Goal: Task Accomplishment & Management: Use online tool/utility

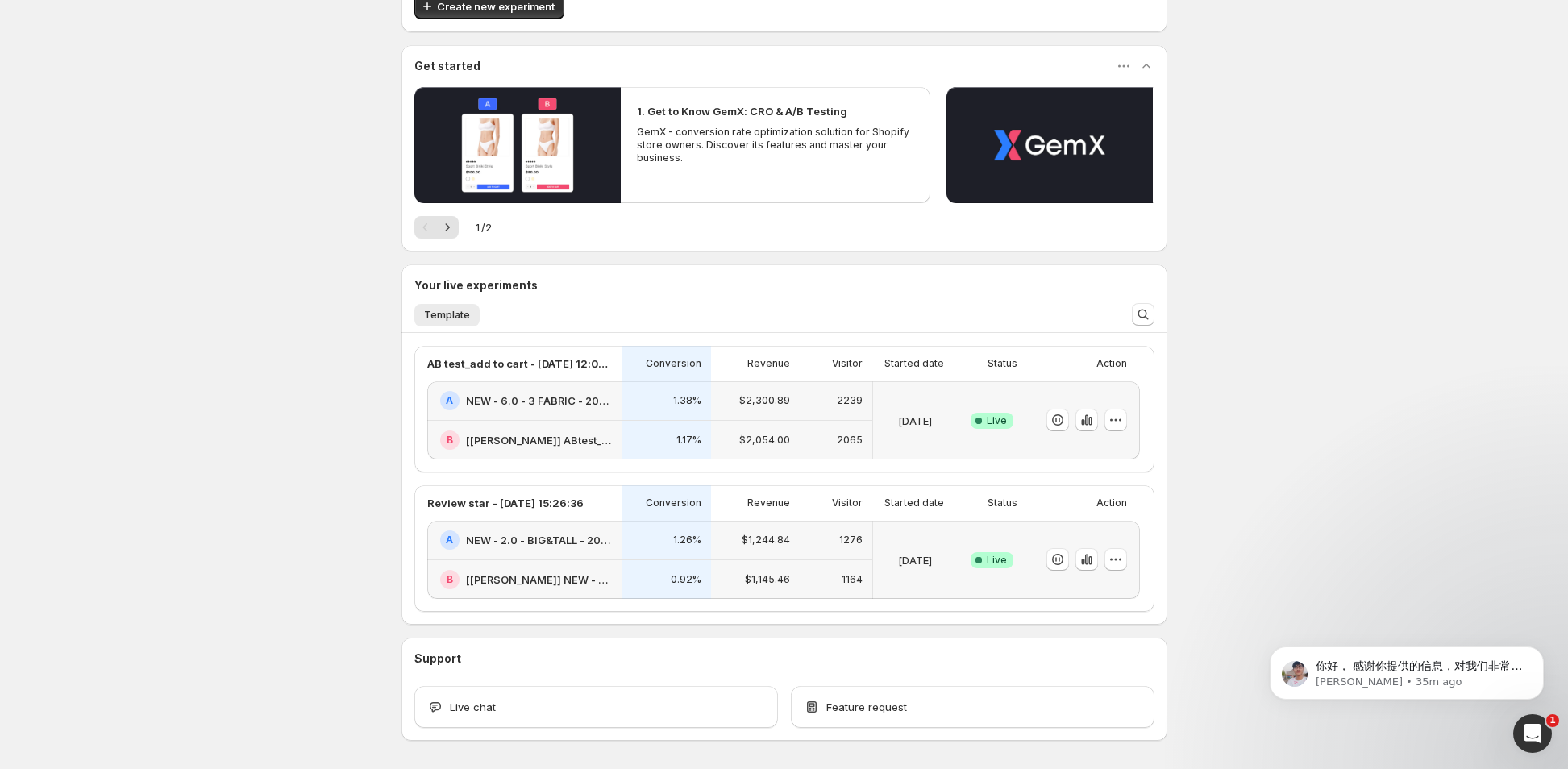
scroll to position [80, 0]
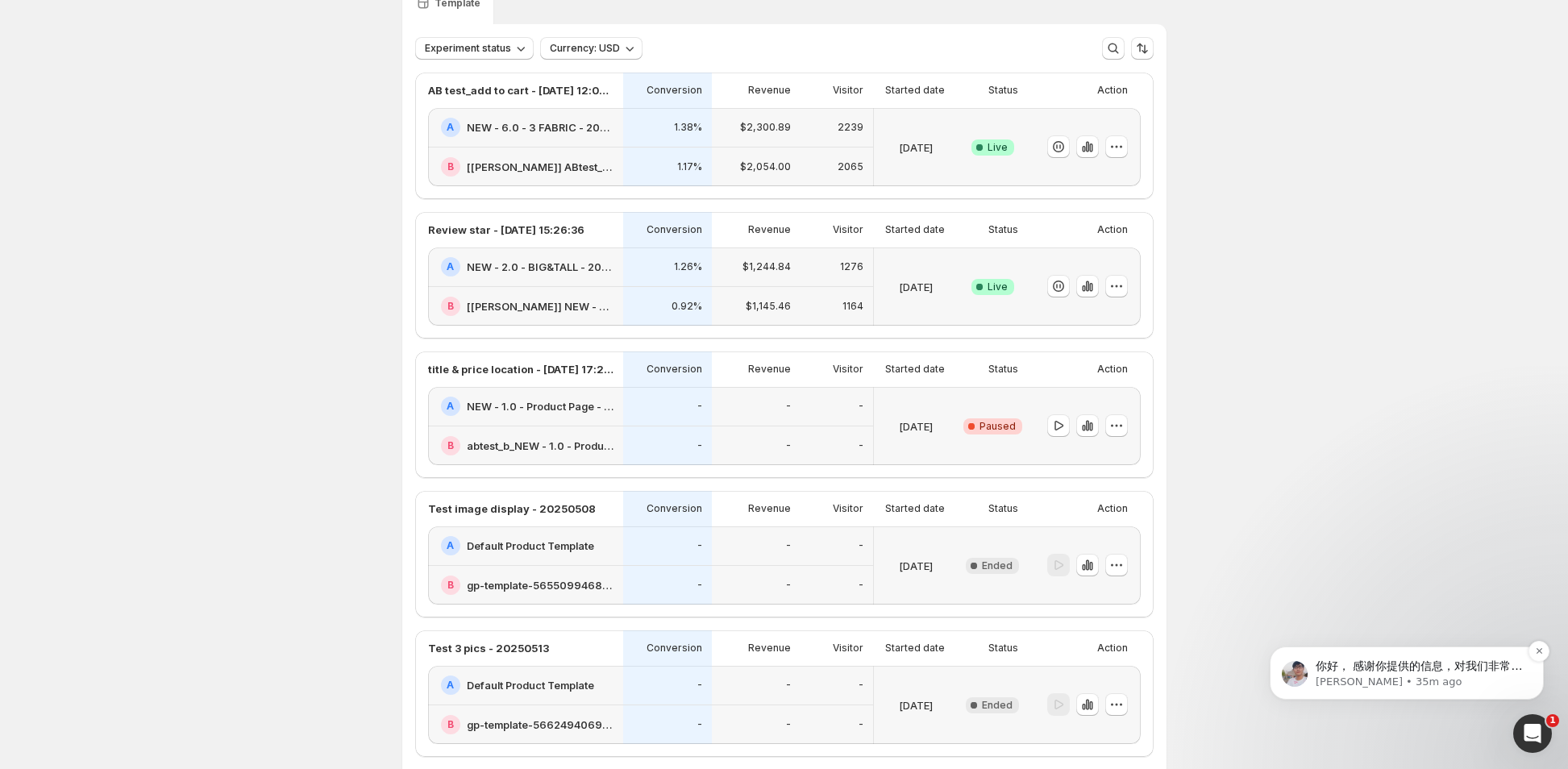
click at [1494, 671] on p "你好， 感谢你提供的信息，对我们非常有帮助。我会将此问题升级给我们的开发团队，以便他们进一步调查并找到根本原因。 与此同时，为了确保实验能正常运行，我建议你复…" at bounding box center [1419, 666] width 208 height 16
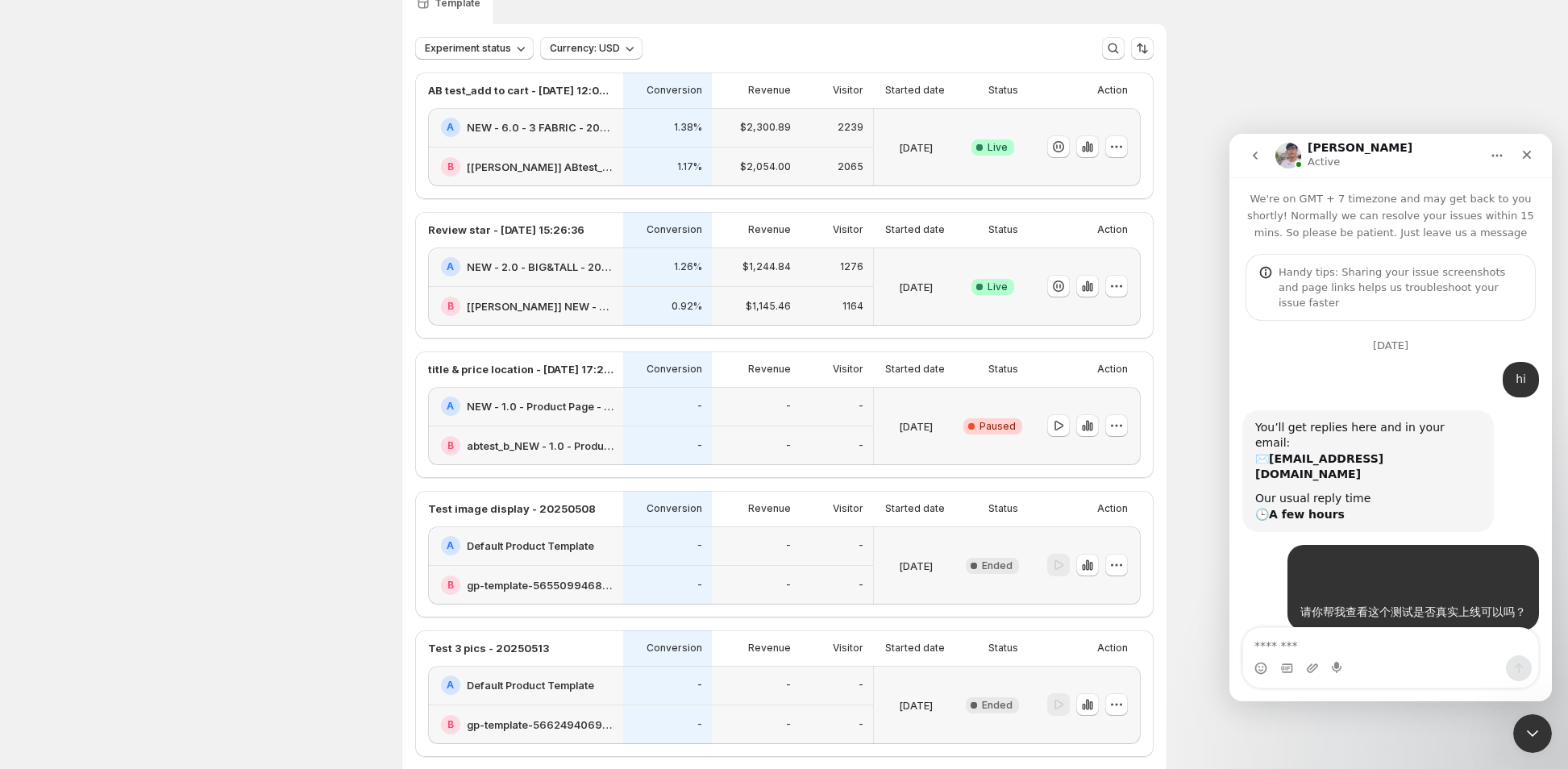
scroll to position [183, 0]
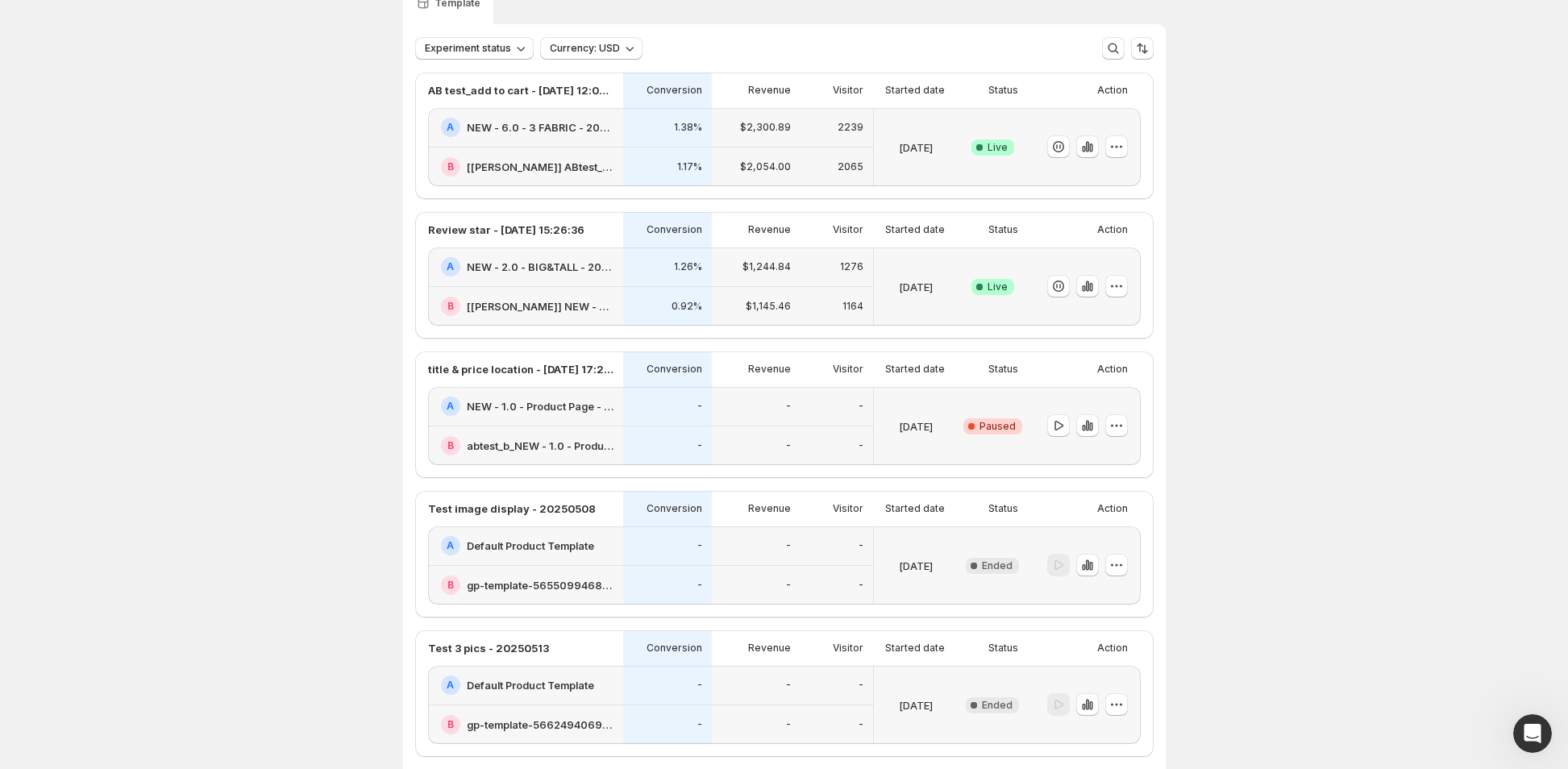
scroll to position [5220, 0]
click at [1531, 720] on icon "Open Intercom Messenger" at bounding box center [1530, 732] width 26 height 26
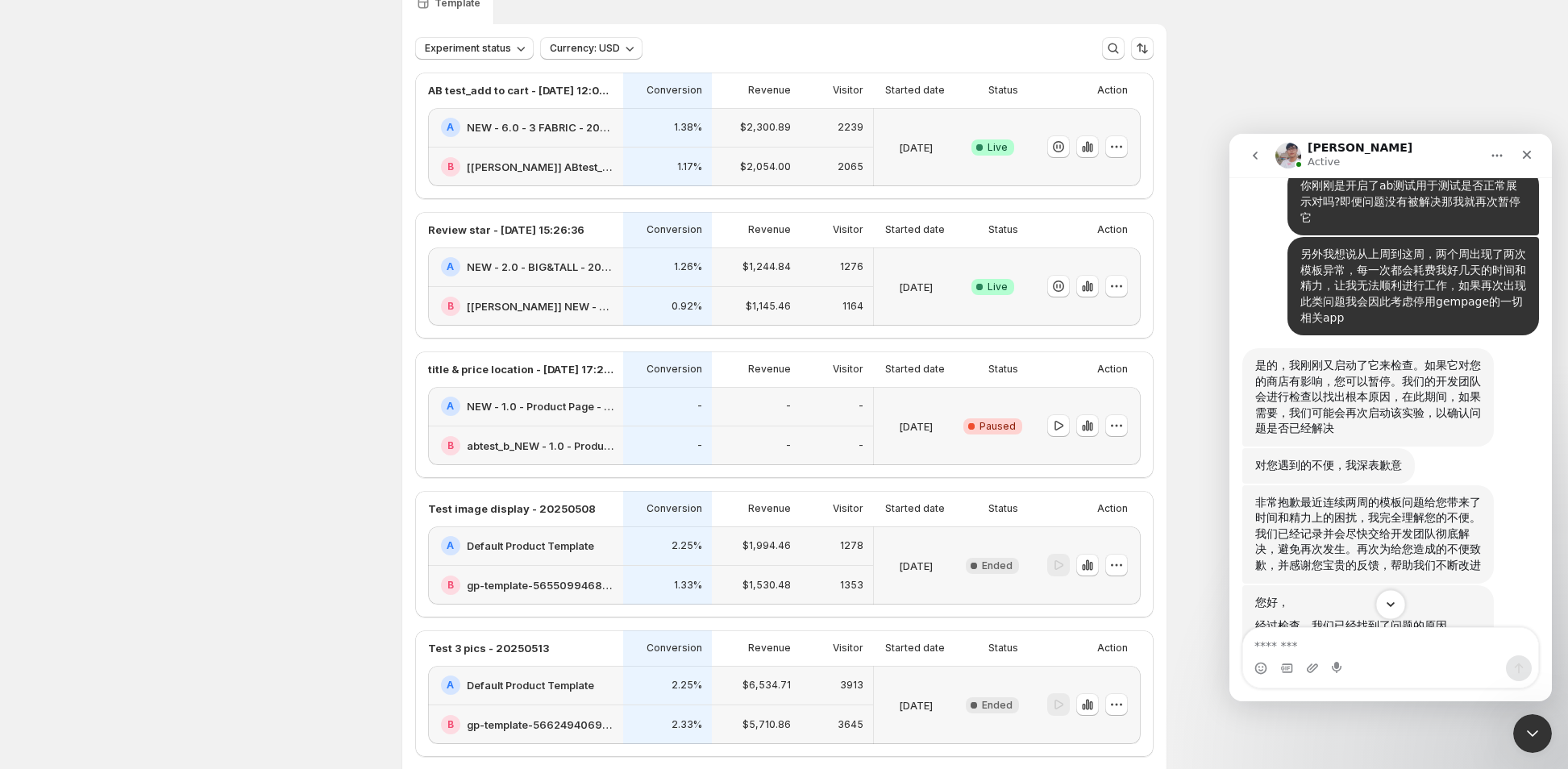
click at [1391, 606] on icon "Scroll to bottom" at bounding box center [1390, 605] width 8 height 5
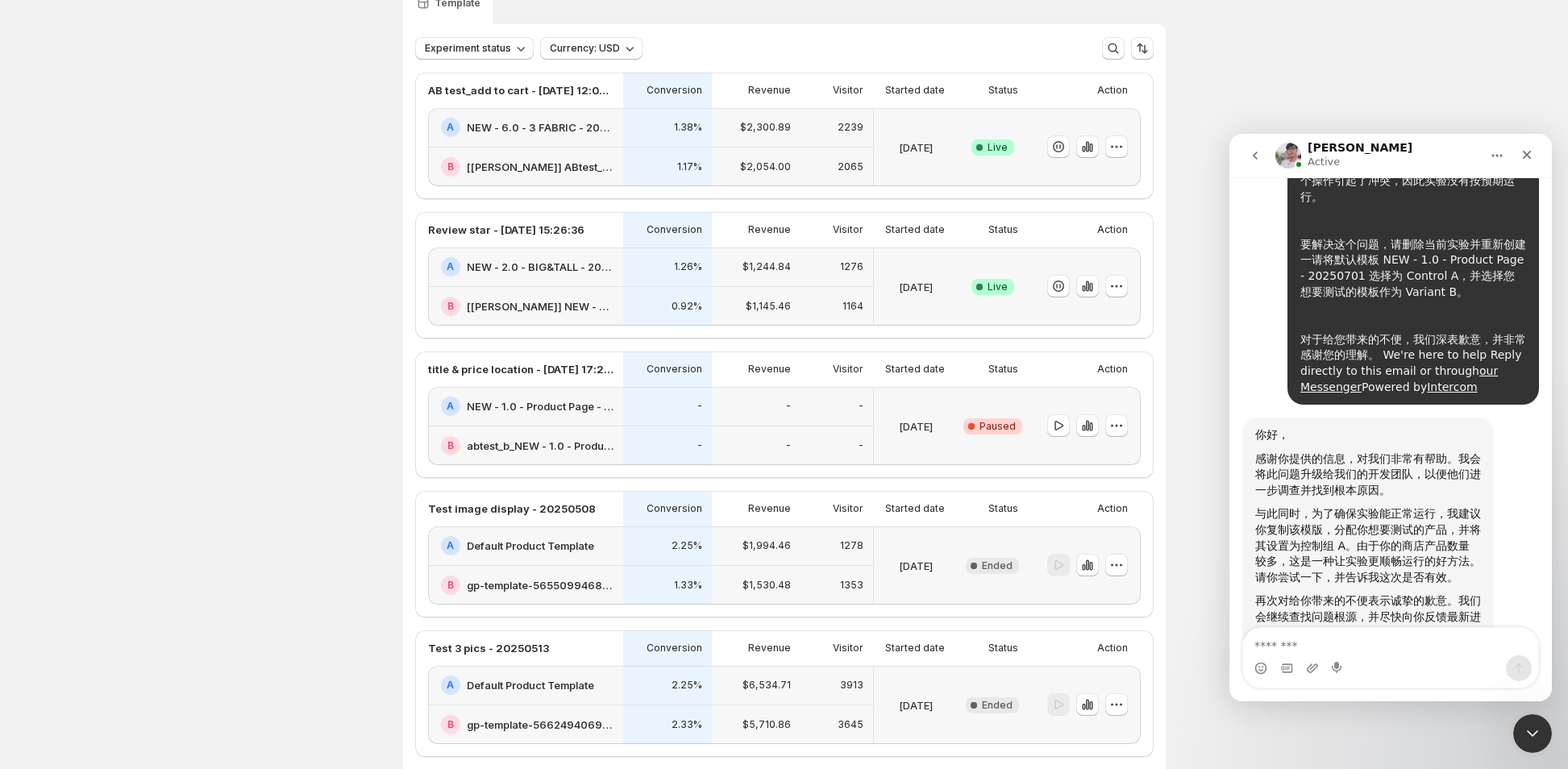
scroll to position [5662, 0]
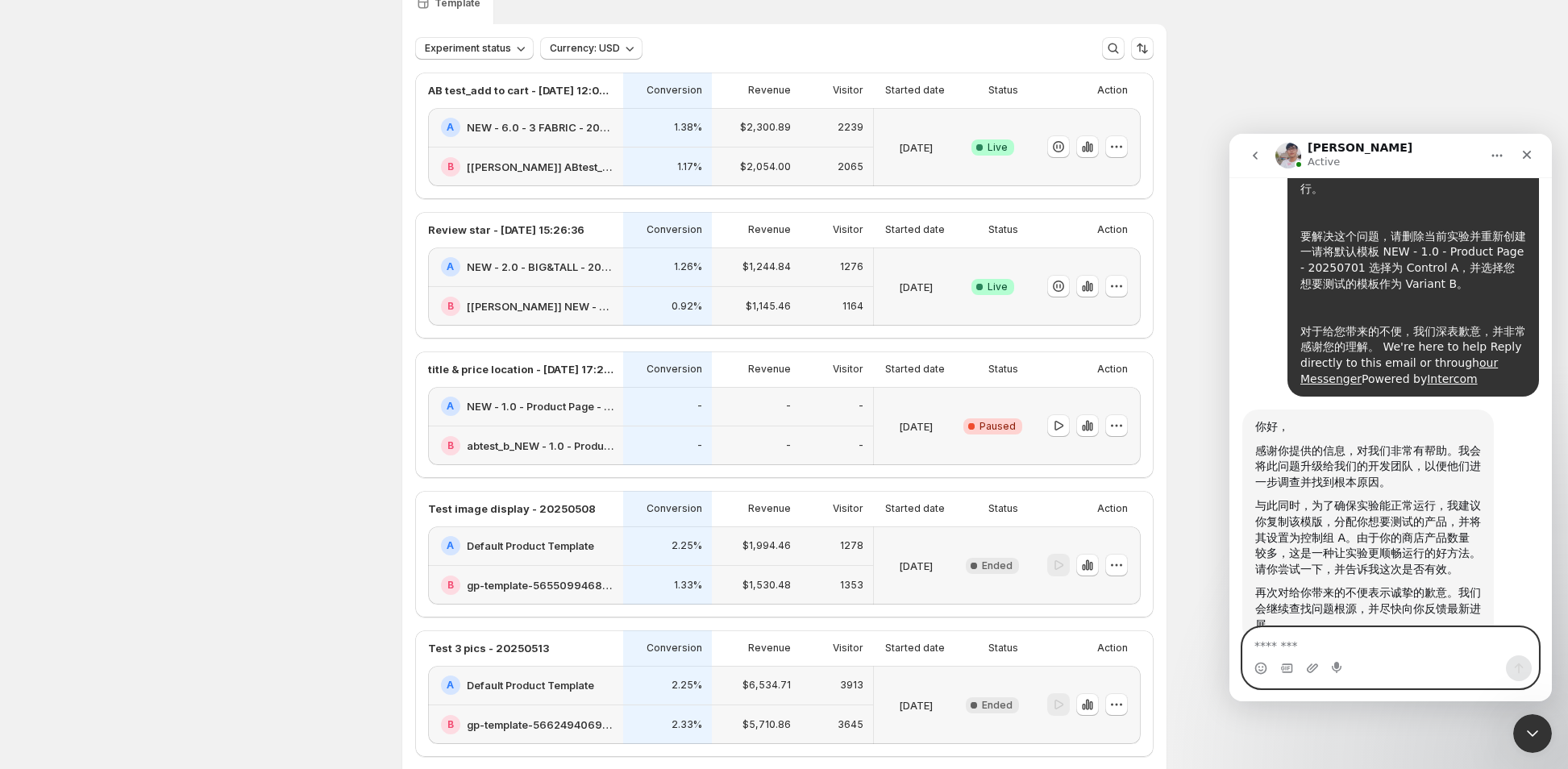
click at [1302, 642] on textarea "Message…" at bounding box center [1390, 642] width 295 height 27
type textarea "*"
type textarea "**********"
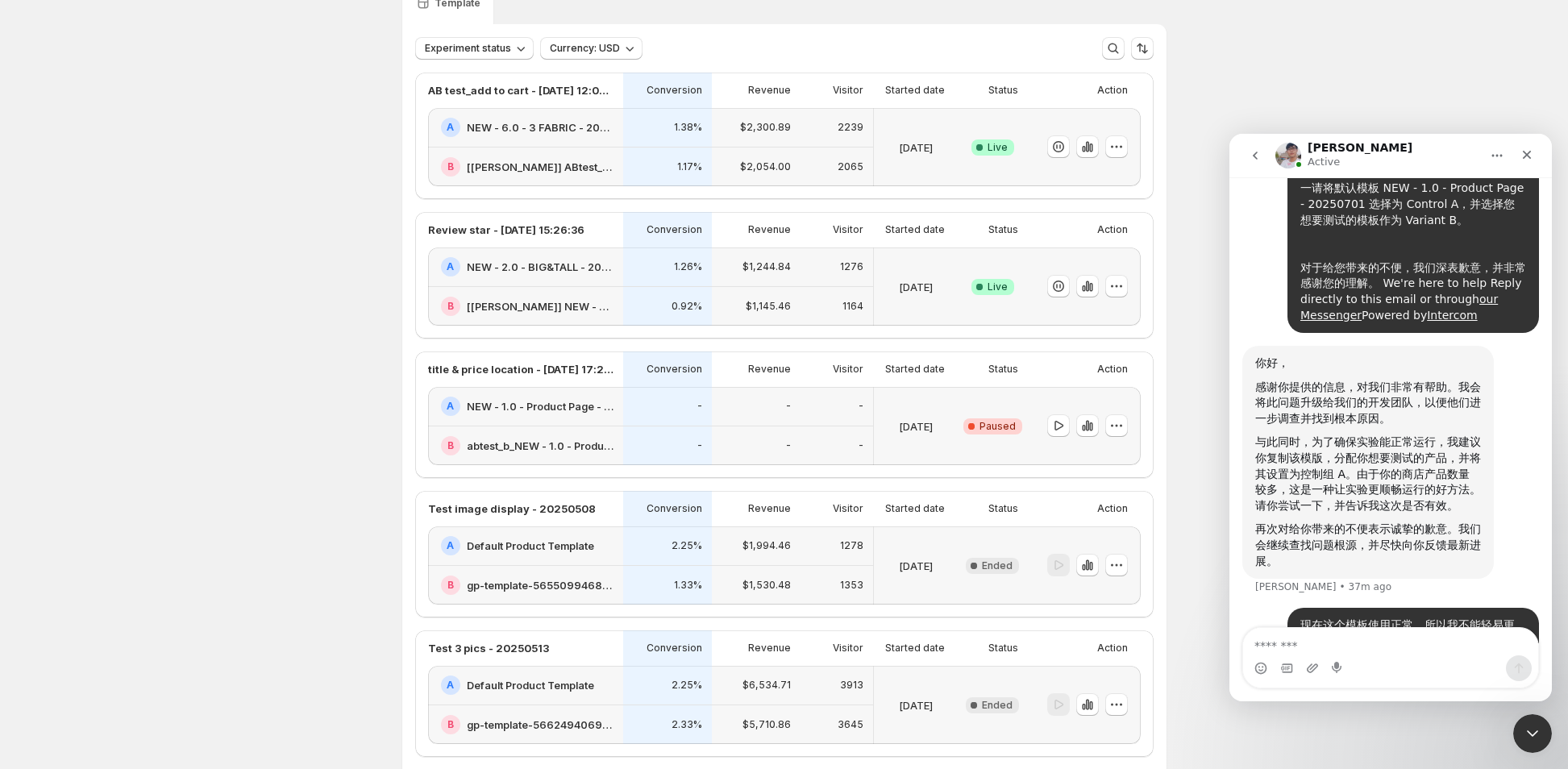
drag, startPoint x: 99, startPoint y: 445, endPoint x: 101, endPoint y: 435, distance: 10.2
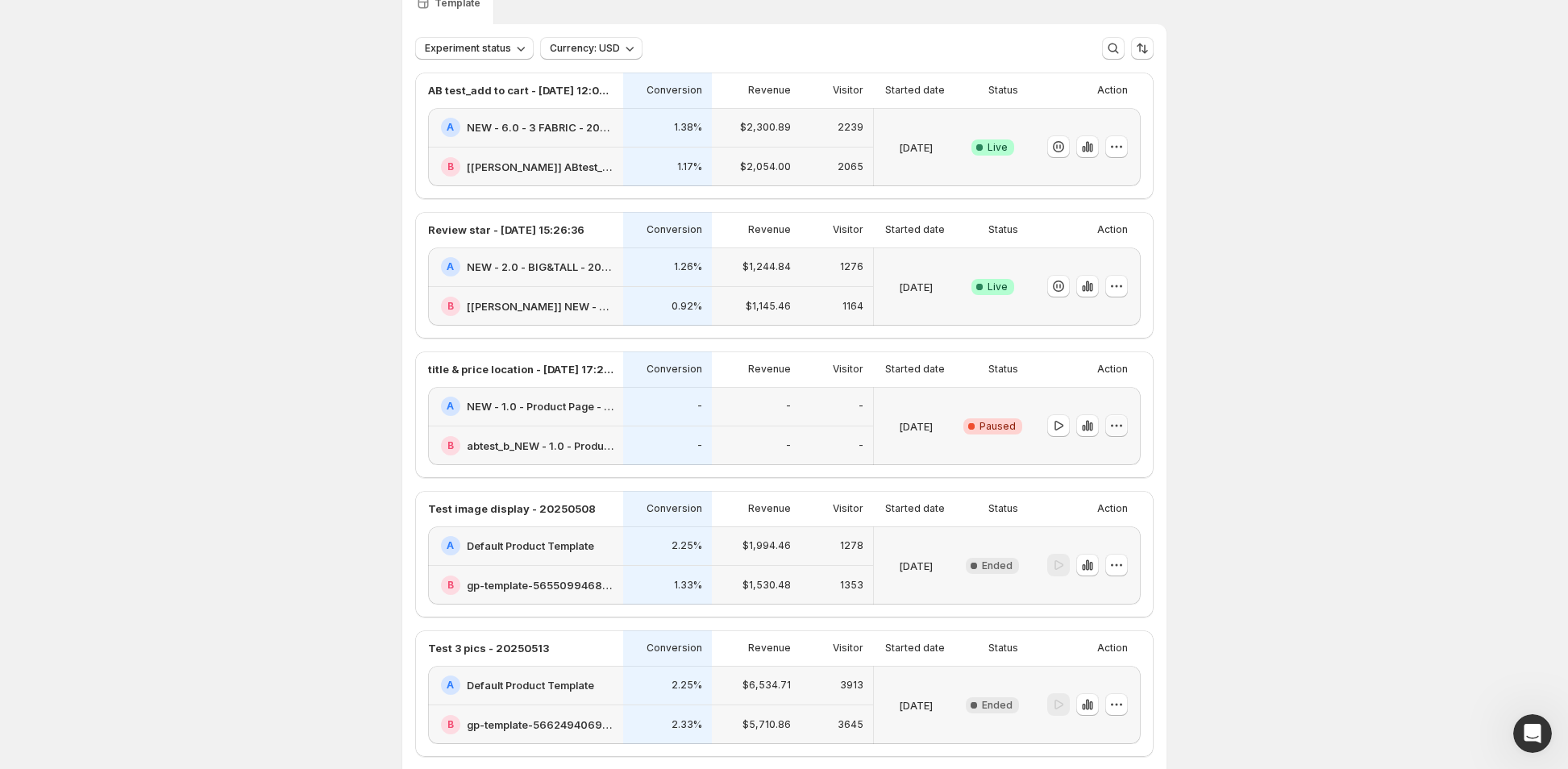
click at [1119, 427] on icon "button" at bounding box center [1116, 426] width 16 height 16
click at [1113, 543] on span "Delete" at bounding box center [1108, 540] width 32 height 13
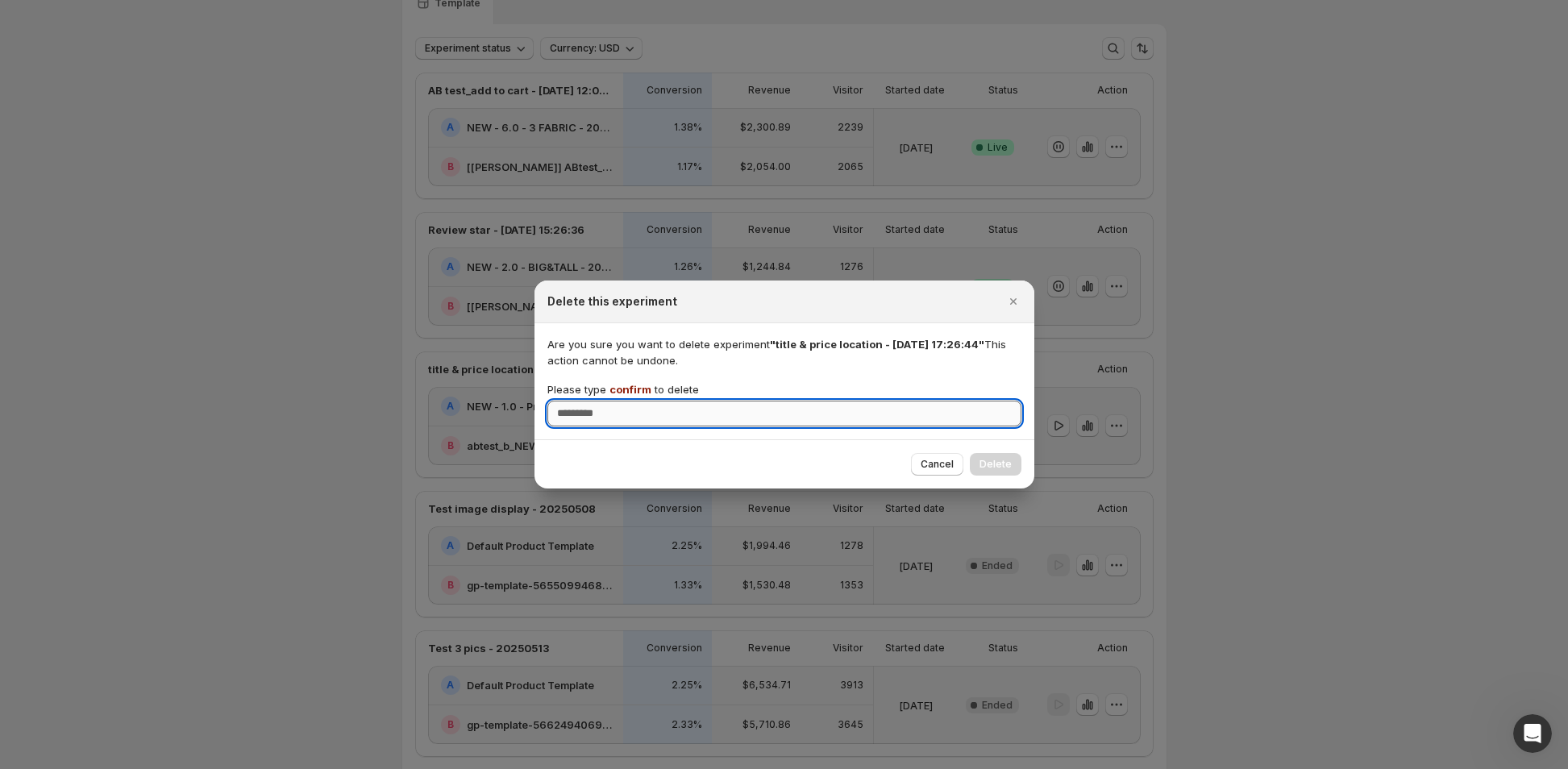
click at [657, 418] on input "Please type confirm to delete" at bounding box center [784, 414] width 474 height 25
click at [590, 411] on input "Please type confirm to delete" at bounding box center [784, 414] width 474 height 25
click at [826, 454] on div "Cancel Delete" at bounding box center [784, 464] width 474 height 23
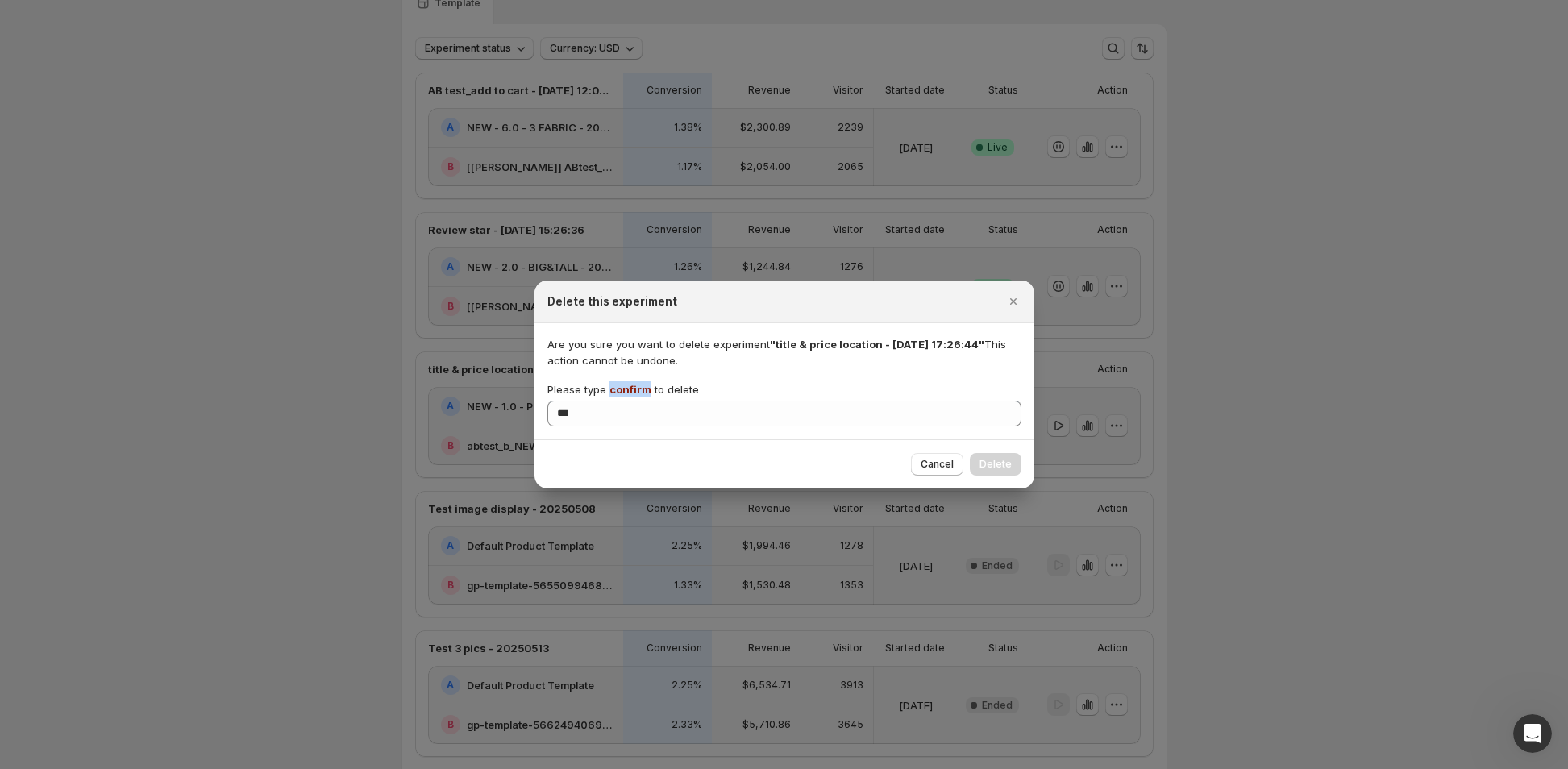
drag, startPoint x: 646, startPoint y: 387, endPoint x: 607, endPoint y: 390, distance: 39.1
click at [607, 390] on p "Please type confirm to delete" at bounding box center [623, 389] width 151 height 16
copy span "confirm"
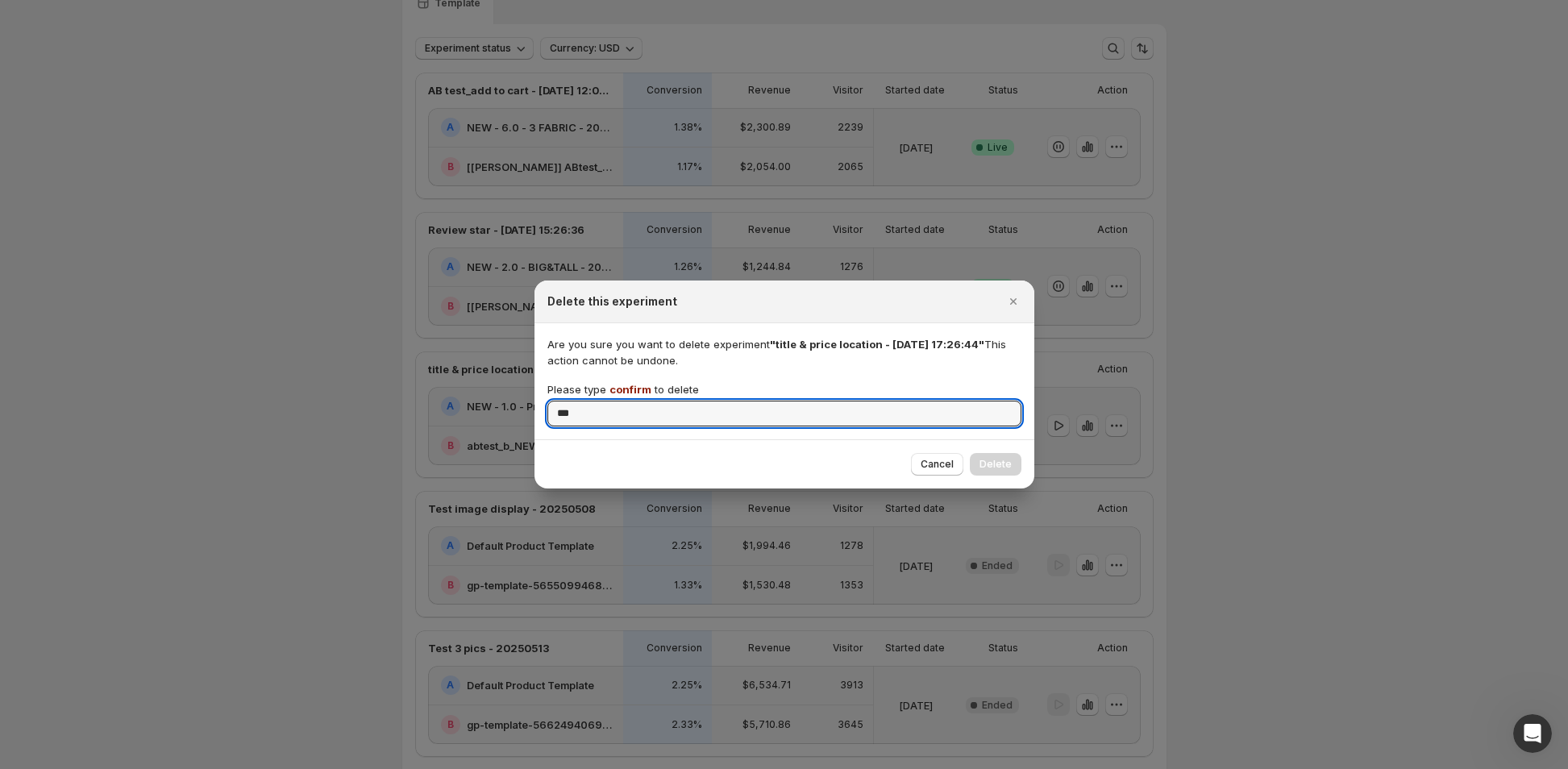
drag, startPoint x: 598, startPoint y: 425, endPoint x: 539, endPoint y: 413, distance: 60.2
click at [539, 413] on div "Are you sure you want to delete experiment "title & price location - [DATE] 17:…" at bounding box center [784, 382] width 499 height 116
paste input "****"
type input "*******"
click at [696, 456] on div "Cancel Delete" at bounding box center [784, 464] width 474 height 23
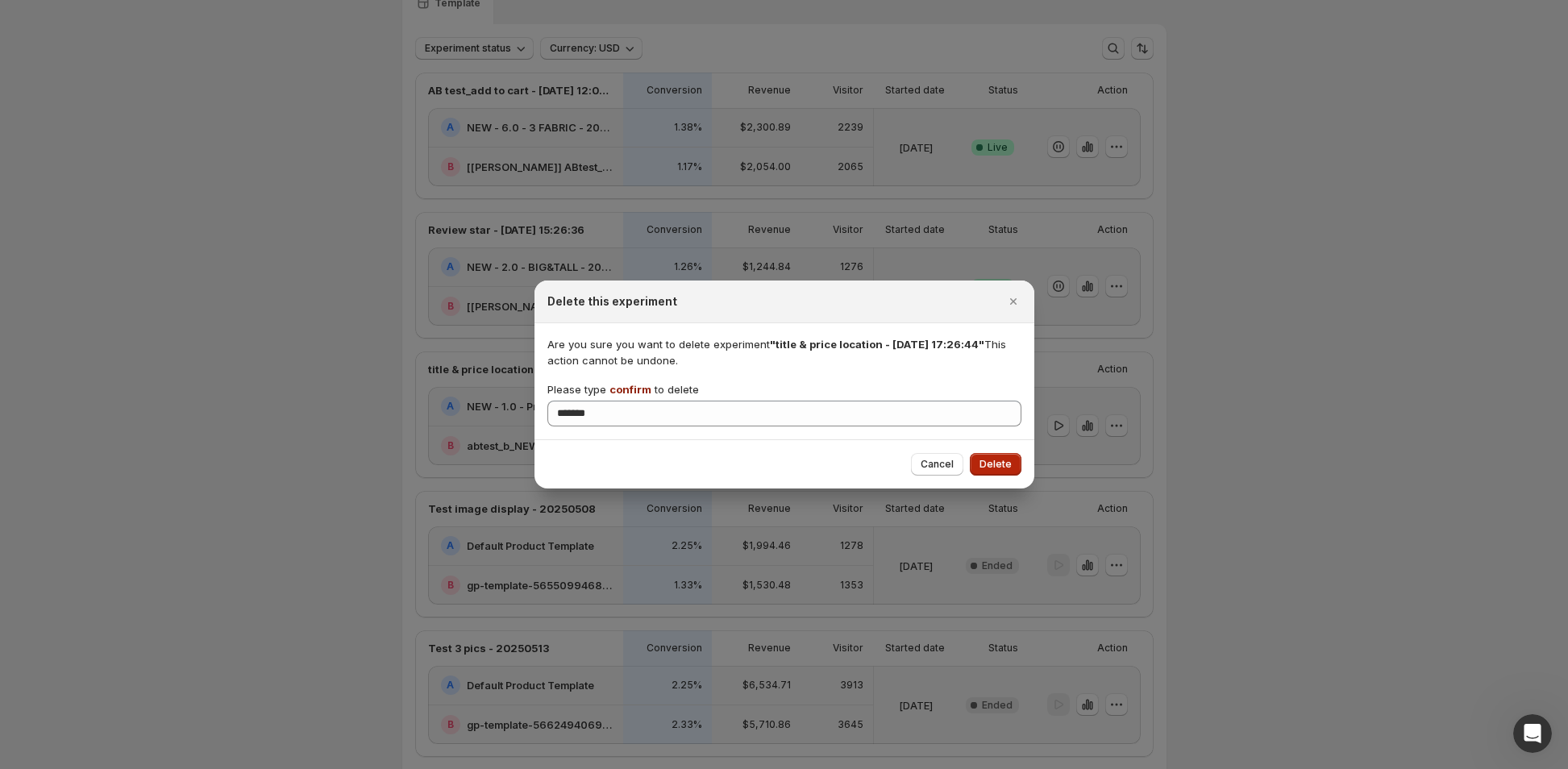
click at [1001, 461] on span "Delete" at bounding box center [996, 464] width 32 height 13
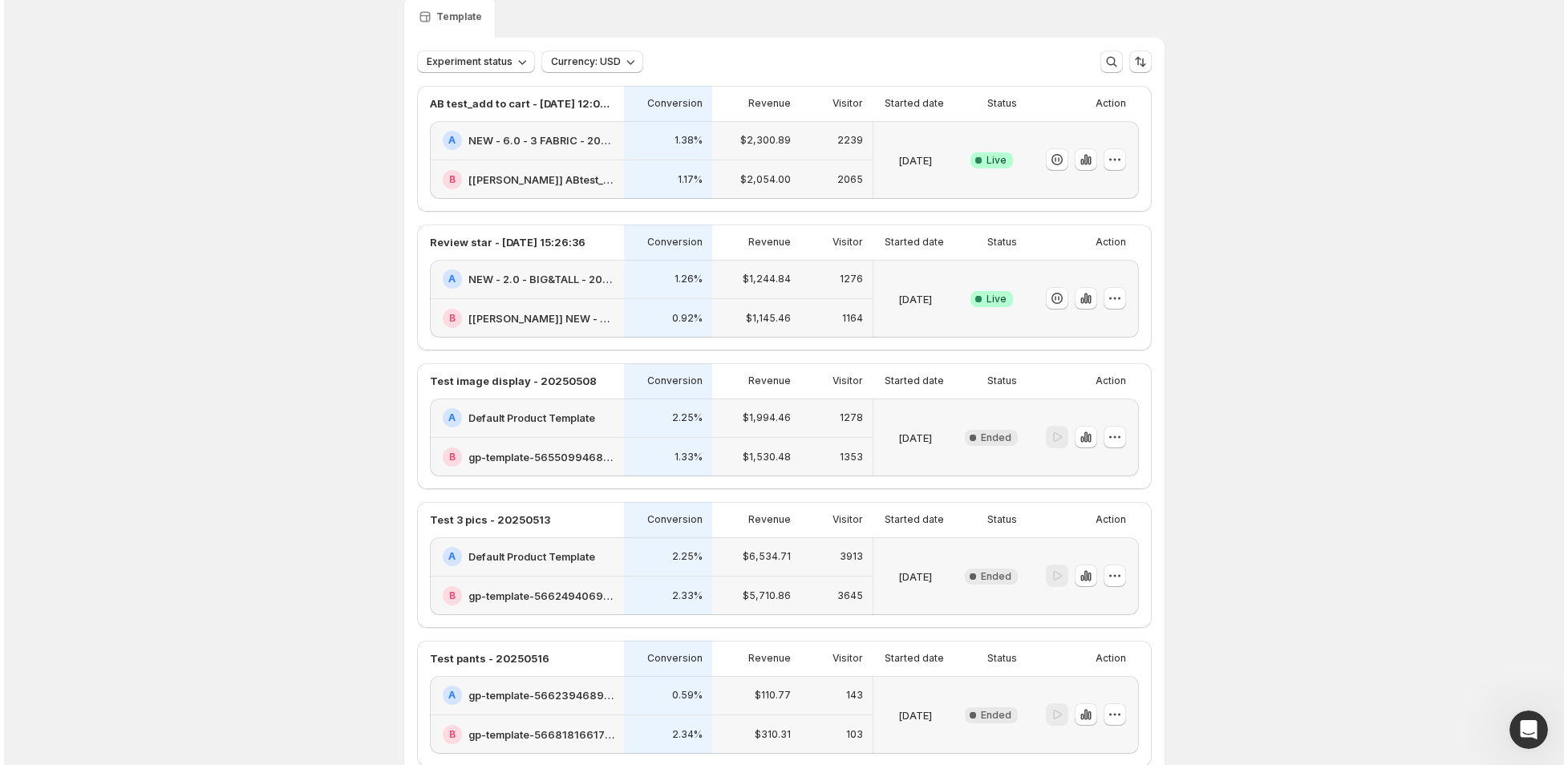
scroll to position [0, 0]
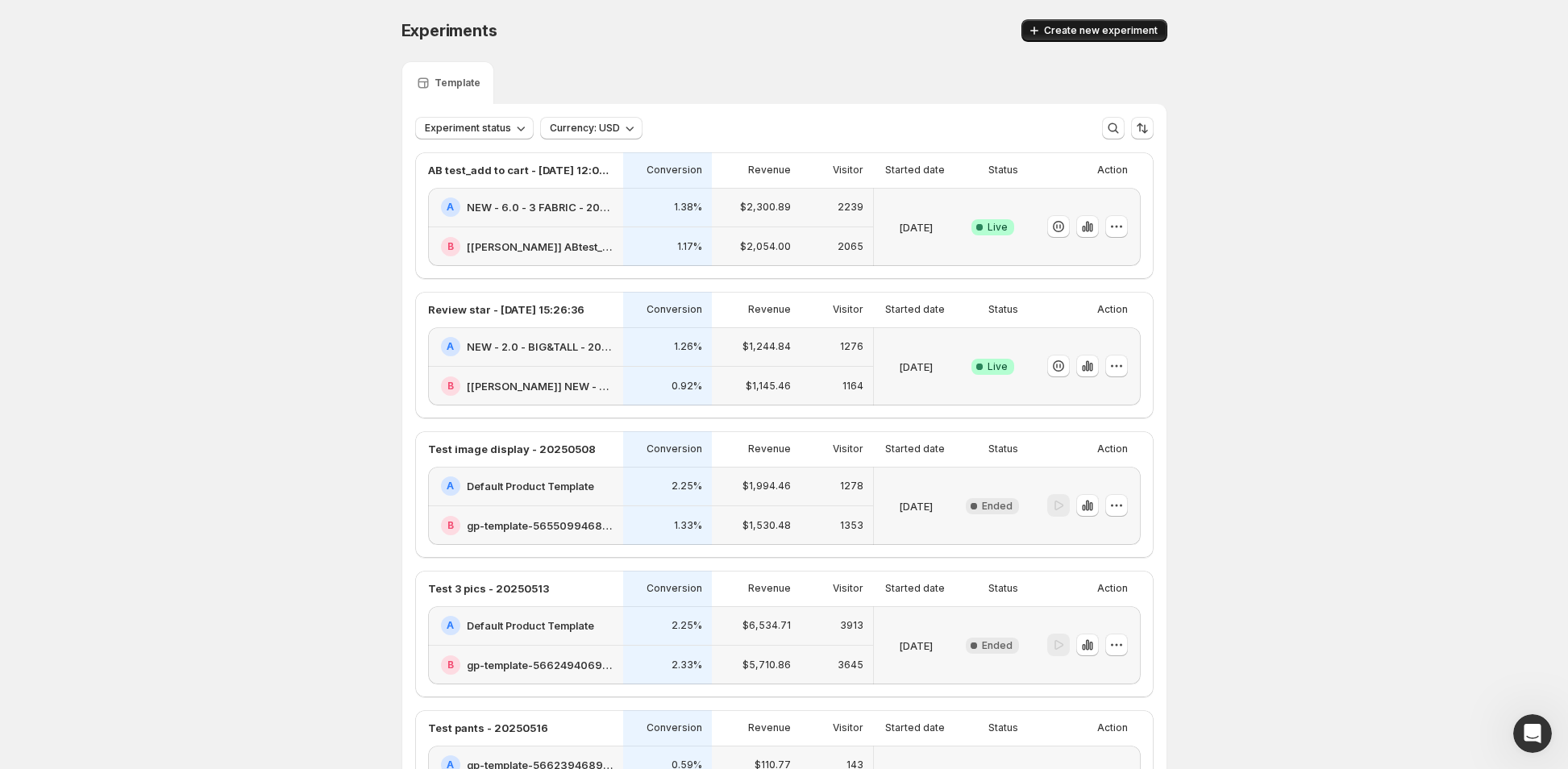
click at [1091, 27] on span "Create new experiment" at bounding box center [1101, 30] width 114 height 13
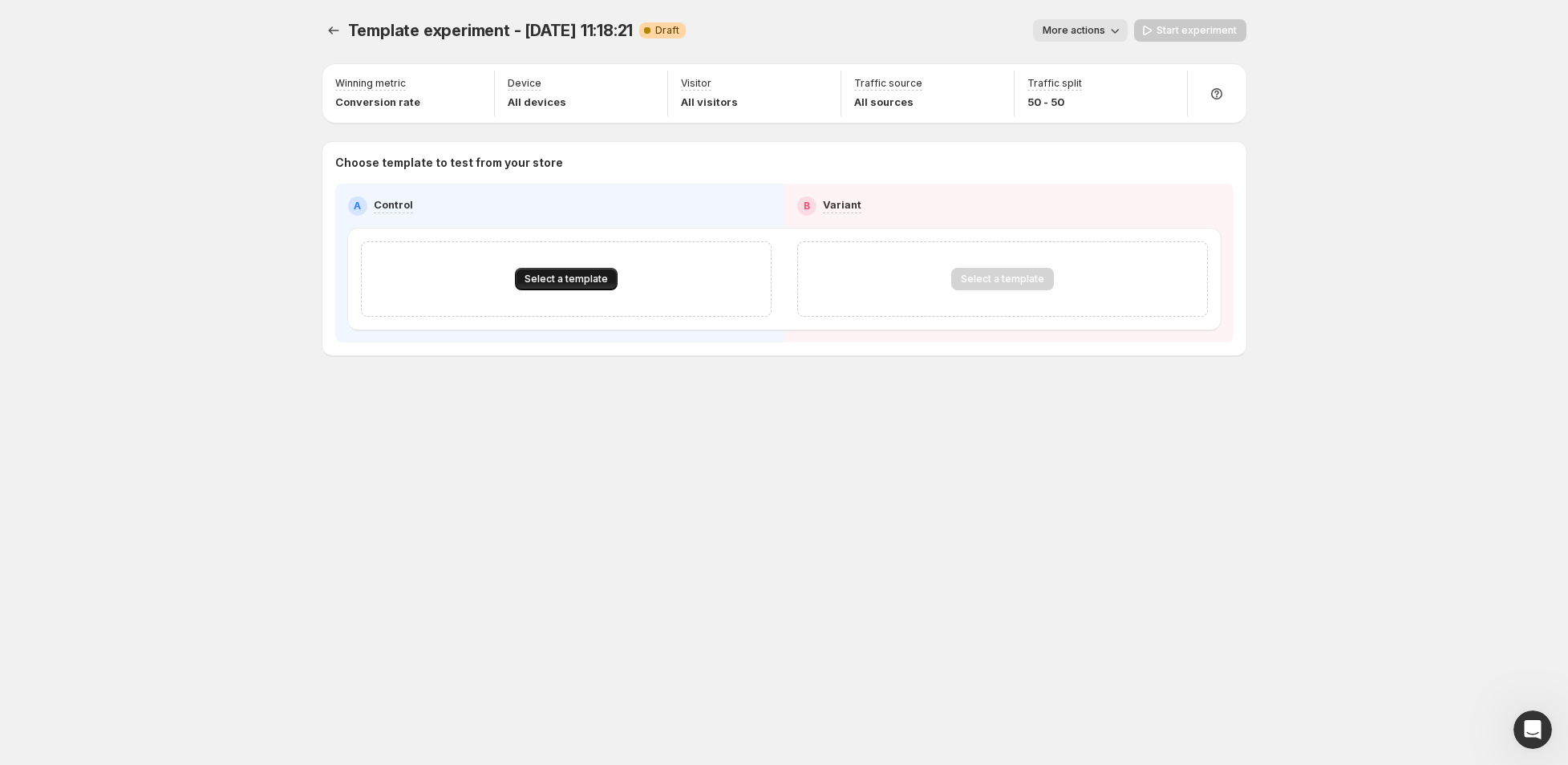
click at [585, 273] on span "Select a template" at bounding box center [566, 279] width 84 height 13
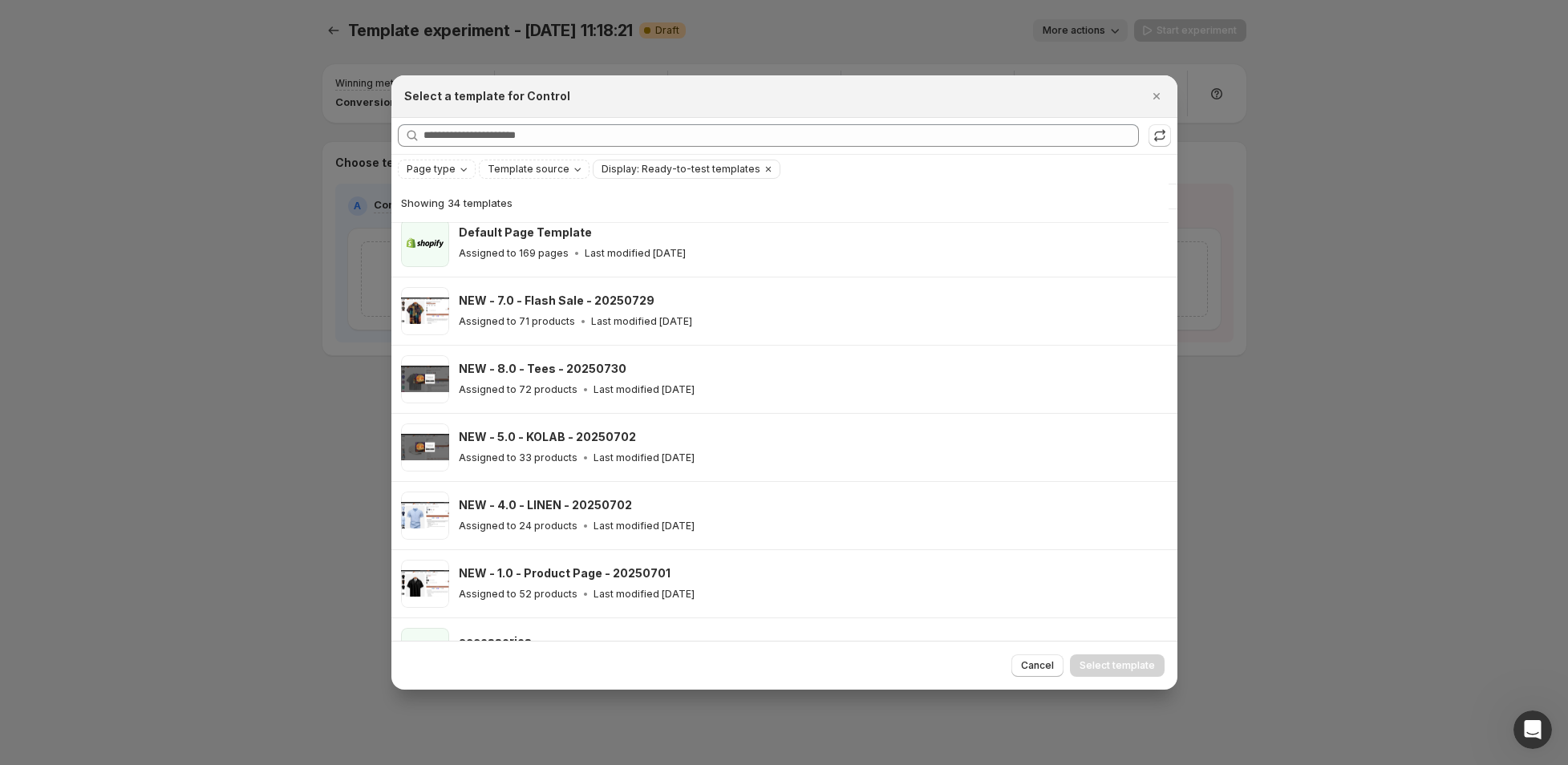
scroll to position [284, 0]
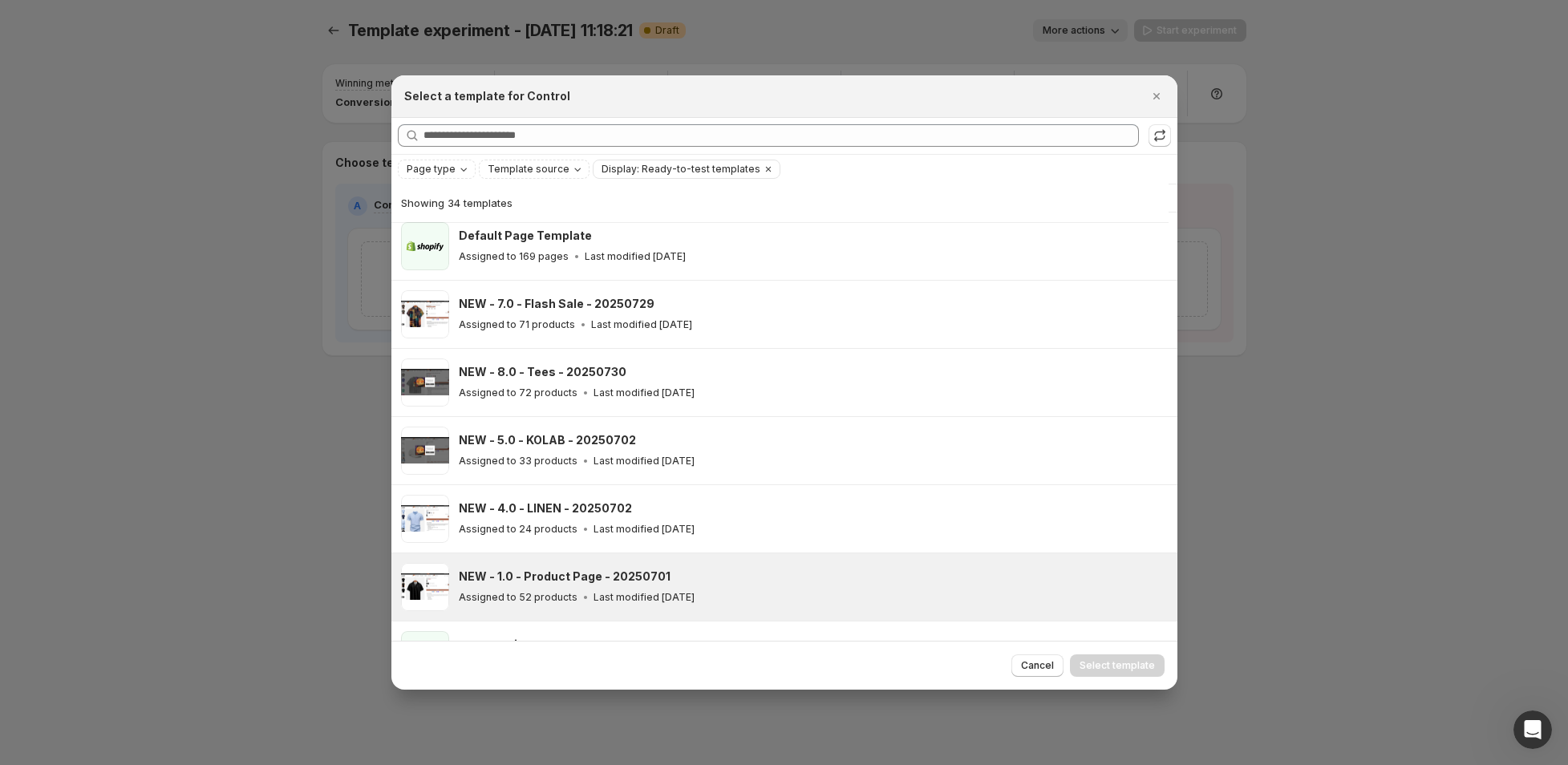
click at [627, 576] on h3 "NEW - 1.0 - Product Page - 20250701" at bounding box center [565, 576] width 212 height 16
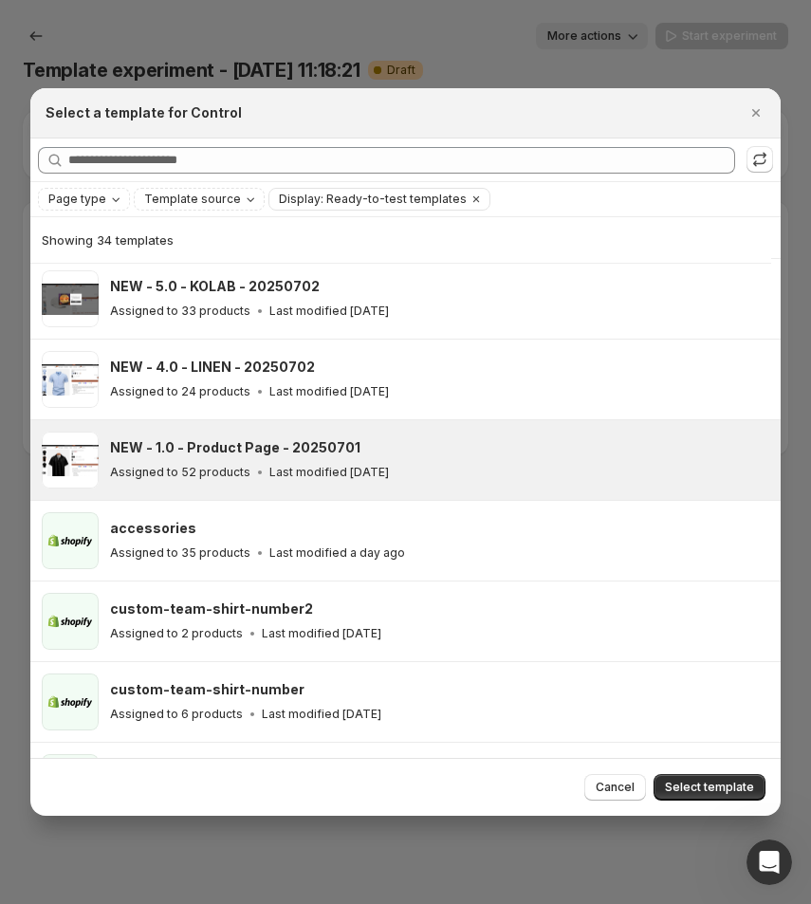
scroll to position [475, 0]
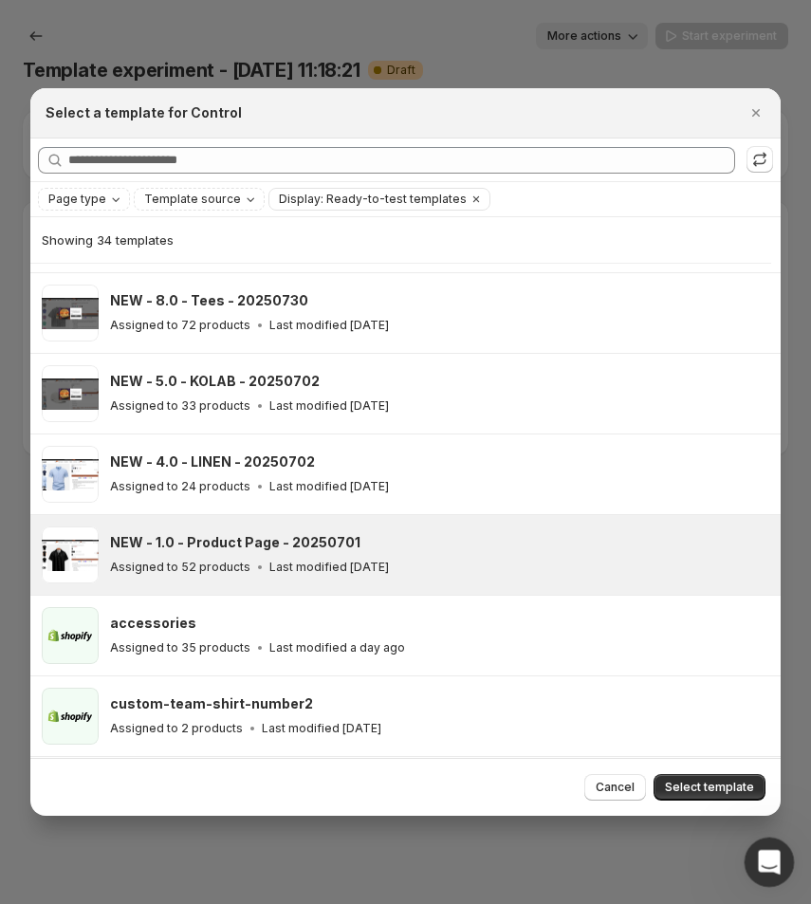
click at [759, 870] on div "Open Intercom Messenger" at bounding box center [767, 860] width 63 height 63
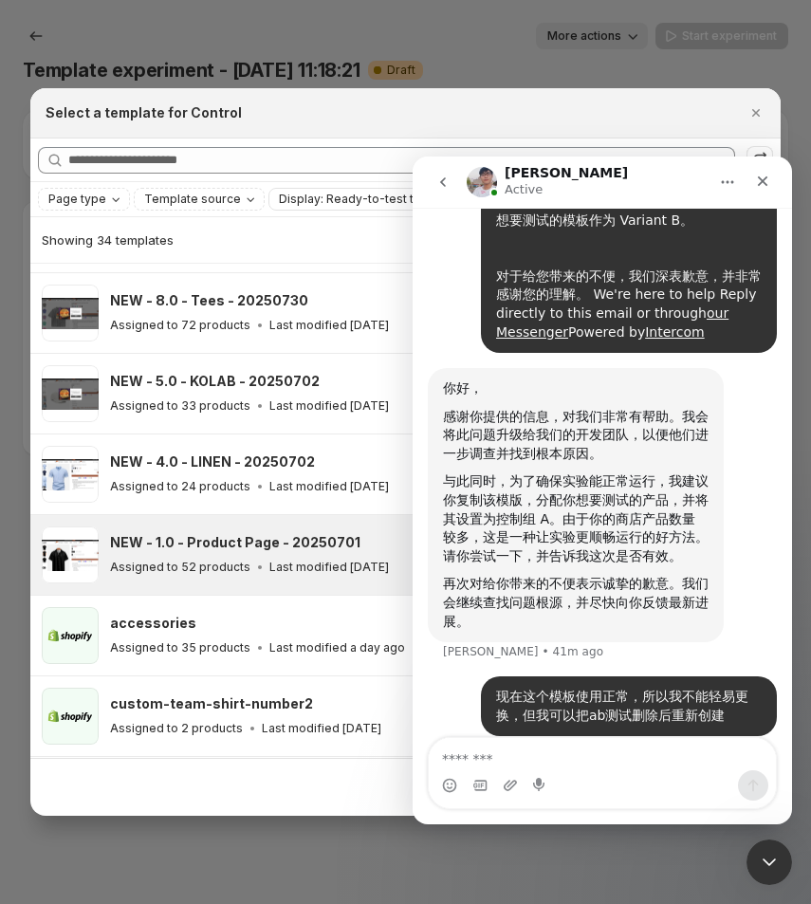
scroll to position [6811, 0]
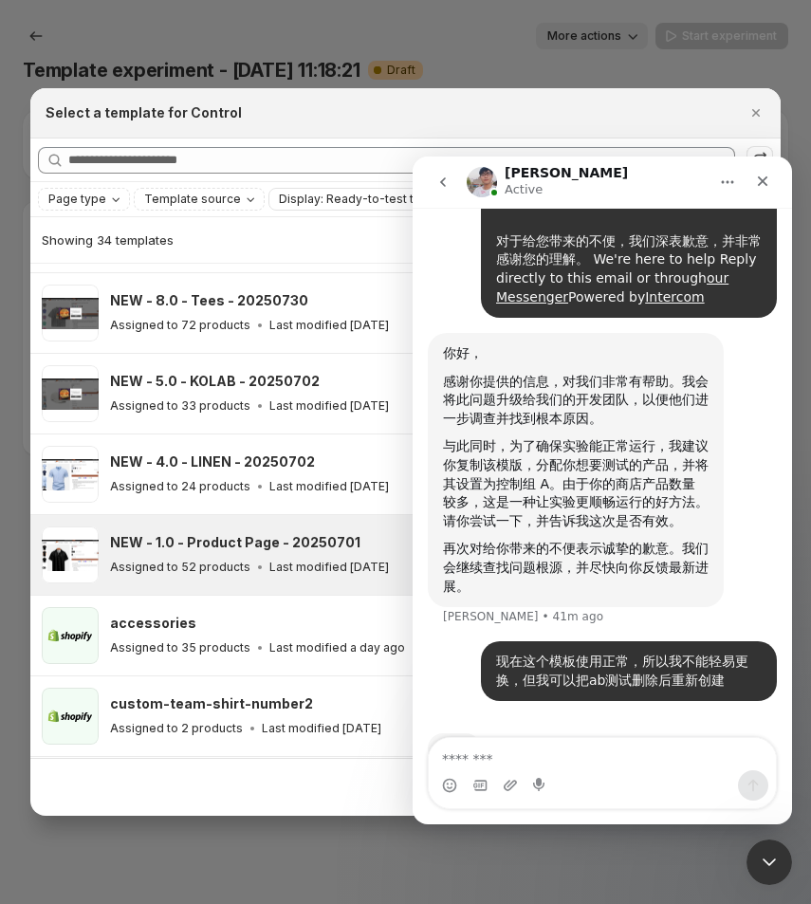
click at [540, 755] on textarea "Message…" at bounding box center [602, 754] width 347 height 32
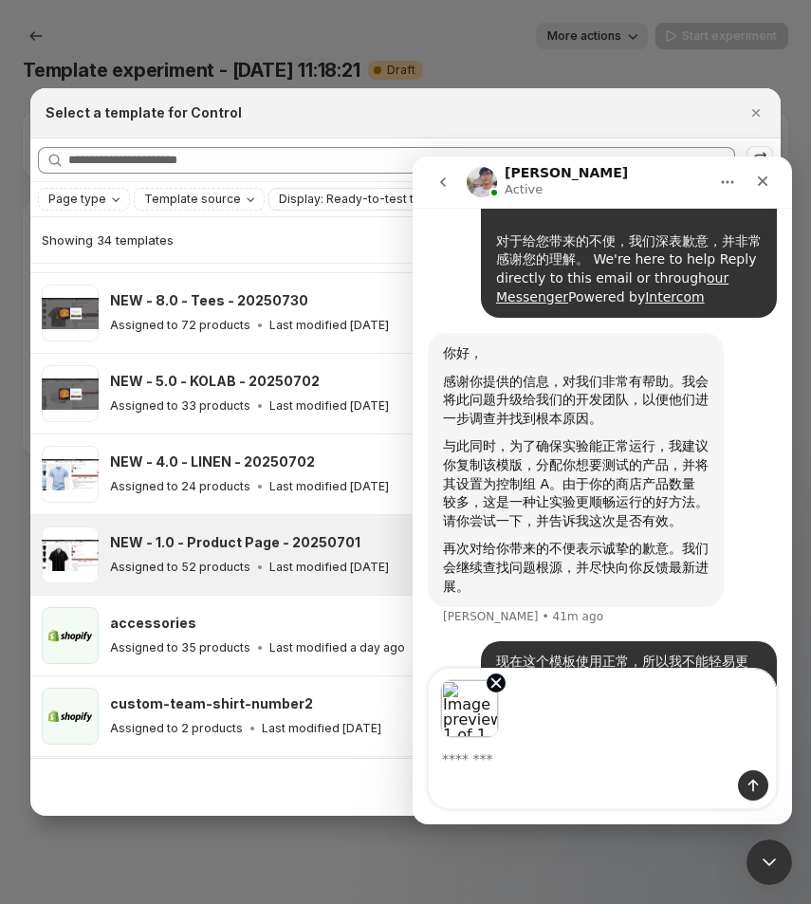
scroll to position [6880, 0]
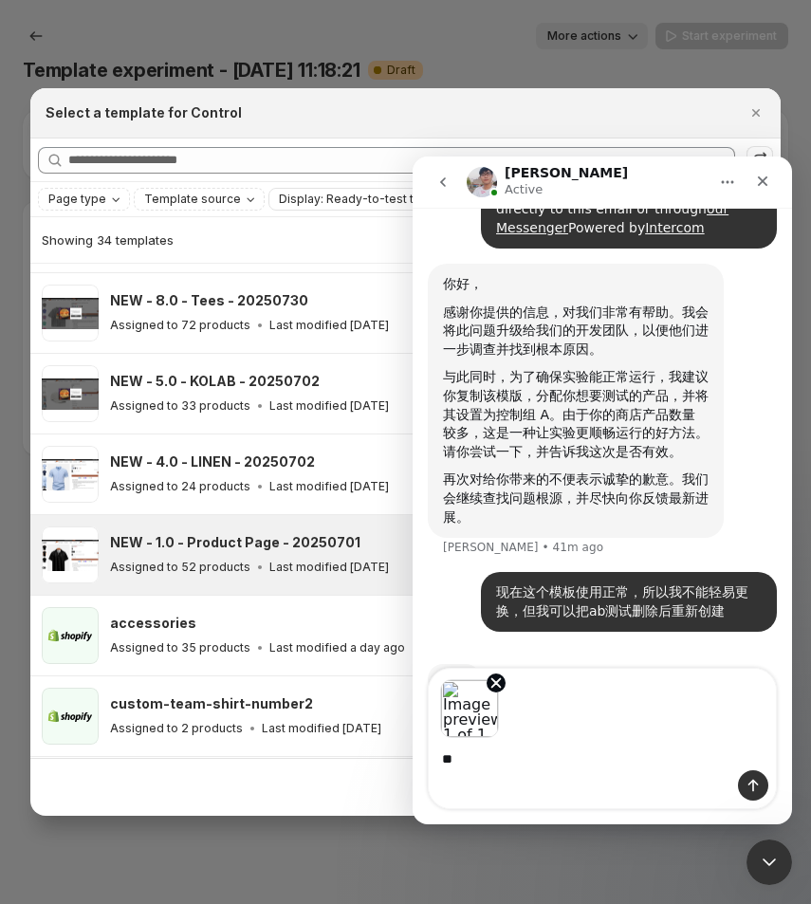
type textarea "*"
type textarea "**********"
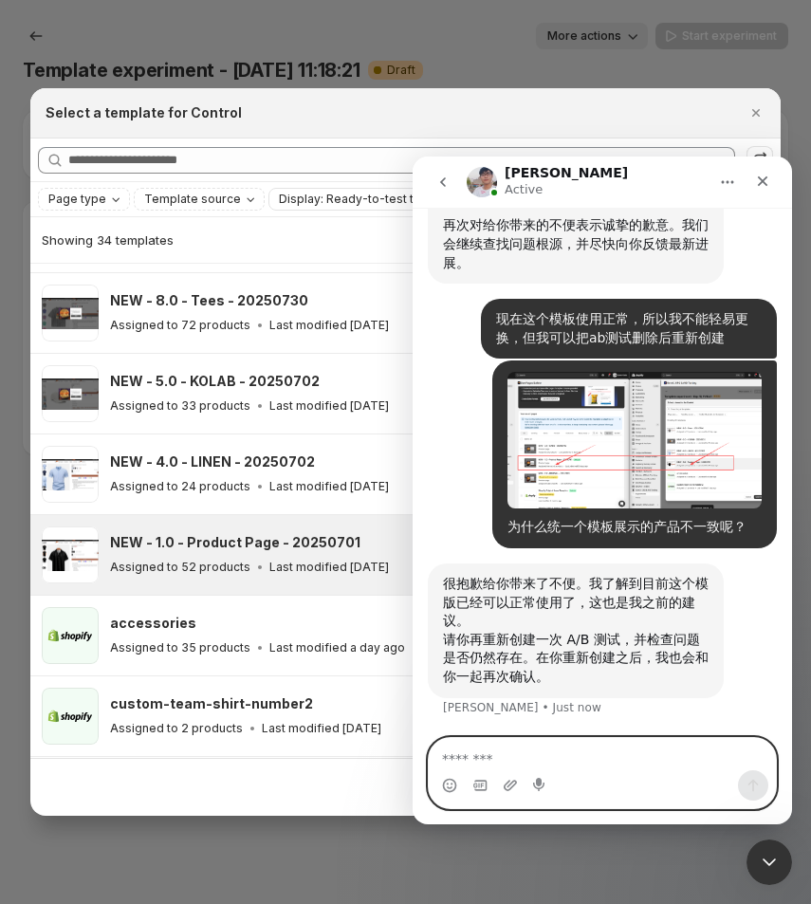
scroll to position [7077, 0]
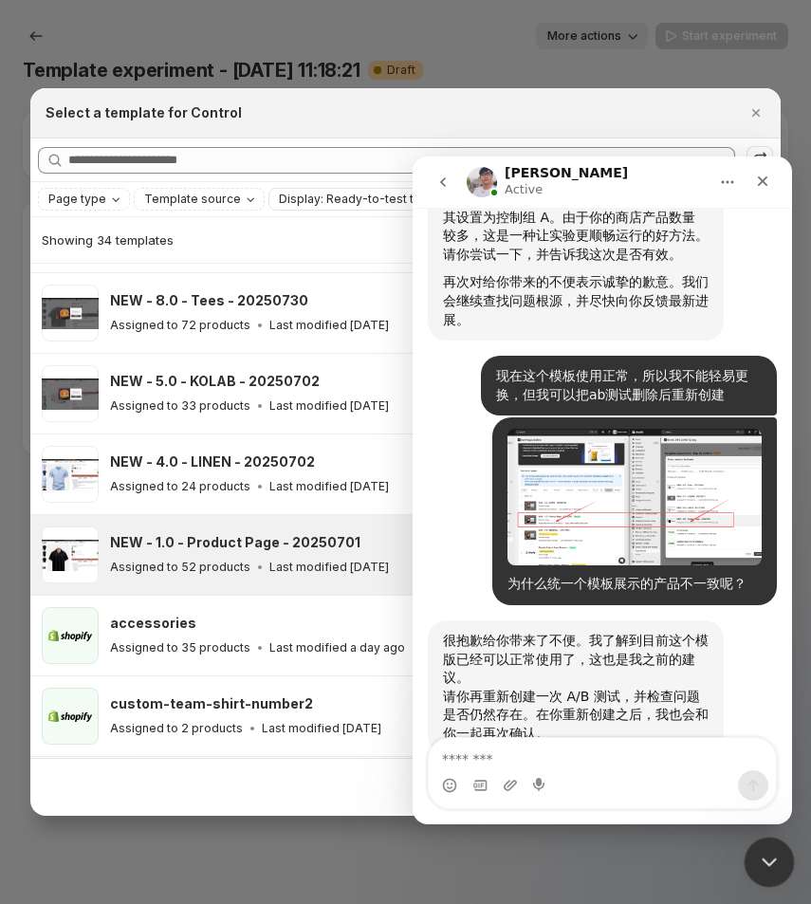
click at [756, 861] on icon "Close Intercom Messenger" at bounding box center [766, 859] width 23 height 23
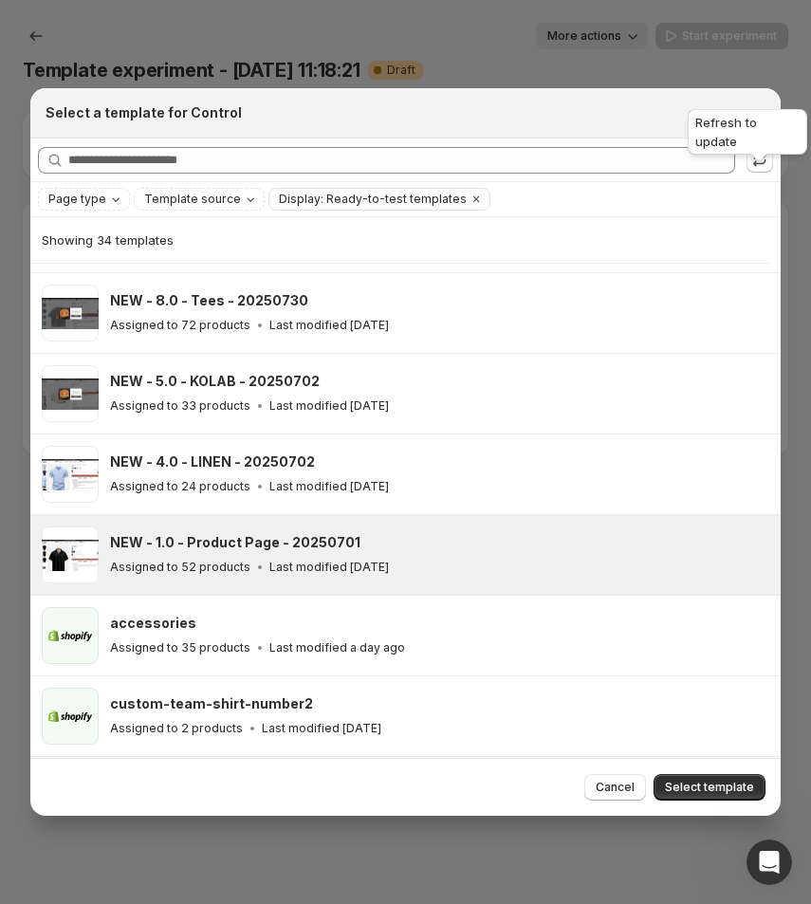
click at [754, 114] on div "Refresh to update" at bounding box center [747, 135] width 127 height 61
click at [755, 118] on icon "Close" at bounding box center [756, 112] width 19 height 19
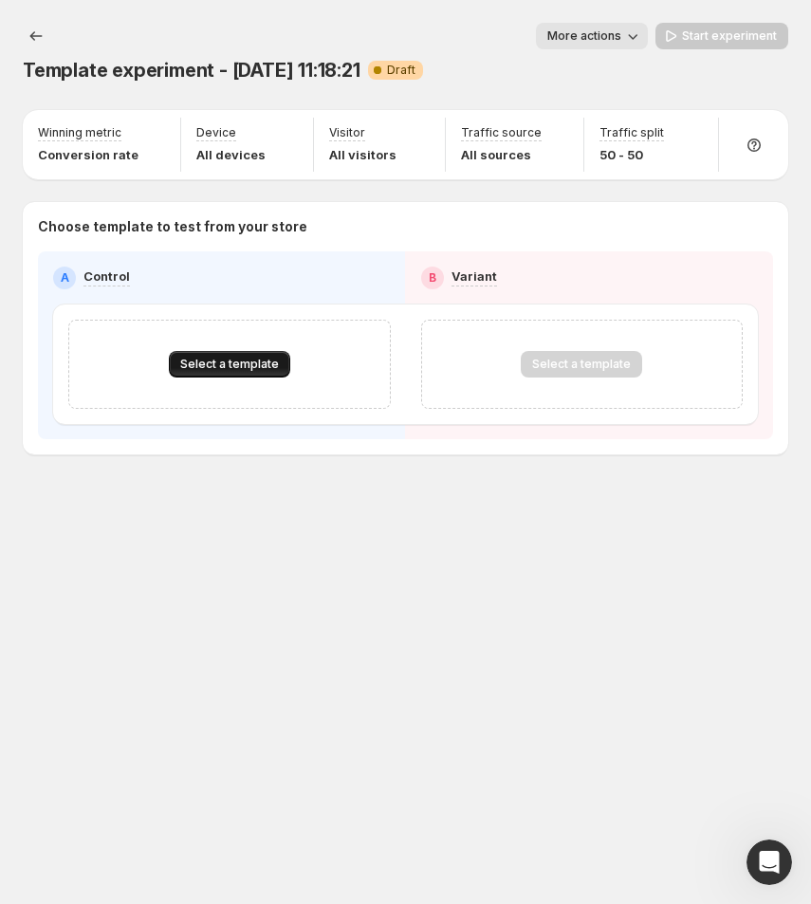
click at [211, 355] on button "Select a template" at bounding box center [229, 364] width 121 height 27
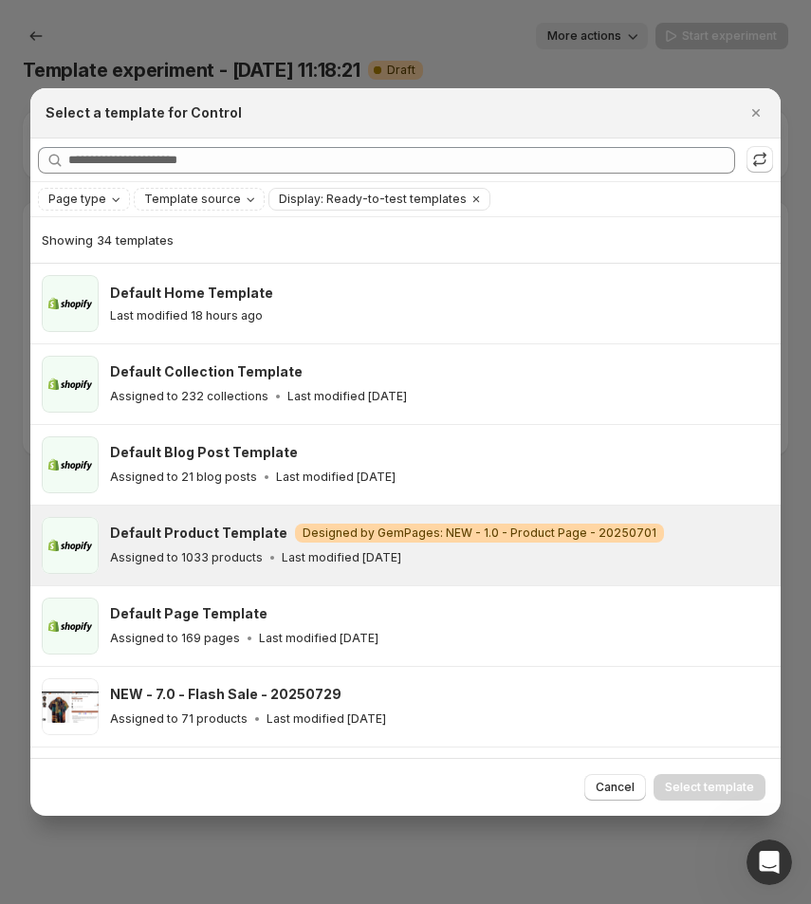
click at [233, 546] on div "Default Product Template Warning Designed by GemPages: NEW - 1.0 - Product Page…" at bounding box center [437, 546] width 654 height 44
click at [770, 854] on icon "Open Intercom Messenger" at bounding box center [767, 860] width 31 height 31
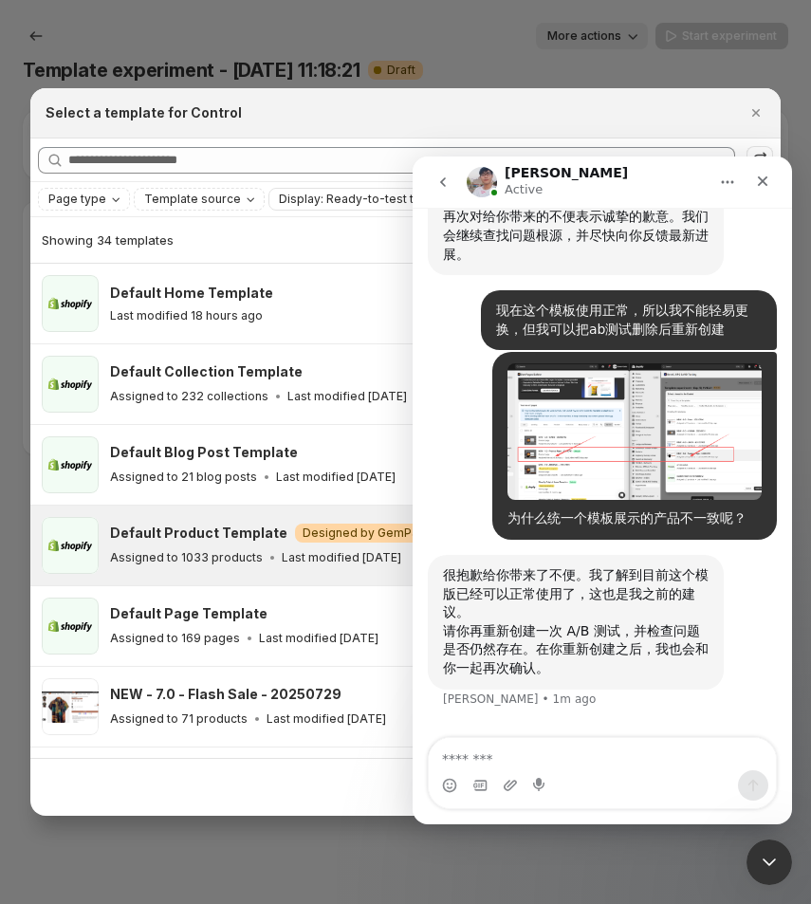
scroll to position [7149, 0]
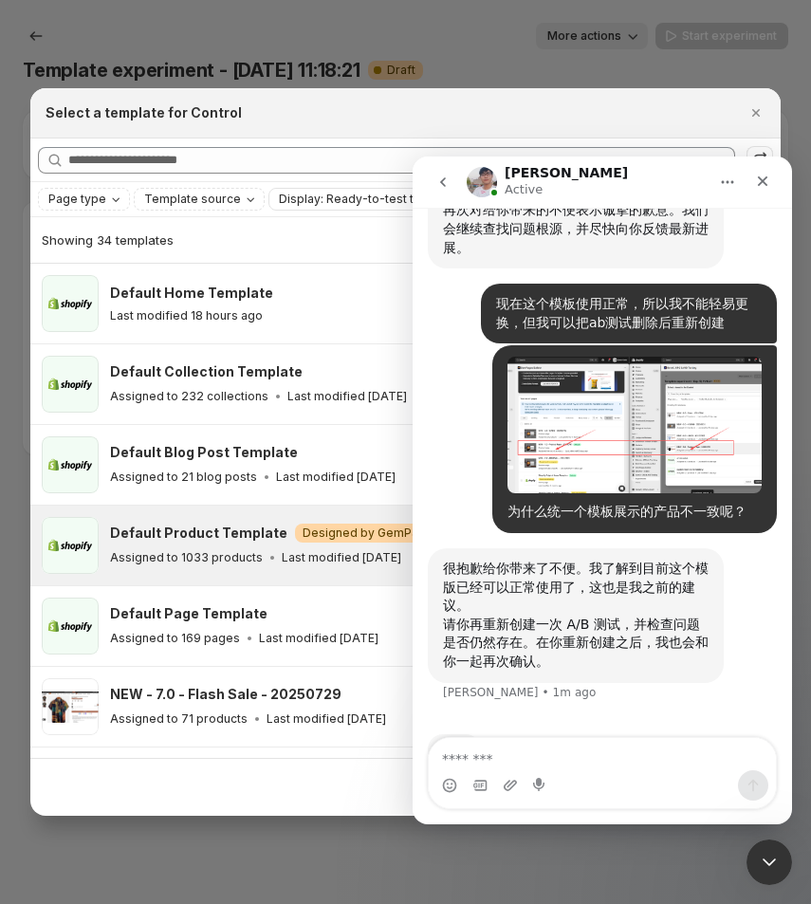
click at [472, 768] on textarea "Message…" at bounding box center [602, 754] width 347 height 32
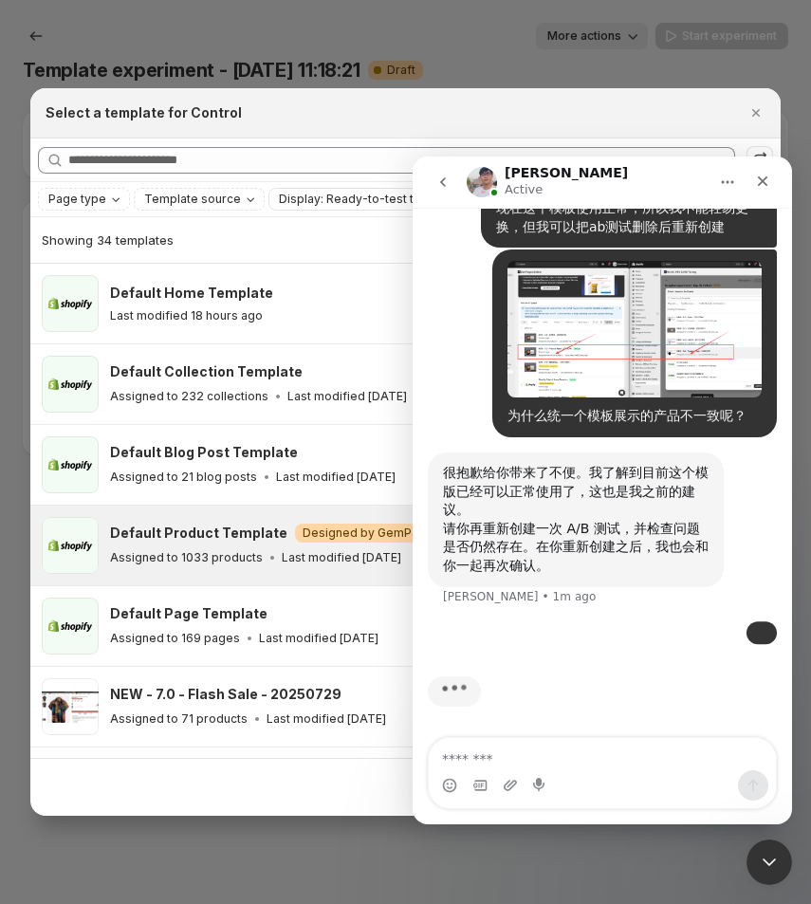
scroll to position [7323, 0]
type textarea "*"
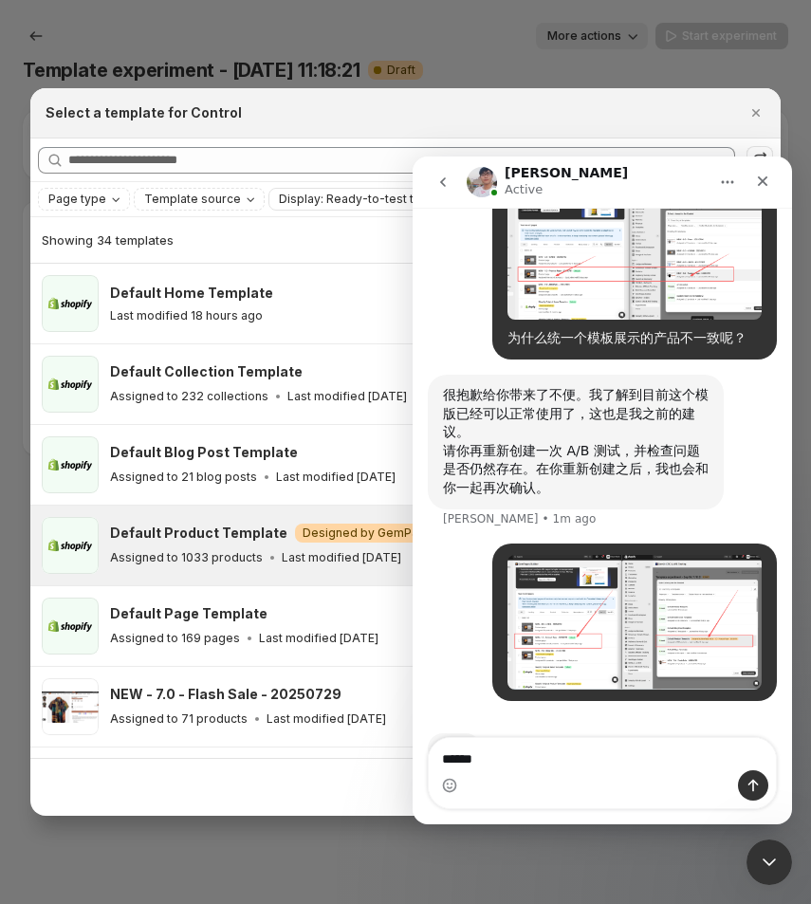
type textarea "*******"
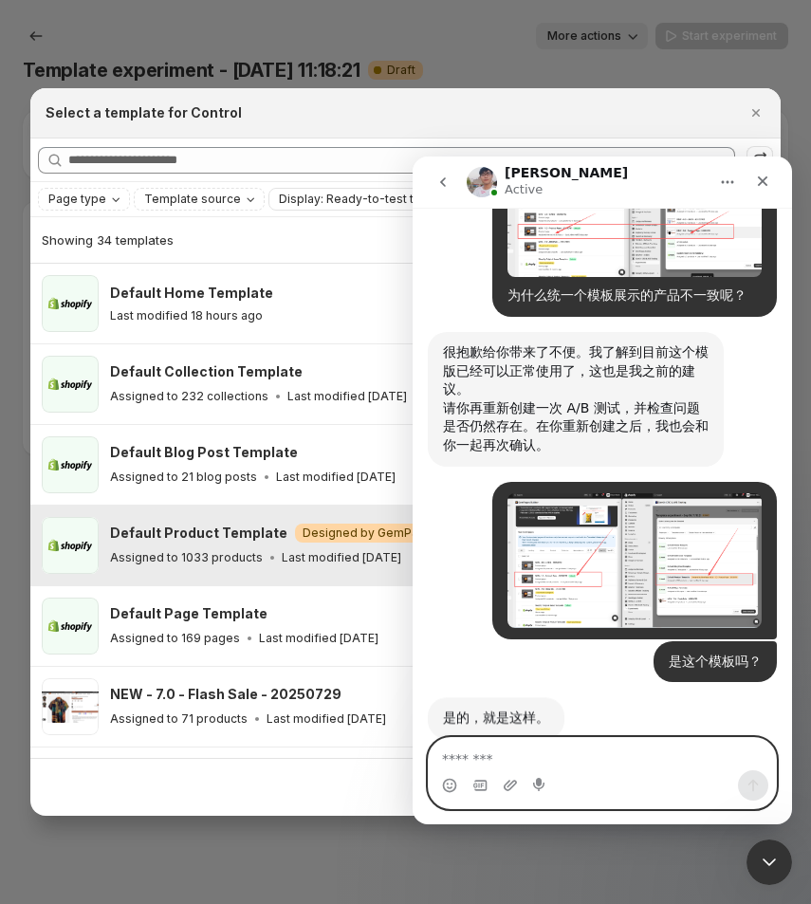
scroll to position [7423, 0]
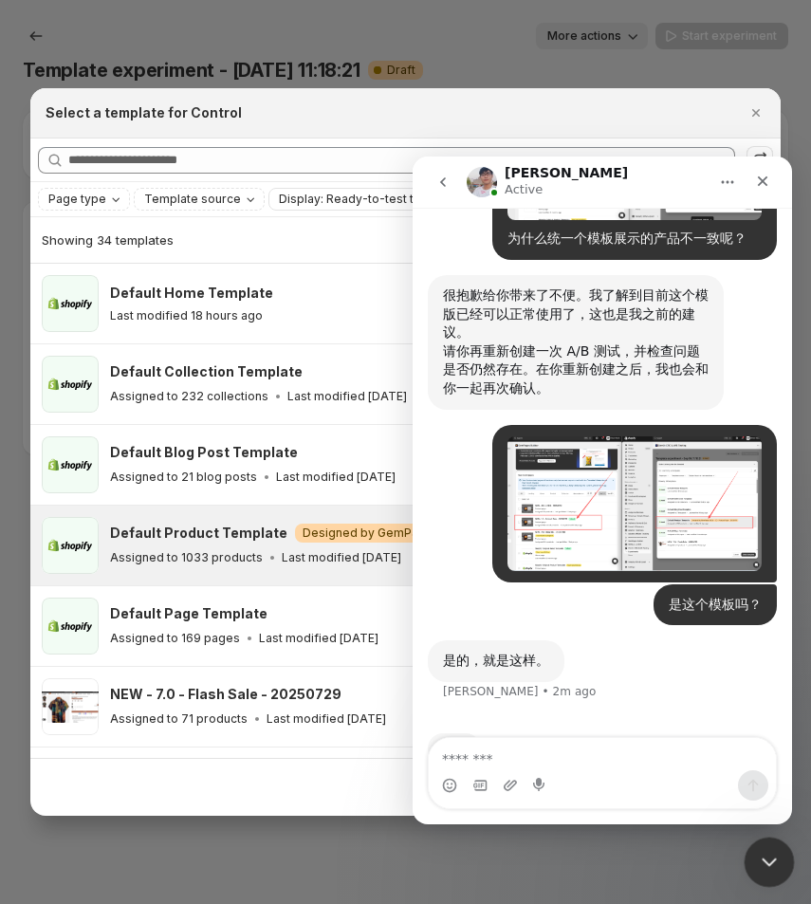
click at [773, 864] on icon "Close Intercom Messenger" at bounding box center [766, 859] width 23 height 23
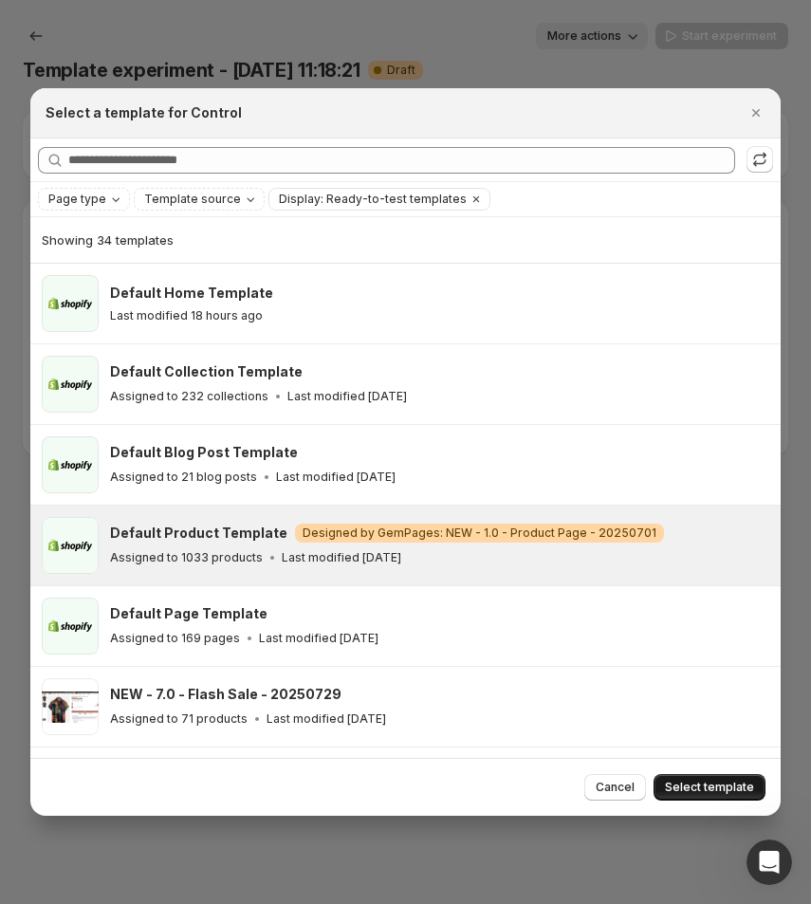
click at [728, 789] on span "Select template" at bounding box center [709, 787] width 89 height 15
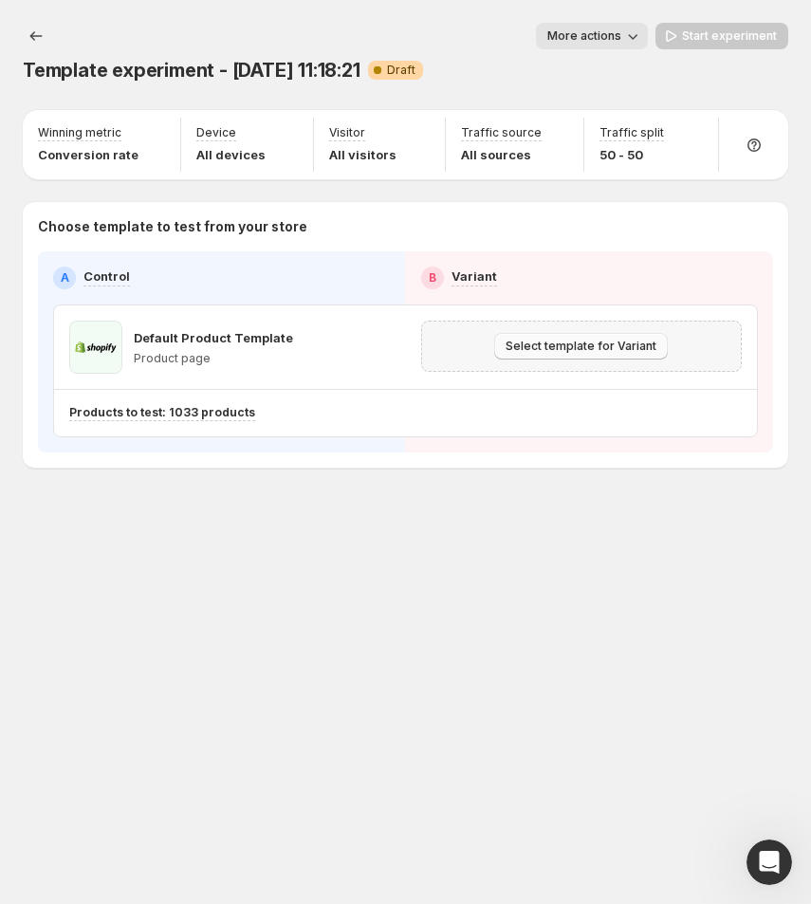
click at [598, 346] on span "Select template for Variant" at bounding box center [581, 346] width 151 height 15
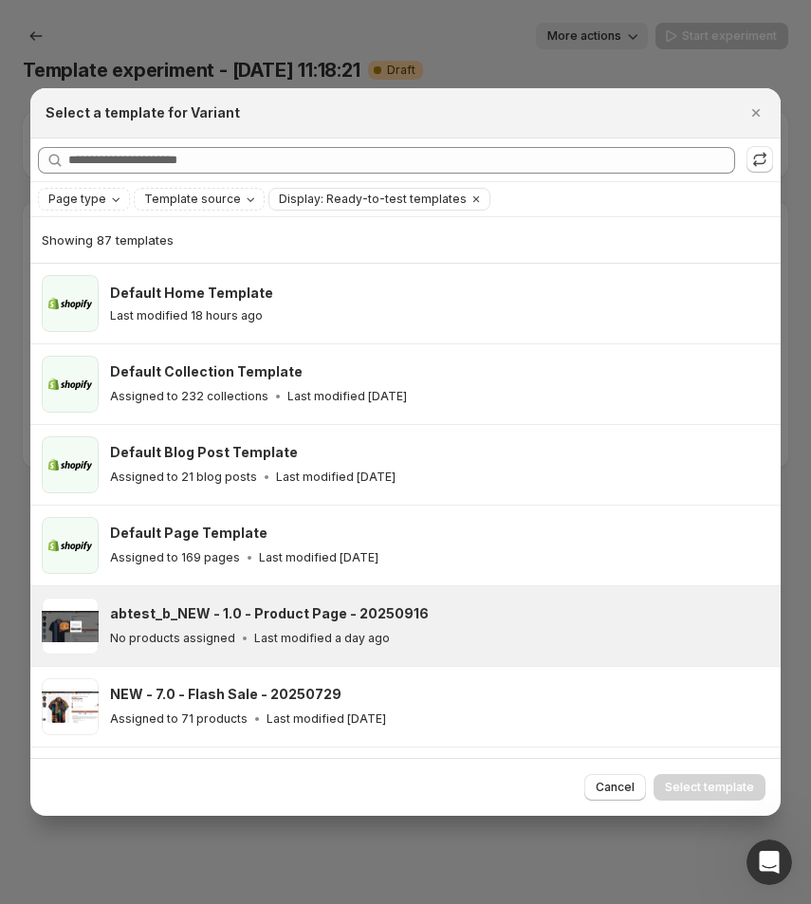
click at [326, 615] on h3 "abtest_b_NEW - 1.0 - Product Page - 20250916" at bounding box center [269, 614] width 319 height 19
click at [715, 787] on span "Select template" at bounding box center [709, 787] width 89 height 15
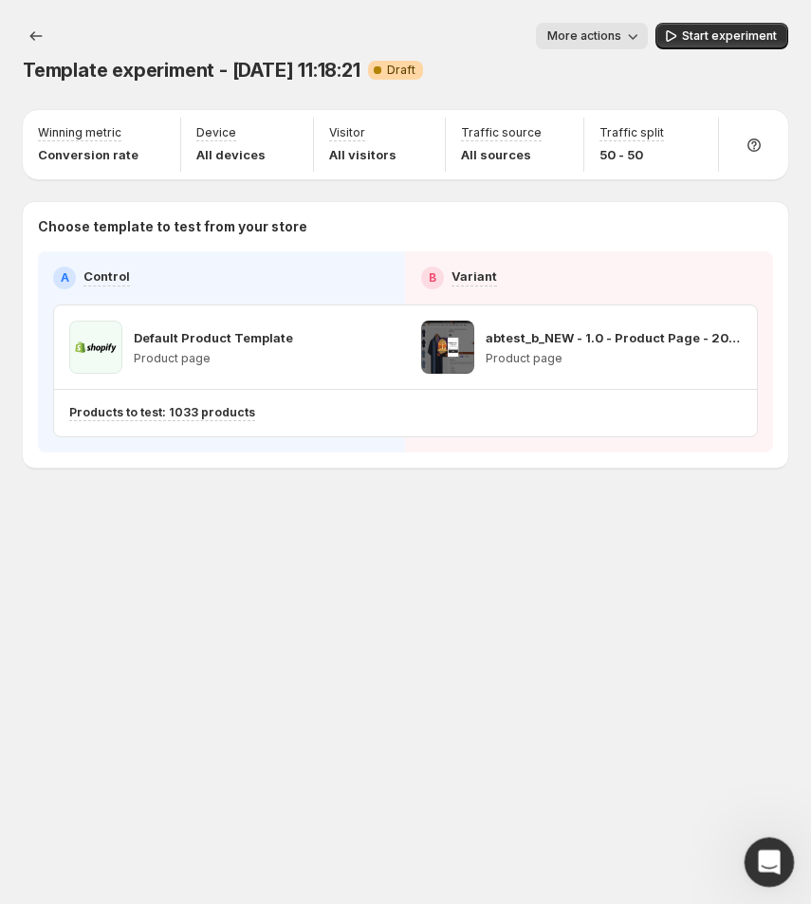
click at [782, 867] on div "Open Intercom Messenger" at bounding box center [767, 860] width 63 height 63
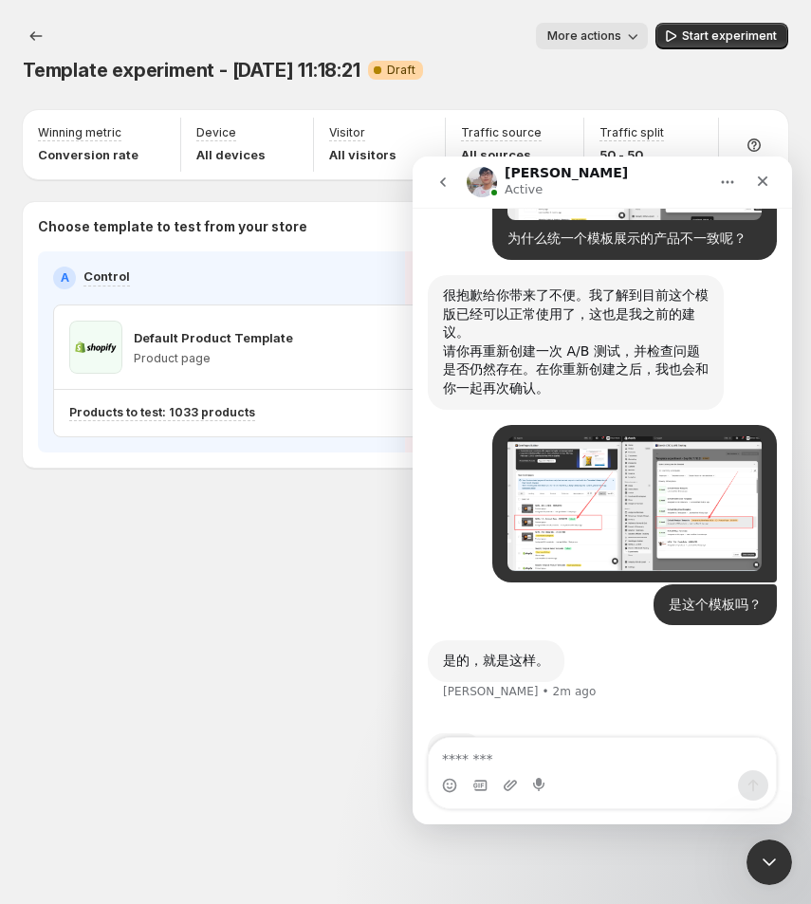
click at [496, 763] on textarea "Message…" at bounding box center [602, 754] width 347 height 32
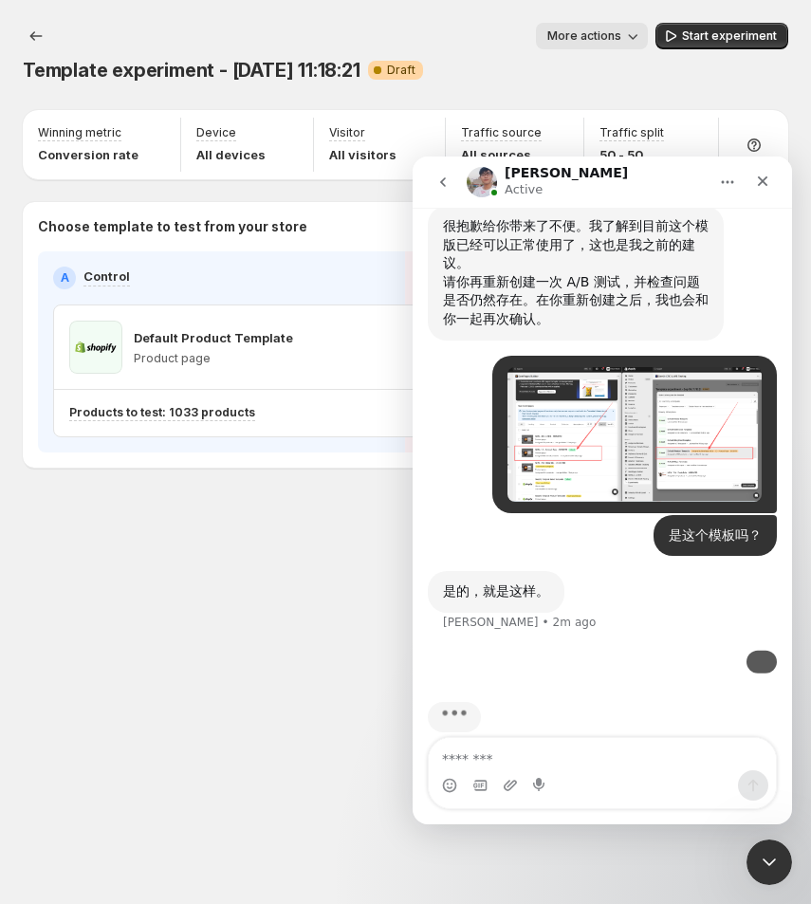
scroll to position [7549, 0]
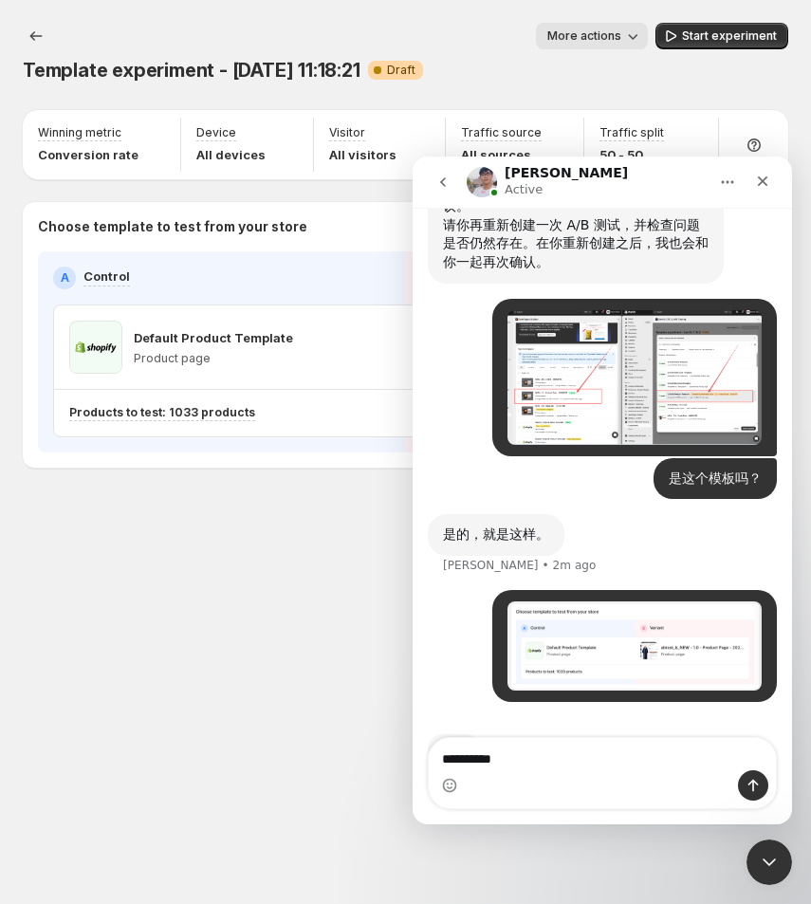
type textarea "**********"
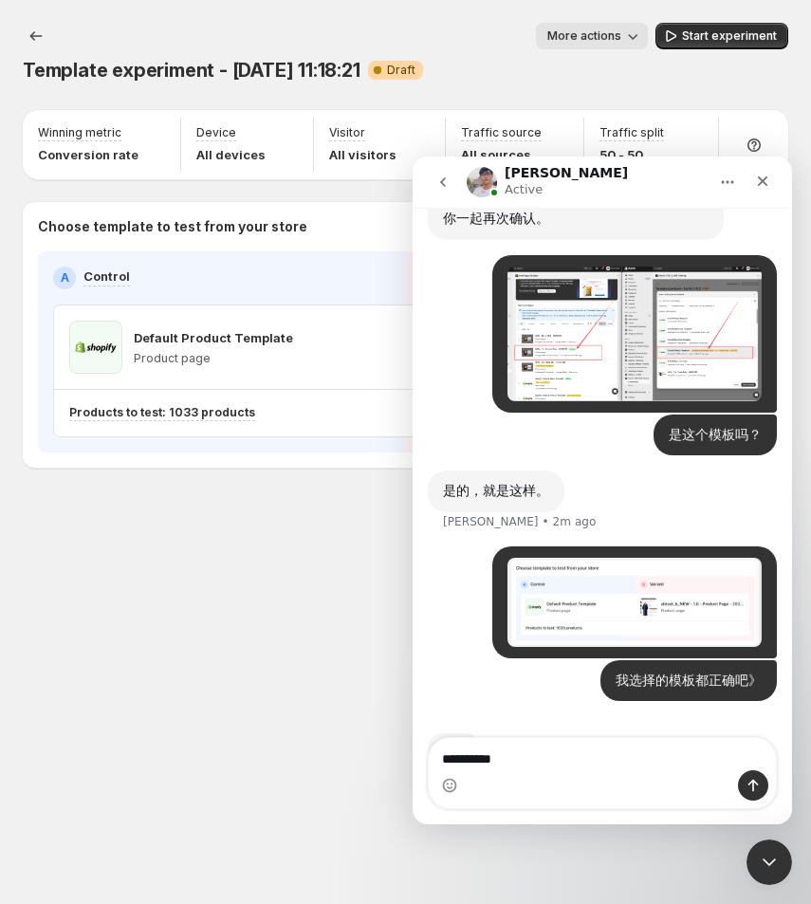
type textarea "**********"
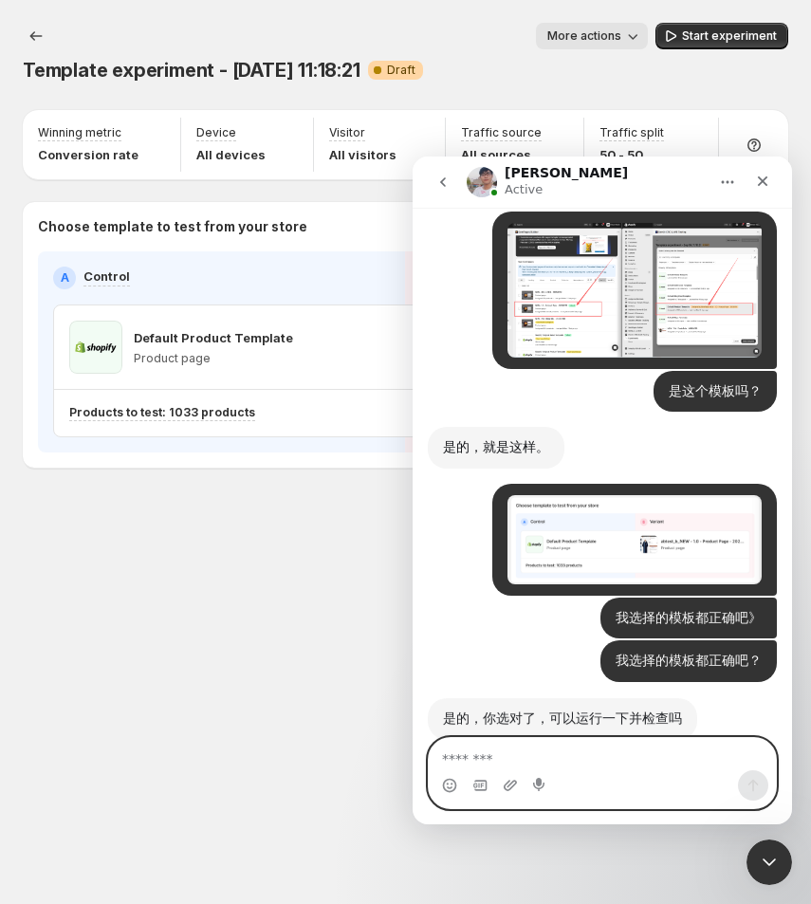
scroll to position [7692, 0]
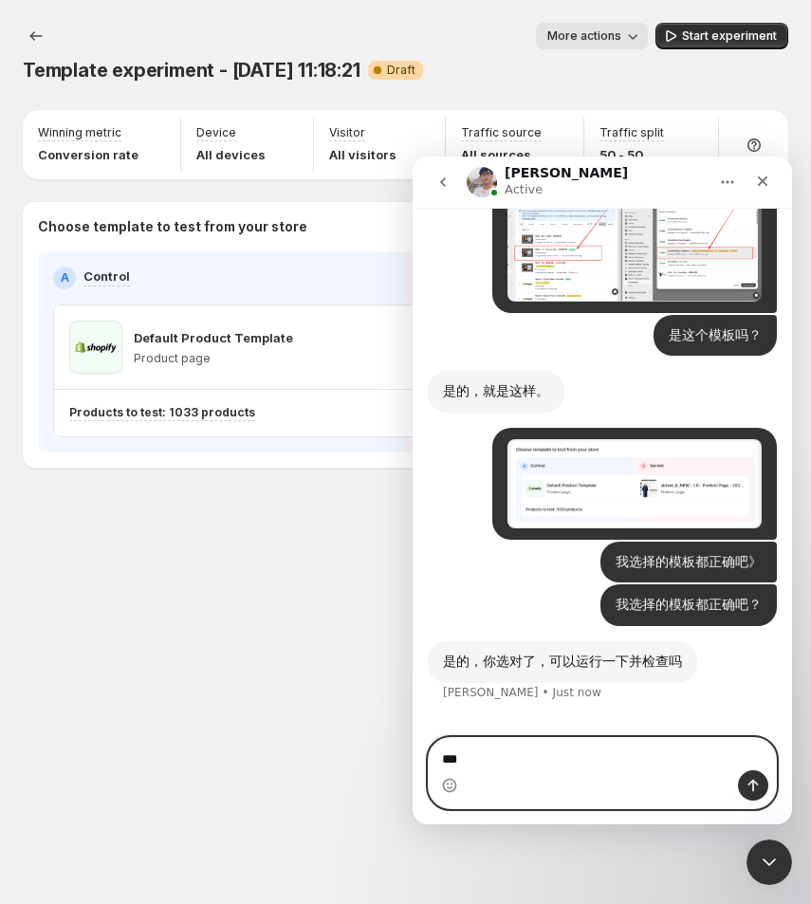
type textarea "*"
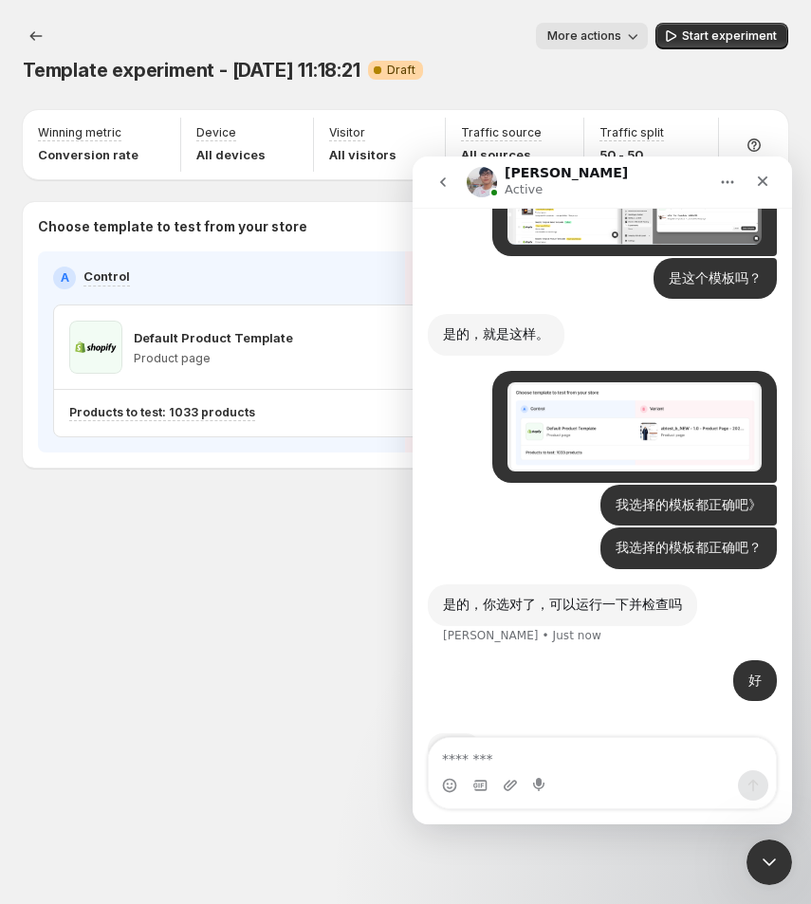
click at [311, 633] on div "Template experiment - [DATE] 11:18:21. This page is ready Template experiment -…" at bounding box center [405, 452] width 811 height 904
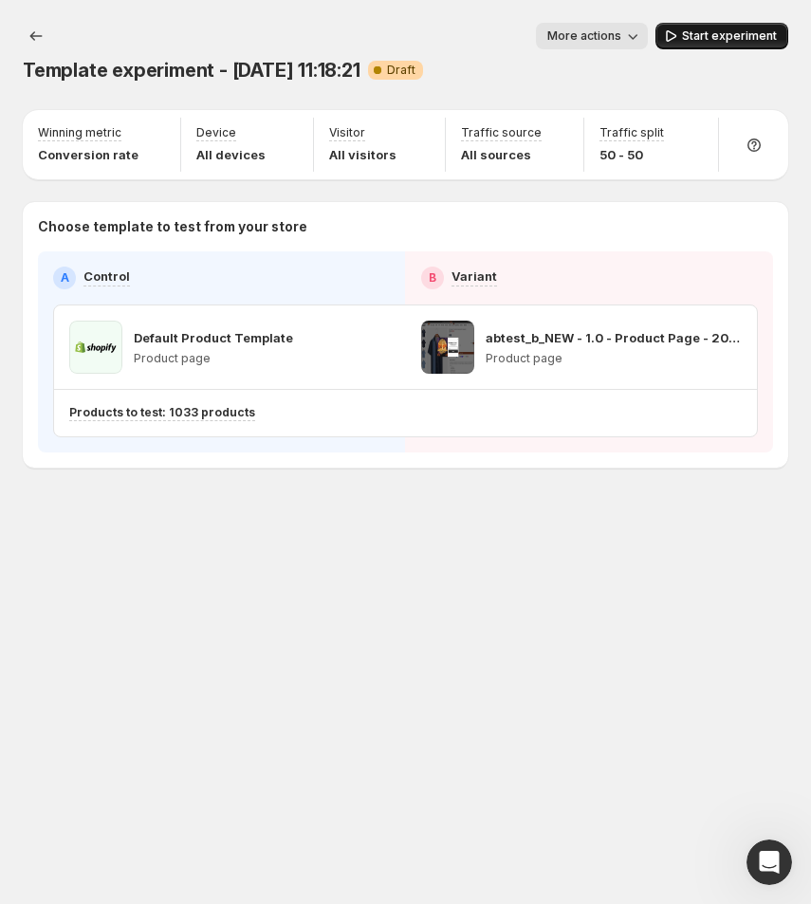
click at [735, 34] on span "Start experiment" at bounding box center [729, 35] width 95 height 15
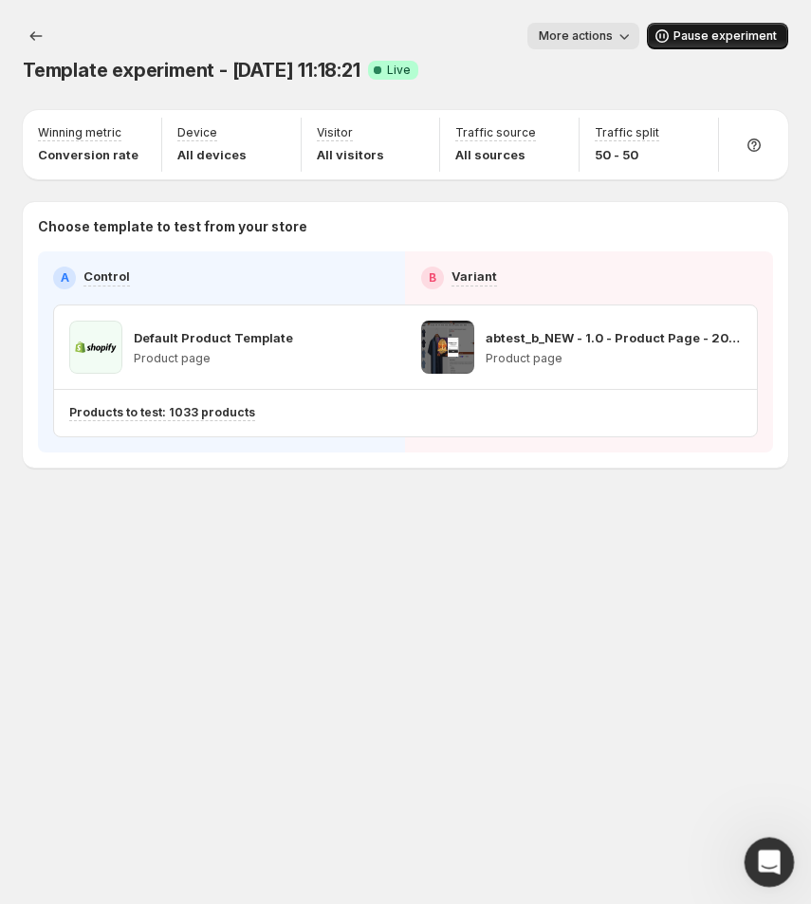
click at [769, 856] on icon "Open Intercom Messenger" at bounding box center [767, 860] width 31 height 31
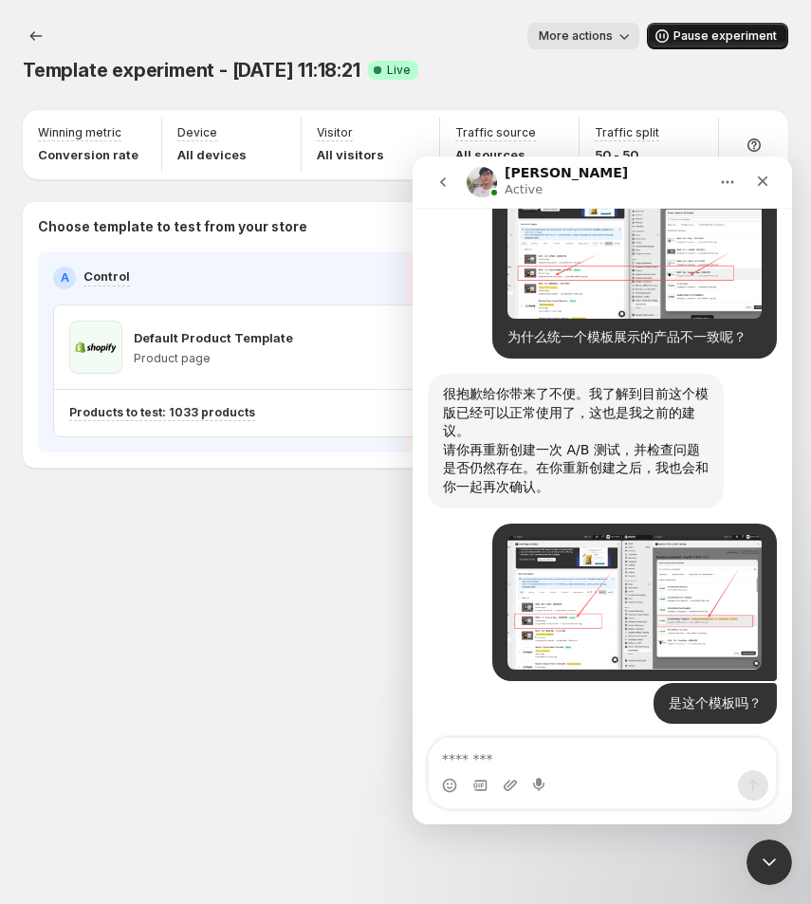
click at [532, 754] on textarea "Message…" at bounding box center [602, 754] width 347 height 32
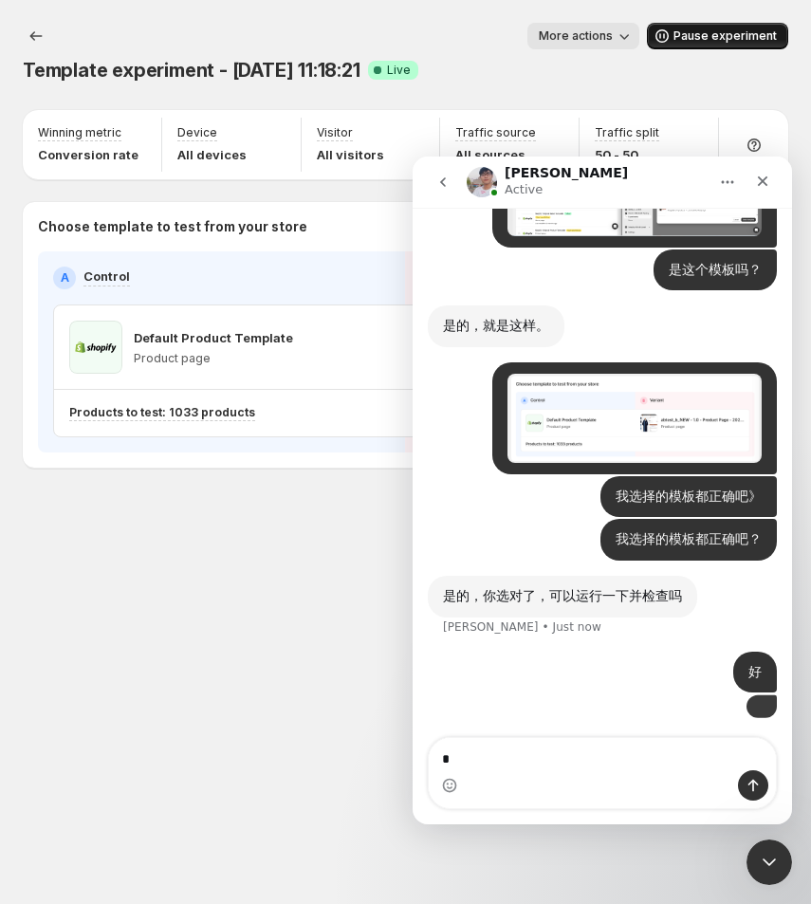
scroll to position [7844, 0]
type textarea "****"
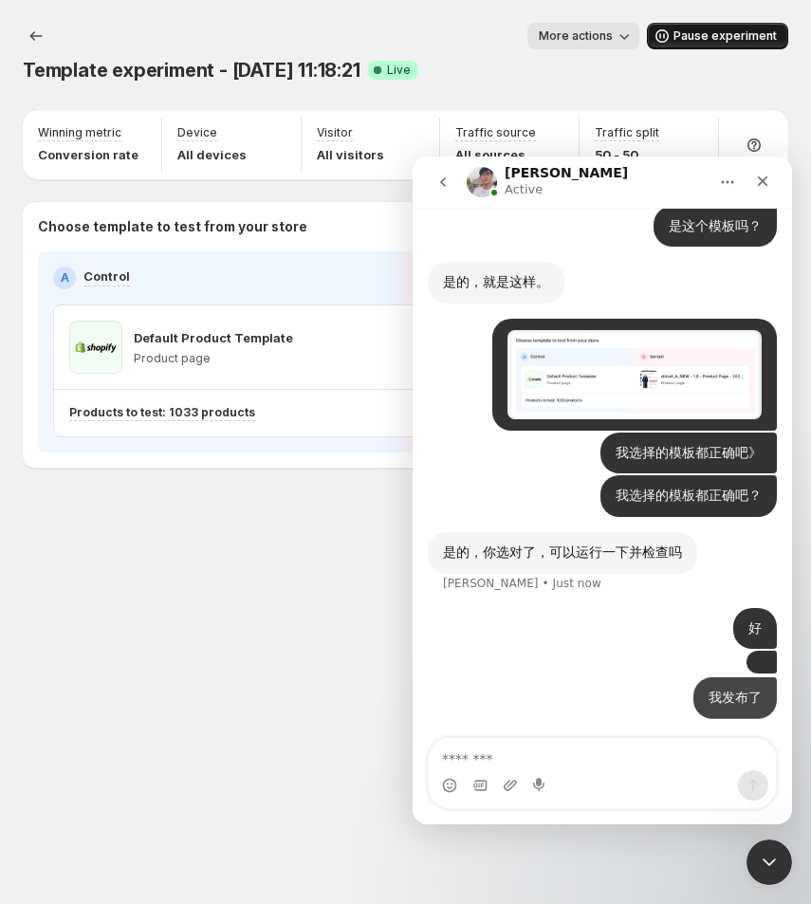
scroll to position [7888, 0]
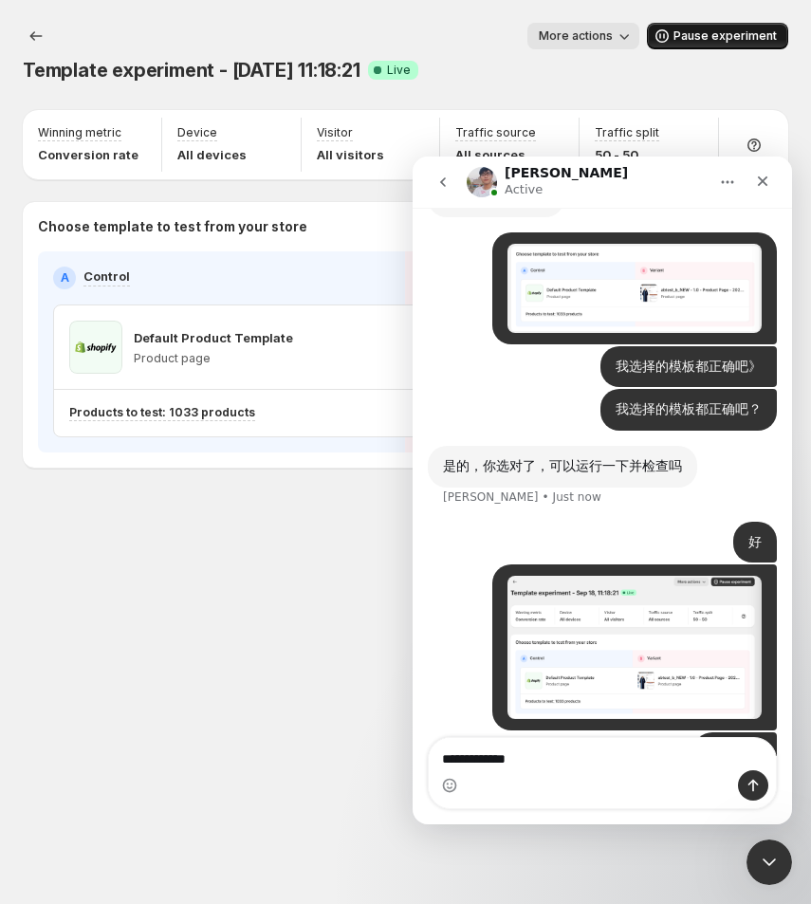
type textarea "********"
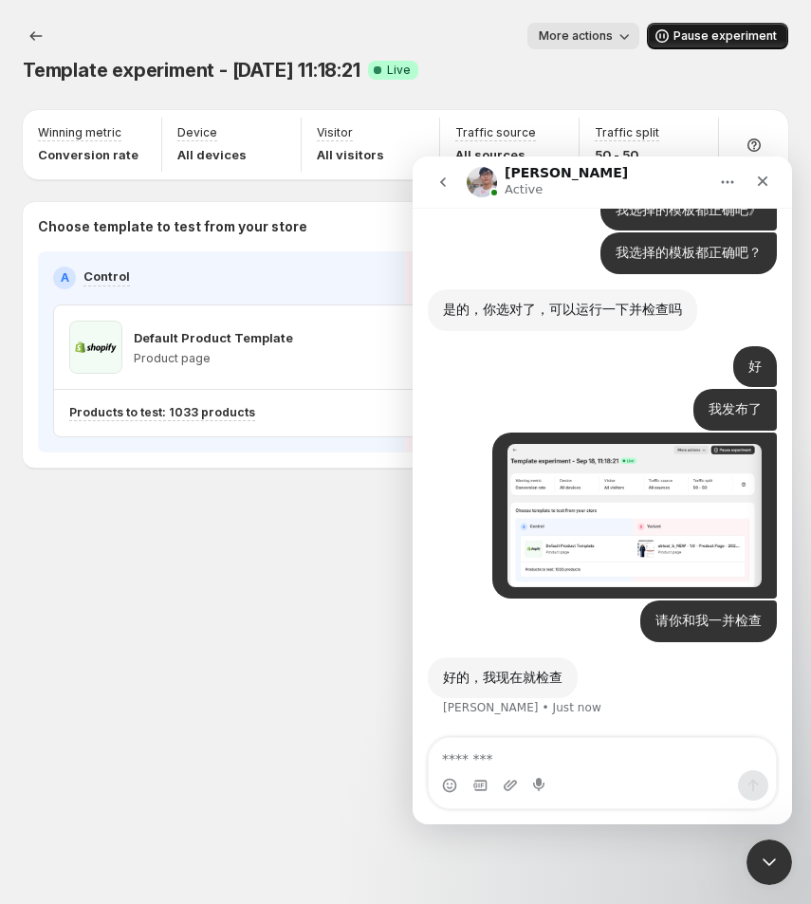
scroll to position [7987, 0]
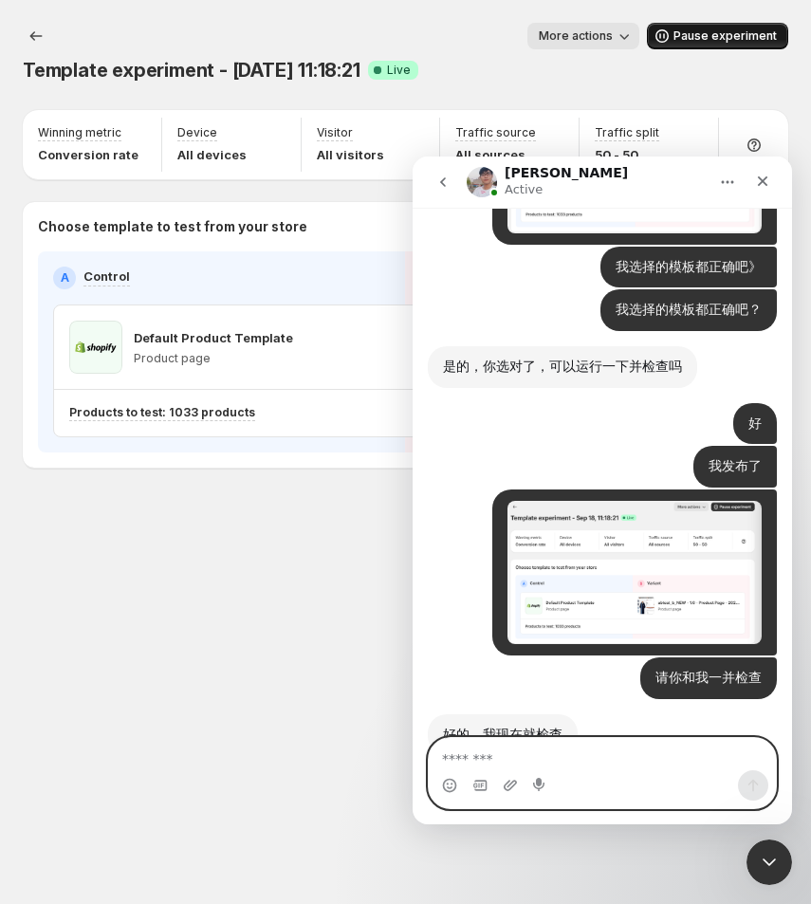
click at [452, 766] on textarea "Message…" at bounding box center [603, 754] width 348 height 32
type textarea "**********"
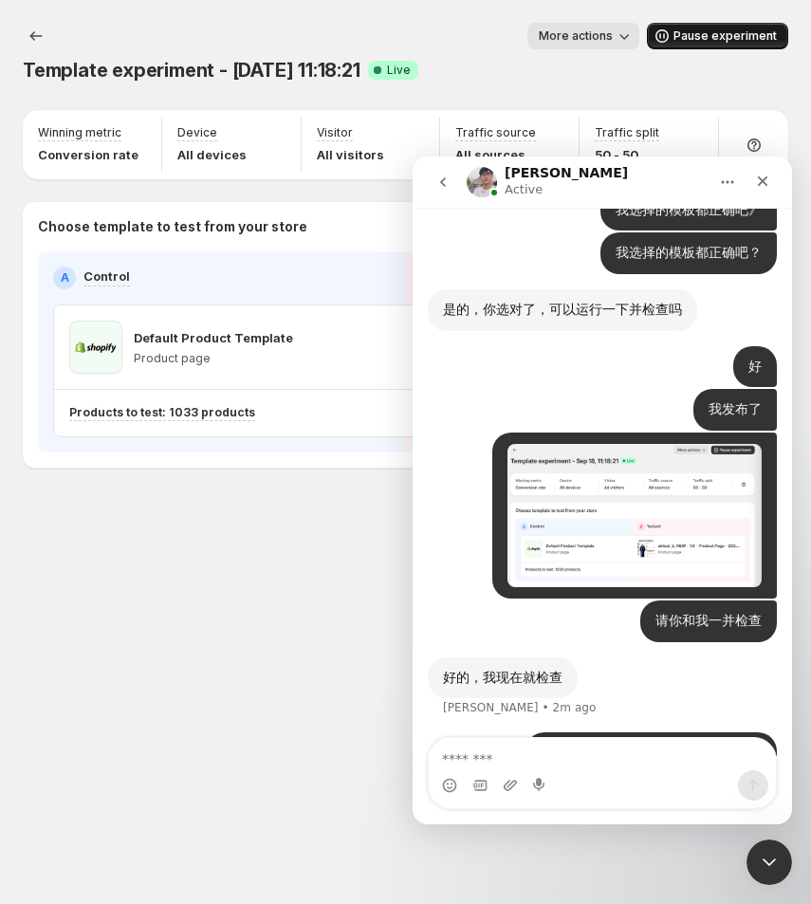
click at [206, 561] on div "Template experiment - [DATE] 11:18:21. This page is ready Template experiment -…" at bounding box center [405, 285] width 811 height 570
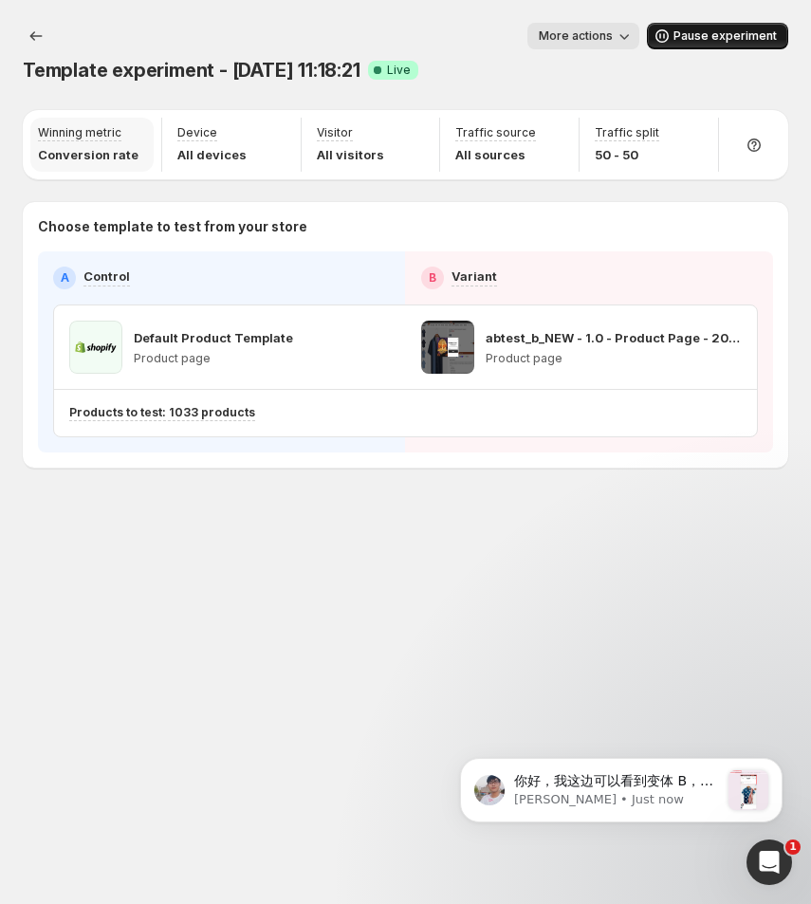
scroll to position [0, 0]
click at [610, 810] on div "你好，我这边可以看到变体 B，你能在无痕模式或其他浏览器中检查一下吗？ [PERSON_NAME] • Just now" at bounding box center [616, 792] width 205 height 38
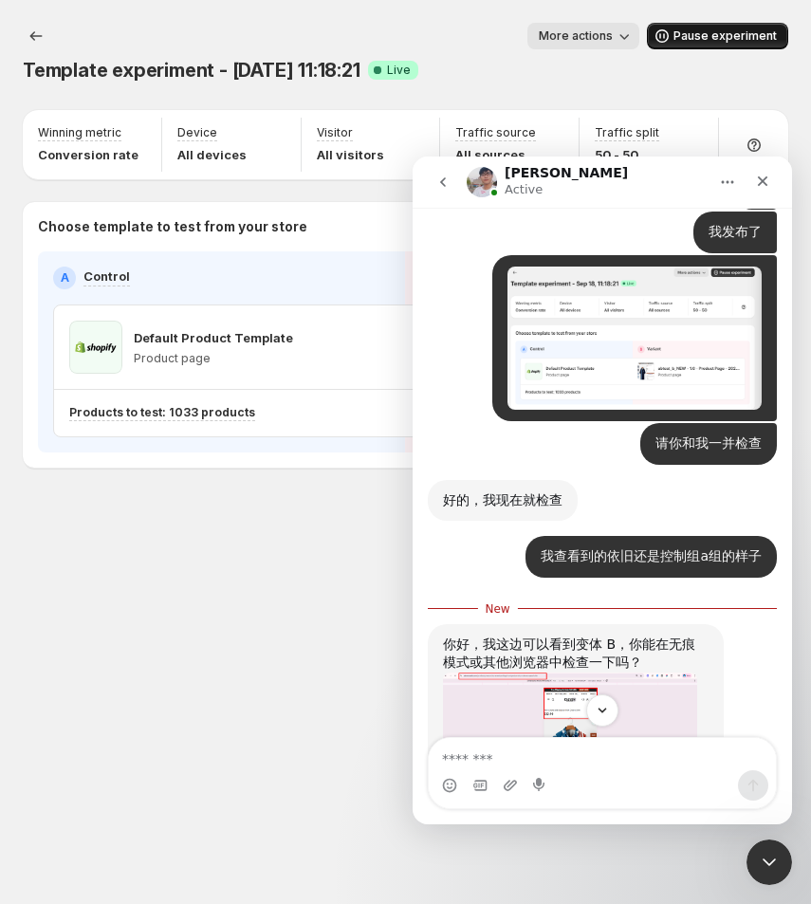
scroll to position [8282, 0]
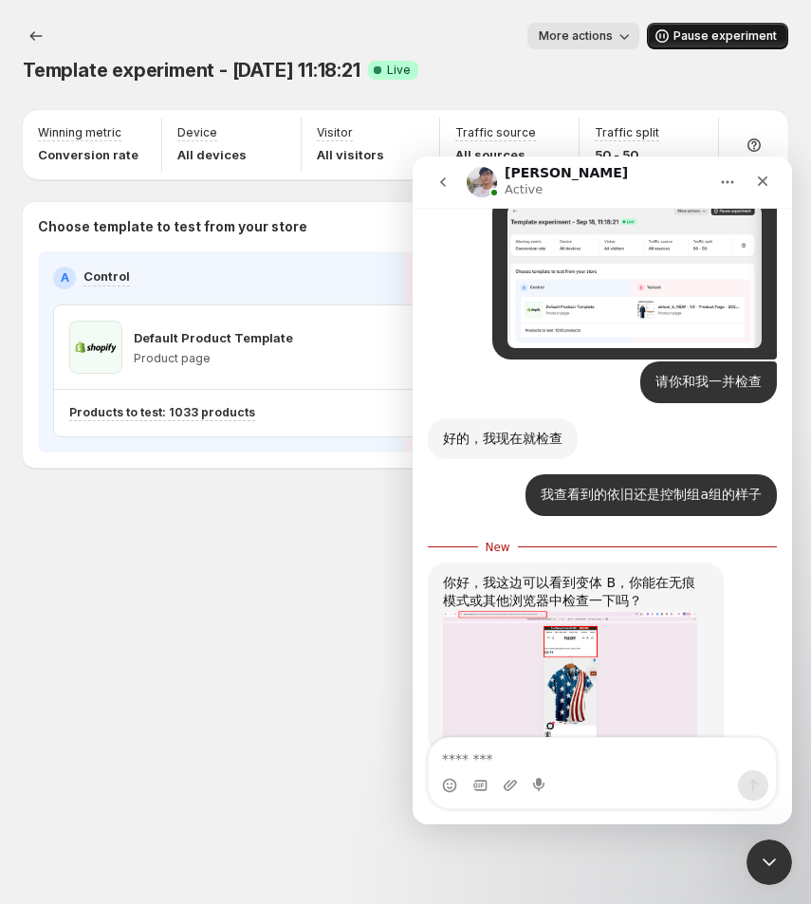
click at [586, 638] on img "Antony says…" at bounding box center [570, 677] width 254 height 132
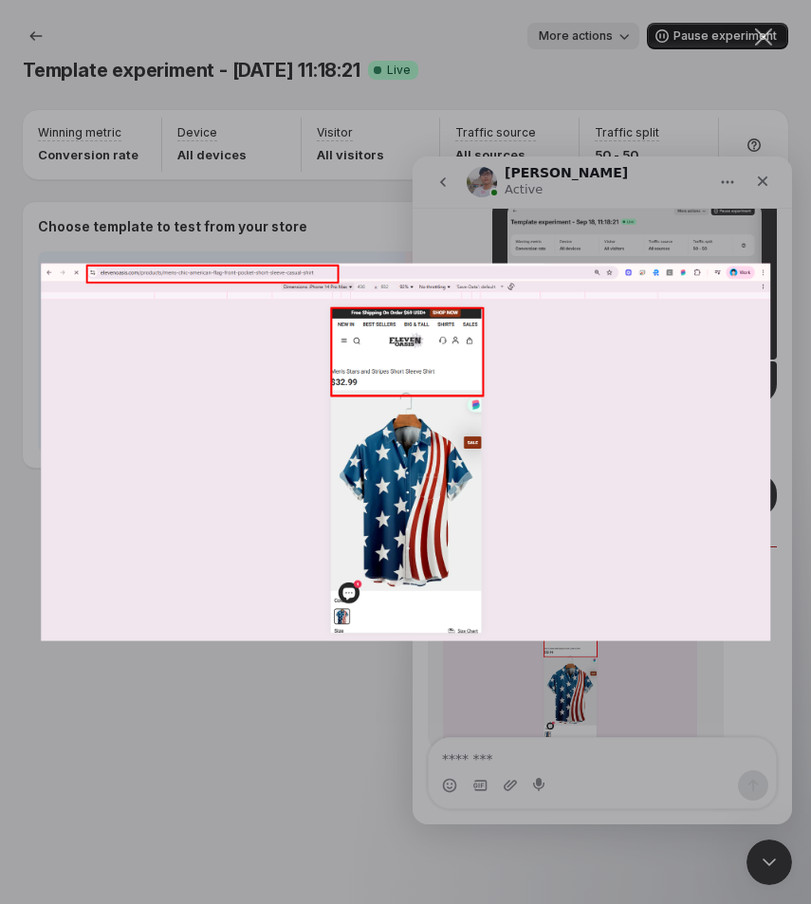
scroll to position [0, 0]
click at [381, 710] on div "Intercom messenger" at bounding box center [405, 452] width 811 height 904
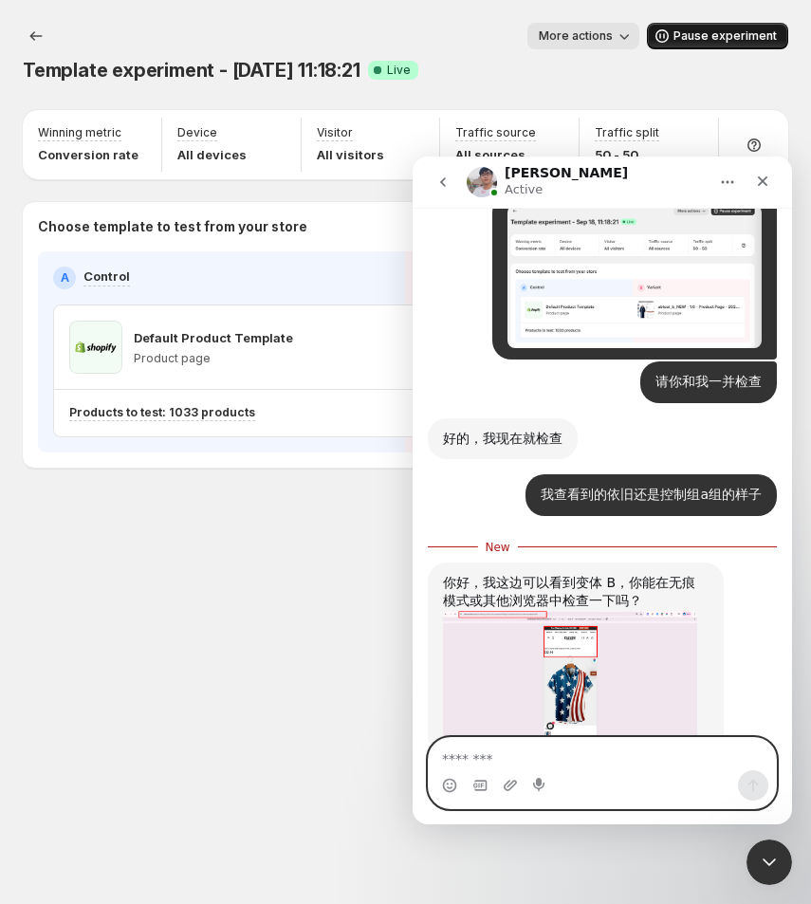
click at [508, 760] on textarea "Message…" at bounding box center [602, 754] width 347 height 32
type textarea "*"
type textarea "********"
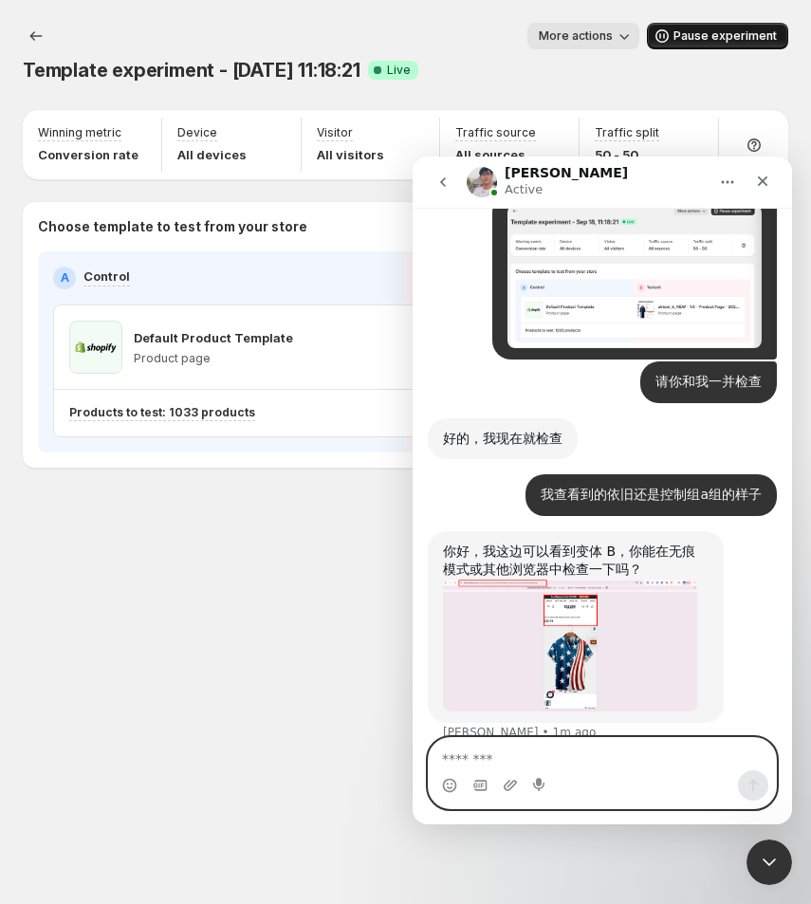
scroll to position [8307, 0]
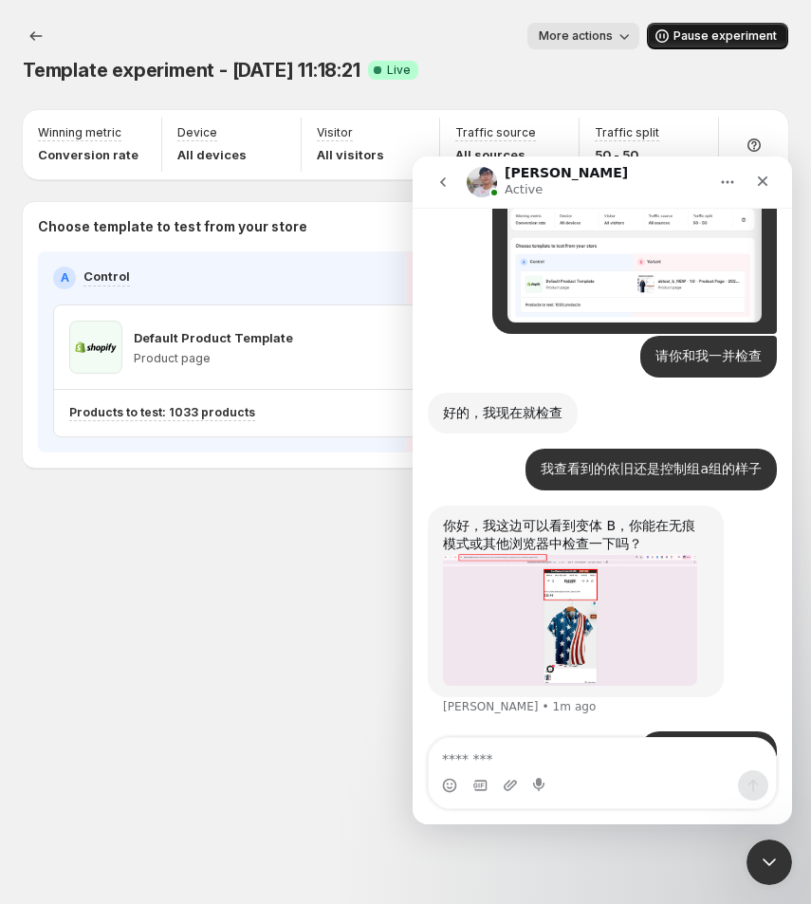
click at [577, 571] on img "Antony says…" at bounding box center [570, 620] width 254 height 132
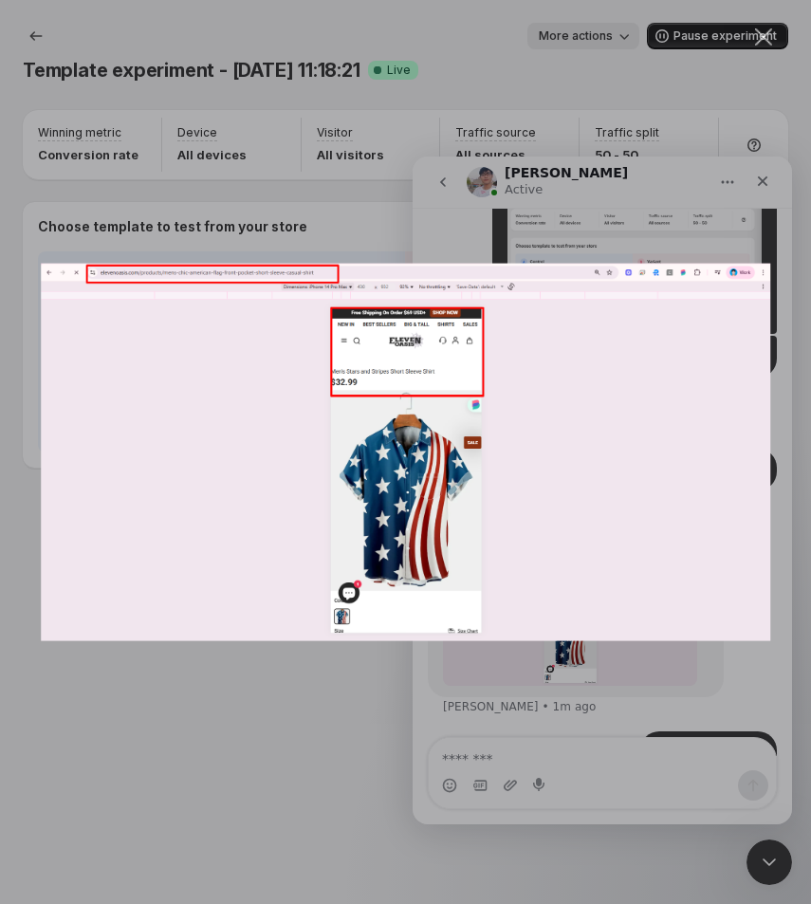
click at [555, 747] on div "Intercom messenger" at bounding box center [405, 452] width 811 height 904
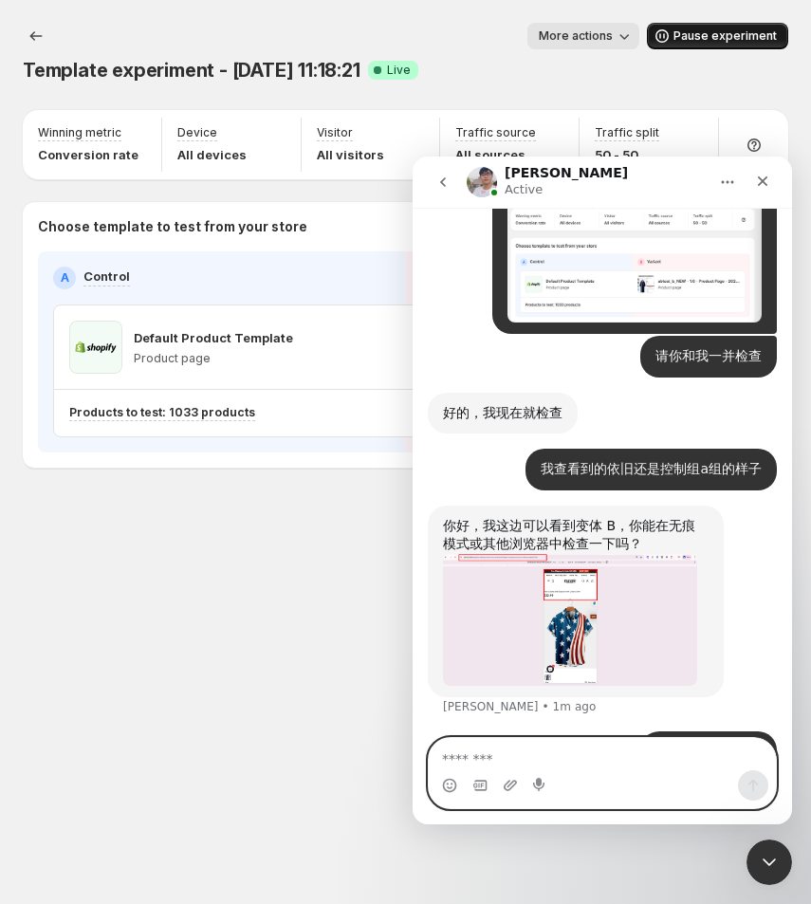
click at [516, 767] on textarea "Message…" at bounding box center [603, 754] width 348 height 32
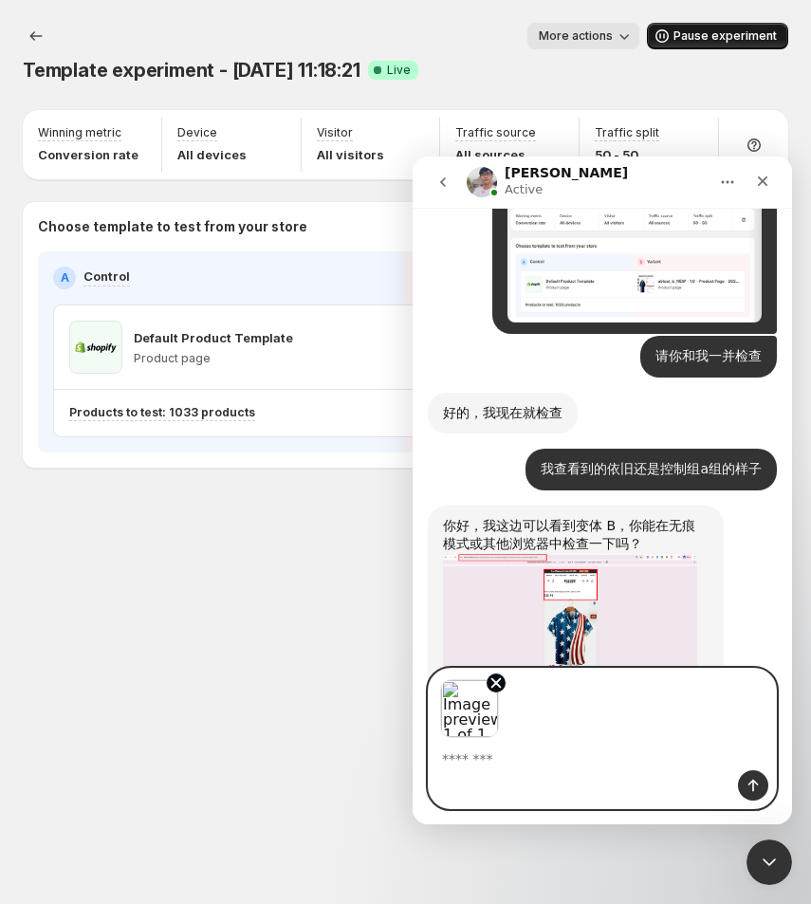
scroll to position [8377, 0]
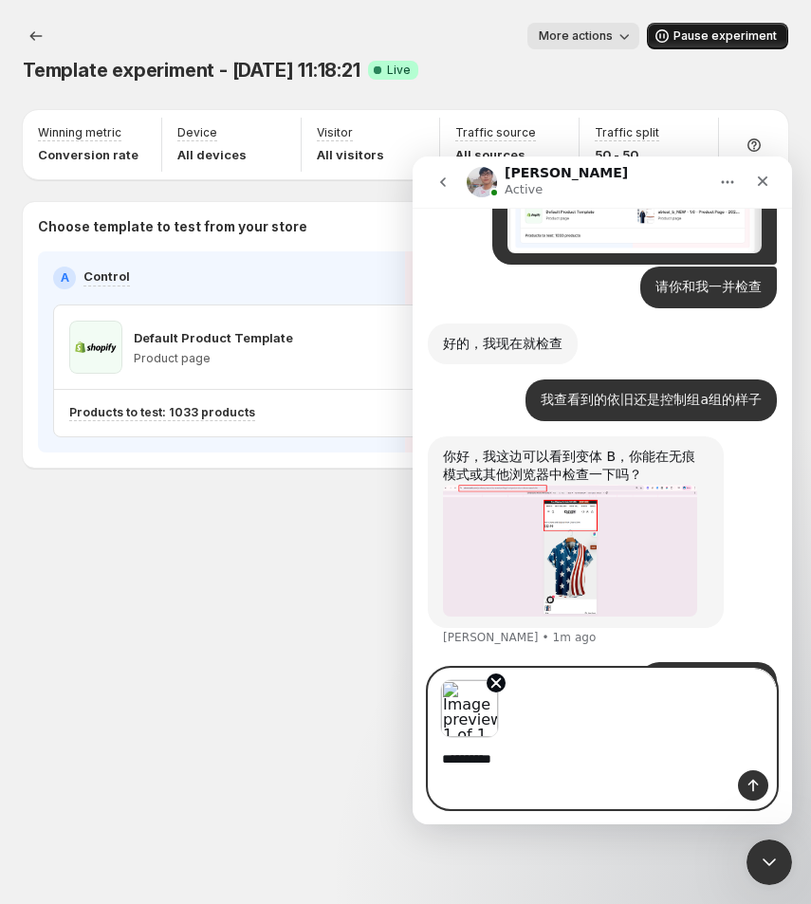
type textarea "**********"
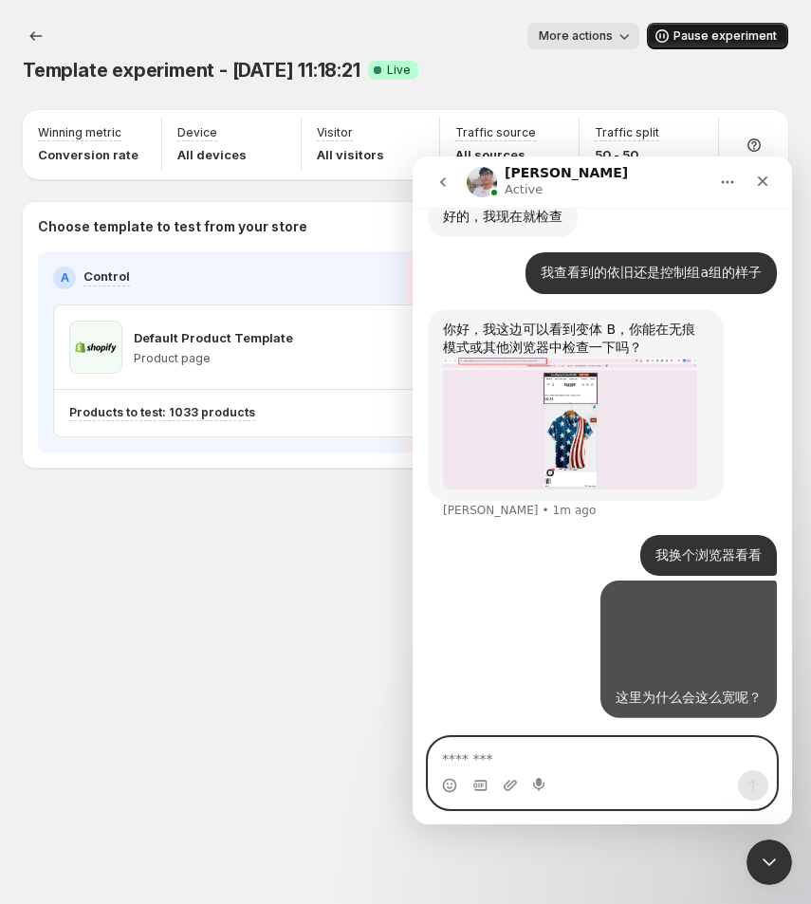
scroll to position [8511, 0]
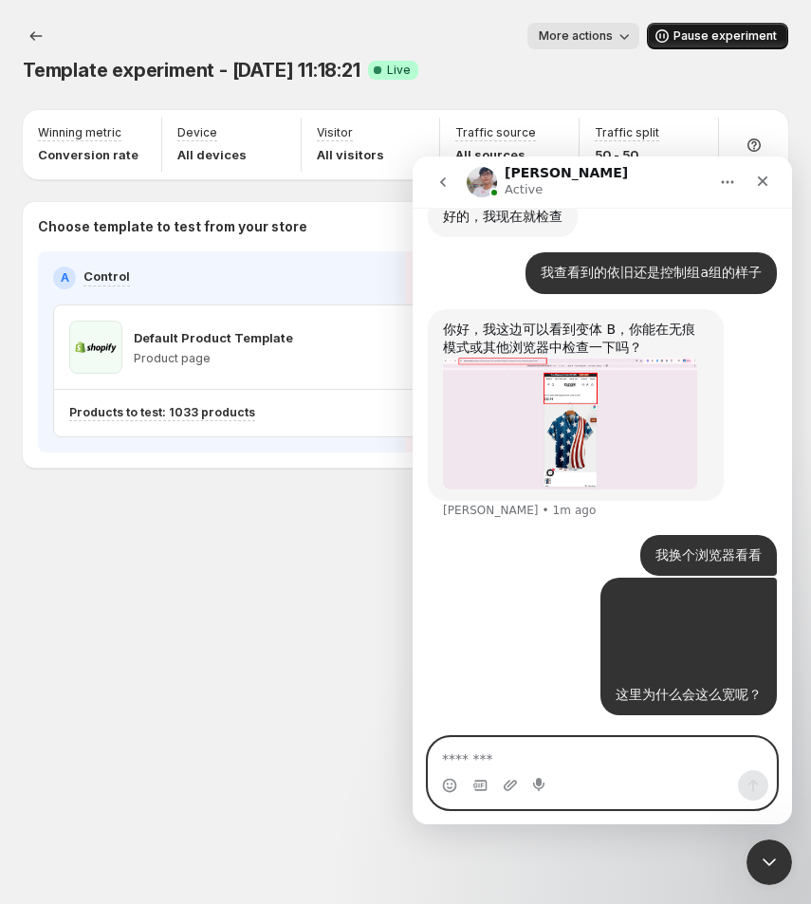
click at [182, 642] on div "Template experiment - [DATE] 11:18:21. This page is ready Template experiment -…" at bounding box center [405, 452] width 811 height 904
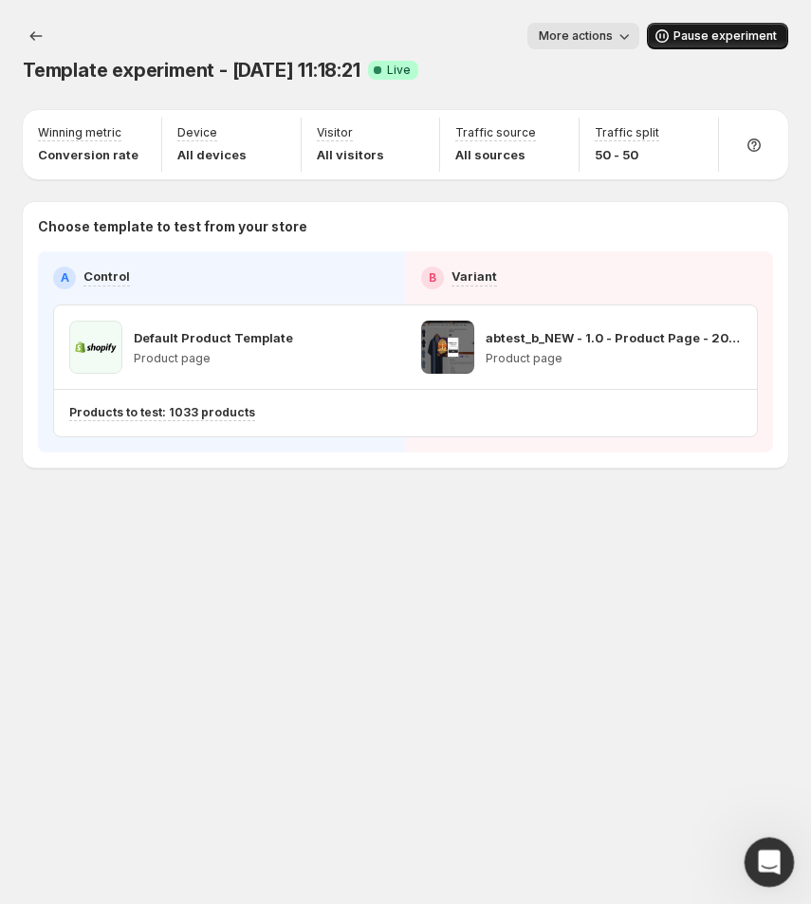
click at [782, 867] on div "Open Intercom Messenger" at bounding box center [767, 860] width 63 height 63
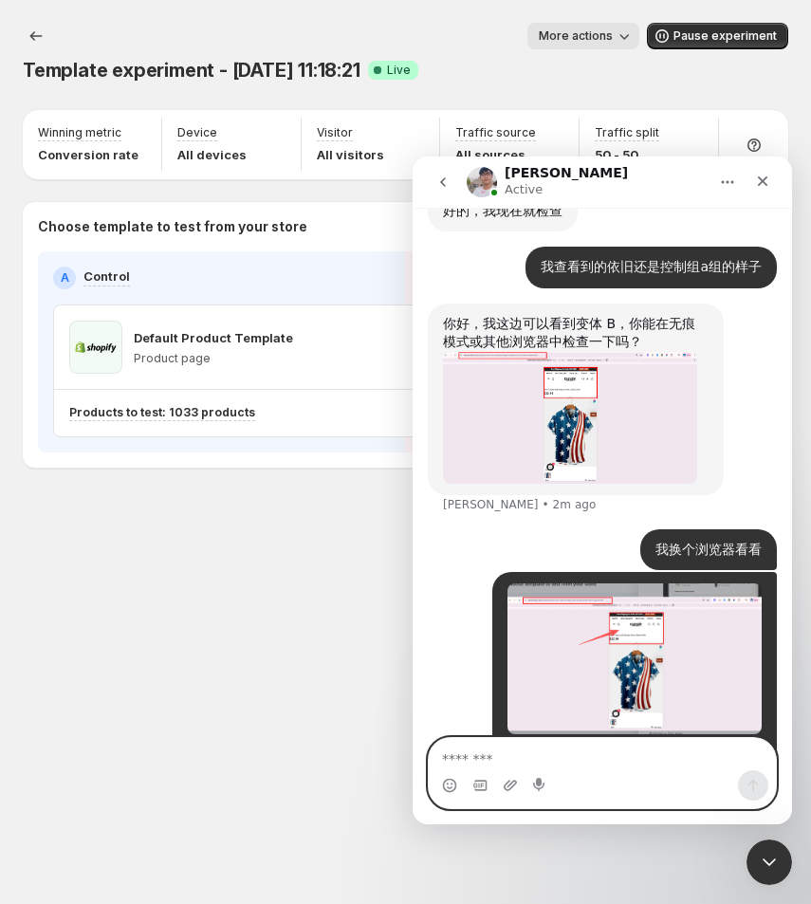
click at [482, 756] on textarea "Message…" at bounding box center [602, 754] width 347 height 32
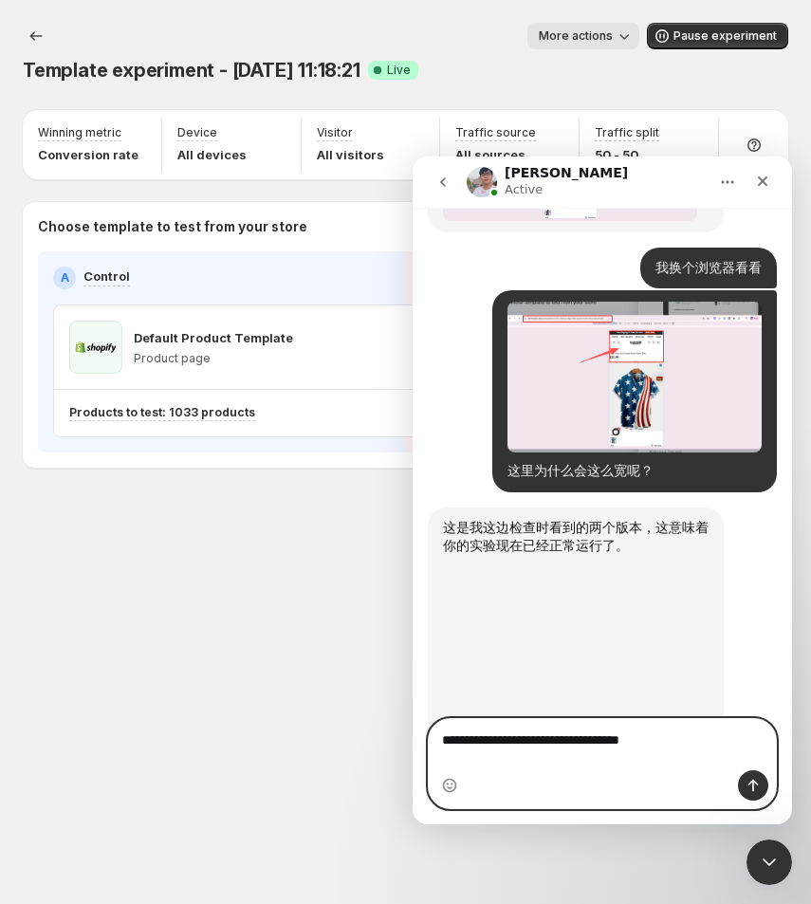
scroll to position [8776, 0]
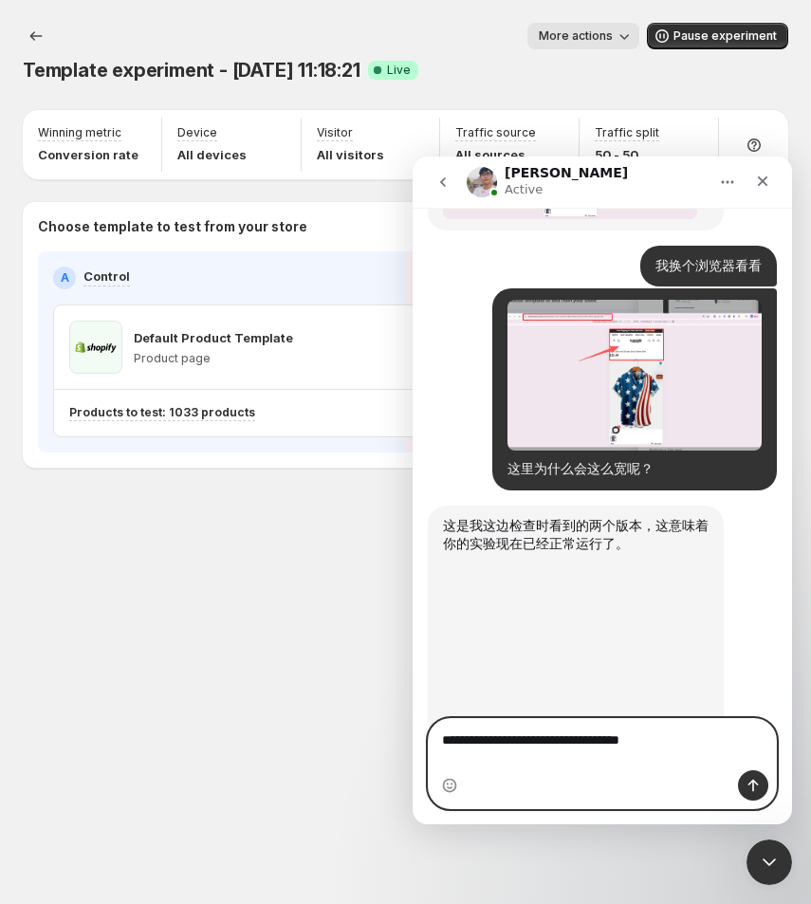
type textarea "**********"
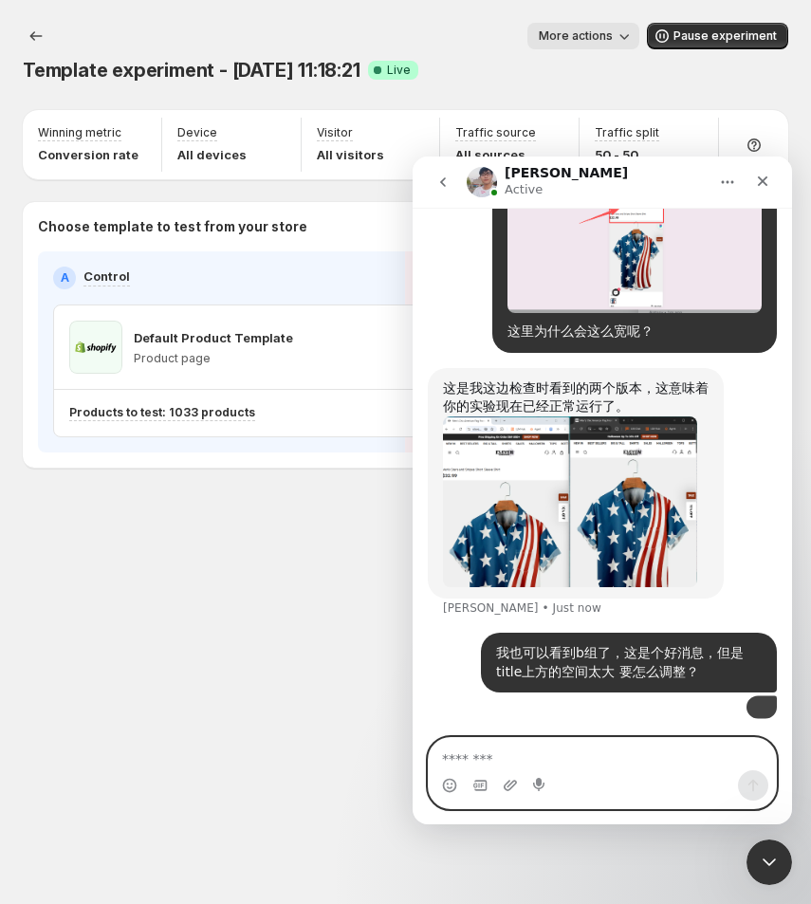
scroll to position [9111, 0]
click at [613, 417] on img "Antony says…" at bounding box center [570, 502] width 254 height 171
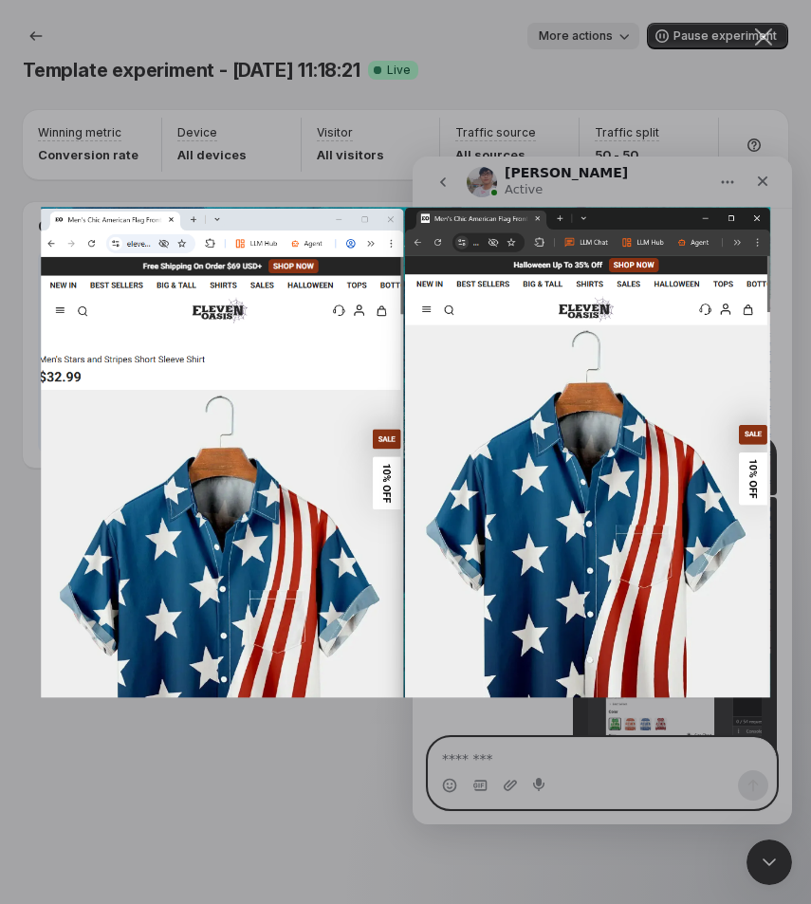
click at [767, 182] on div "Intercom messenger" at bounding box center [405, 452] width 811 height 904
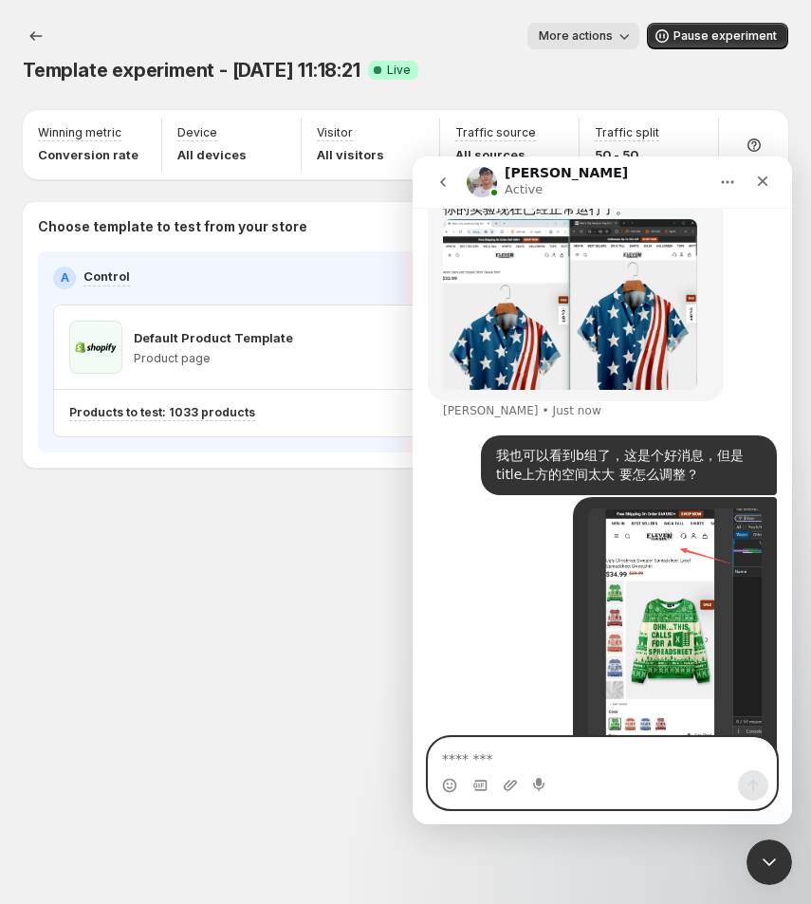
scroll to position [9067, 0]
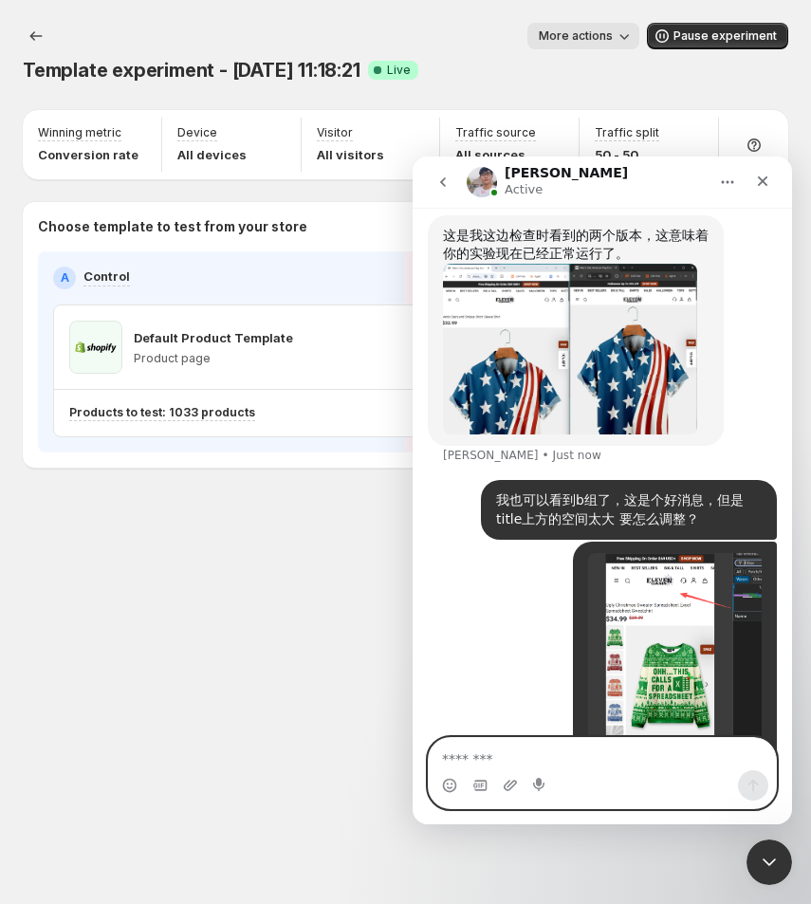
click at [458, 575] on div "Operation • Just now" at bounding box center [602, 692] width 349 height 300
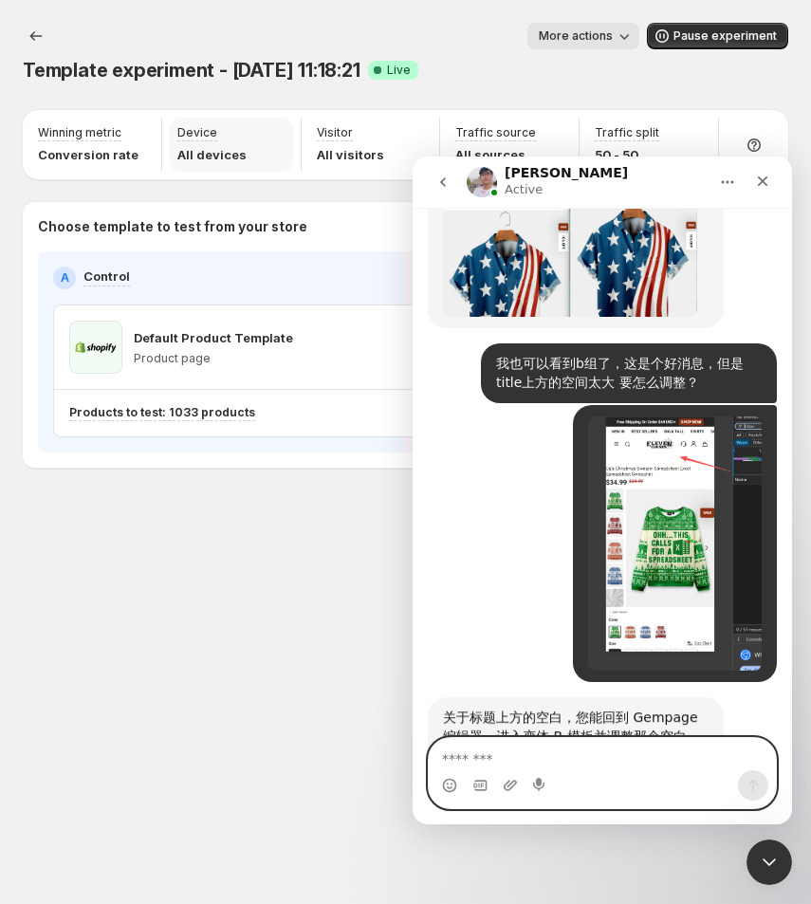
scroll to position [9205, 0]
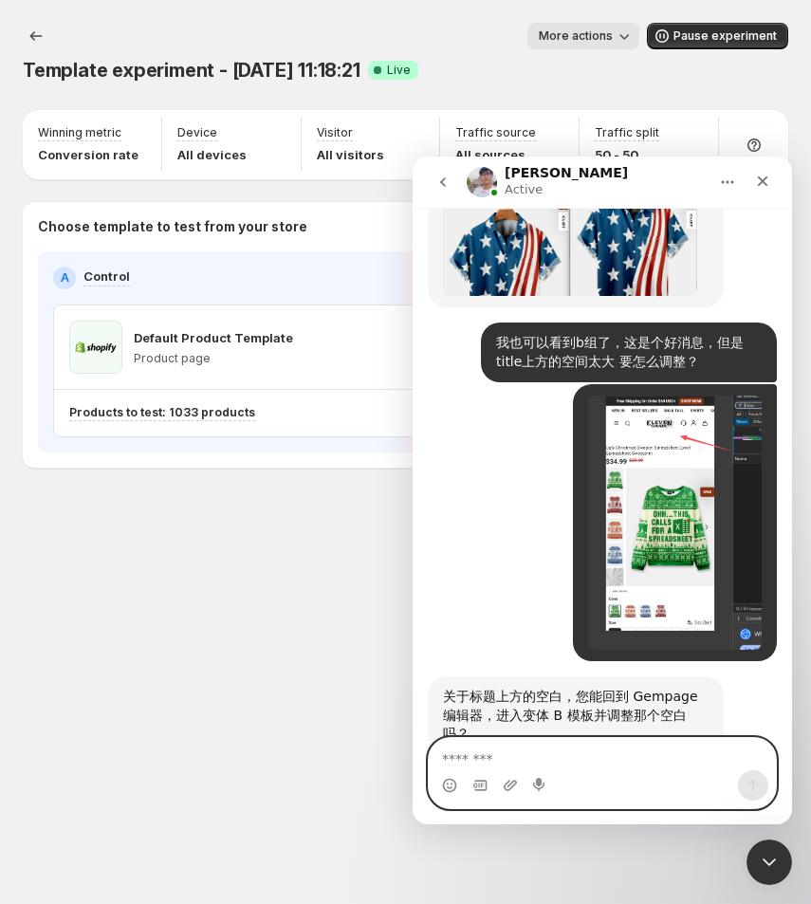
click at [492, 760] on textarea "Message…" at bounding box center [602, 754] width 347 height 32
type textarea "*"
type textarea "********"
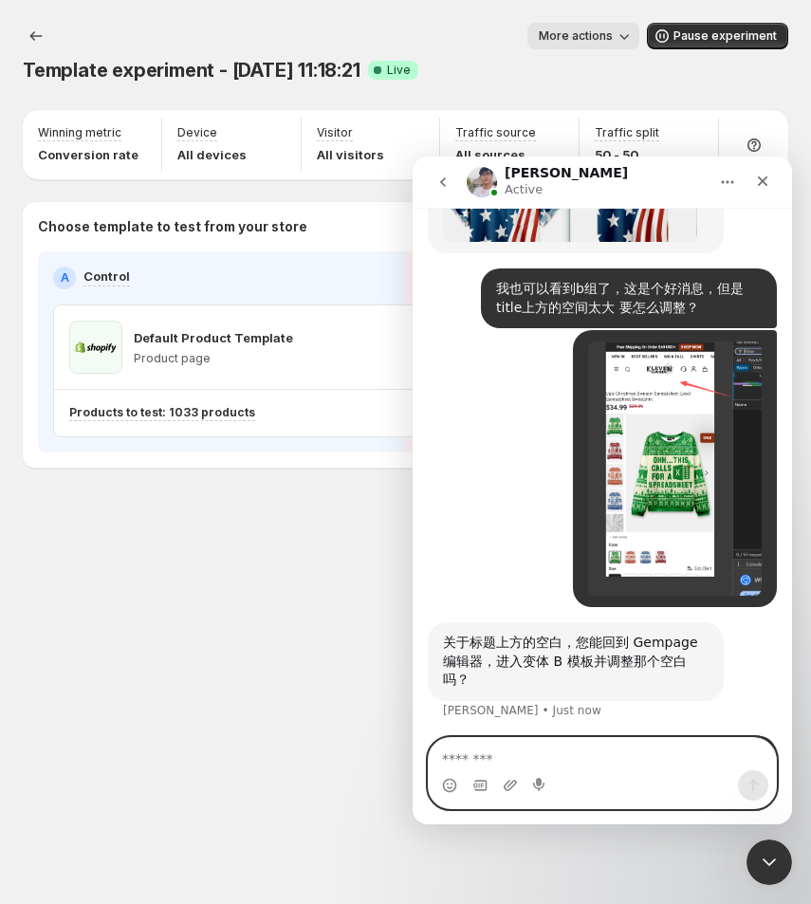
scroll to position [9261, 0]
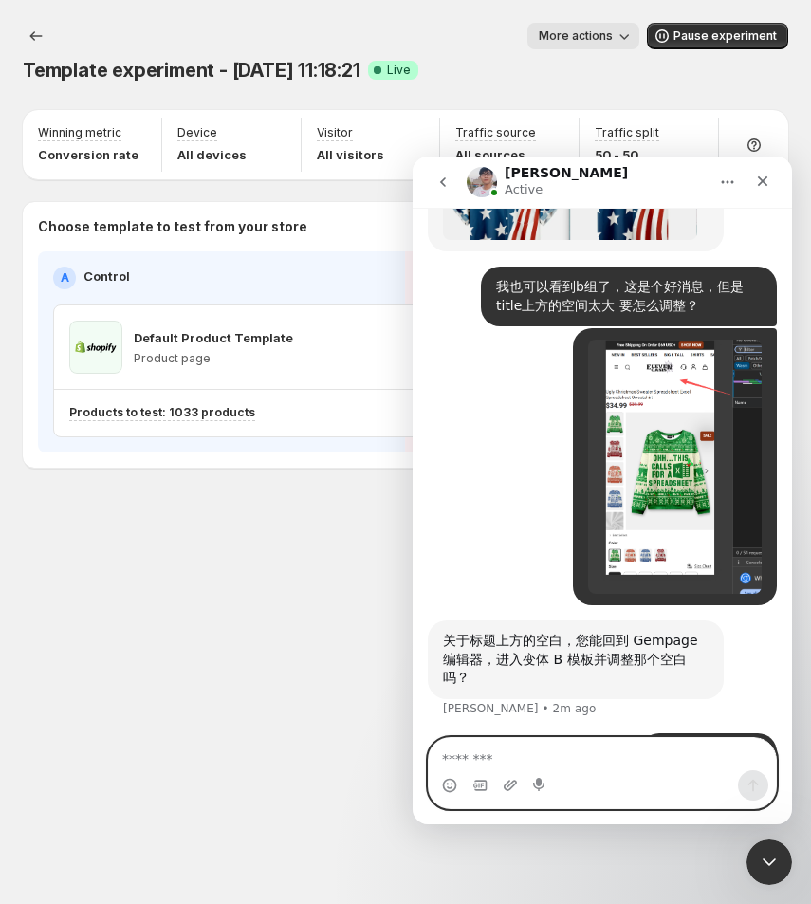
click at [498, 751] on textarea "Message…" at bounding box center [603, 754] width 348 height 32
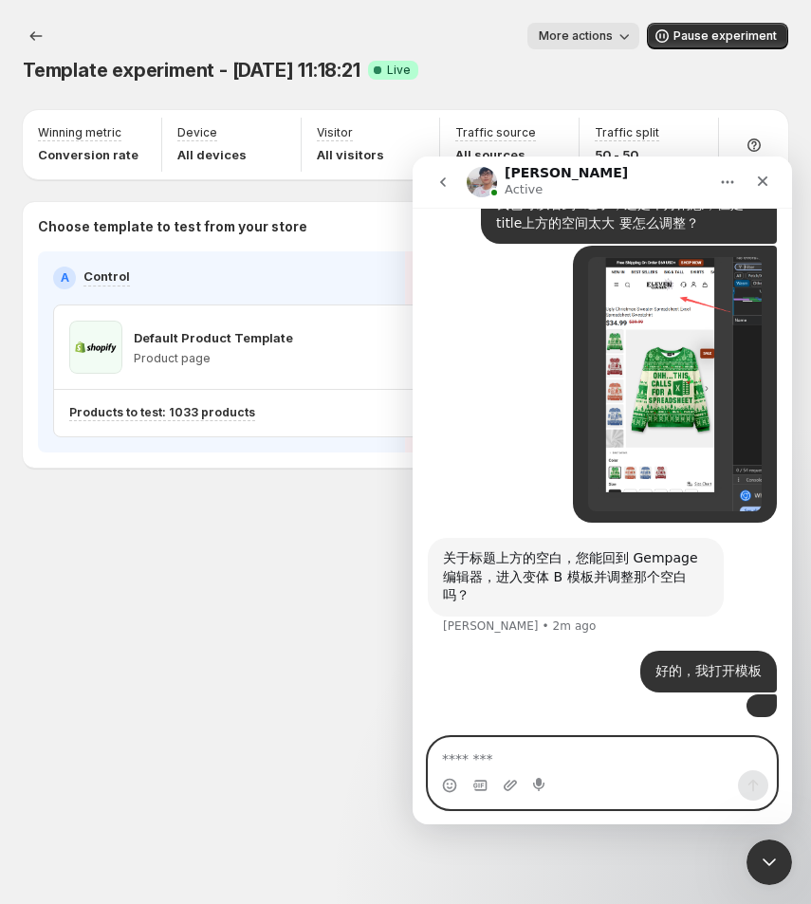
scroll to position [9460, 0]
type textarea "*"
type textarea "**********"
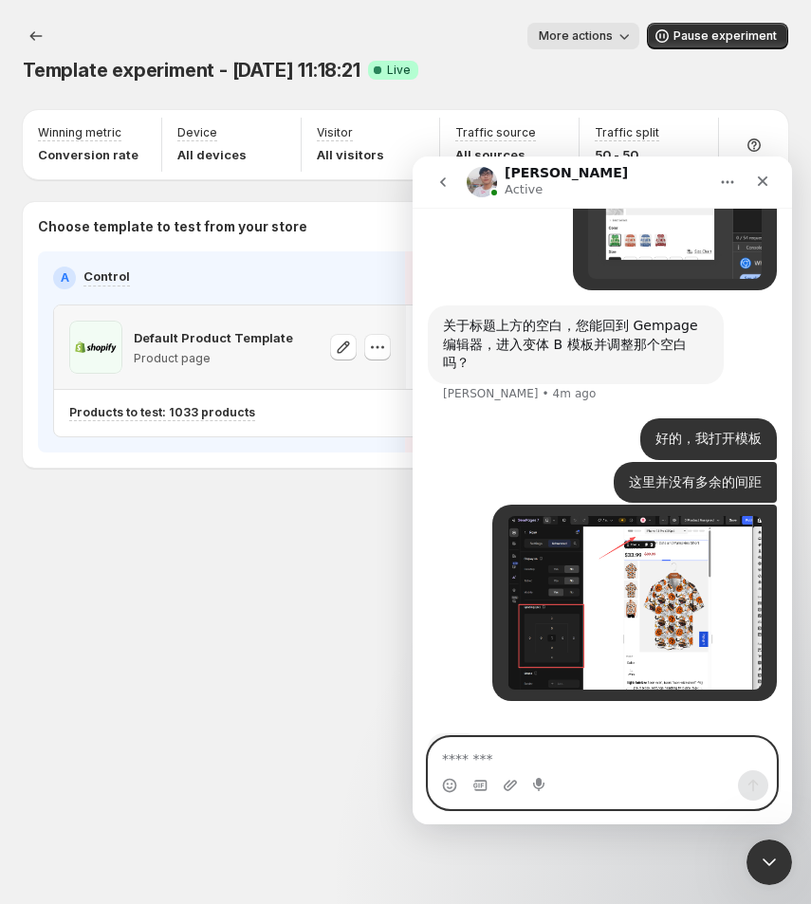
scroll to position [9503, 0]
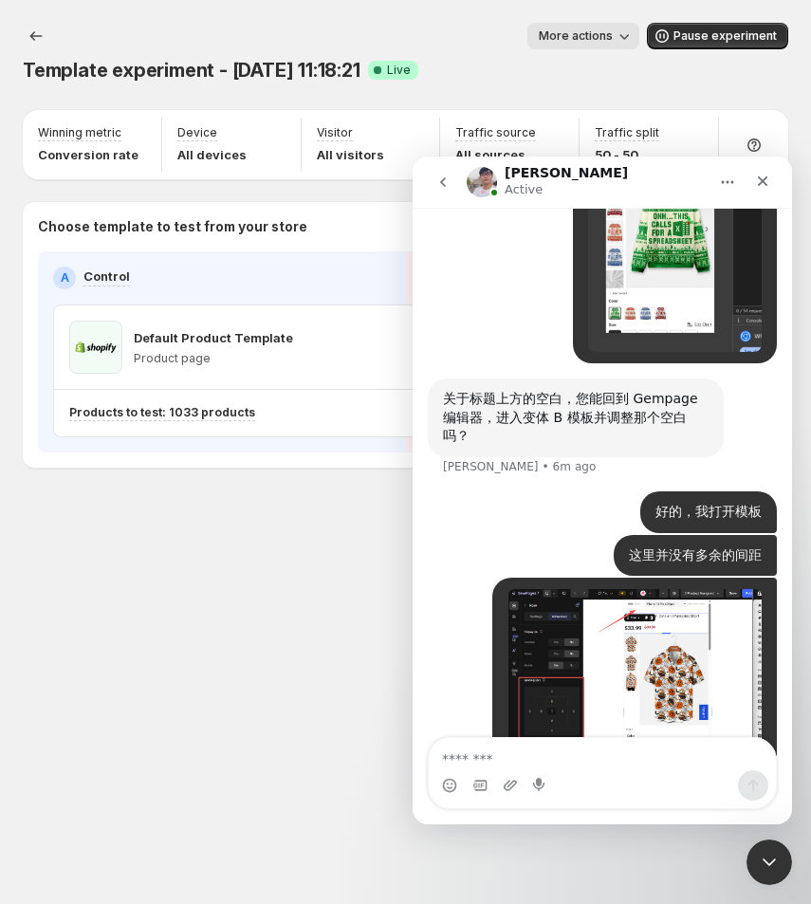
drag, startPoint x: 210, startPoint y: 622, endPoint x: 374, endPoint y: 423, distance: 257.5
click at [210, 622] on div "Template experiment - [DATE] 11:18:21. This page is ready Template experiment -…" at bounding box center [405, 452] width 811 height 904
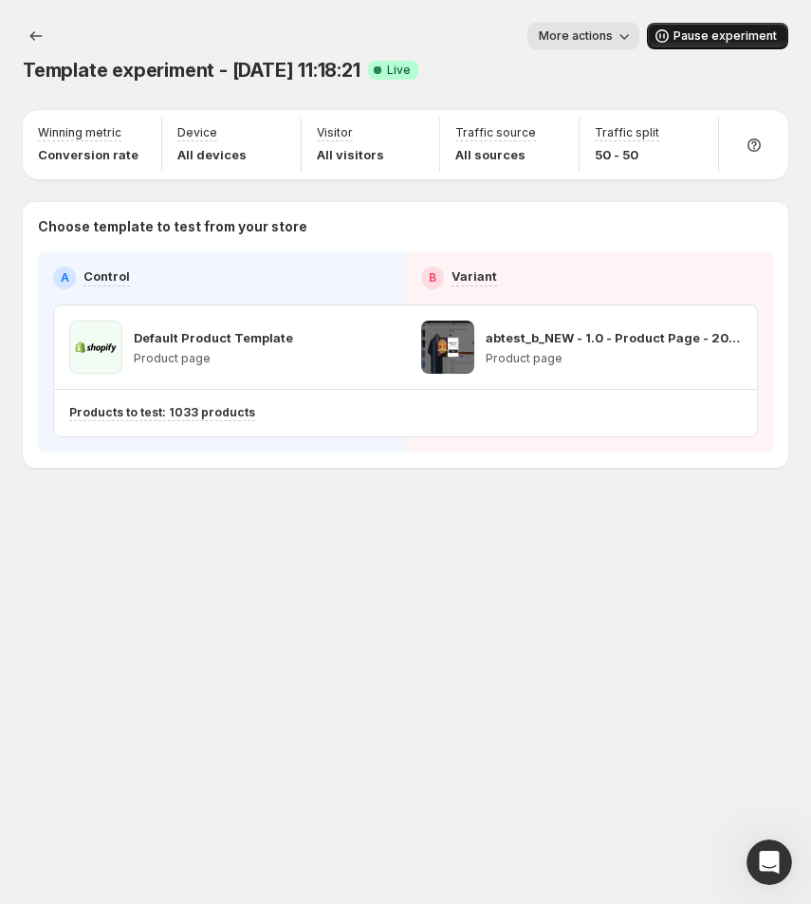
click at [704, 39] on span "Pause experiment" at bounding box center [725, 35] width 103 height 15
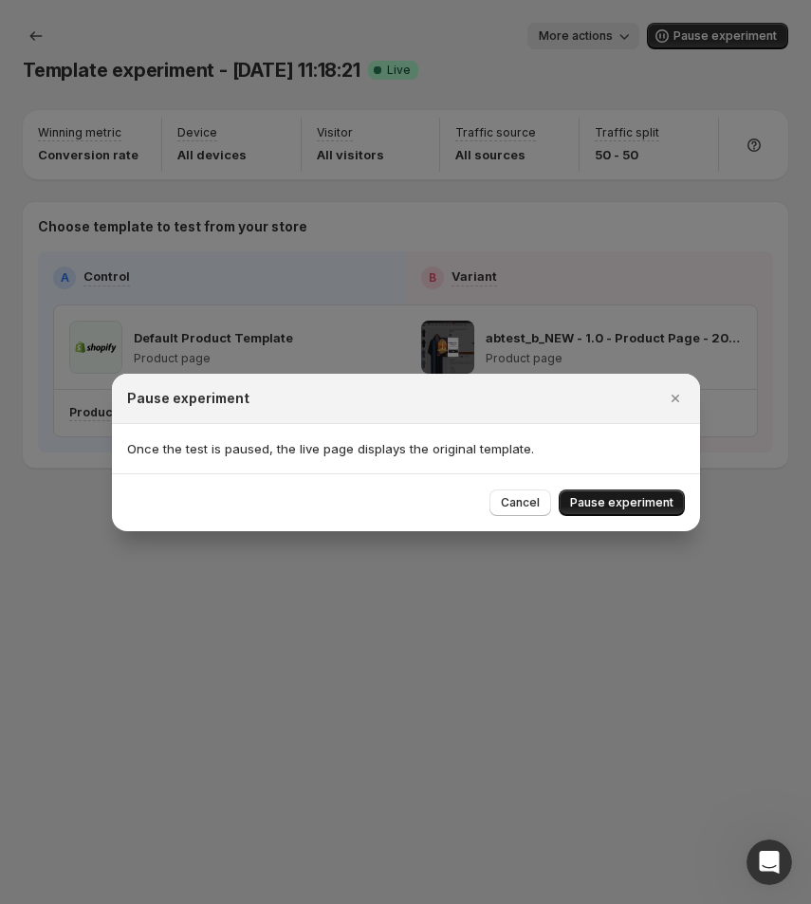
click at [603, 508] on span "Pause experiment" at bounding box center [621, 502] width 103 height 15
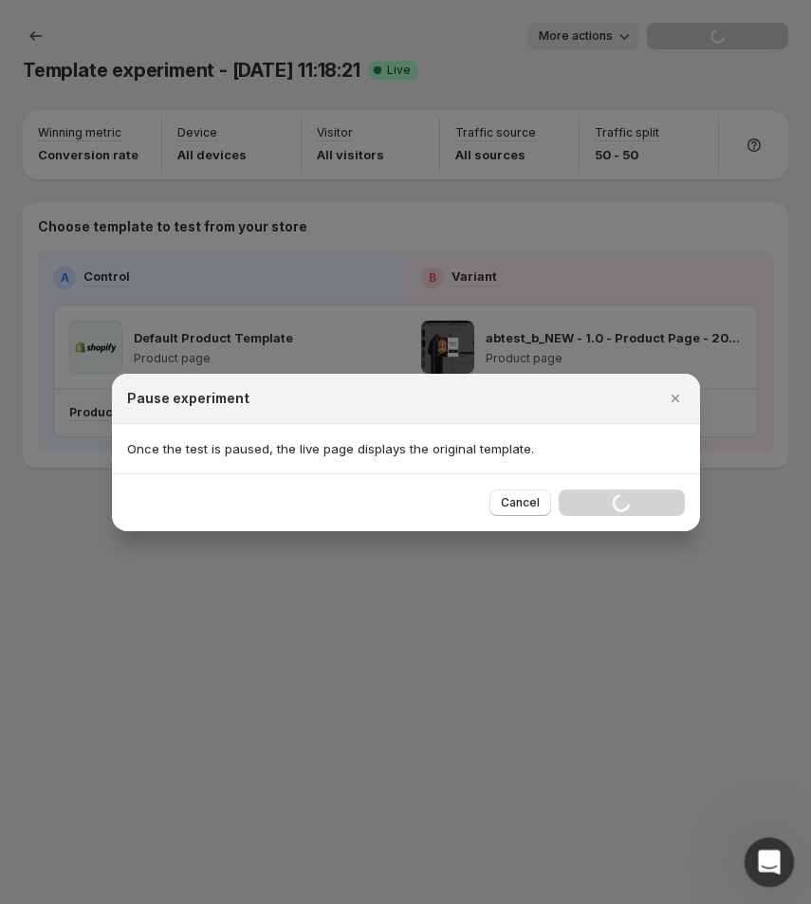
click at [772, 847] on div "Open Intercom Messenger" at bounding box center [767, 860] width 63 height 63
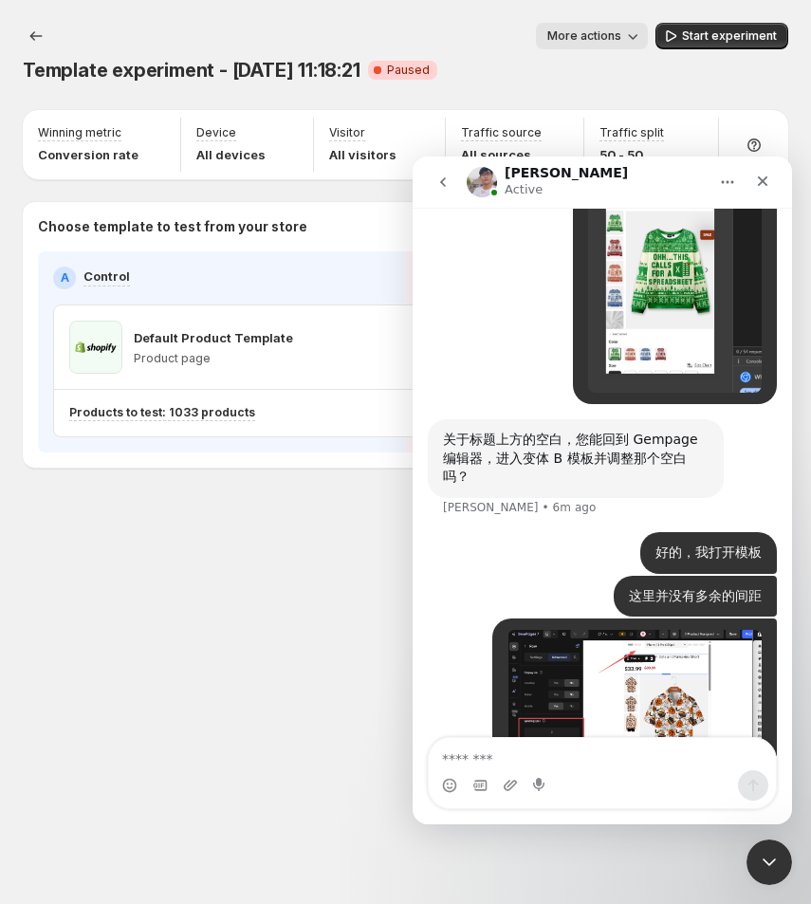
click at [497, 752] on textarea "Message…" at bounding box center [602, 754] width 347 height 32
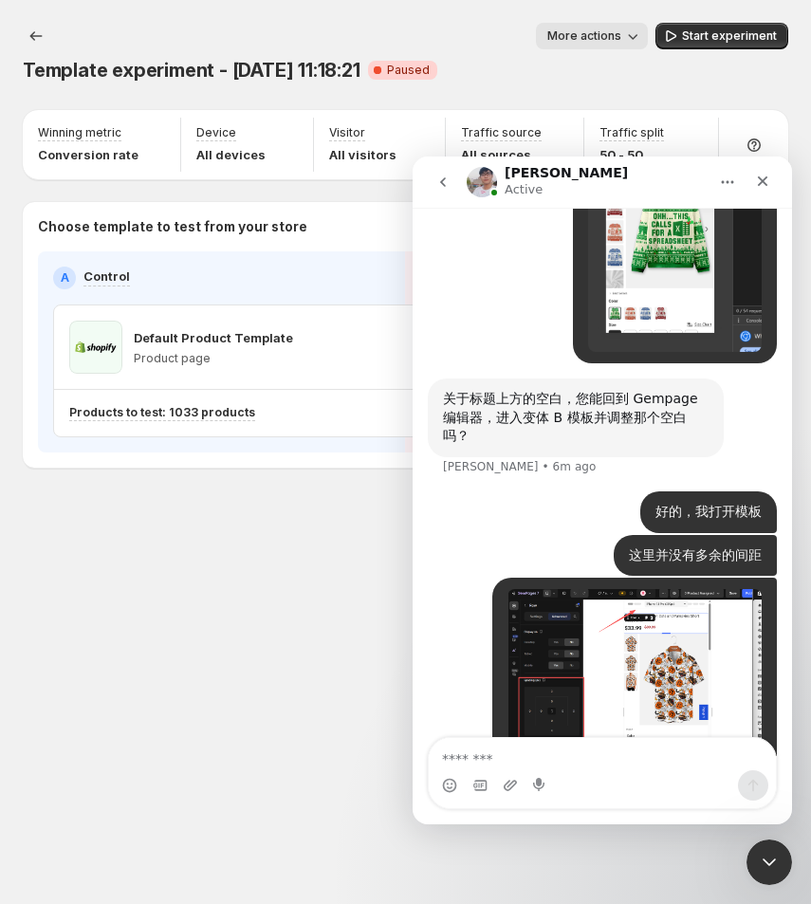
type textarea "*"
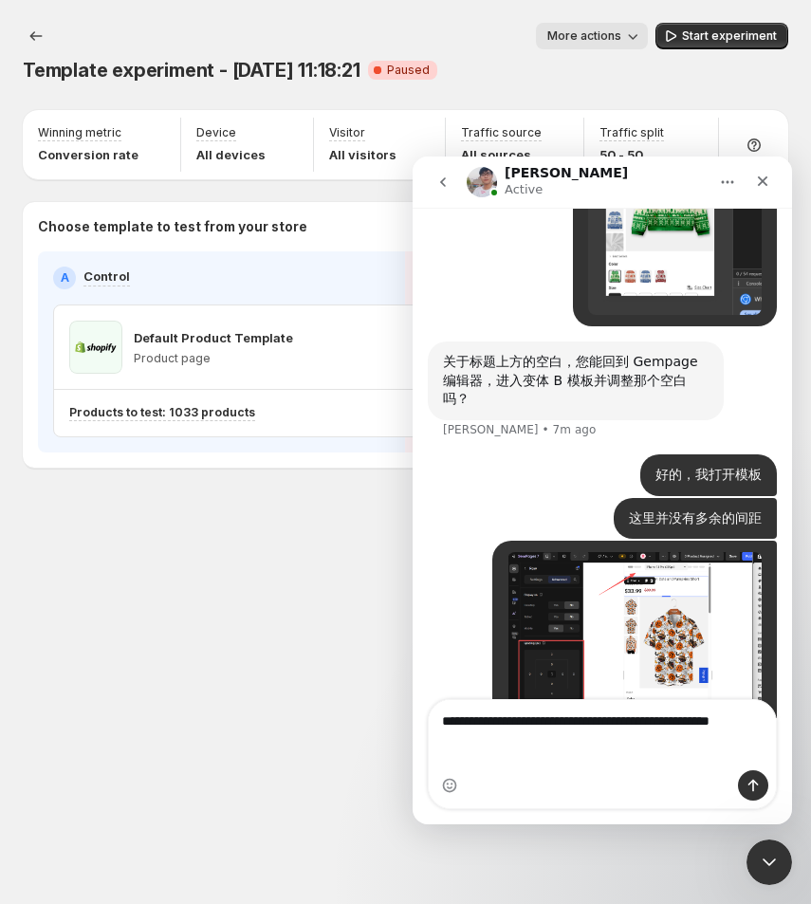
scroll to position [9541, 0]
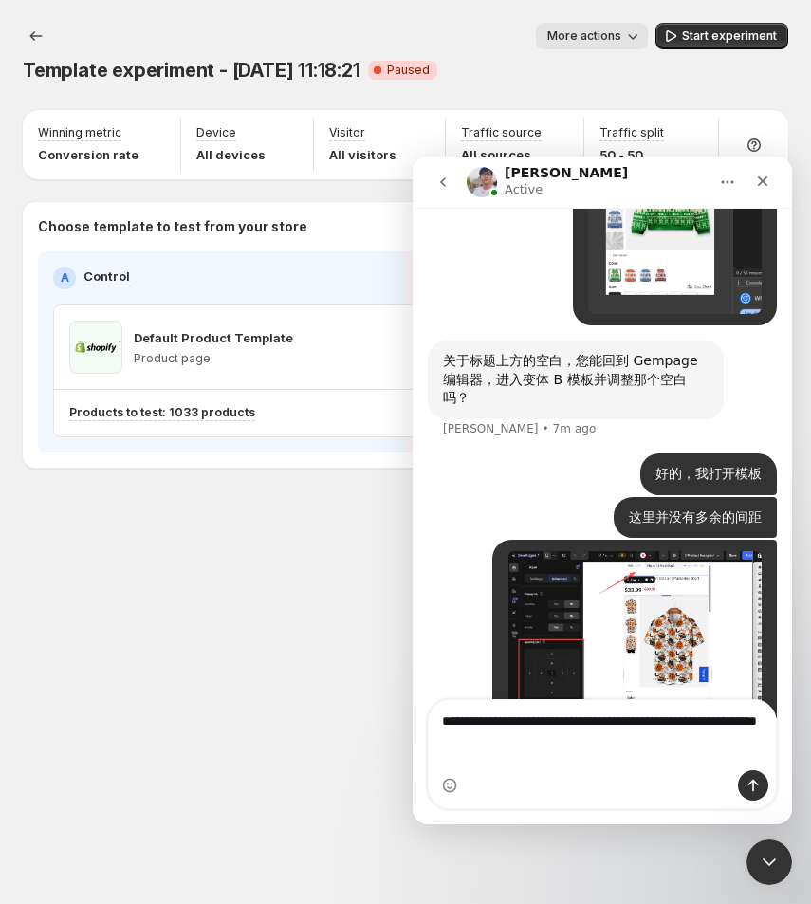
type textarea "**********"
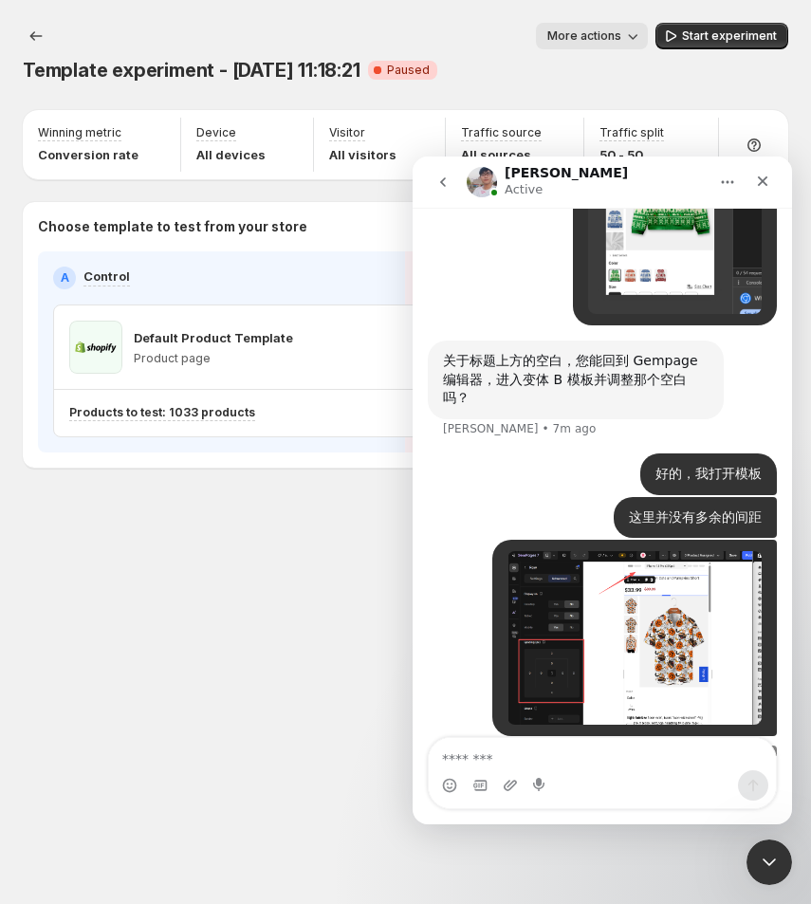
scroll to position [9603, 0]
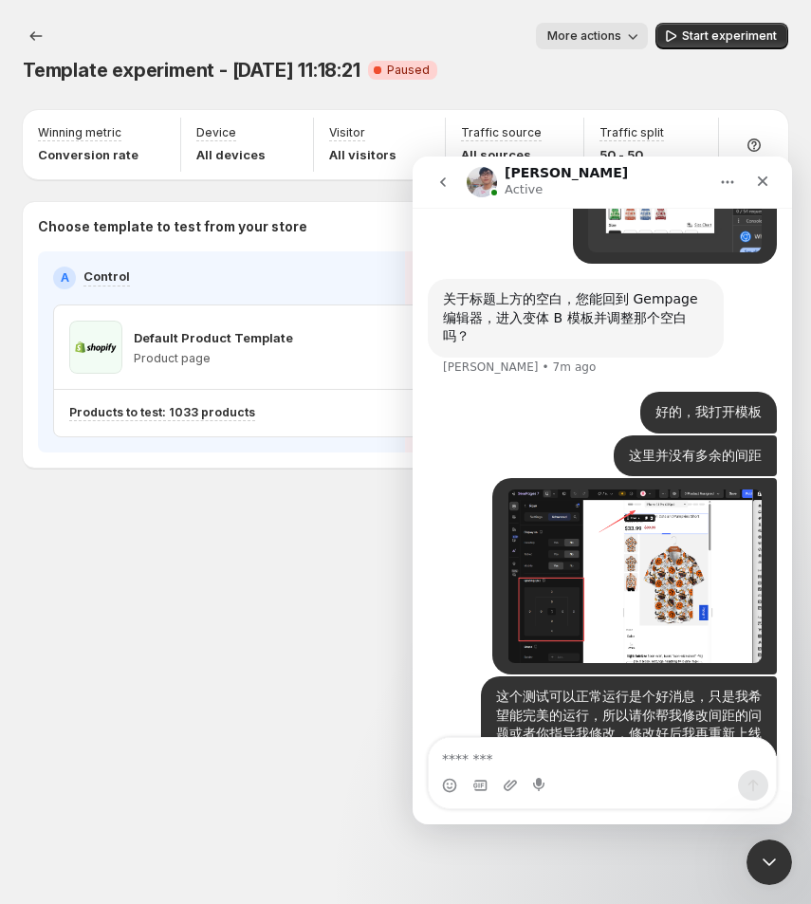
drag, startPoint x: 259, startPoint y: 654, endPoint x: 245, endPoint y: 638, distance: 21.5
click at [261, 654] on div "Template experiment - [DATE] 11:18:21. This page is ready Template experiment -…" at bounding box center [405, 452] width 811 height 904
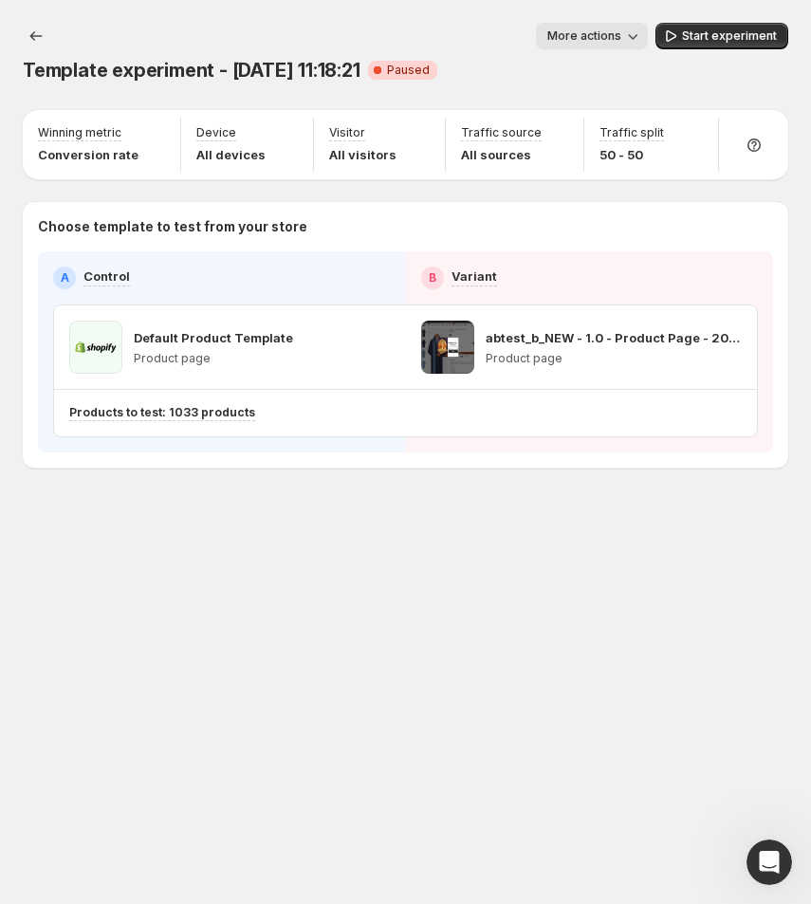
click at [331, 643] on div "Template experiment - [DATE] 11:18:21. This page is ready Template experiment -…" at bounding box center [405, 452] width 811 height 904
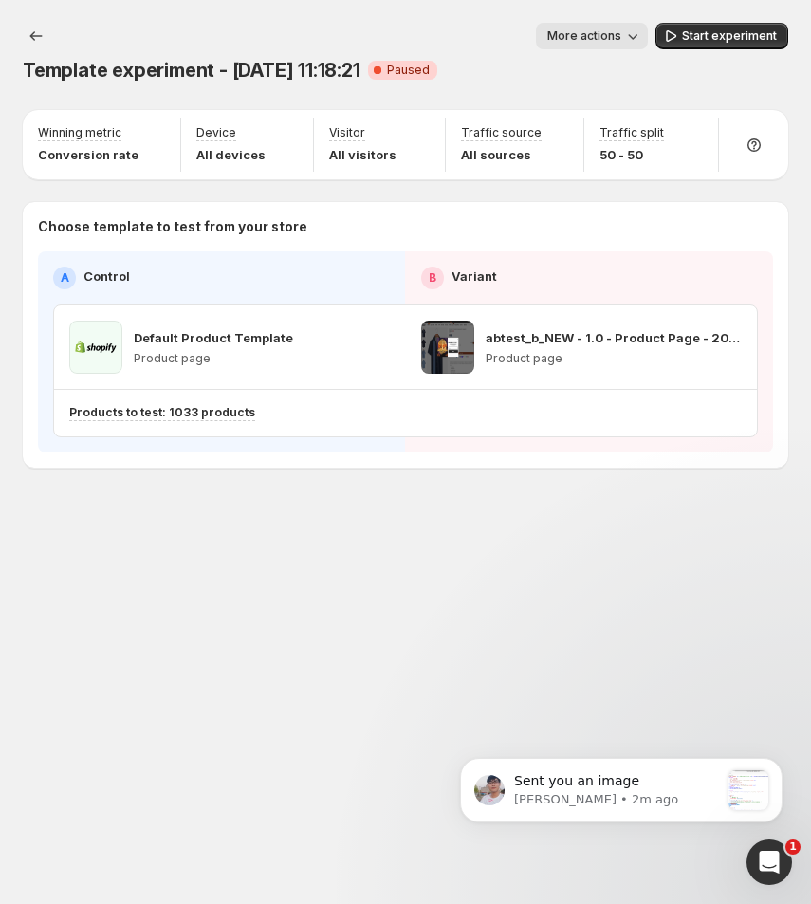
scroll to position [0, 0]
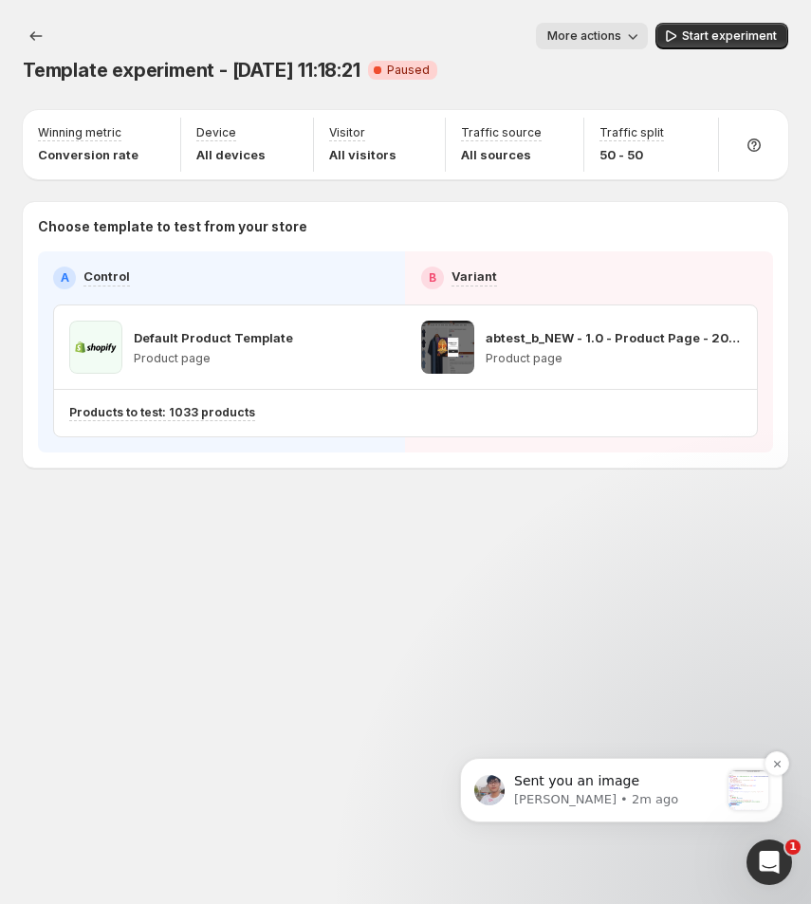
click at [690, 785] on p "Sent you an image" at bounding box center [616, 782] width 205 height 19
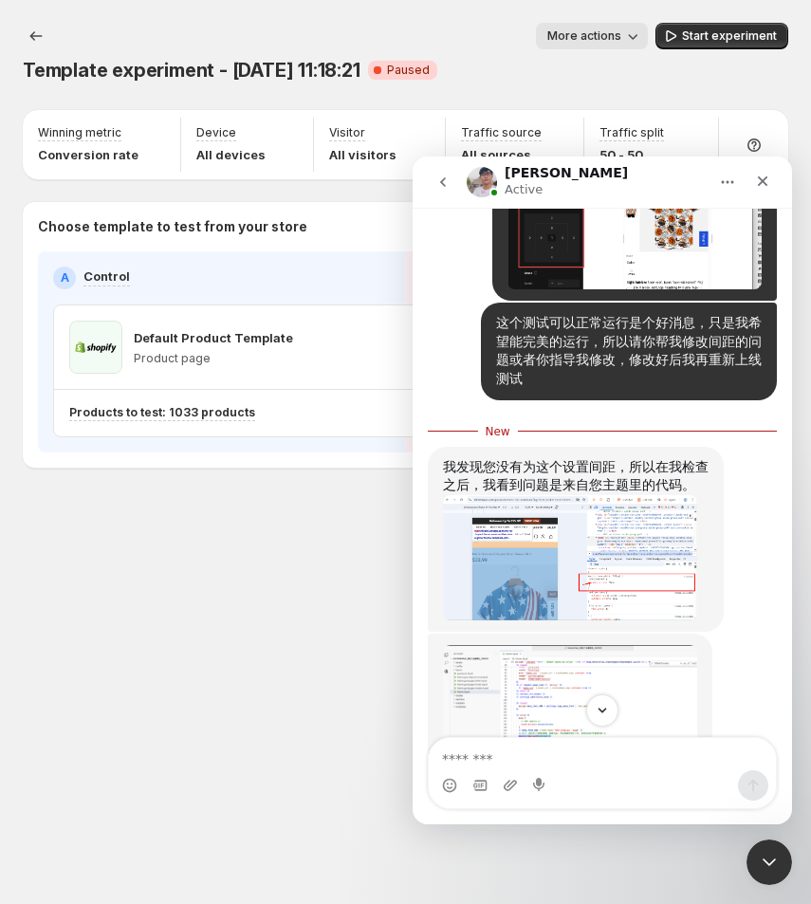
scroll to position [9971, 0]
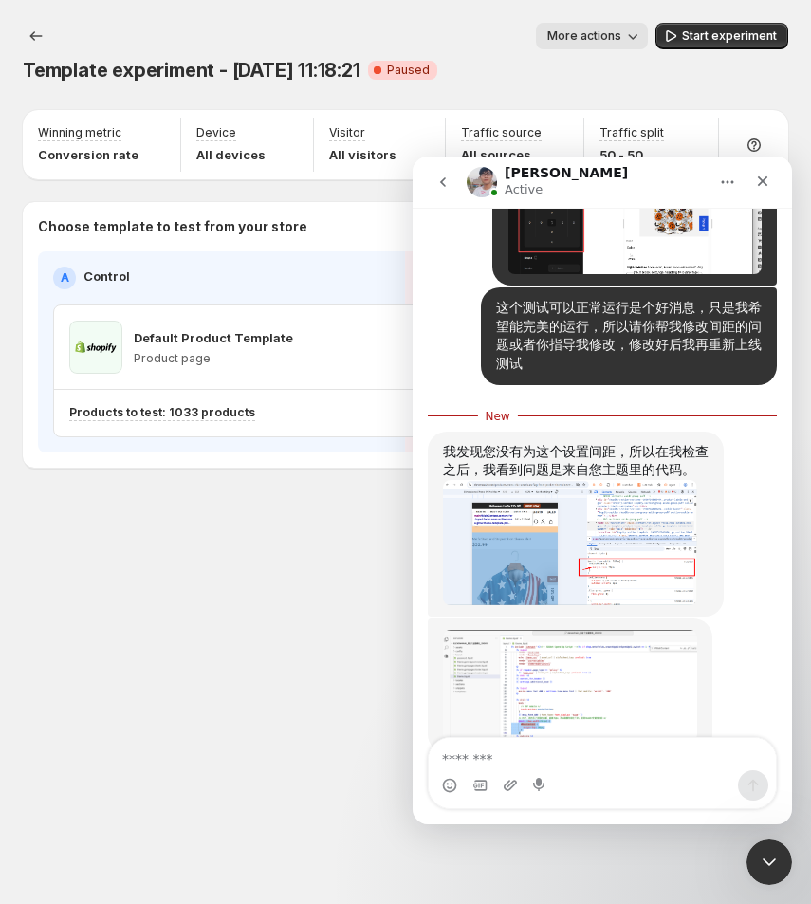
click at [566, 498] on img "Antony says…" at bounding box center [570, 542] width 254 height 125
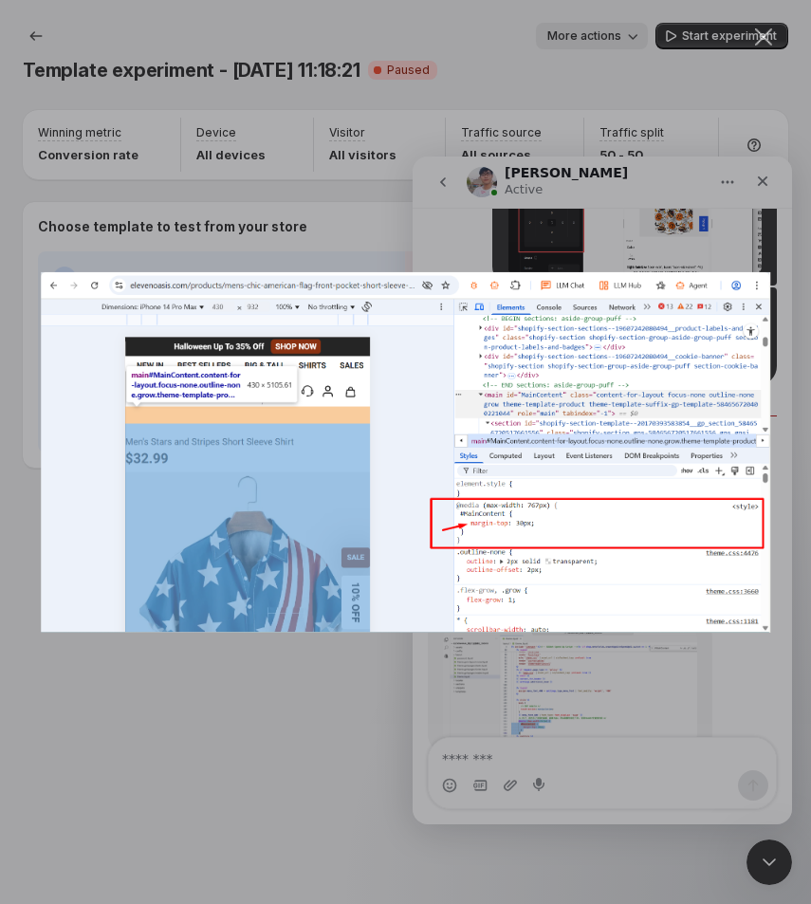
click at [495, 699] on div "Intercom messenger" at bounding box center [405, 452] width 811 height 904
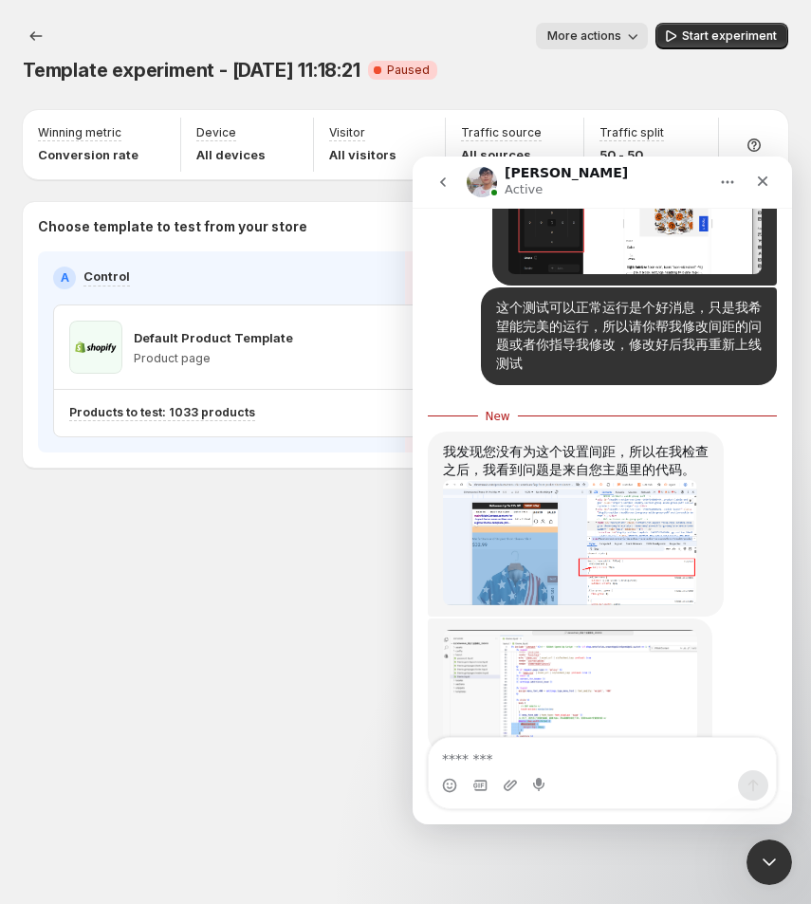
click at [513, 658] on img "Antony says…" at bounding box center [570, 686] width 254 height 112
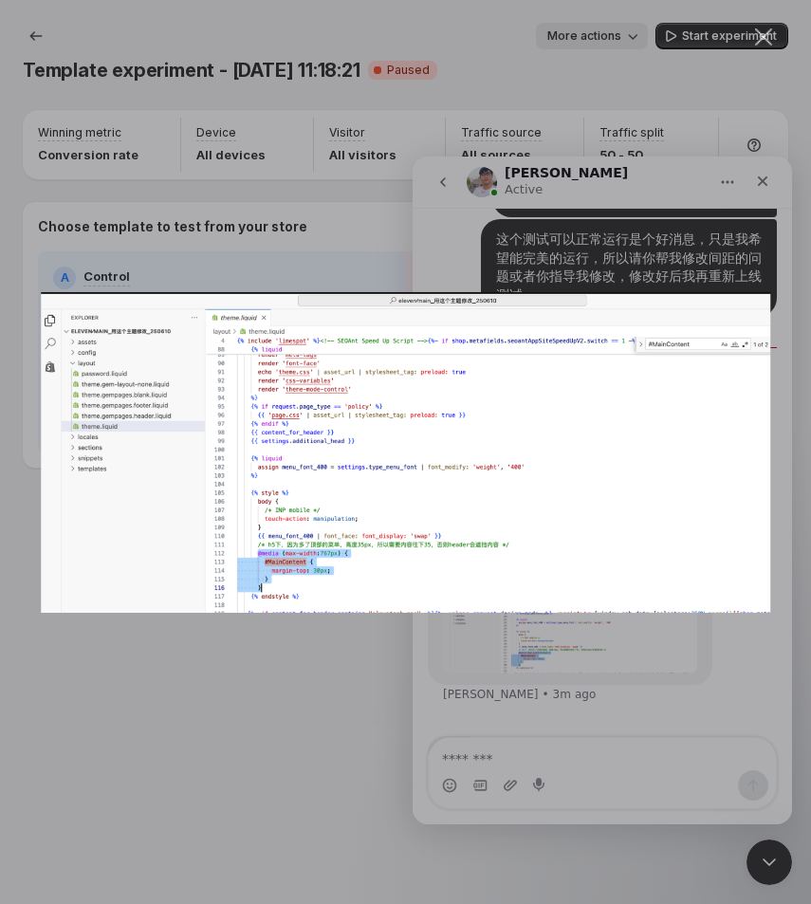
scroll to position [10044, 0]
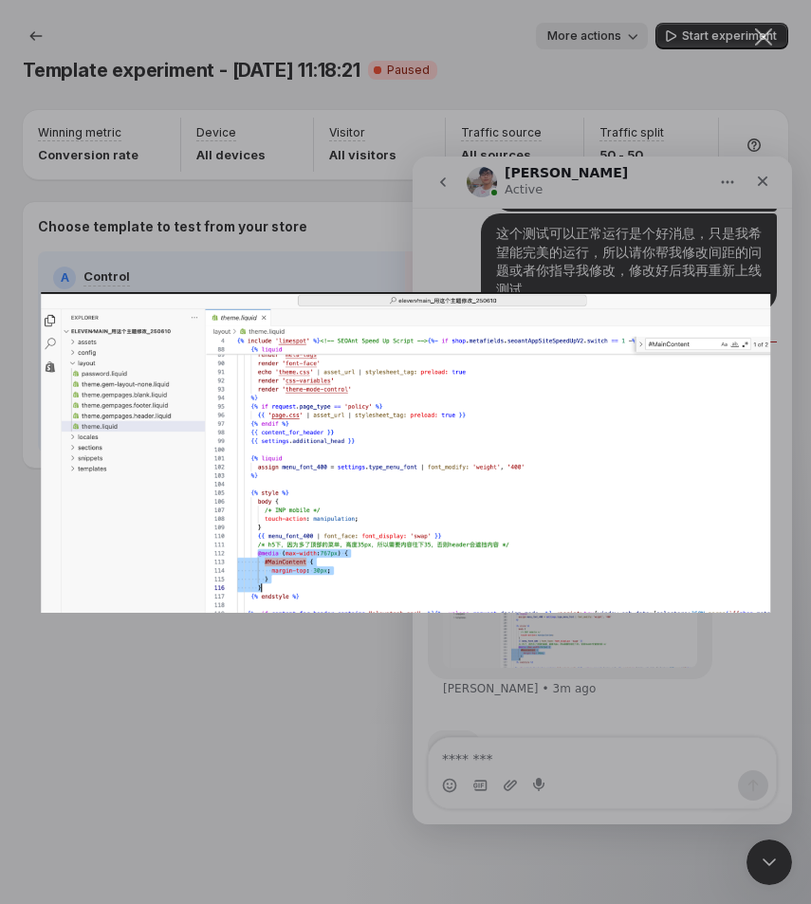
click at [513, 658] on div "Intercom messenger" at bounding box center [405, 452] width 811 height 904
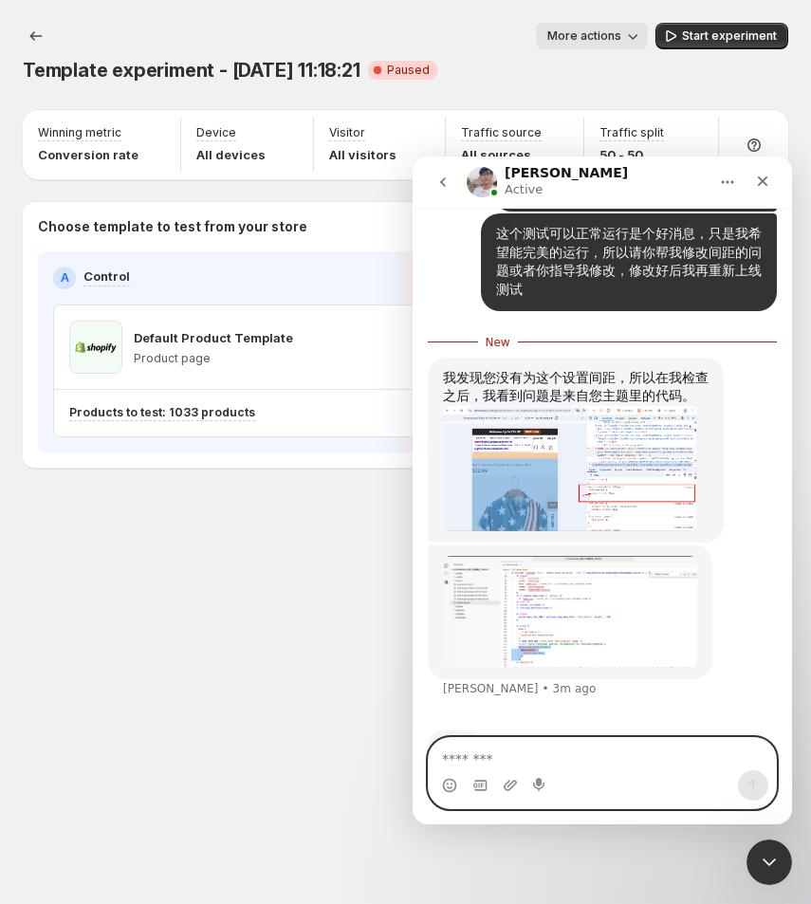
click at [484, 738] on textarea "Message…" at bounding box center [602, 754] width 347 height 32
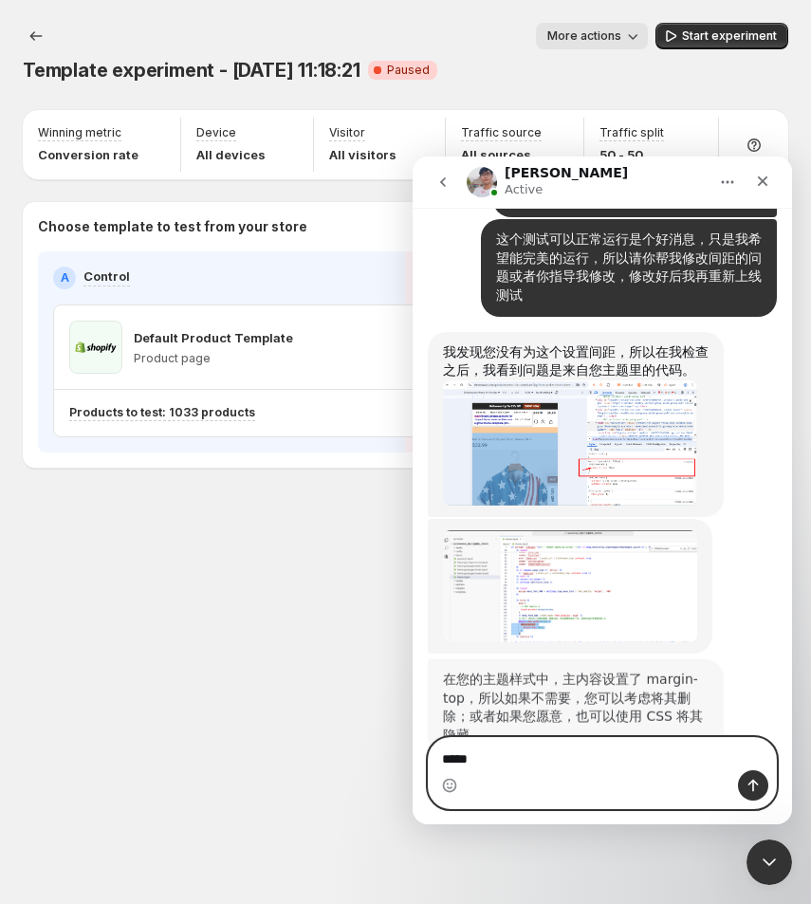
type textarea "******"
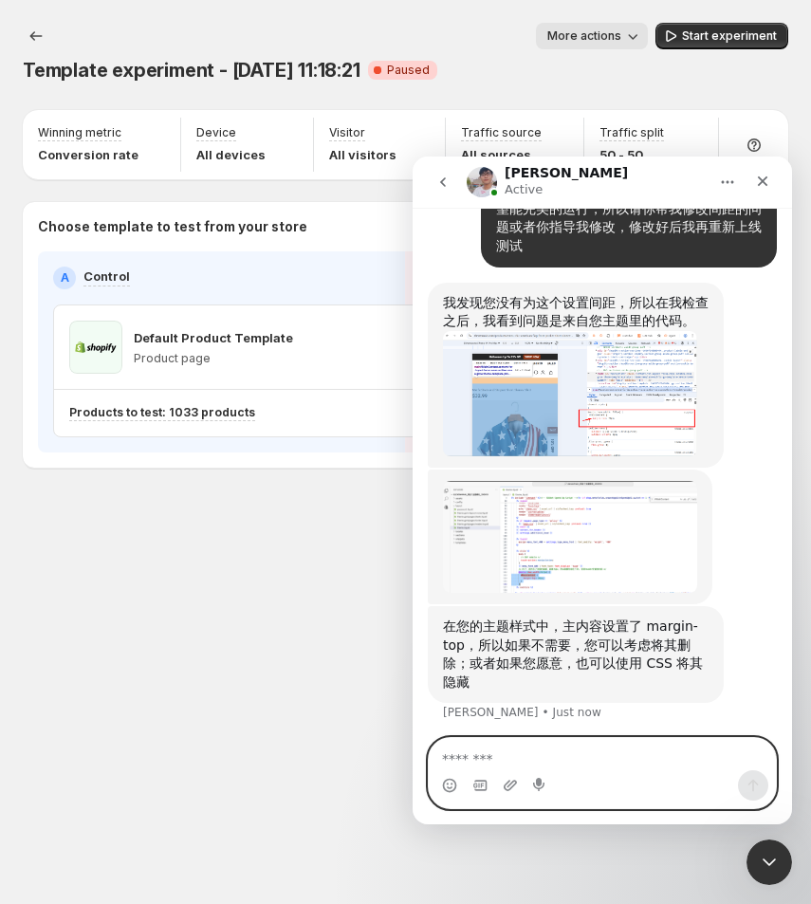
scroll to position [10095, 0]
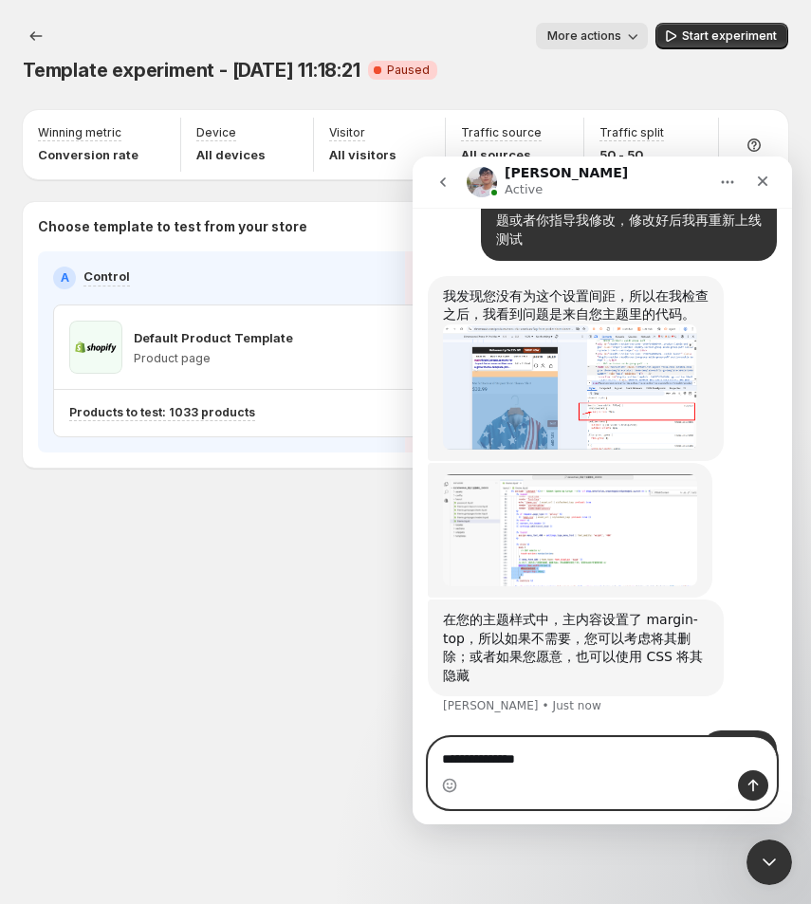
type textarea "**********"
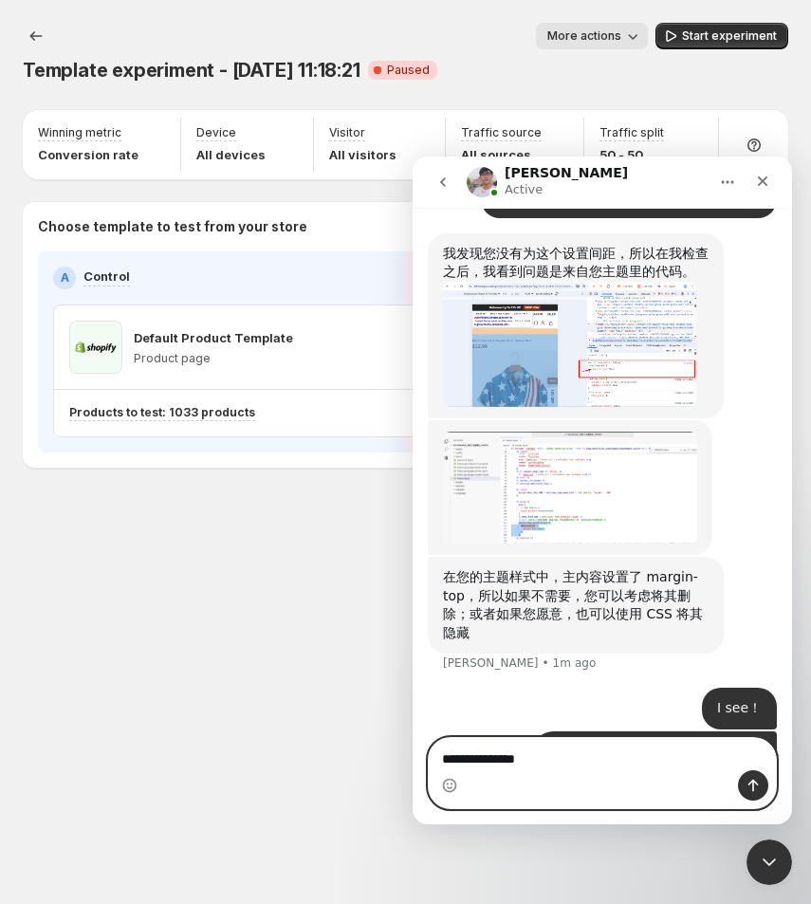
type textarea "**********"
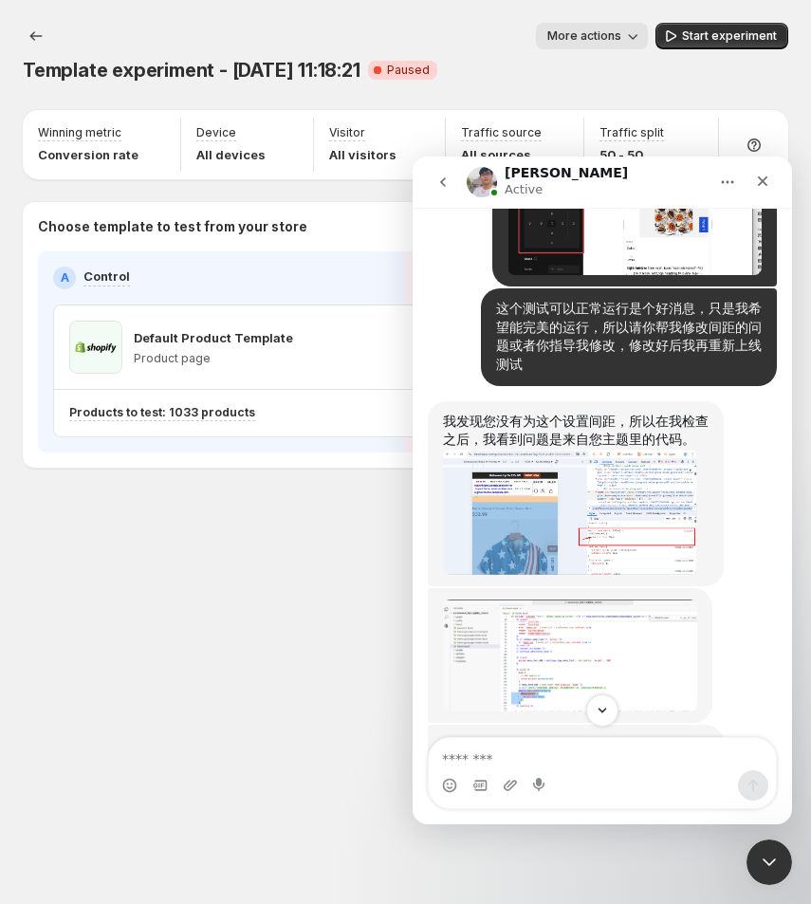
scroll to position [10160, 0]
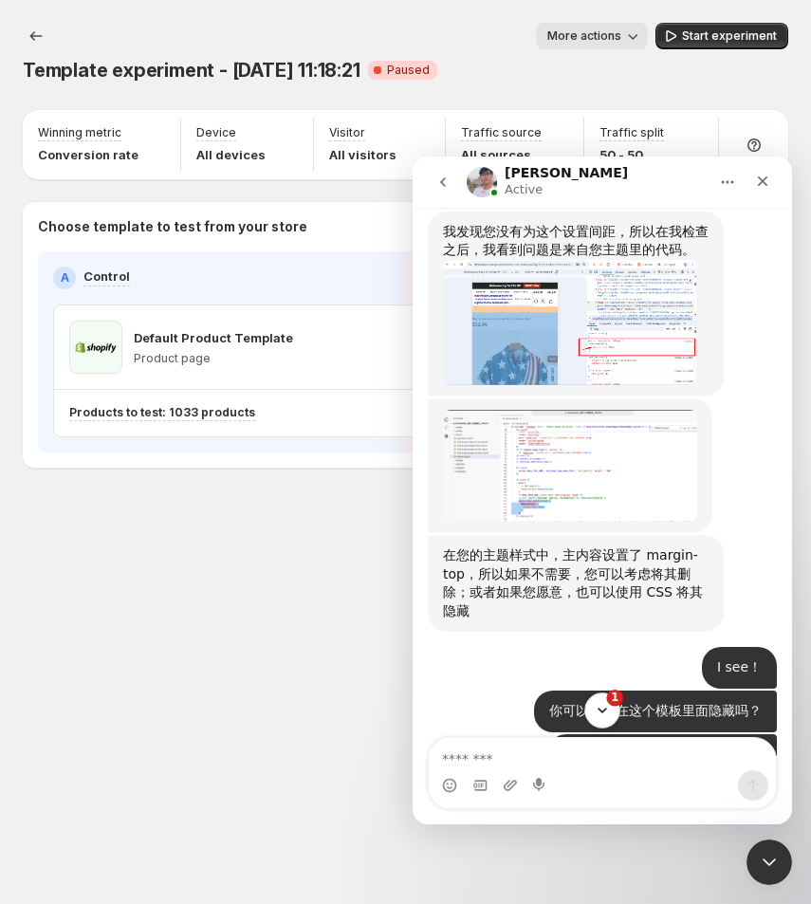
click at [598, 712] on icon "Scroll to bottom" at bounding box center [602, 710] width 17 height 17
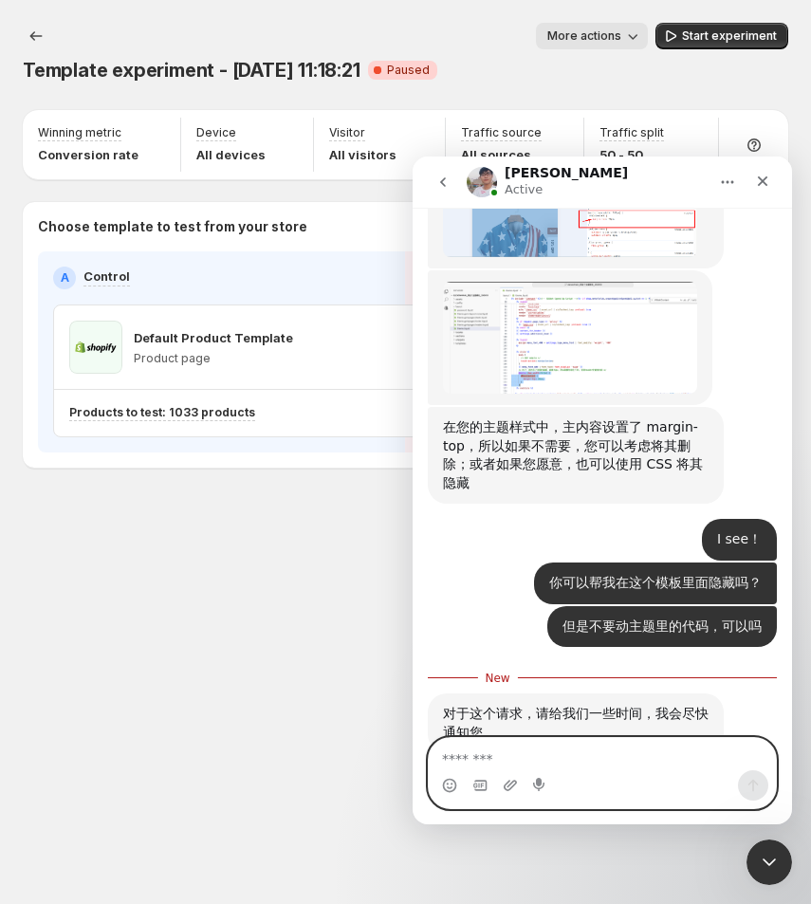
click at [524, 754] on textarea "Message…" at bounding box center [603, 754] width 348 height 32
type textarea "*"
type textarea "**********"
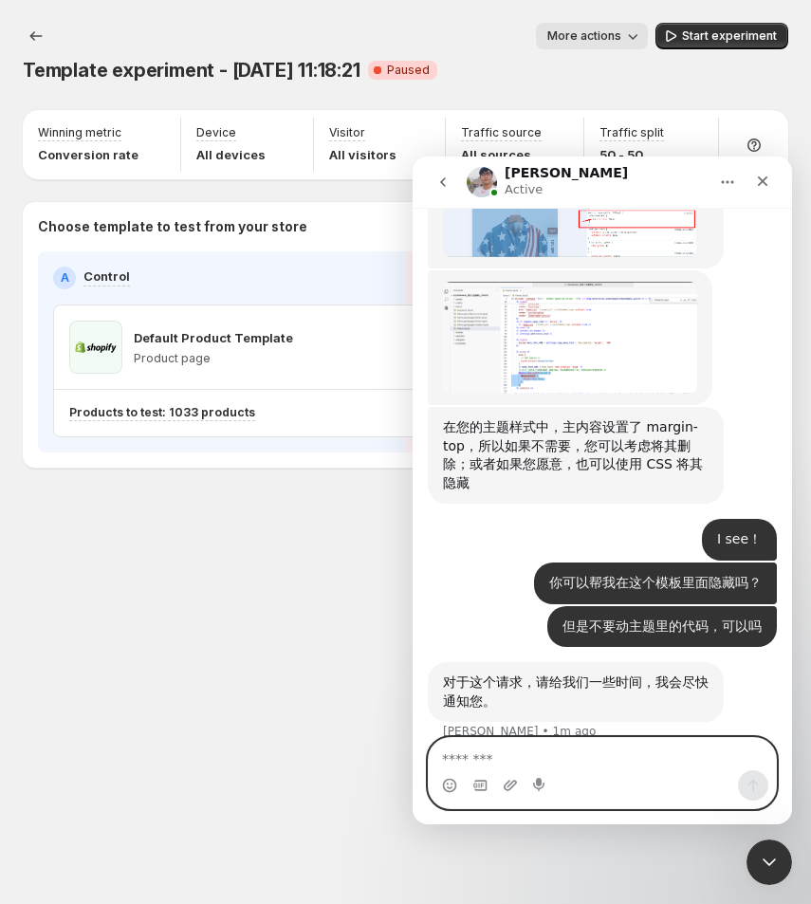
scroll to position [10332, 0]
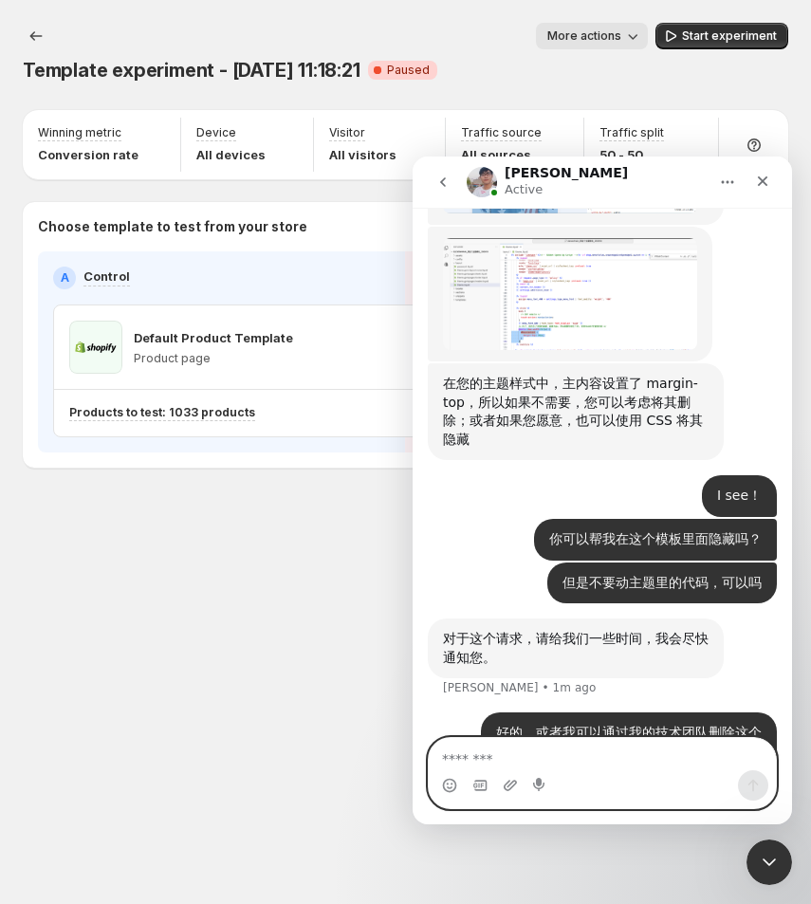
type textarea "*"
type textarea "**********"
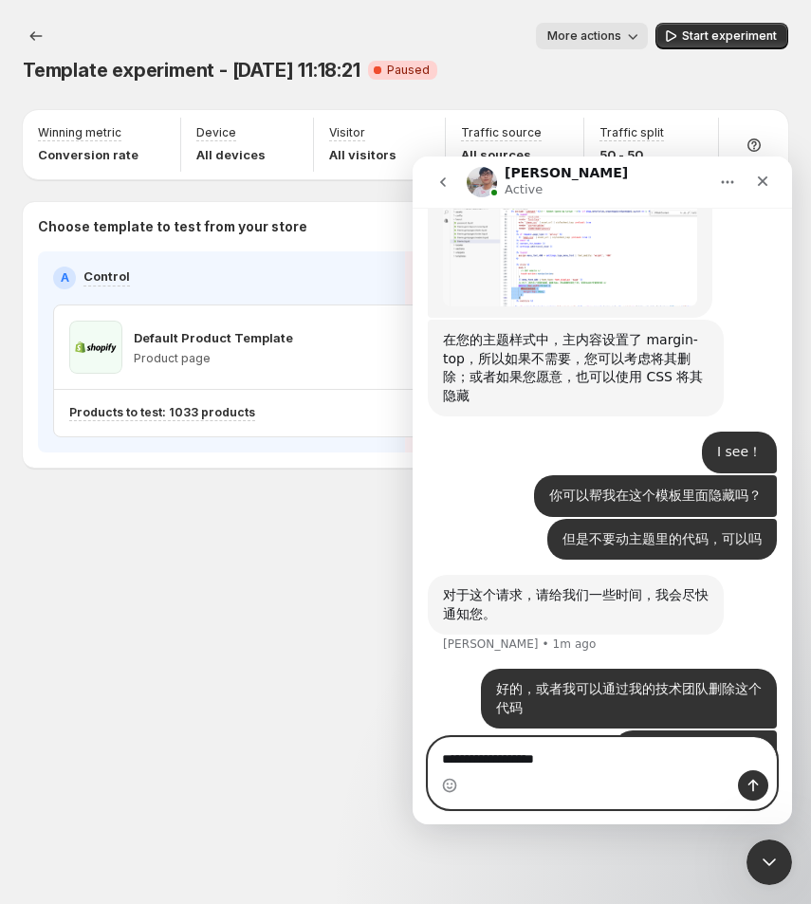
type textarea "**********"
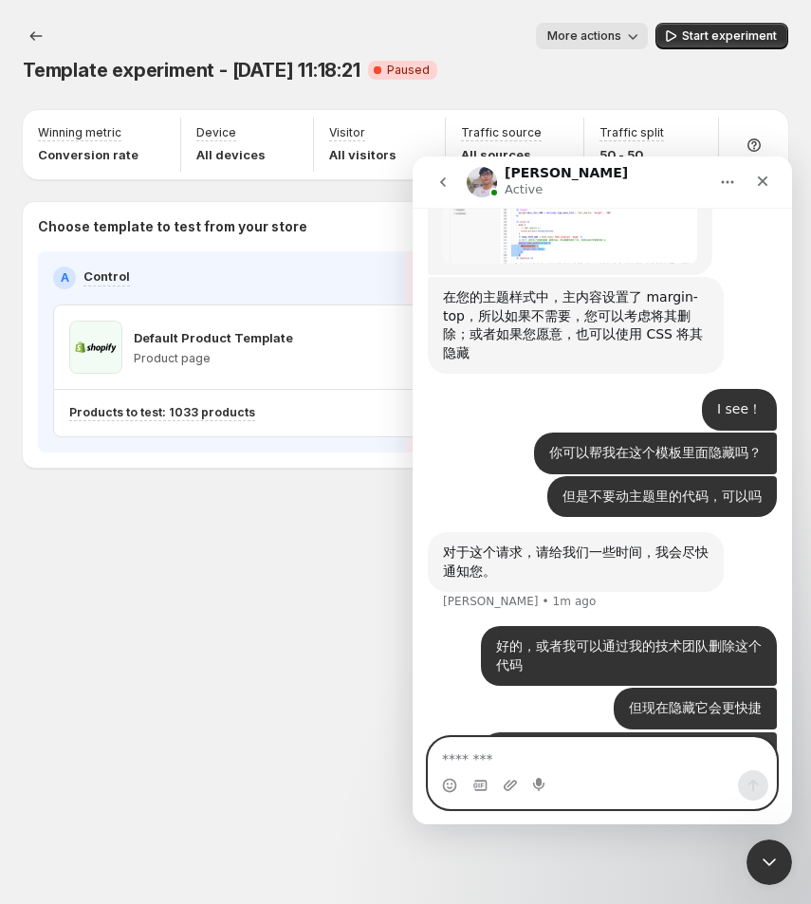
scroll to position [10419, 0]
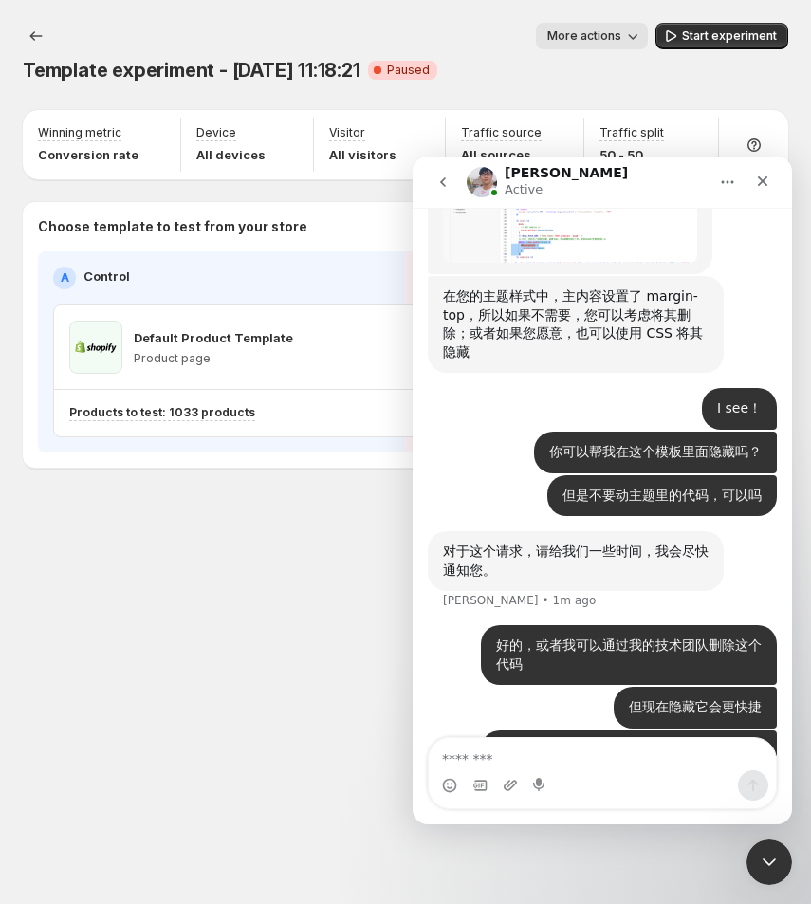
click at [252, 588] on div "Template experiment - [DATE] 11:18:21. This page is ready Template experiment -…" at bounding box center [405, 452] width 811 height 904
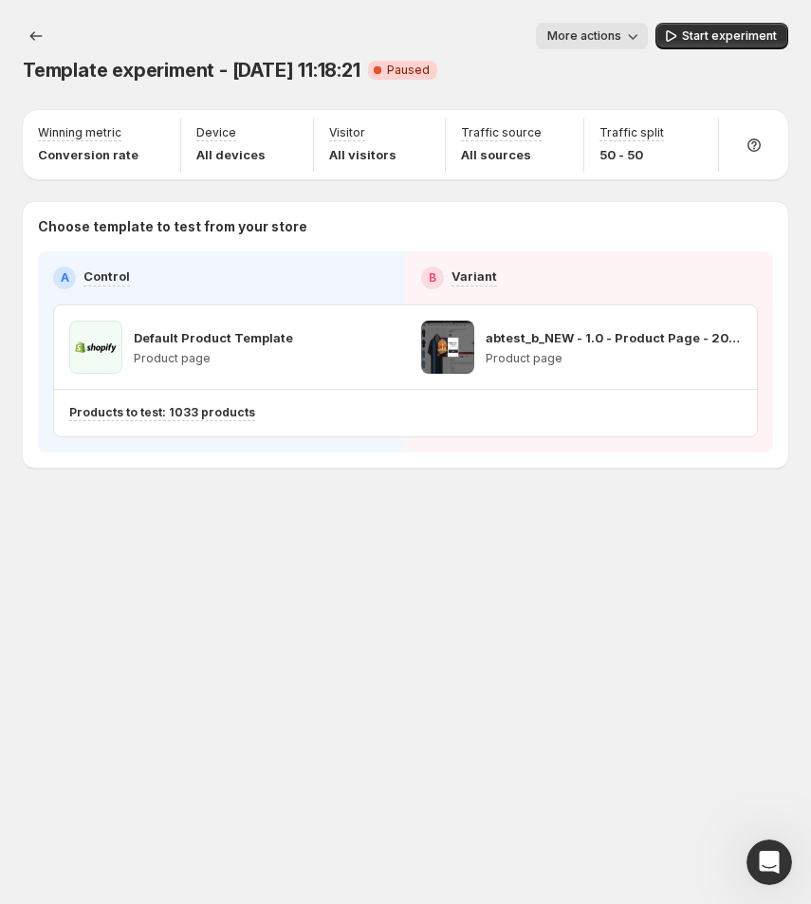
click at [414, 620] on div "Template experiment - [DATE] 11:18:21. This page is ready Template experiment -…" at bounding box center [405, 452] width 811 height 904
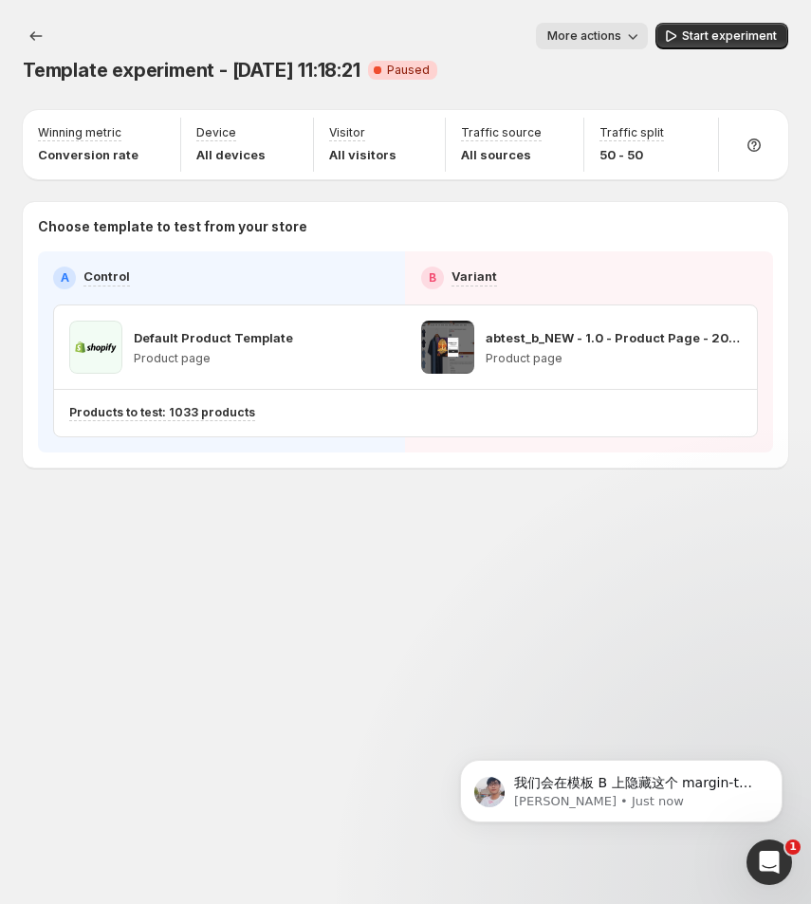
scroll to position [0, 0]
click at [611, 783] on p "我们会在模板 B 上隐藏这个 margin-top 并重新发布，您能允许我们这样做吗？" at bounding box center [636, 783] width 245 height 19
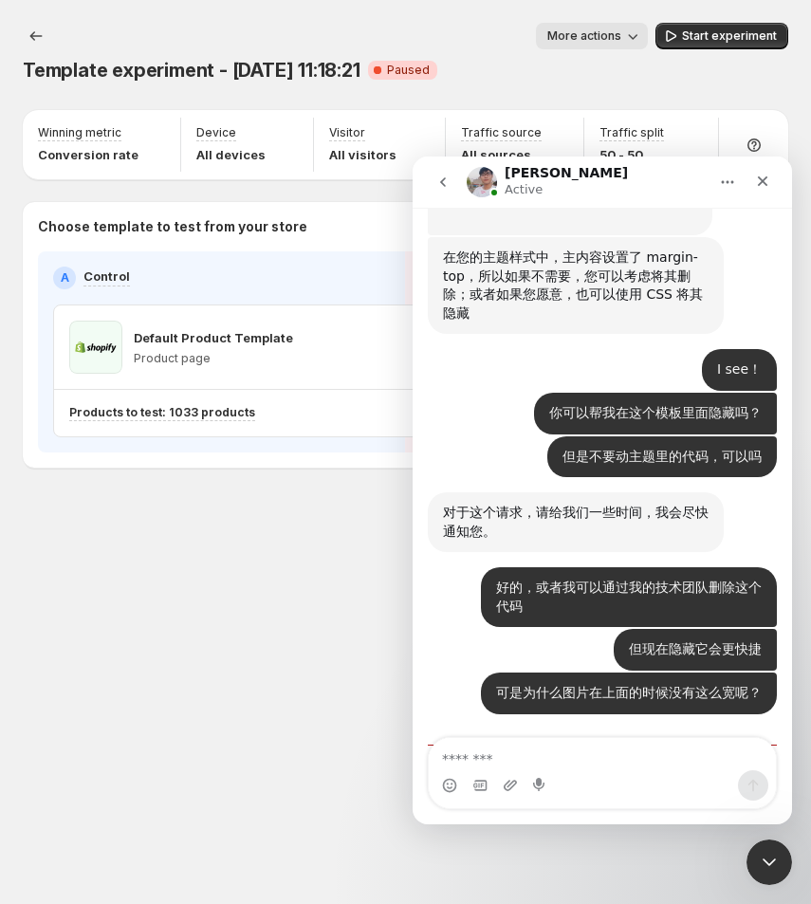
scroll to position [10525, 0]
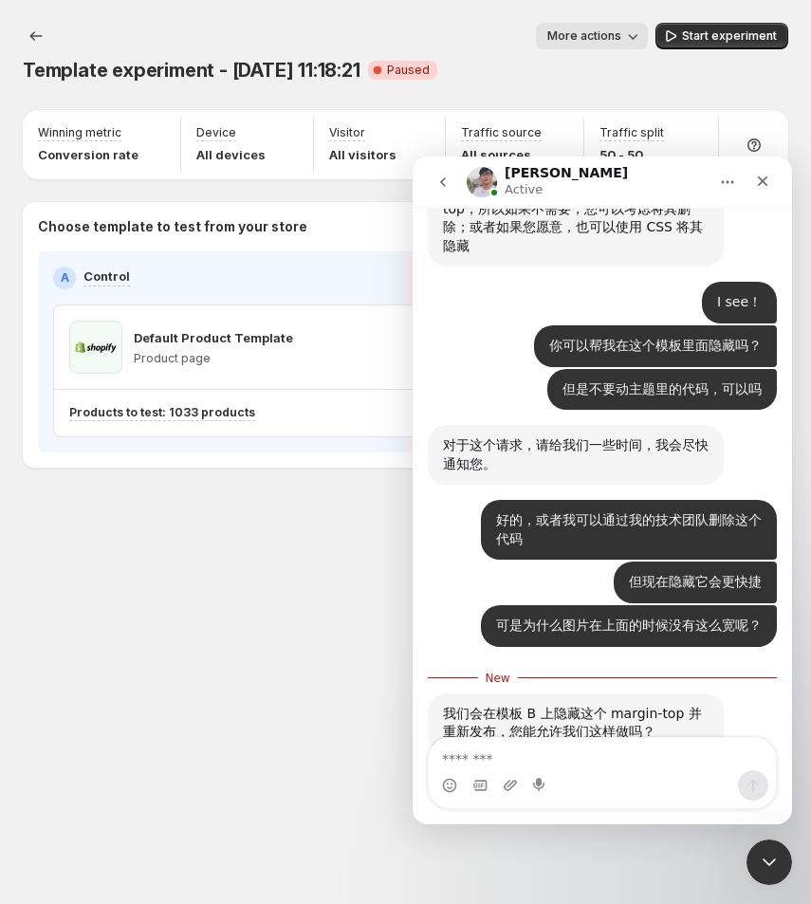
click at [521, 755] on textarea "Message…" at bounding box center [602, 754] width 347 height 32
click at [515, 748] on textarea "Message…" at bounding box center [602, 754] width 347 height 32
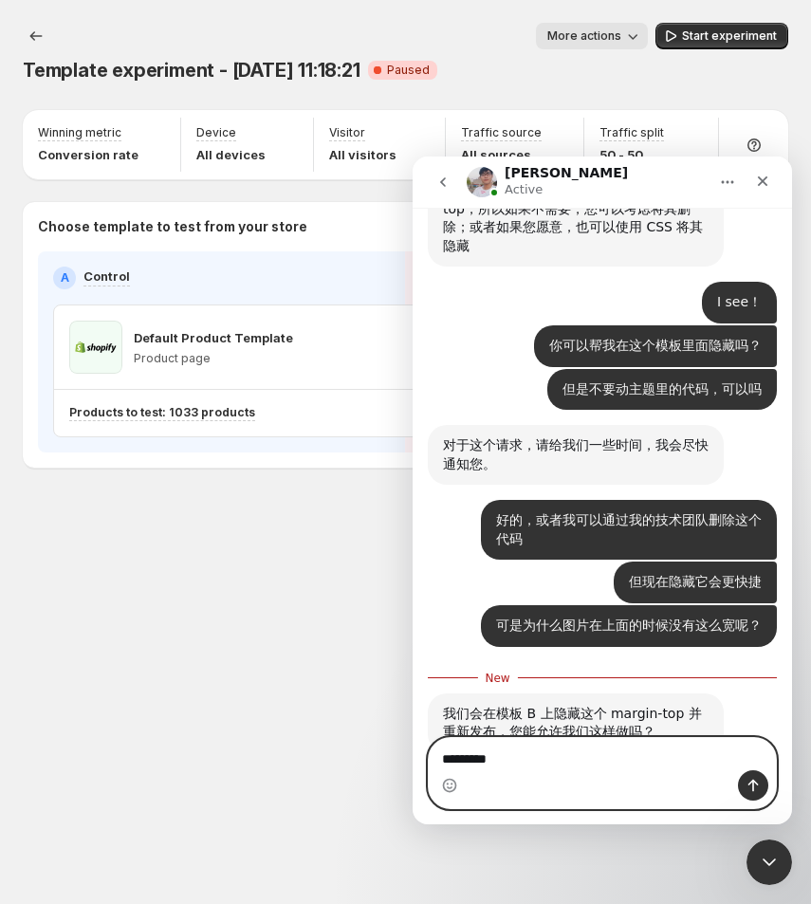
drag, startPoint x: 585, startPoint y: 761, endPoint x: 338, endPoint y: 761, distance: 246.8
click at [413, 761] on html "[PERSON_NAME] Active We're on GMT + 7 timezone and may get back to you shortly!…" at bounding box center [603, 491] width 380 height 668
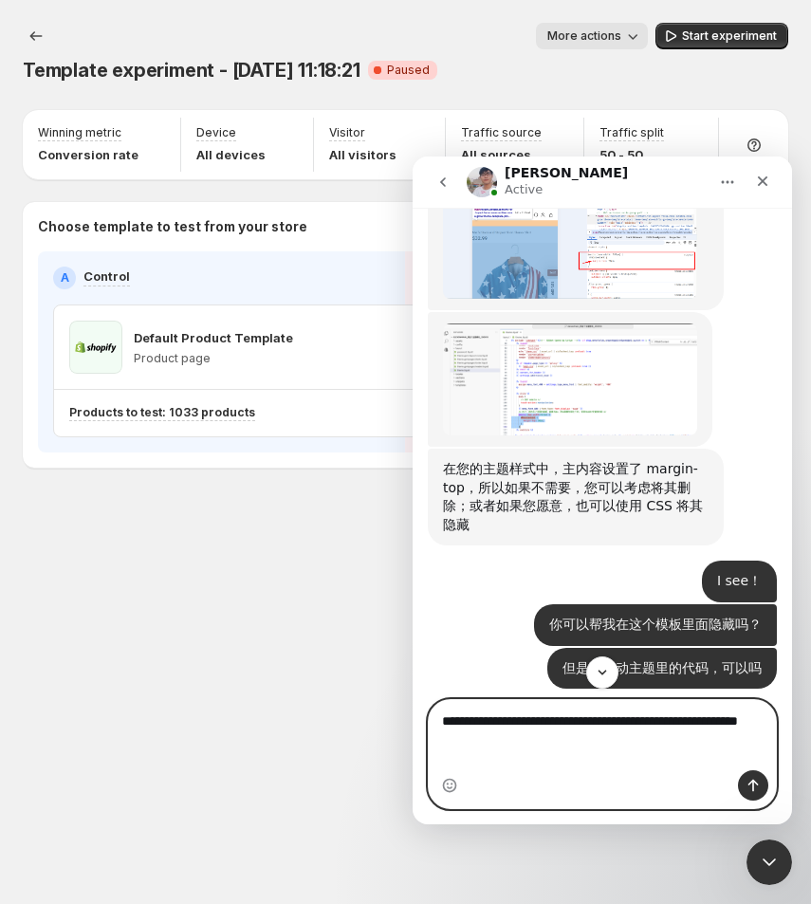
scroll to position [10089, 0]
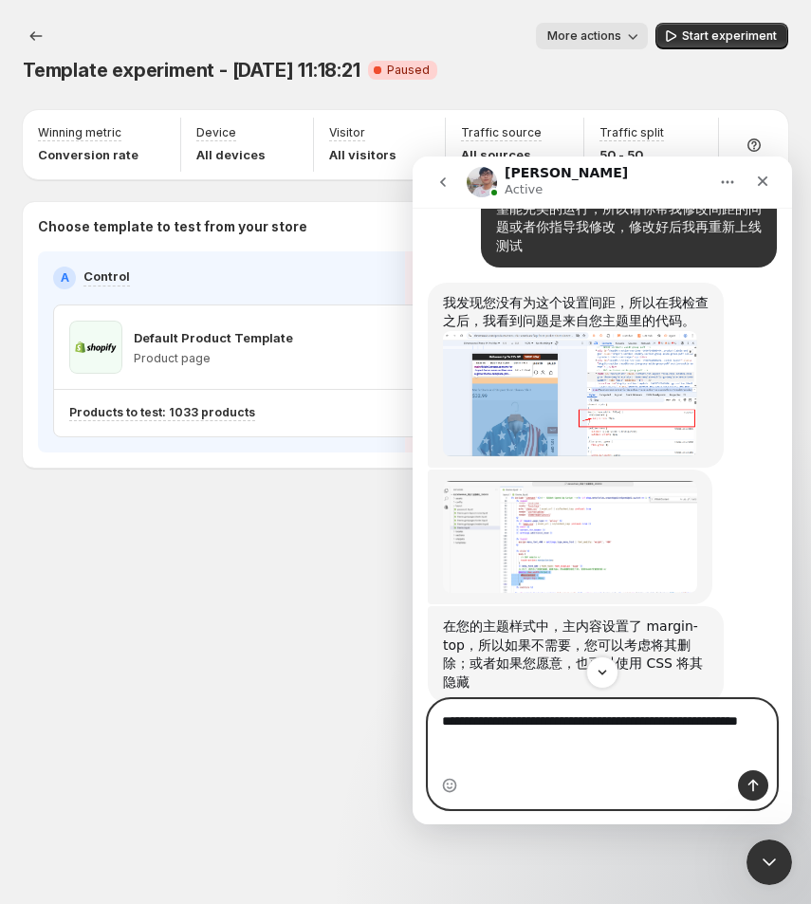
click at [586, 763] on textarea "**********" at bounding box center [603, 735] width 348 height 70
type textarea "**********"
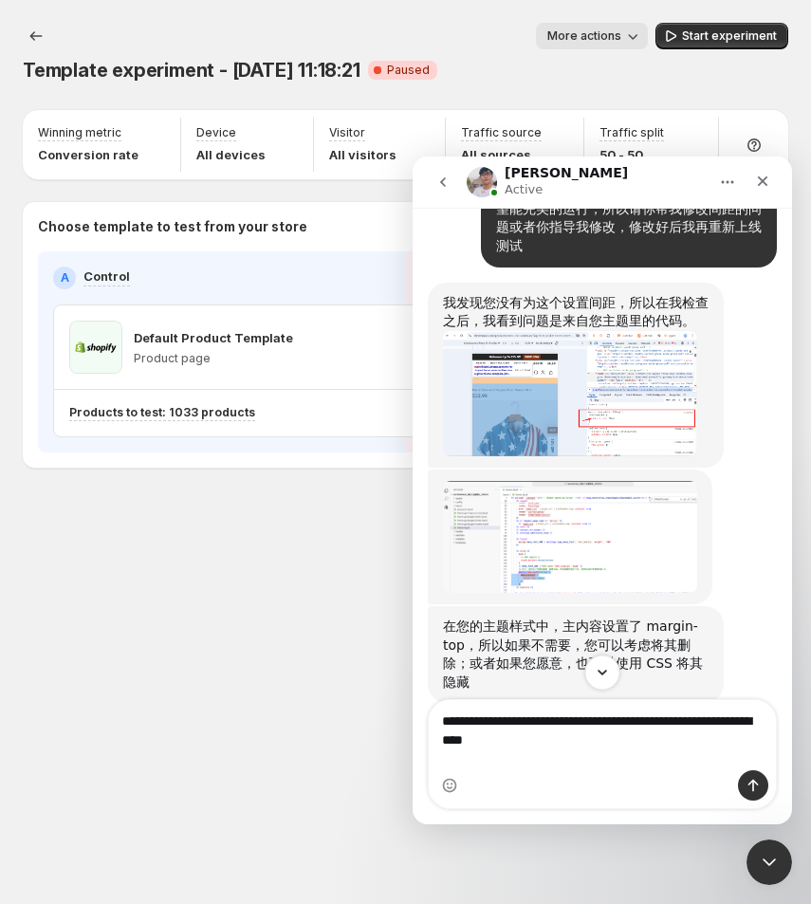
click at [599, 665] on icon "Scroll to bottom" at bounding box center [602, 672] width 17 height 17
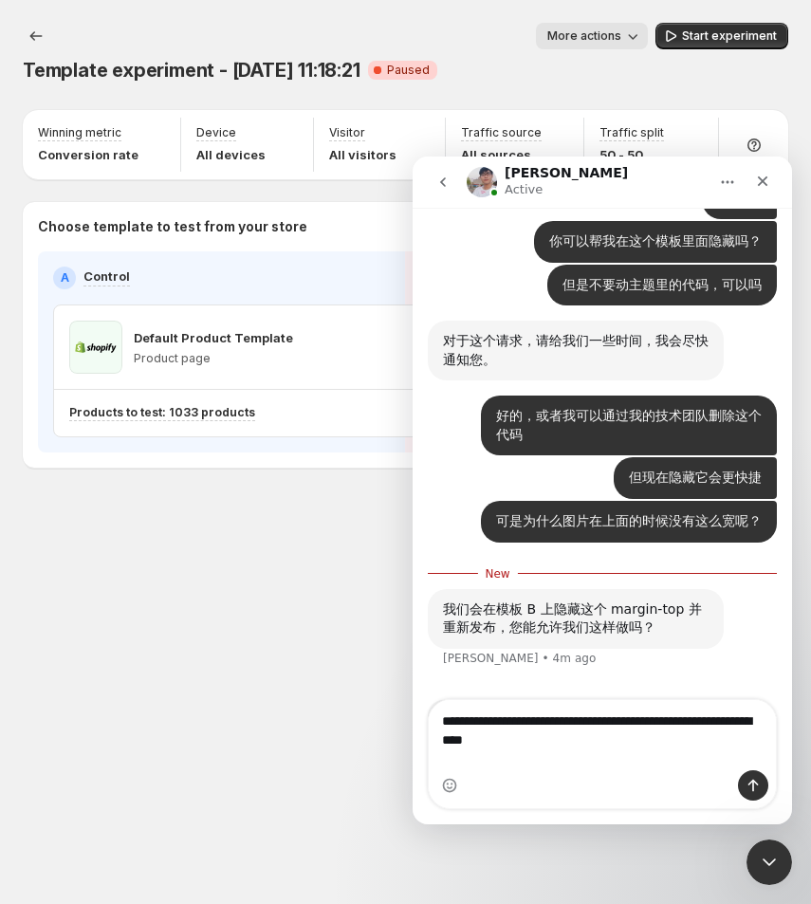
scroll to position [10636, 0]
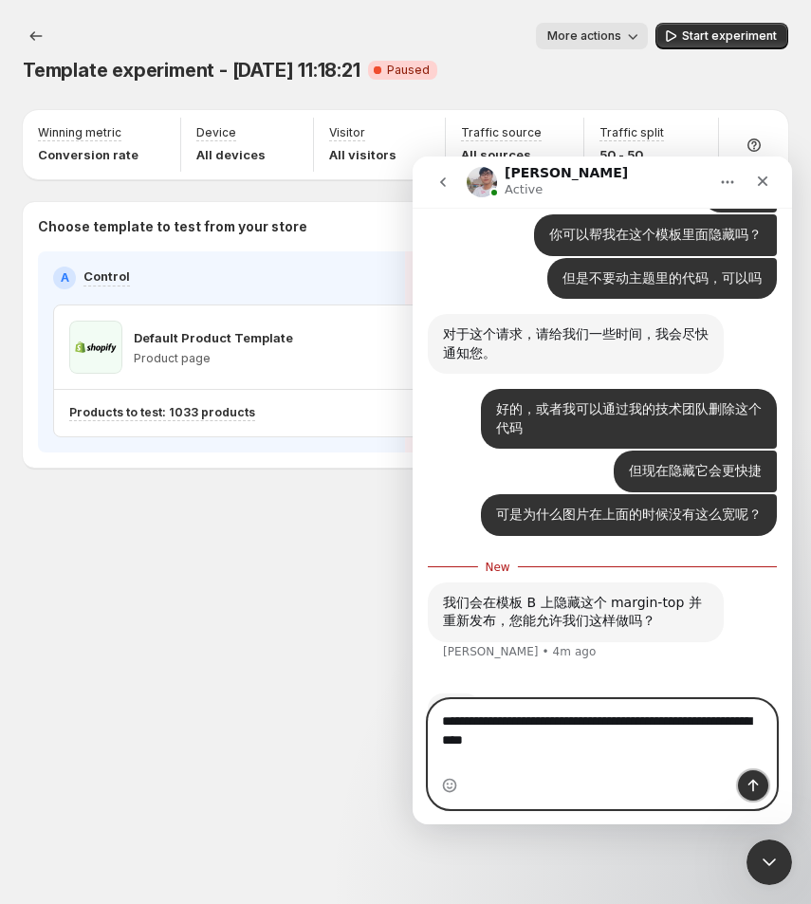
click at [749, 780] on icon "Send a message…" at bounding box center [753, 785] width 15 height 15
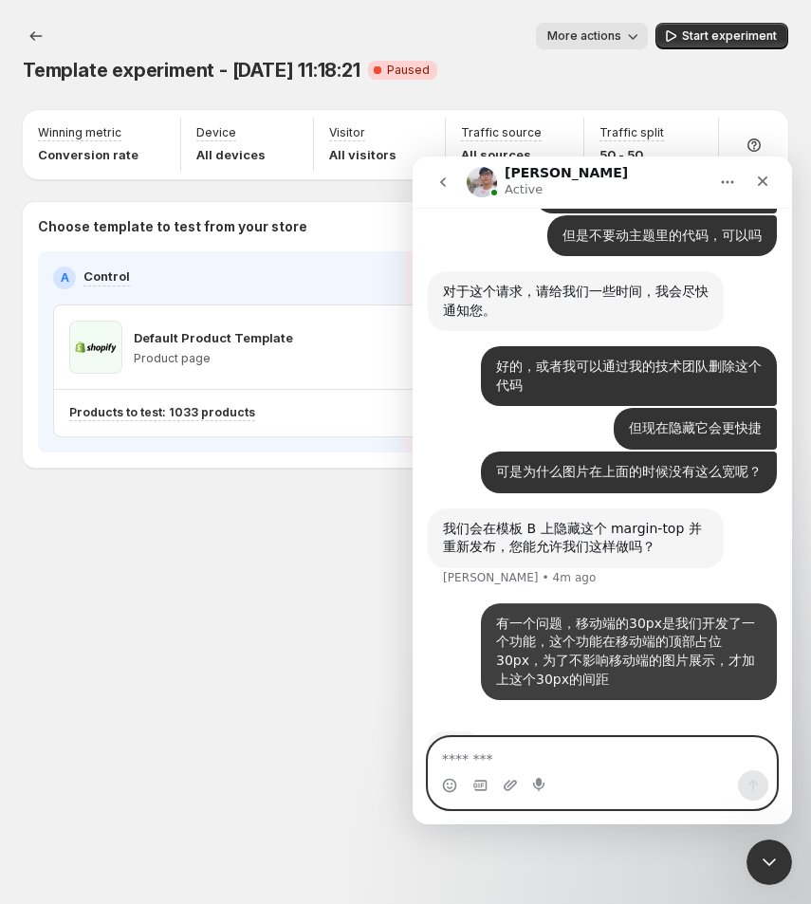
scroll to position [10679, 0]
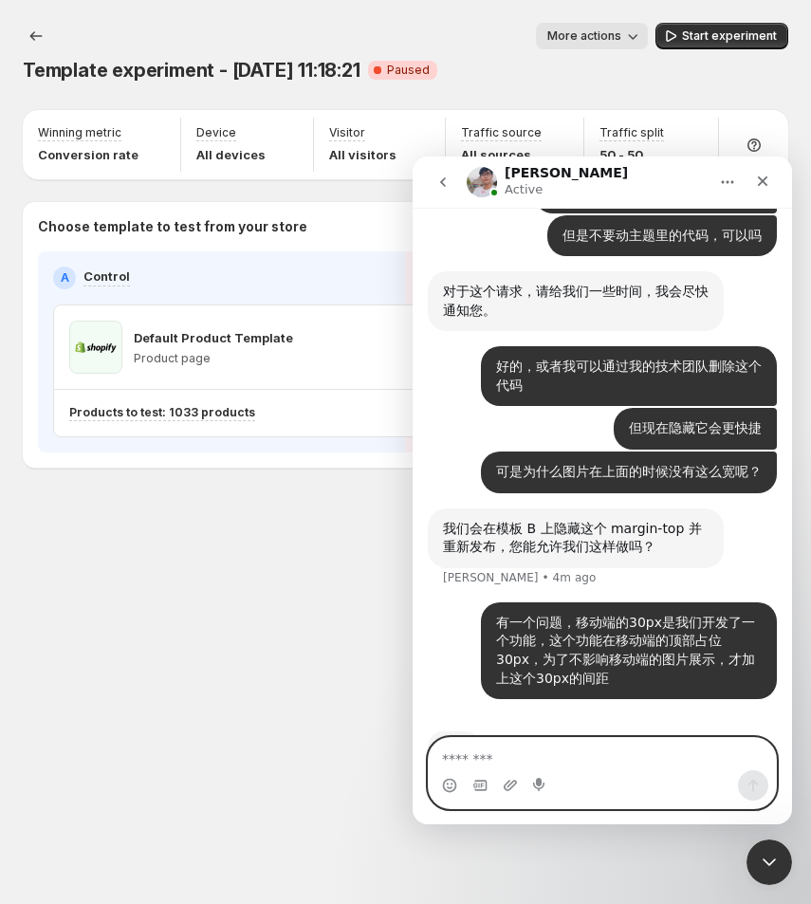
click at [531, 771] on textarea "Message…" at bounding box center [603, 754] width 348 height 32
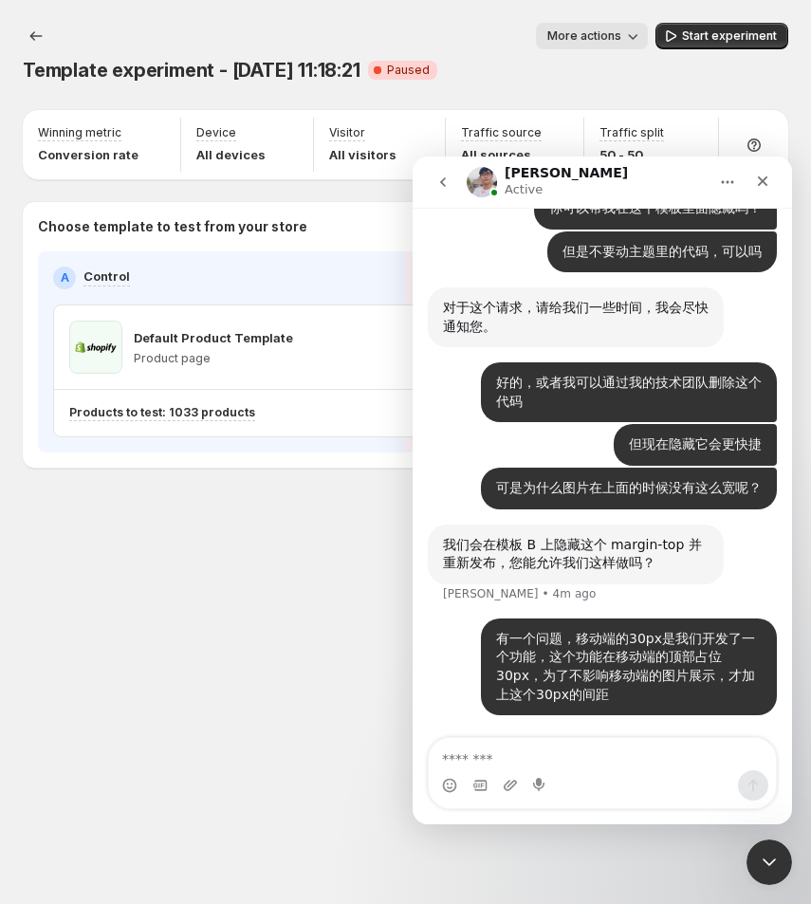
scroll to position [10607, 0]
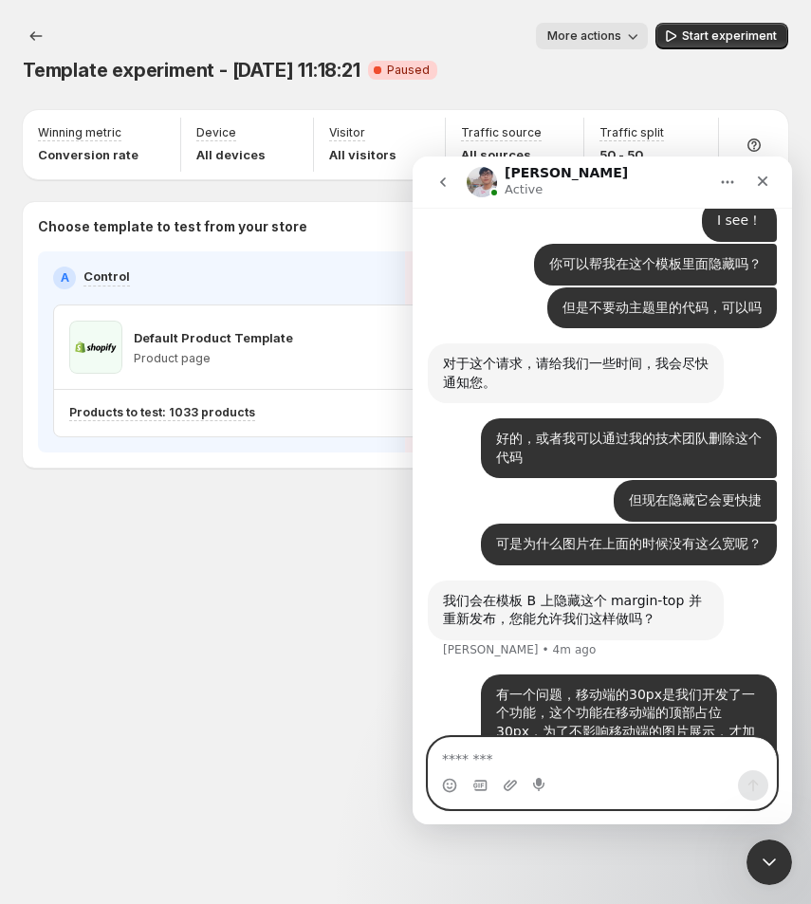
click at [562, 752] on textarea "Message…" at bounding box center [603, 754] width 348 height 32
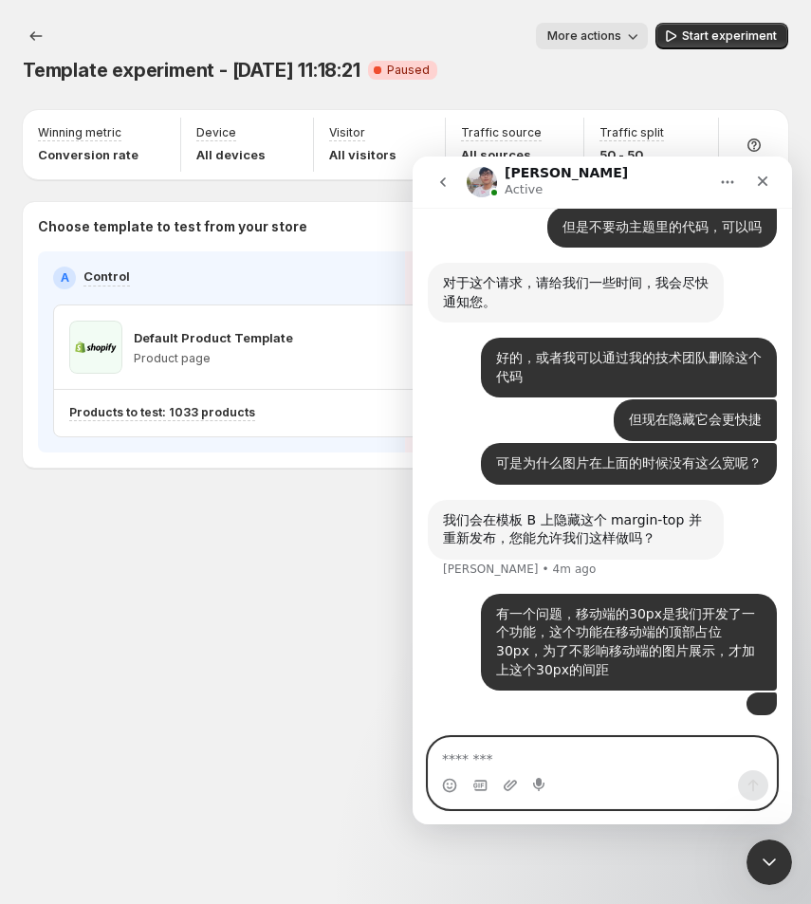
scroll to position [10885, 0]
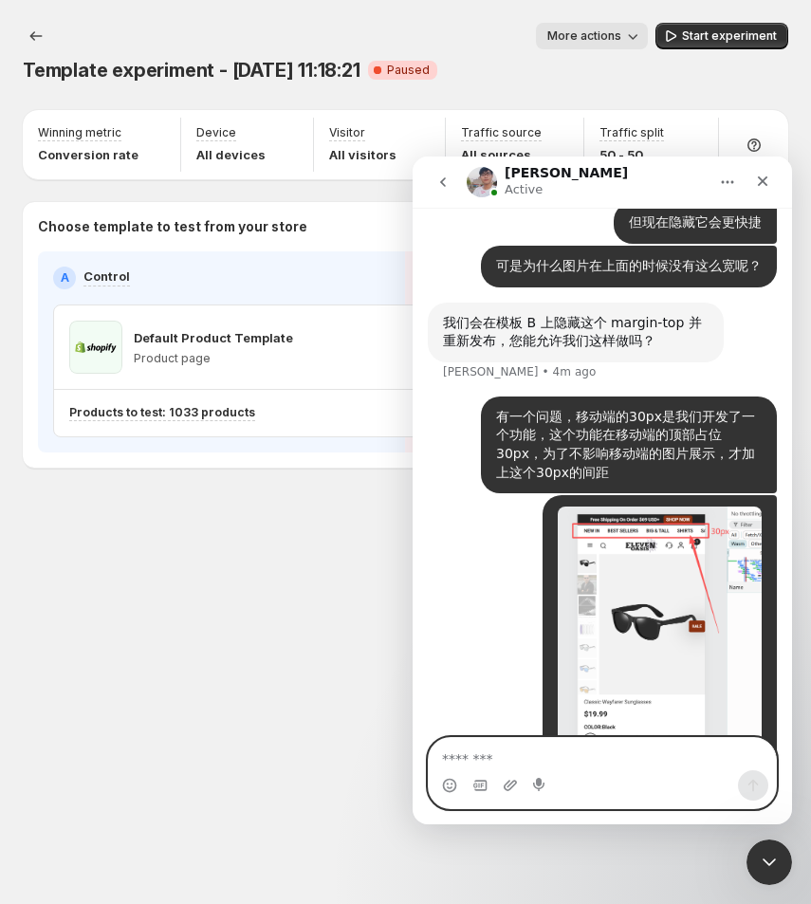
click at [471, 755] on textarea "Message…" at bounding box center [602, 754] width 347 height 32
type textarea "*"
click at [542, 760] on textarea "Message…" at bounding box center [603, 754] width 348 height 32
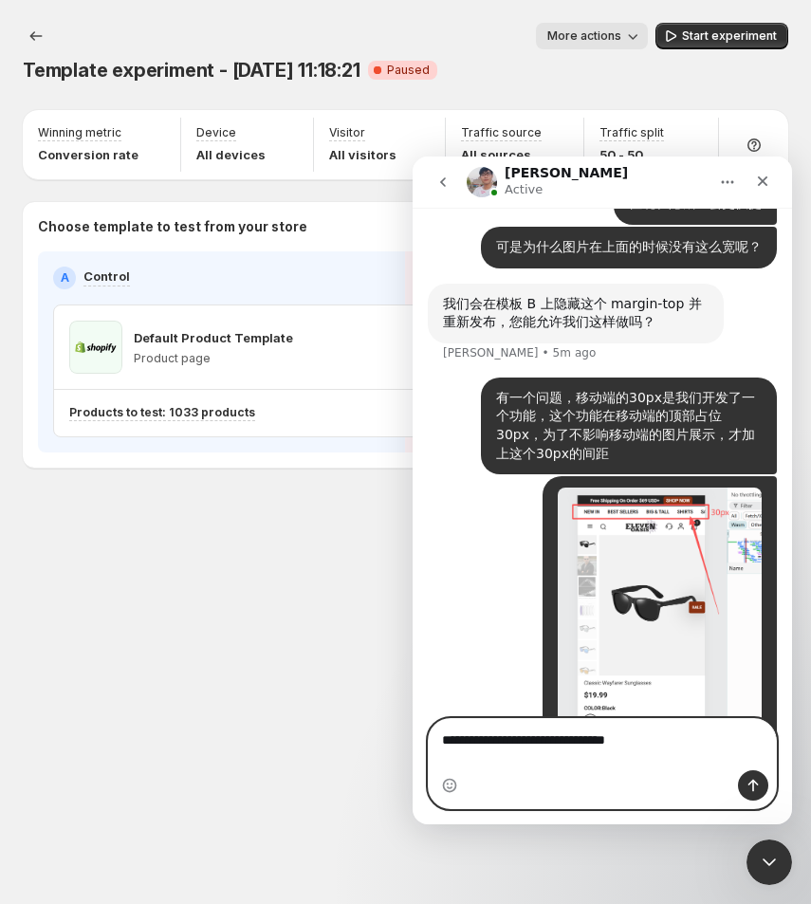
type textarea "**********"
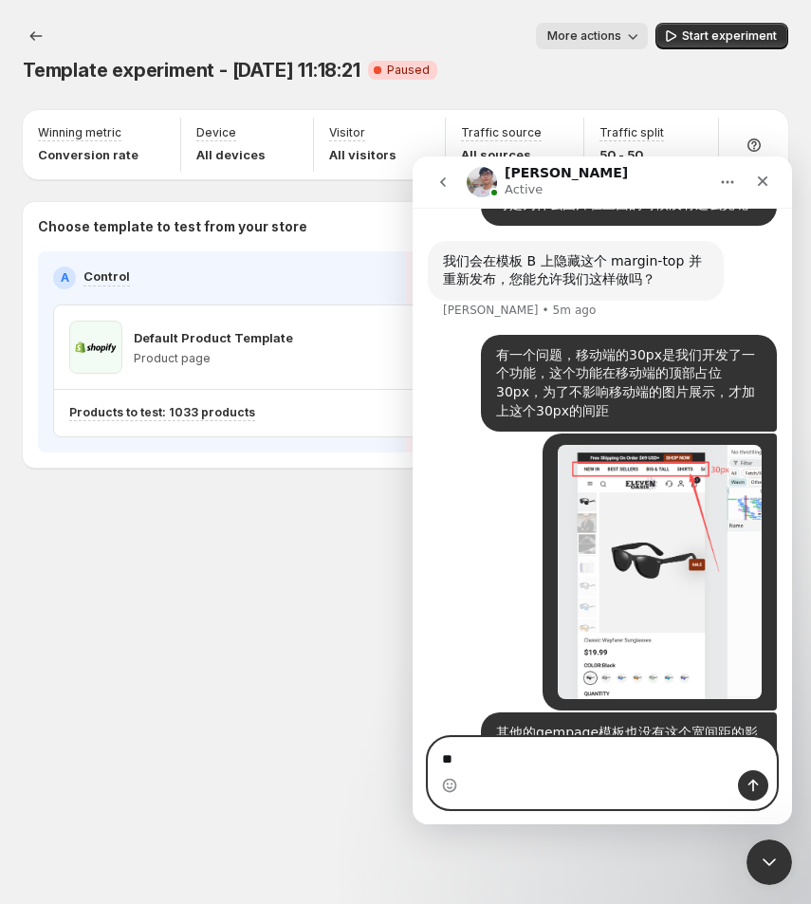
type textarea "*"
click at [581, 755] on textarea "Message…" at bounding box center [603, 754] width 348 height 32
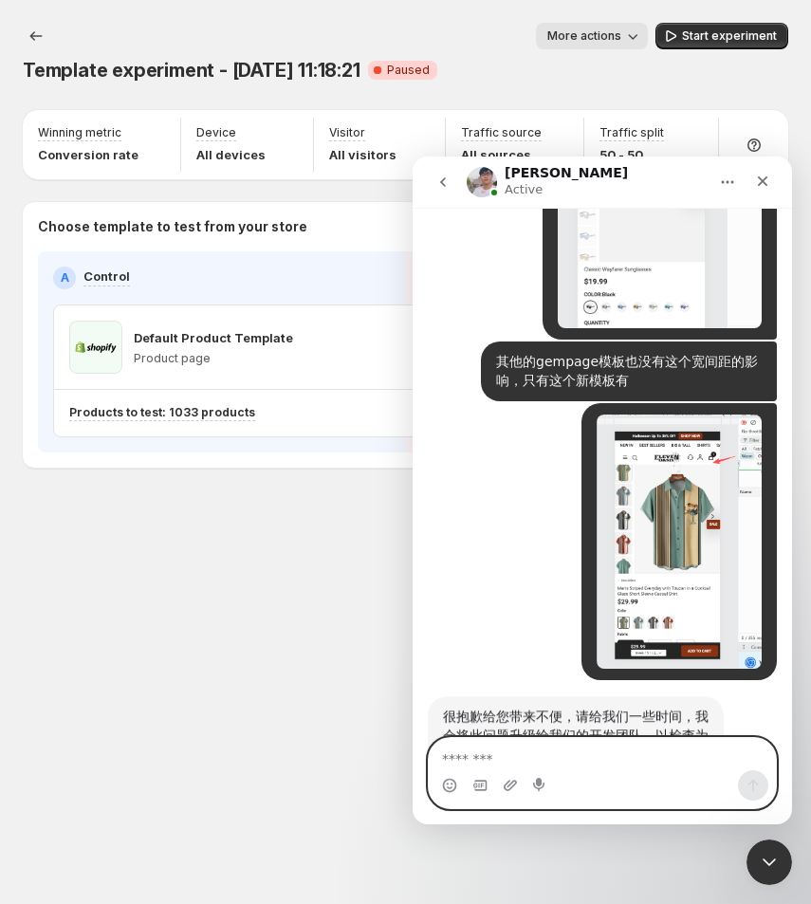
scroll to position [11320, 0]
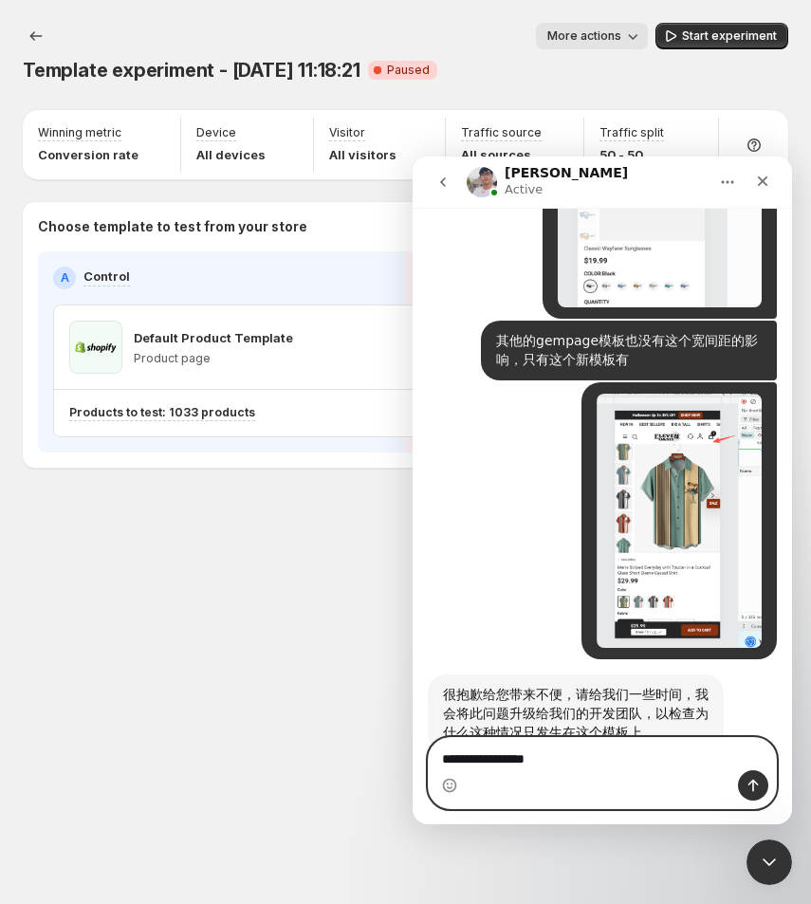
type textarea "**********"
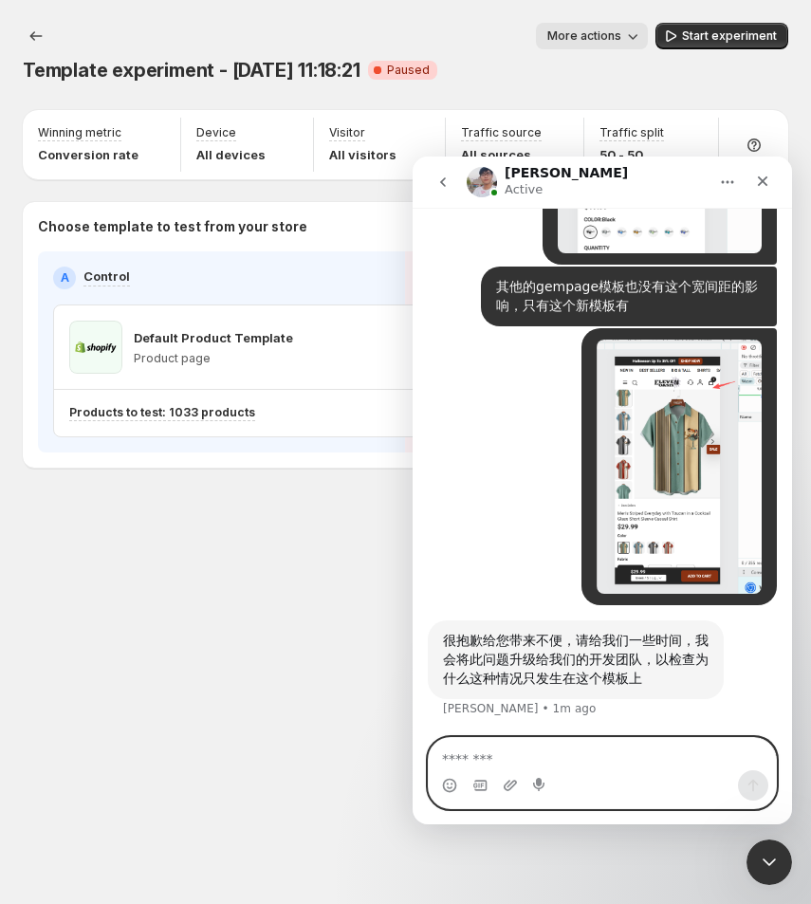
scroll to position [11377, 0]
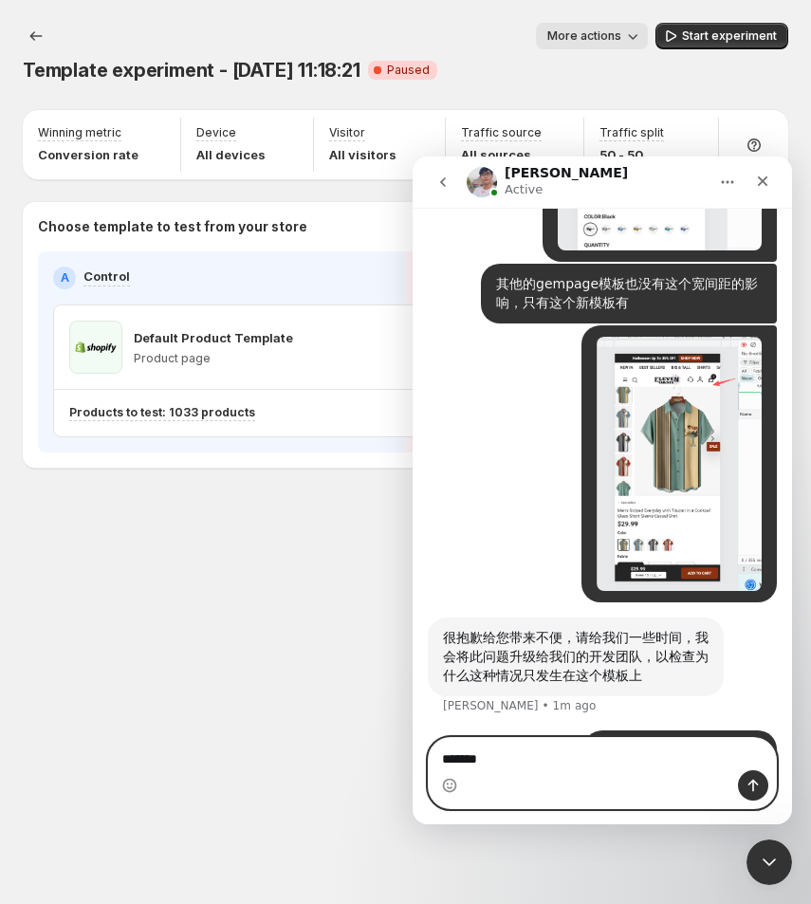
type textarea "**"
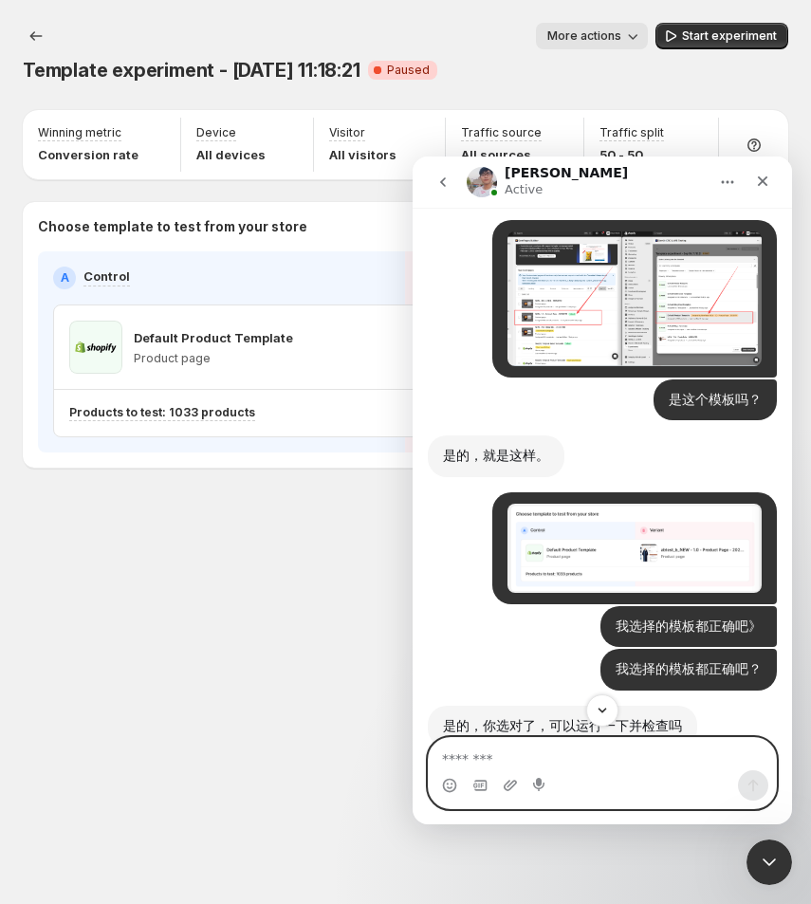
scroll to position [7339, 0]
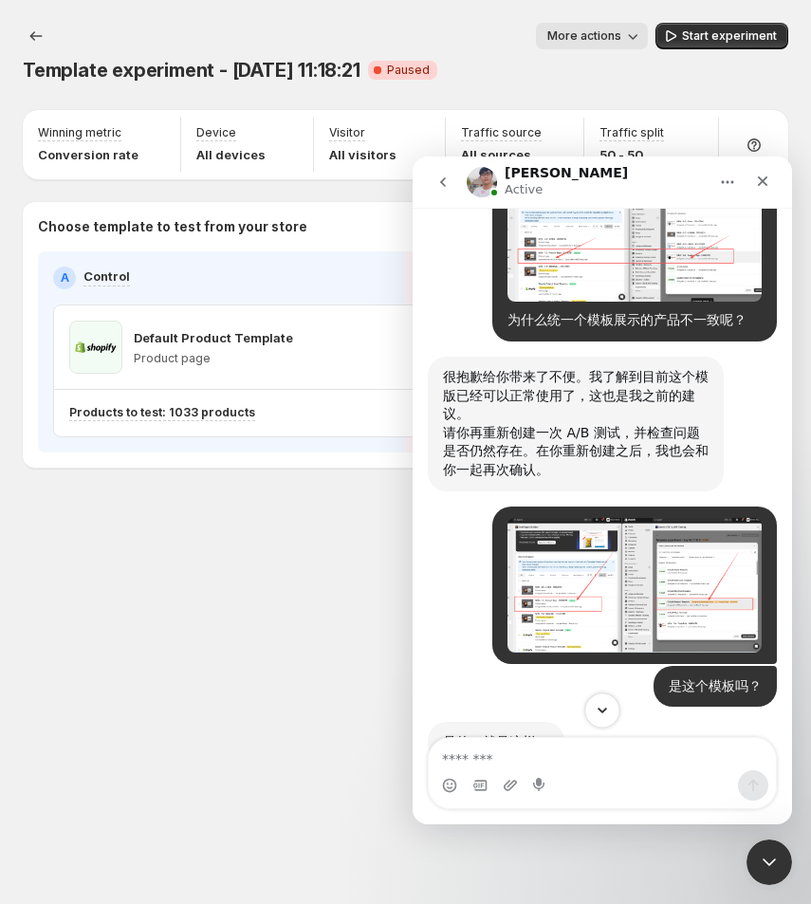
click at [607, 712] on icon "Scroll to bottom" at bounding box center [602, 710] width 17 height 17
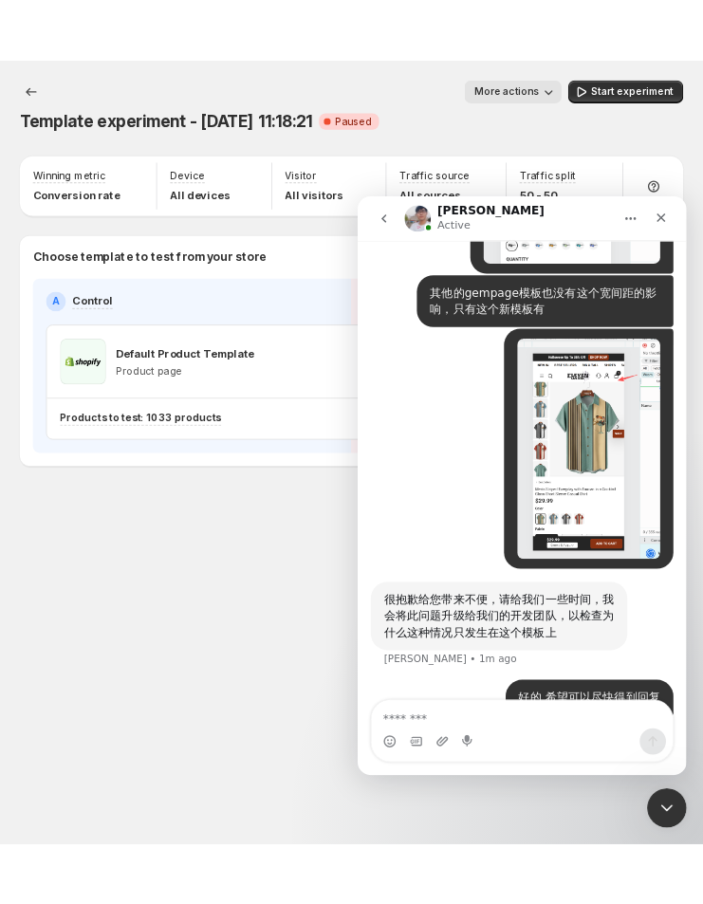
scroll to position [11420, 0]
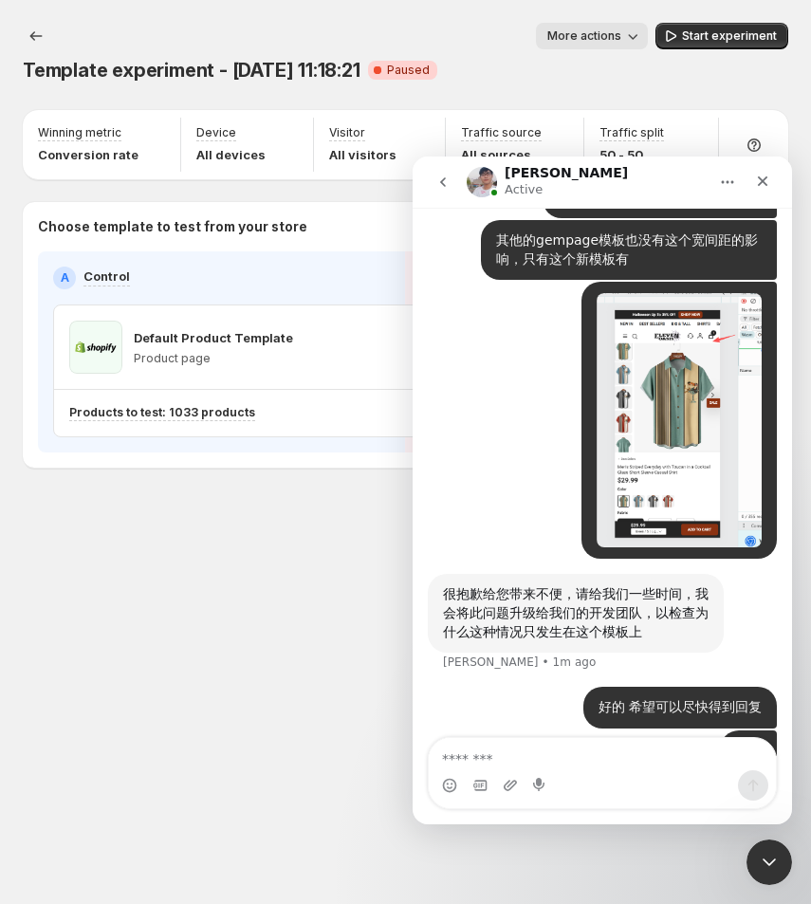
click at [262, 627] on div "Template experiment - [DATE] 11:18:21. This page is ready Template experiment -…" at bounding box center [405, 452] width 811 height 904
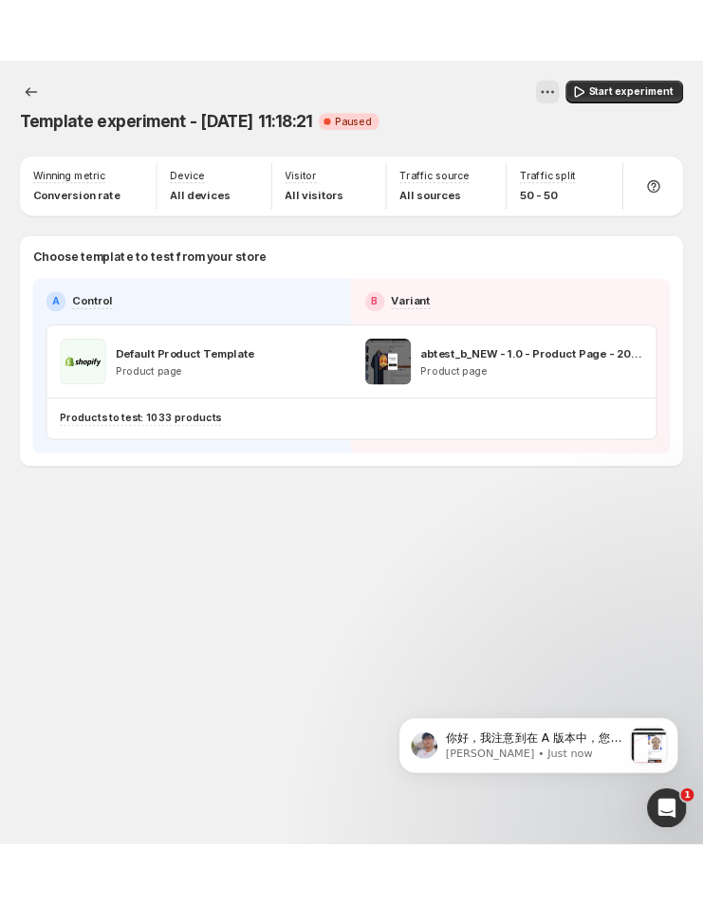
scroll to position [0, 0]
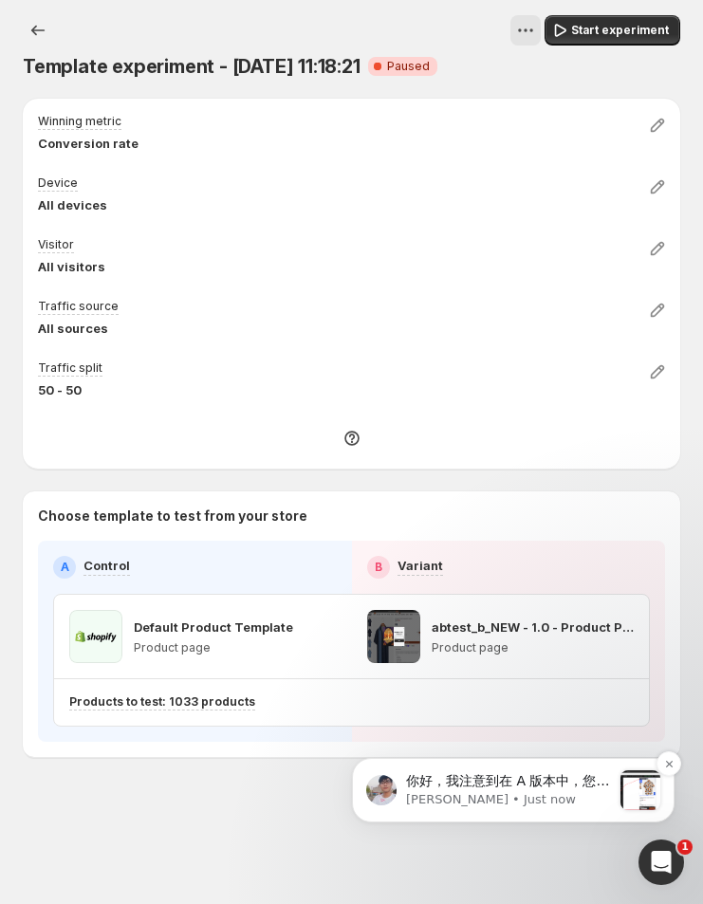
click at [481, 796] on p "[PERSON_NAME] • Just now" at bounding box center [508, 800] width 205 height 17
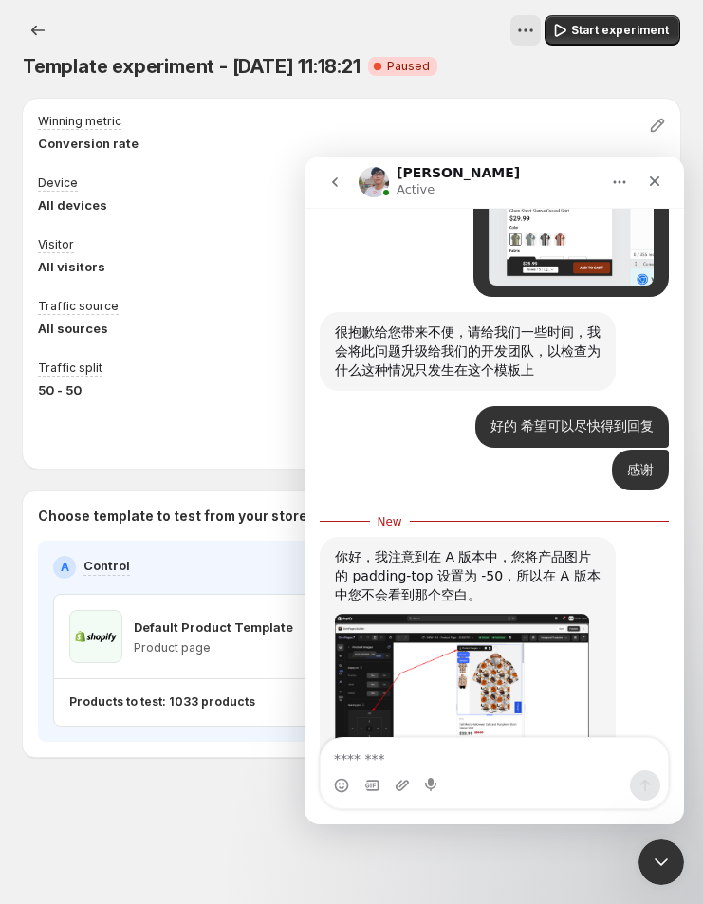
scroll to position [11788, 0]
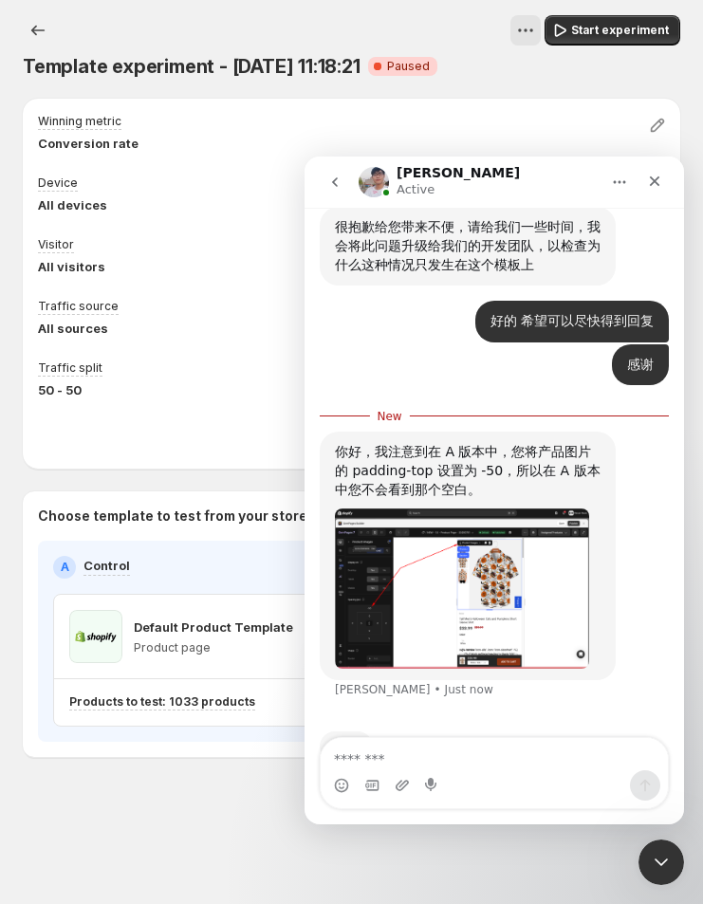
click at [436, 550] on img "Antony says…" at bounding box center [462, 589] width 254 height 160
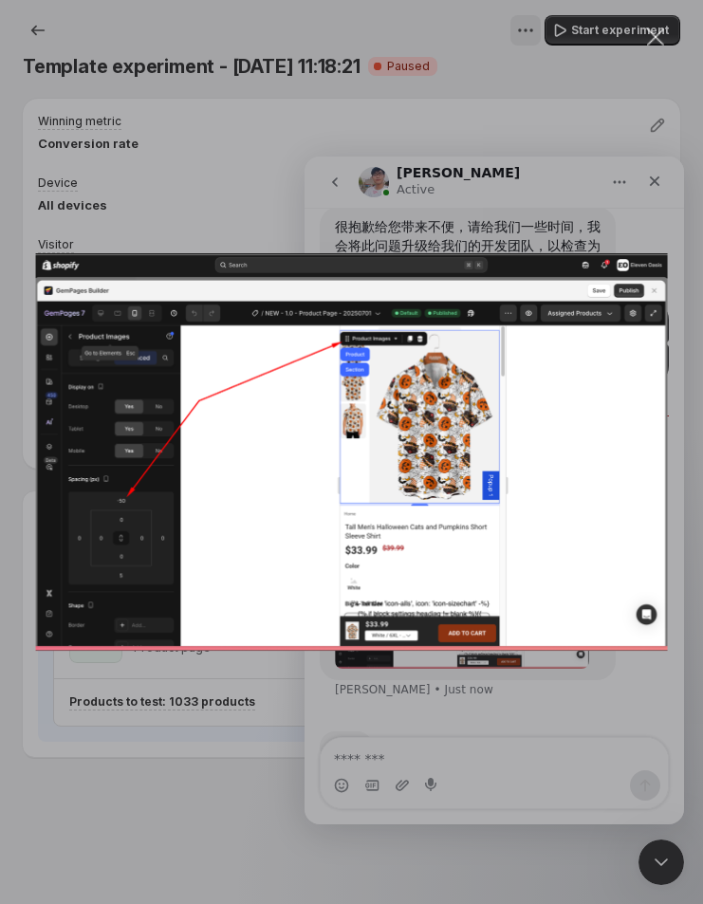
click at [375, 194] on div "Intercom messenger" at bounding box center [351, 452] width 703 height 904
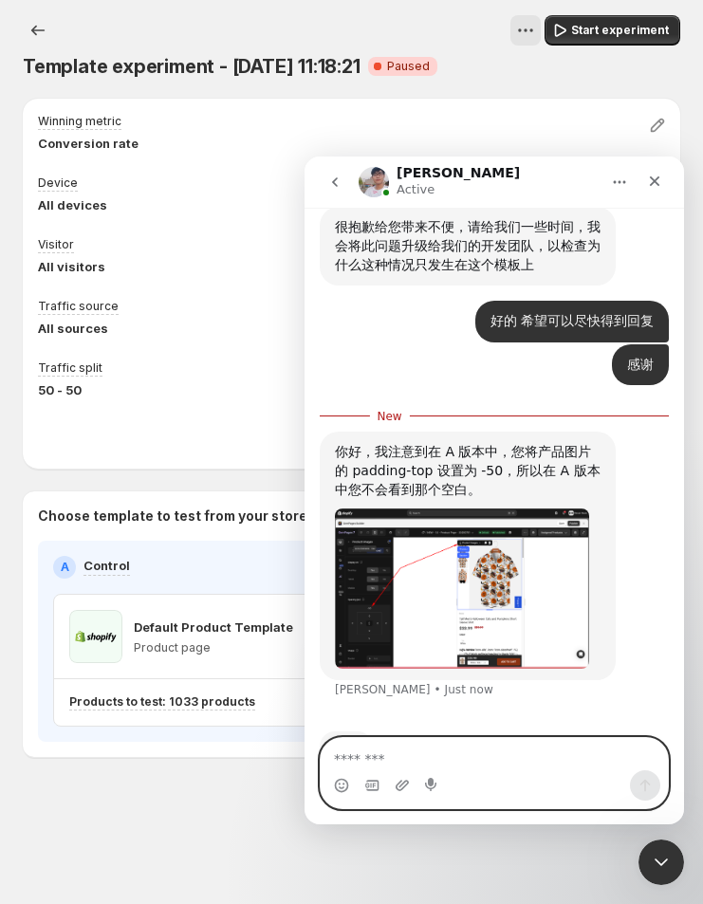
click at [393, 749] on textarea "Message…" at bounding box center [494, 754] width 347 height 32
type textarea "*"
type textarea "**********"
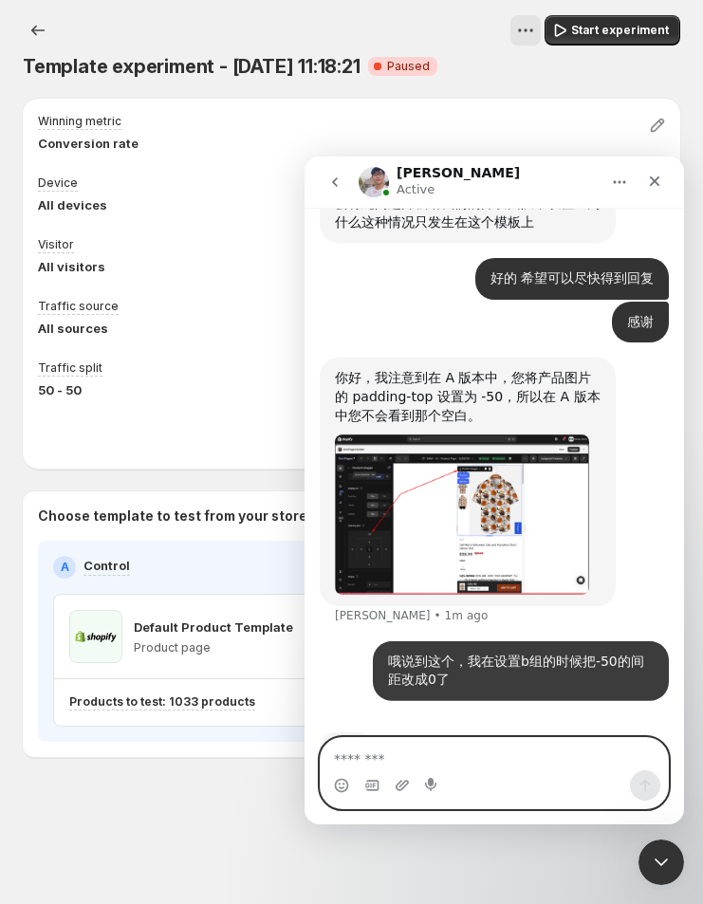
scroll to position [11831, 0]
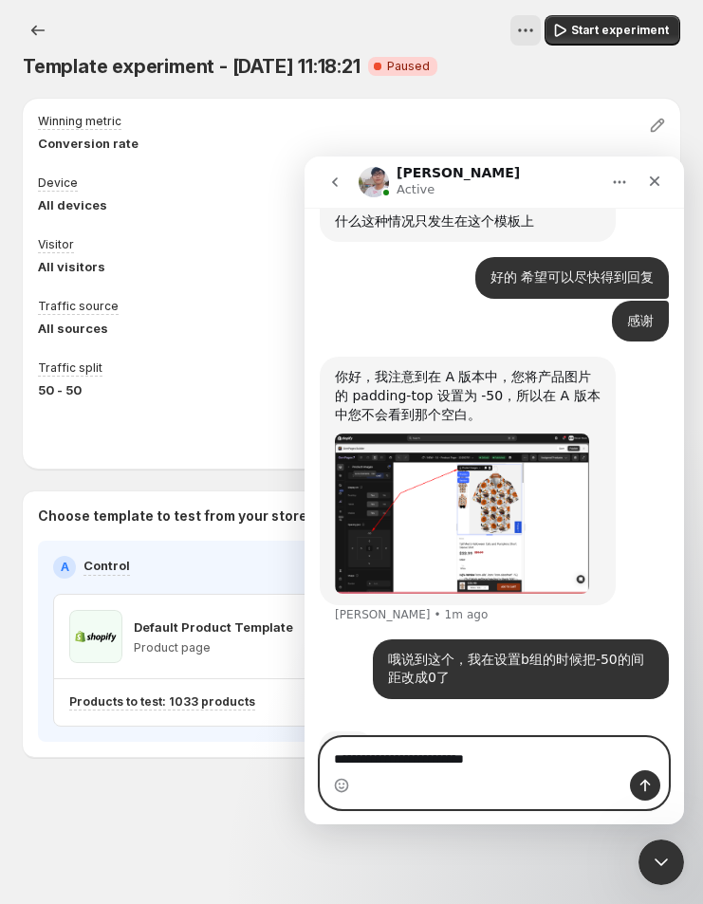
type textarea "**********"
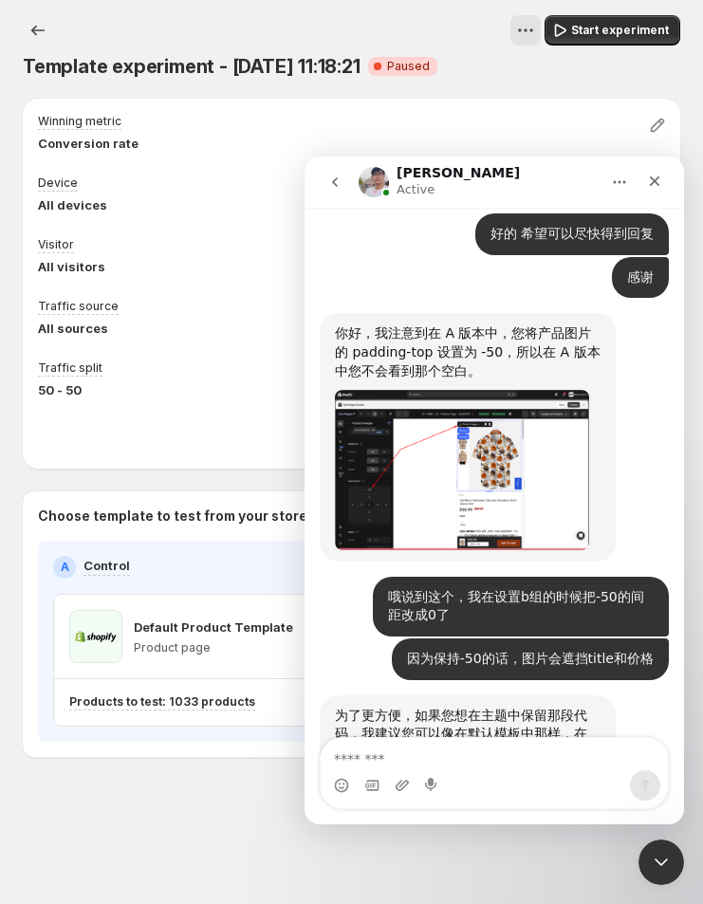
scroll to position [11895, 0]
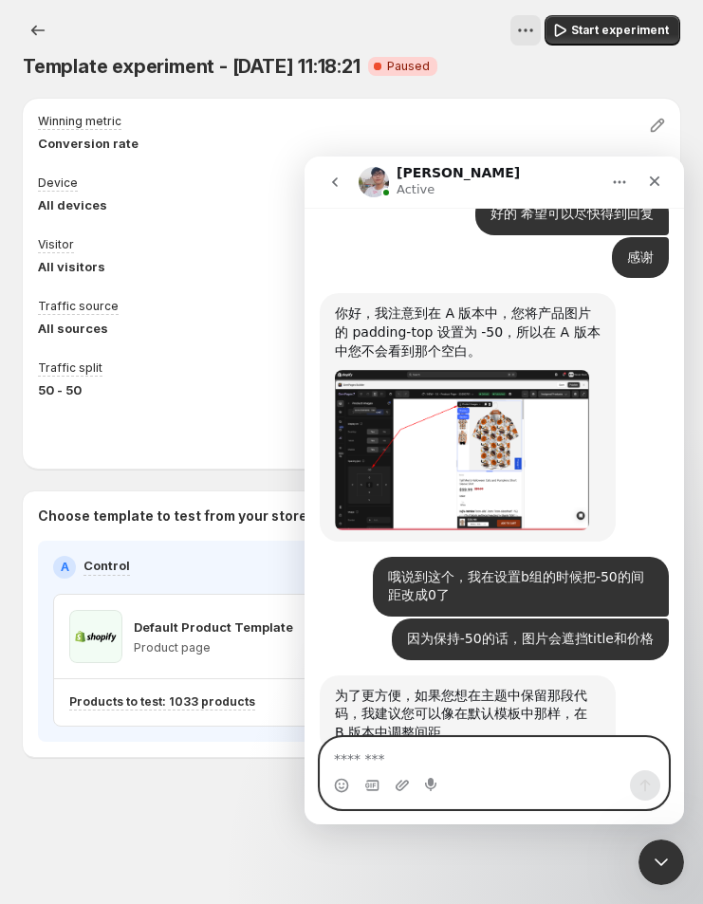
click at [474, 751] on textarea "Message…" at bounding box center [495, 754] width 348 height 32
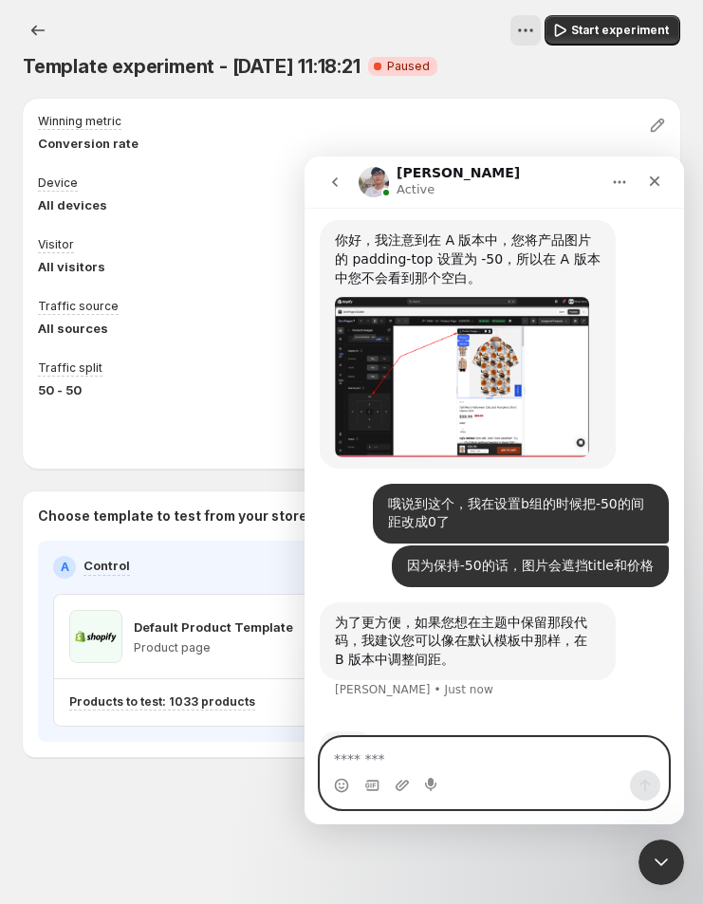
scroll to position [11896, 0]
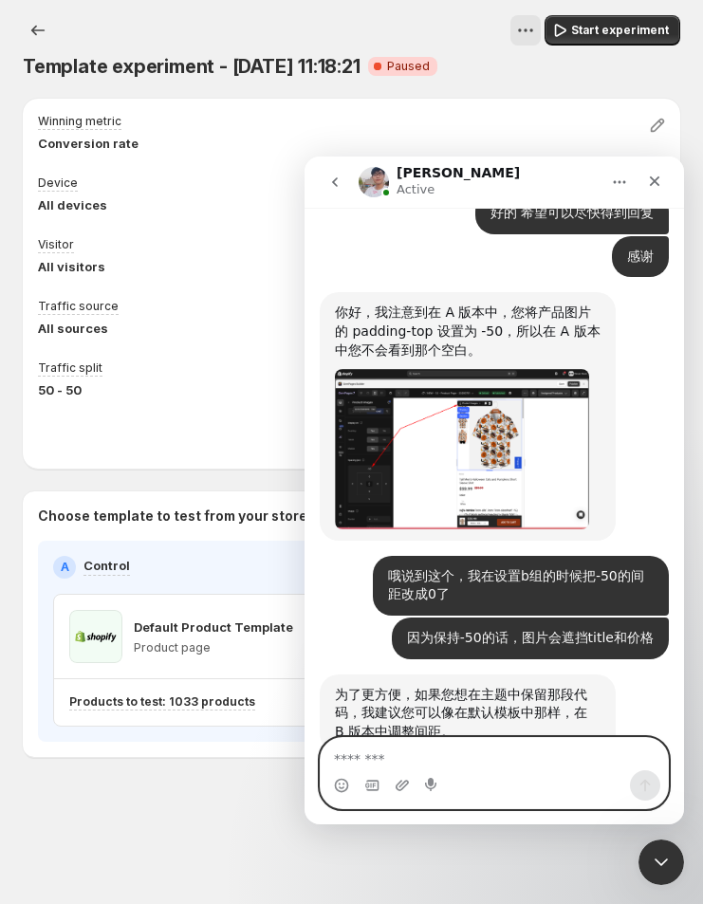
click at [357, 758] on textarea "Message…" at bounding box center [495, 754] width 348 height 32
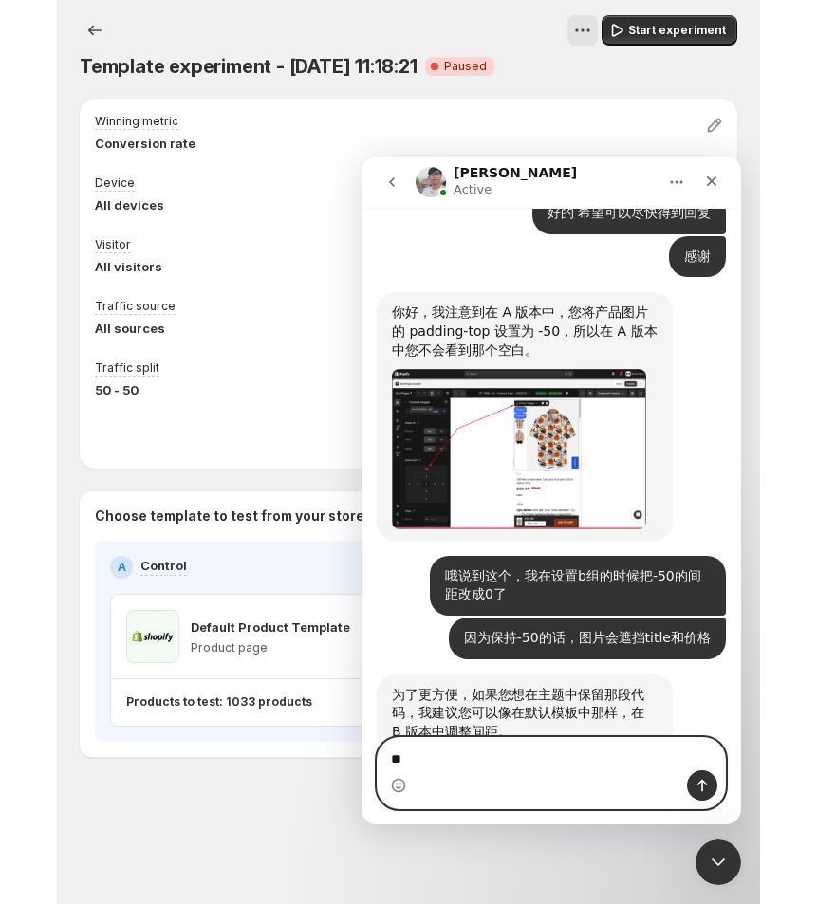
scroll to position [11968, 0]
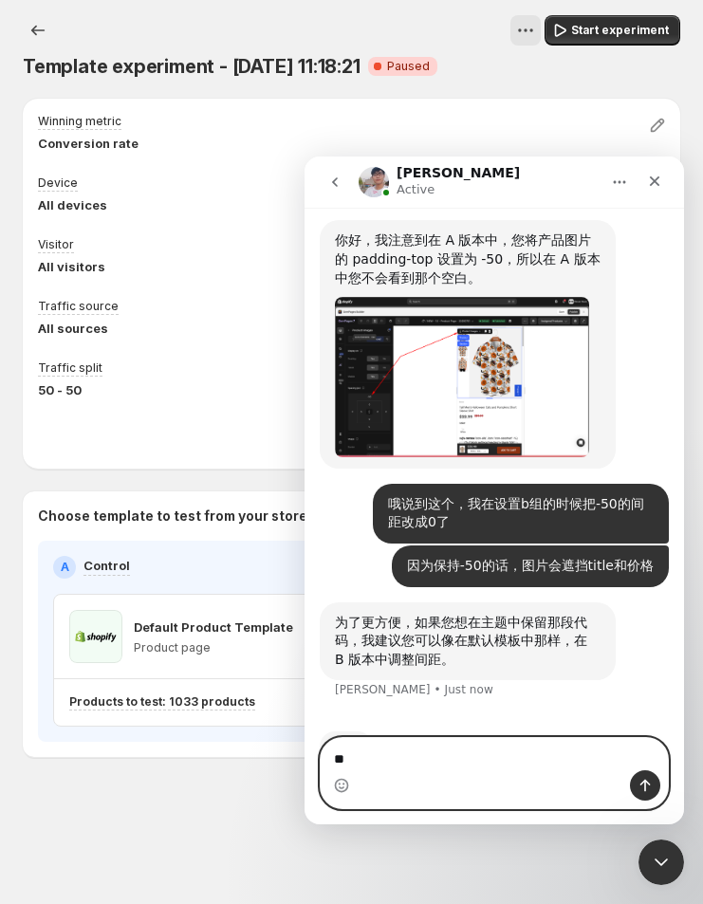
type textarea "*"
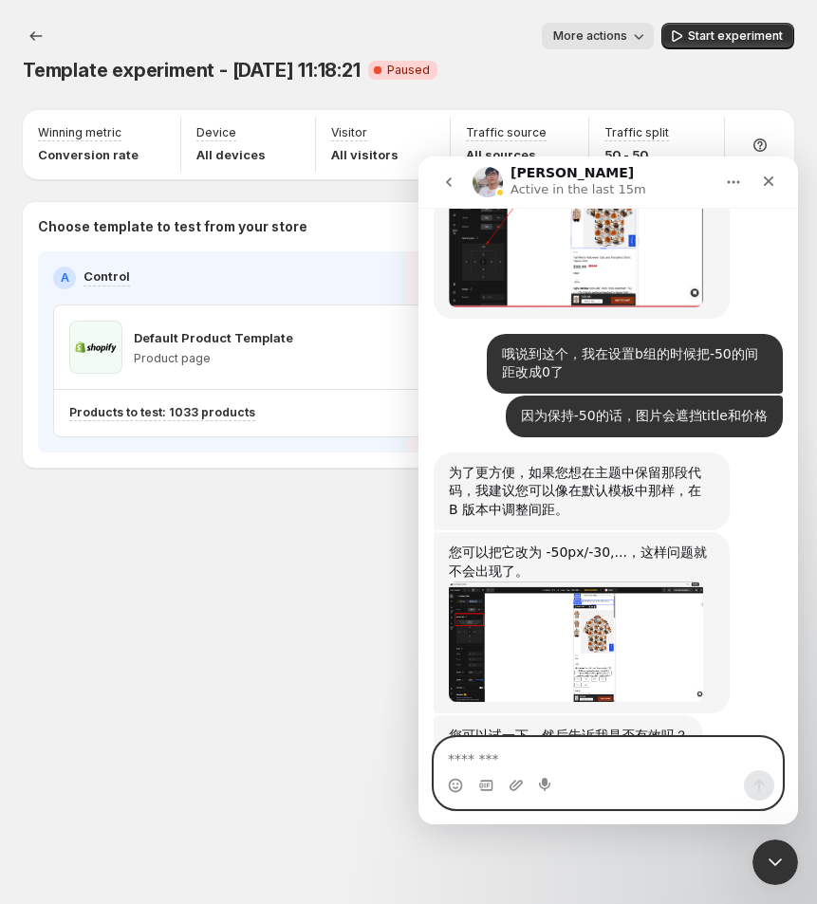
scroll to position [12121, 0]
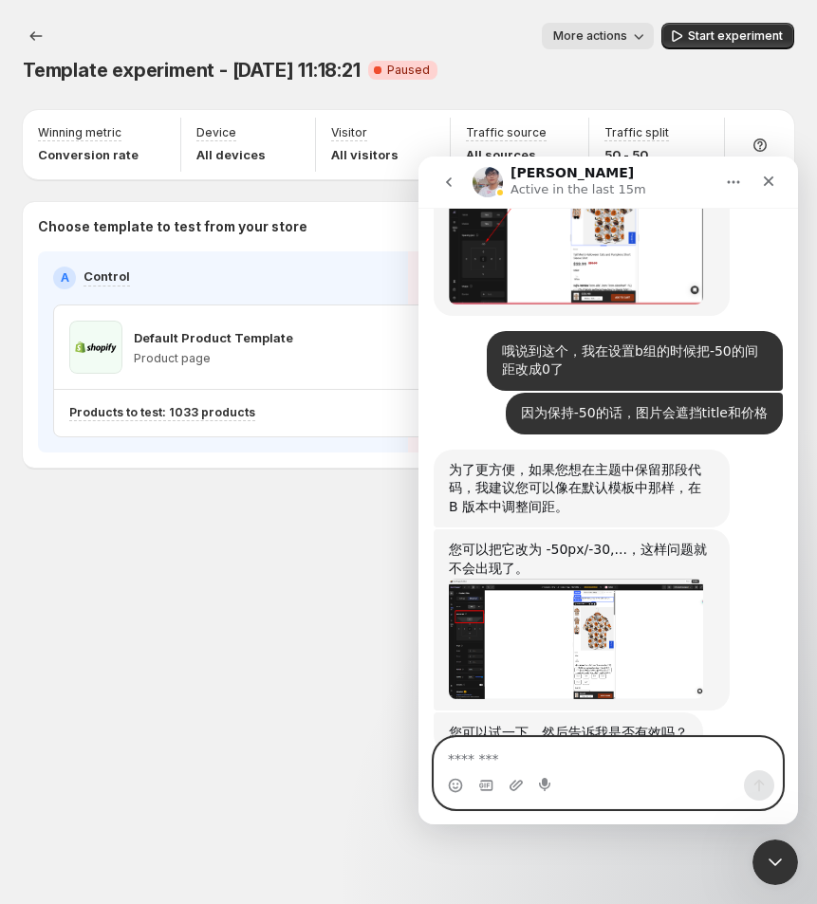
click at [572, 769] on textarea "Message…" at bounding box center [609, 754] width 348 height 32
click at [568, 762] on textarea "Message…" at bounding box center [609, 754] width 348 height 32
type textarea "*****"
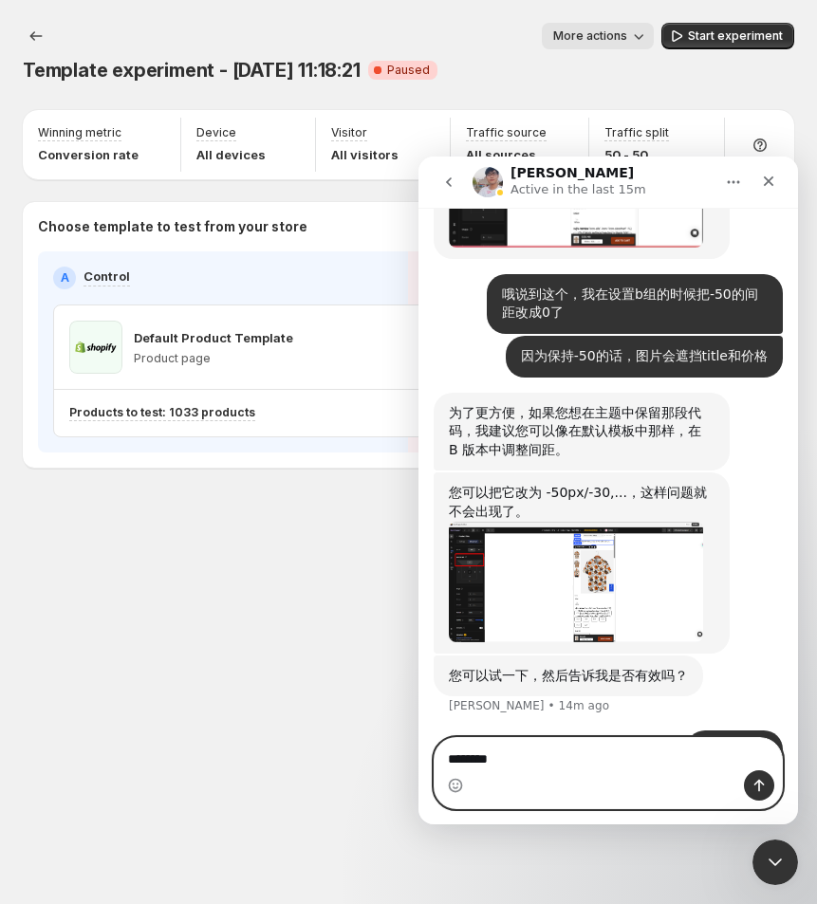
type textarea "*********"
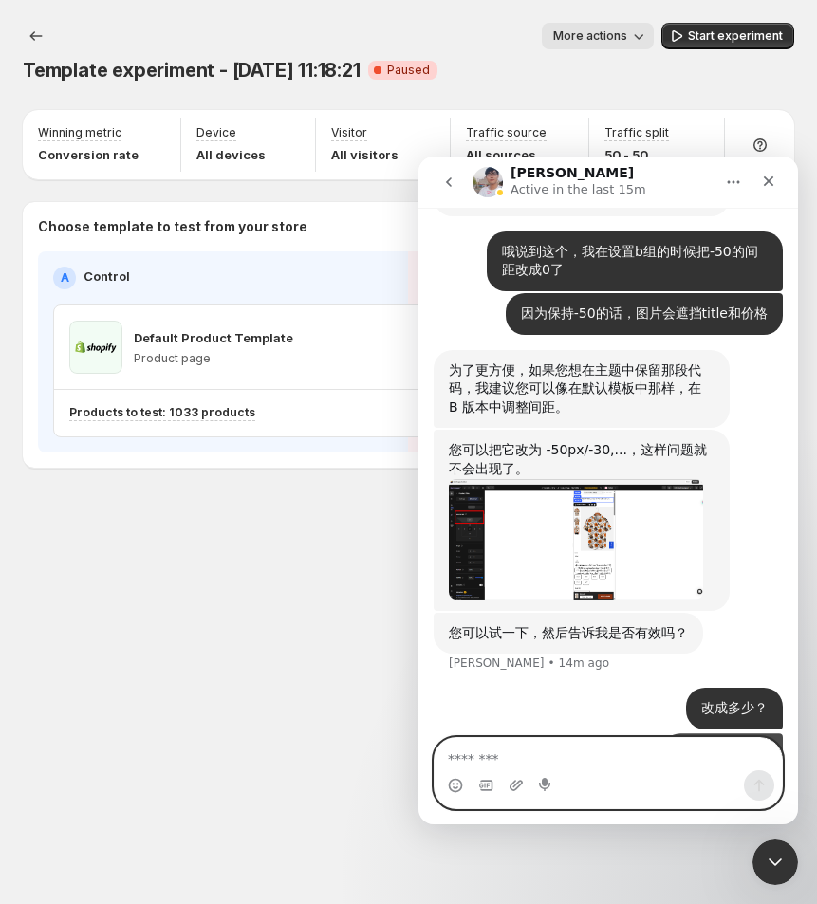
scroll to position [12221, 0]
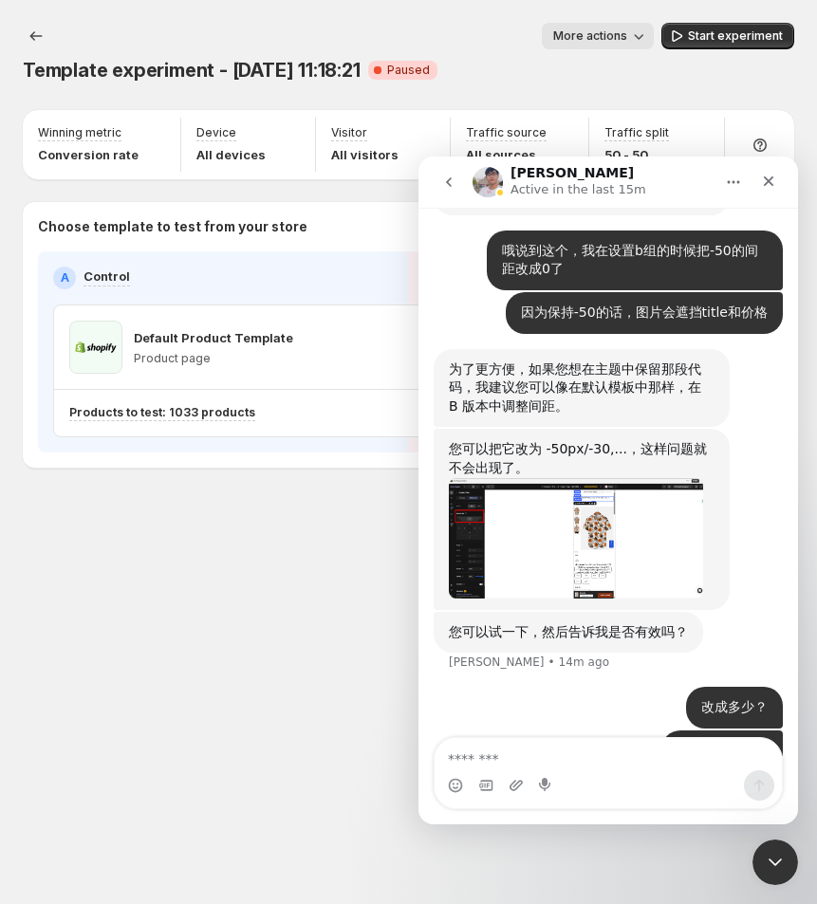
click at [260, 551] on div "Template experiment - [DATE] 11:18:21. This page is ready Template experiment -…" at bounding box center [408, 285] width 817 height 570
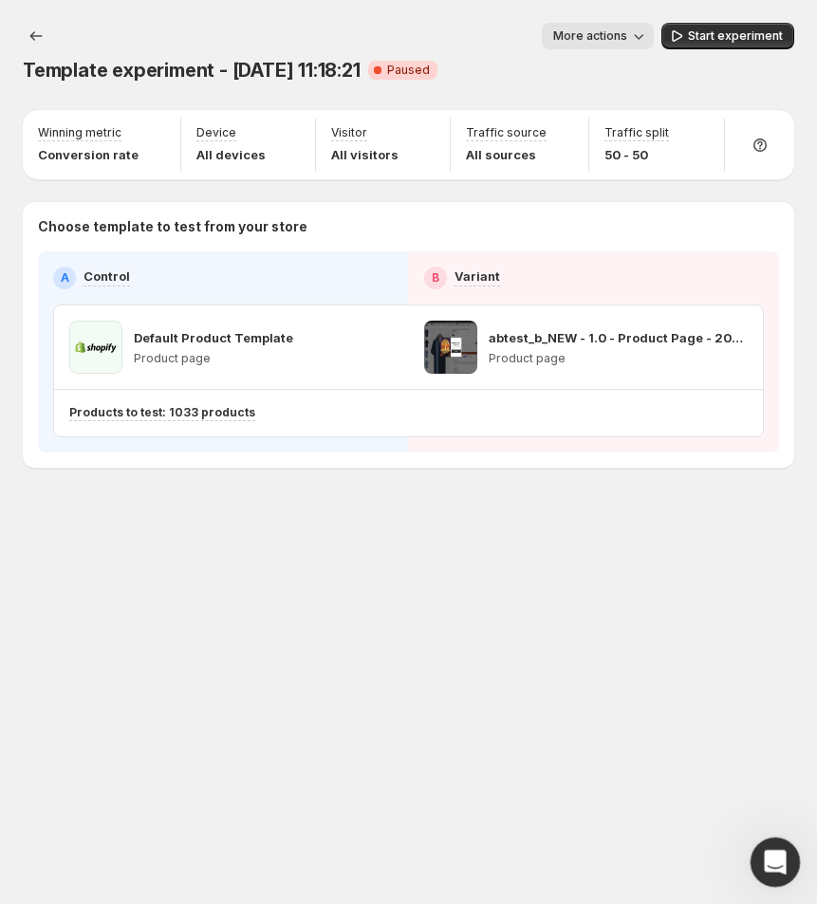
drag, startPoint x: 777, startPoint y: 864, endPoint x: 1453, endPoint y: 1669, distance: 1051.6
click at [778, 865] on icon "Open Intercom Messenger" at bounding box center [772, 860] width 31 height 31
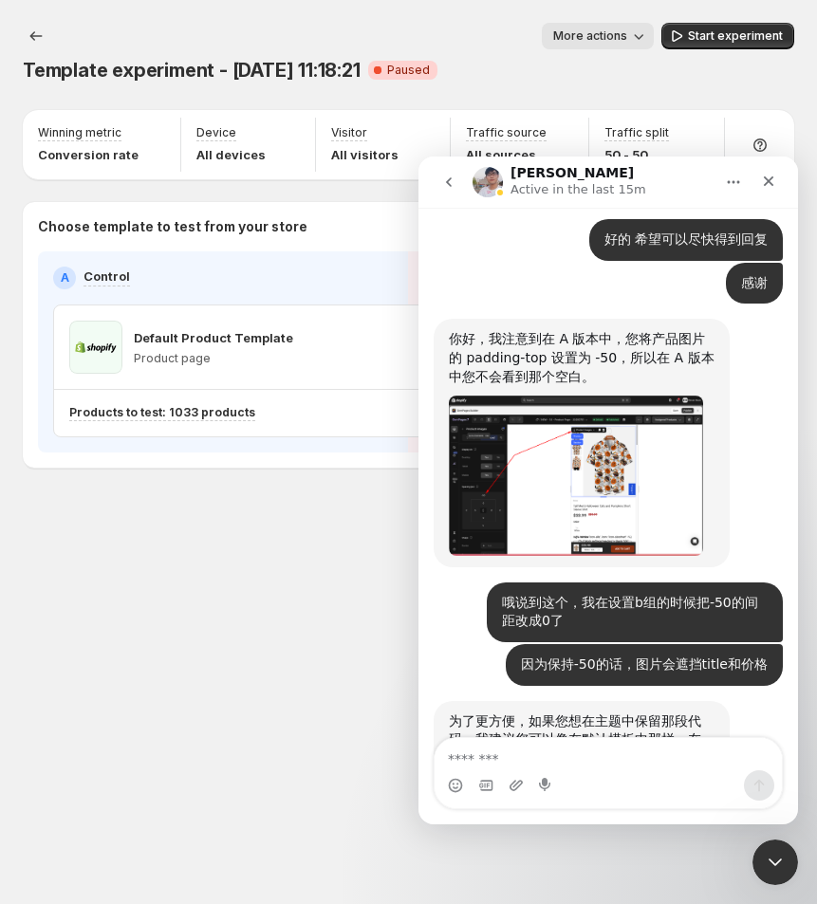
click at [507, 759] on textarea "Message…" at bounding box center [608, 754] width 347 height 32
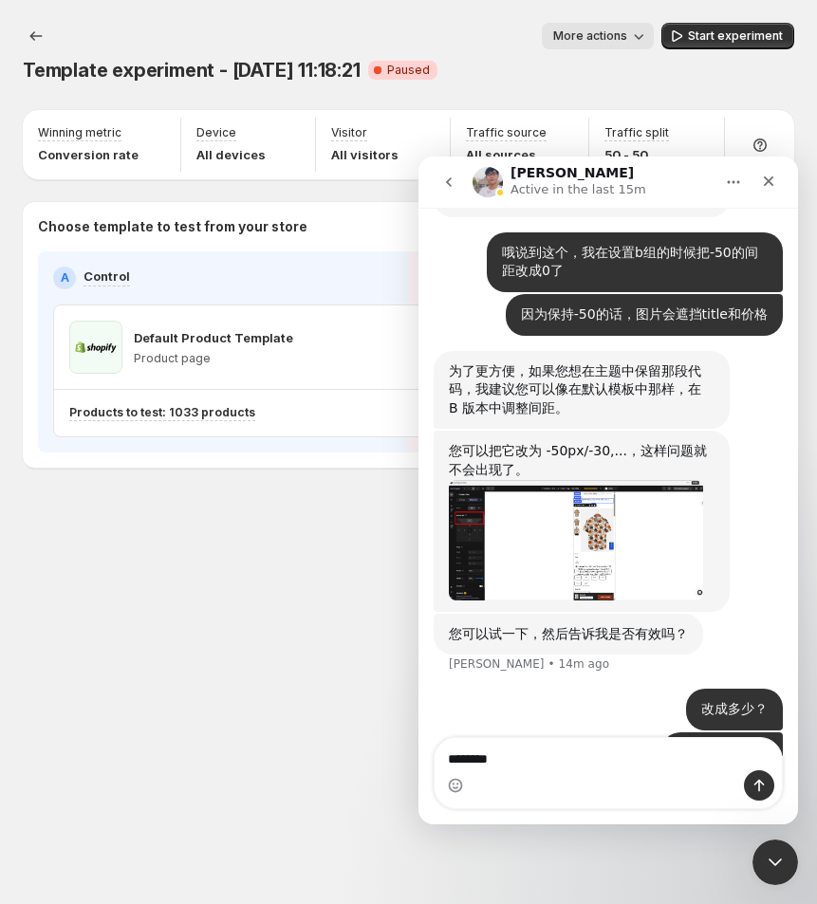
type textarea "*********"
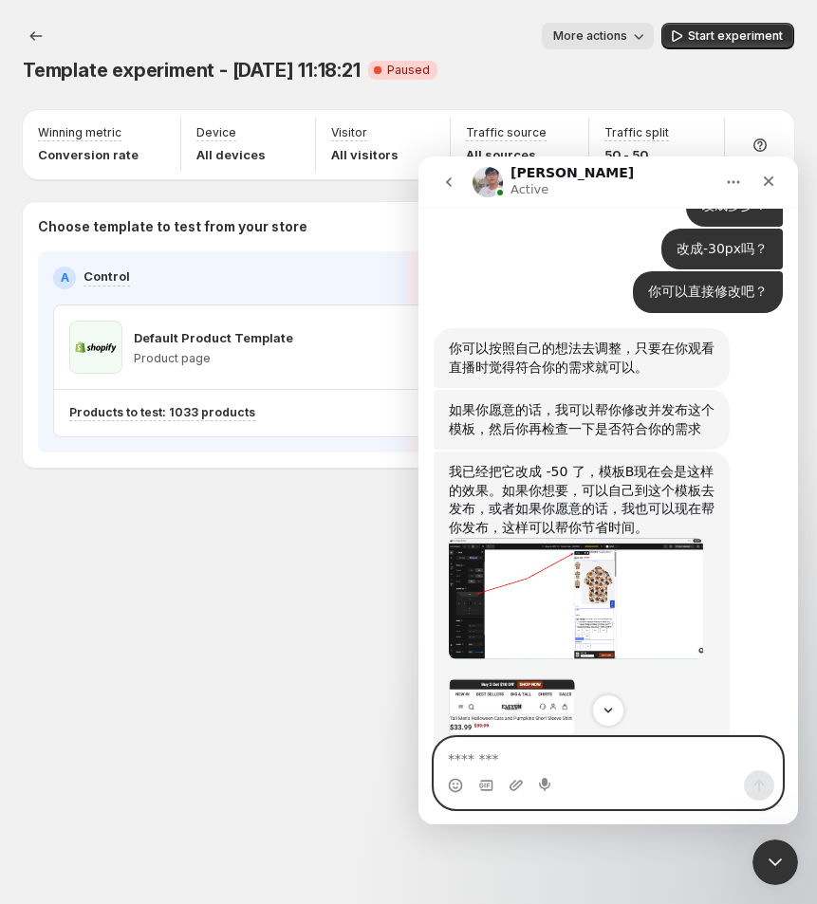
scroll to position [12611, 0]
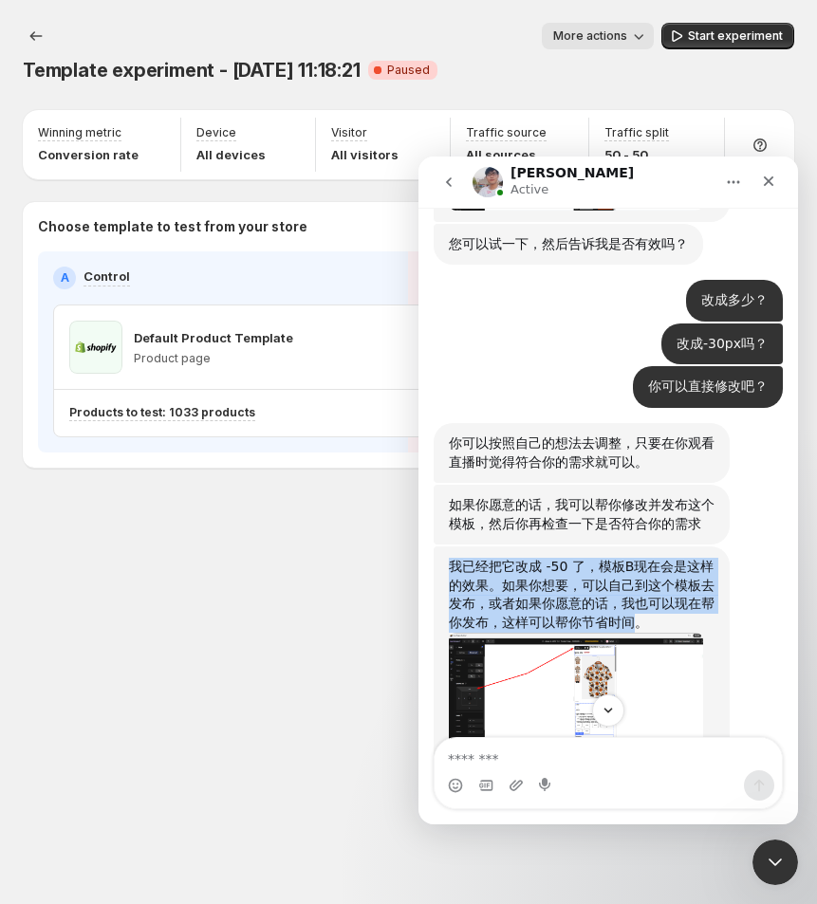
drag, startPoint x: 635, startPoint y: 566, endPoint x: 448, endPoint y: 513, distance: 194.4
click at [448, 547] on div "我已经把它改成 -50 了，模板B现在会是这样的效果。如果你想要，可以自己到这个模板去发布，或者如果你愿意的话，我也可以现在帮你发布，这样可以帮你节省时间。 …" at bounding box center [582, 793] width 296 height 493
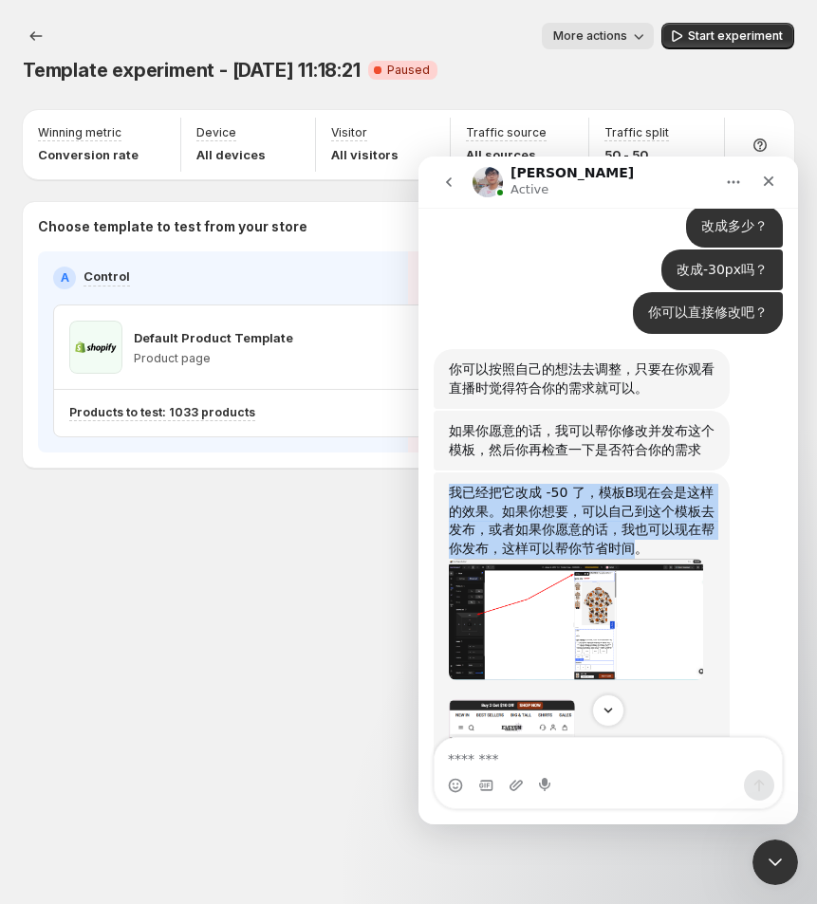
scroll to position [12706, 0]
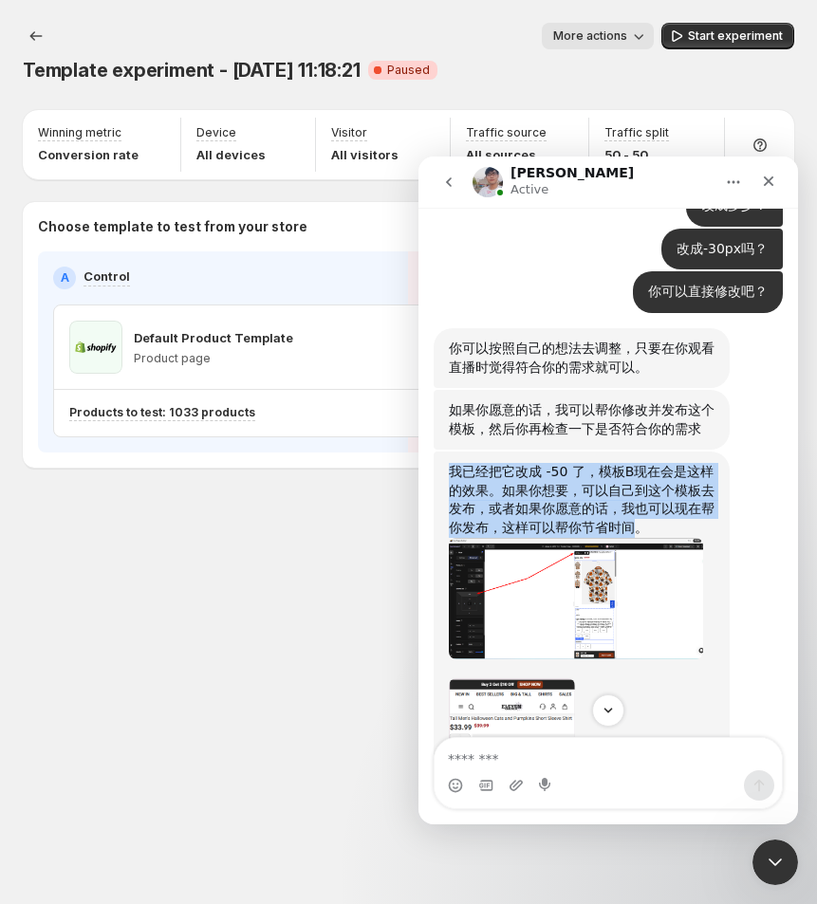
click at [586, 538] on img "Antony says…" at bounding box center [576, 599] width 254 height 122
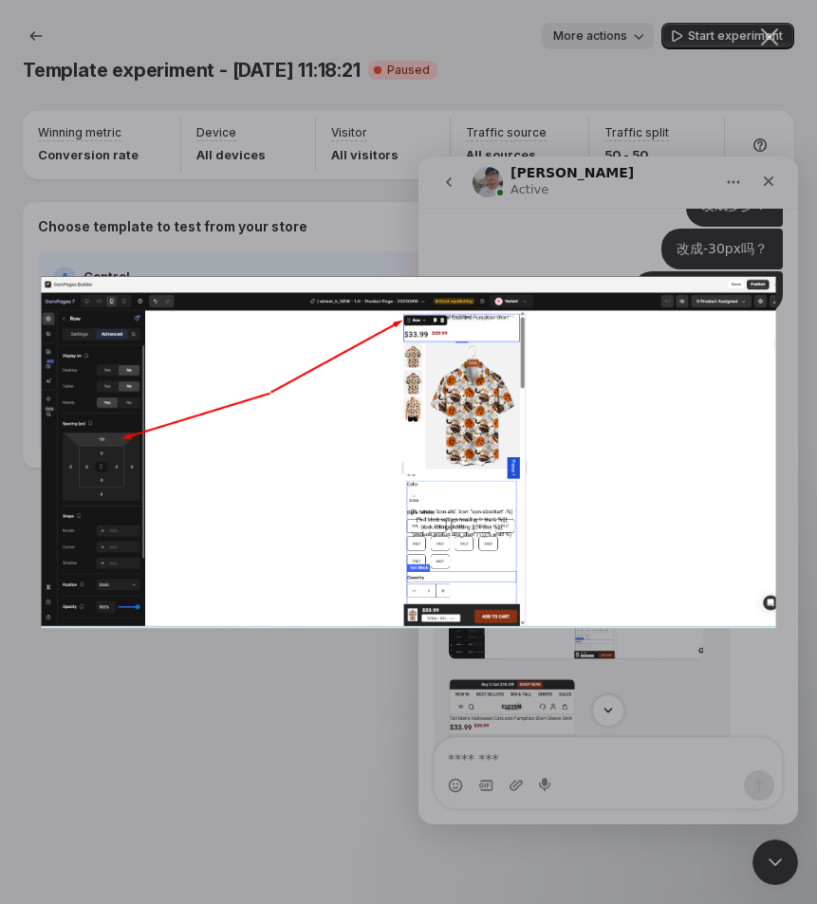
scroll to position [0, 0]
click at [511, 213] on div "Intercom messenger" at bounding box center [408, 452] width 817 height 904
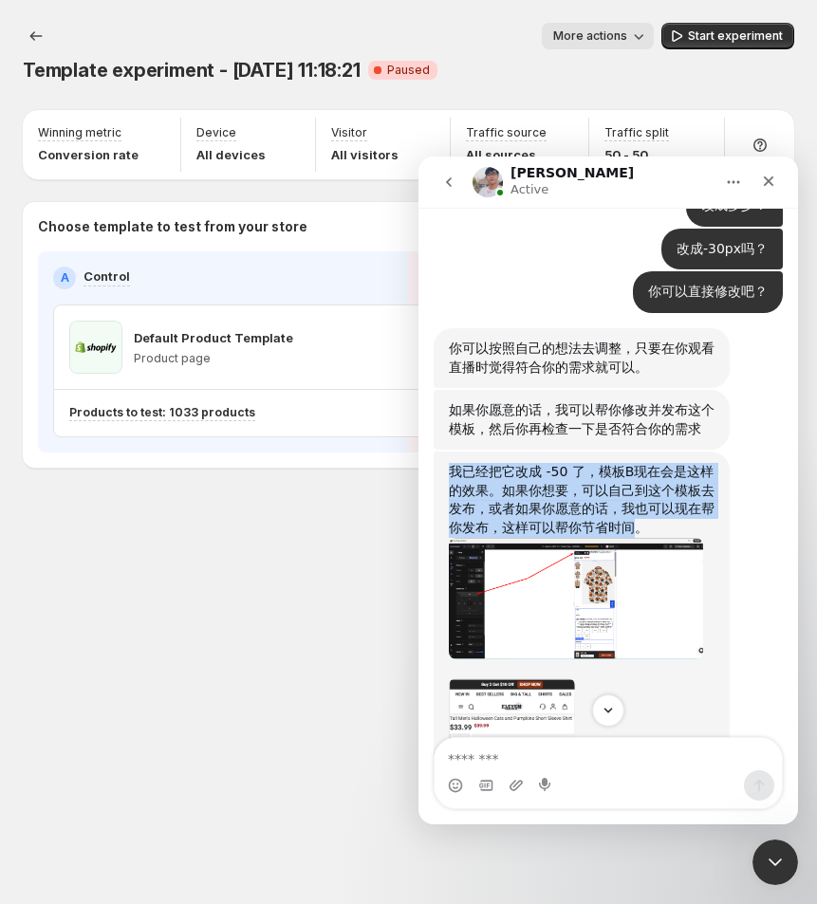
click at [527, 679] on img "Antony says…" at bounding box center [512, 806] width 126 height 254
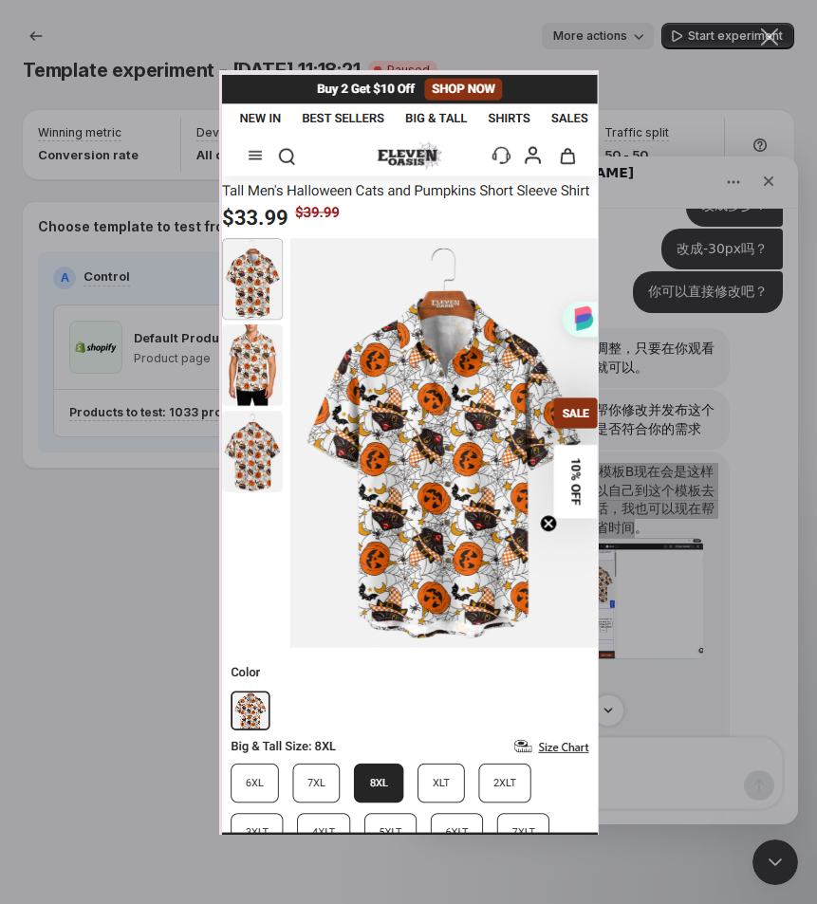
click at [706, 237] on div "Intercom messenger" at bounding box center [408, 452] width 817 height 904
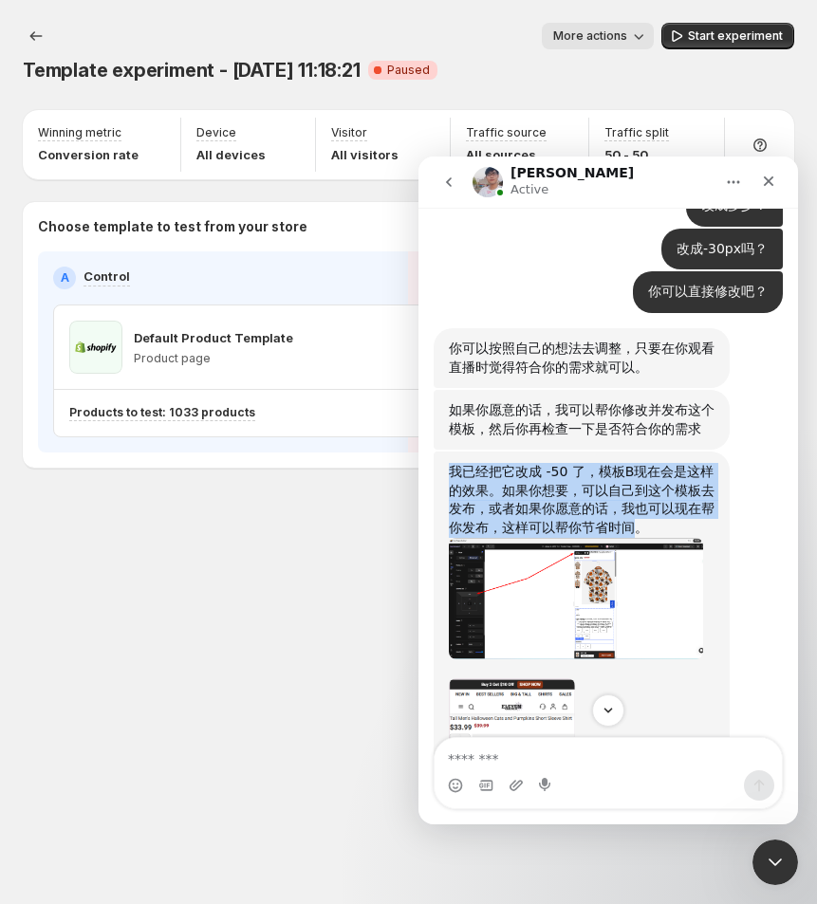
scroll to position [12826, 0]
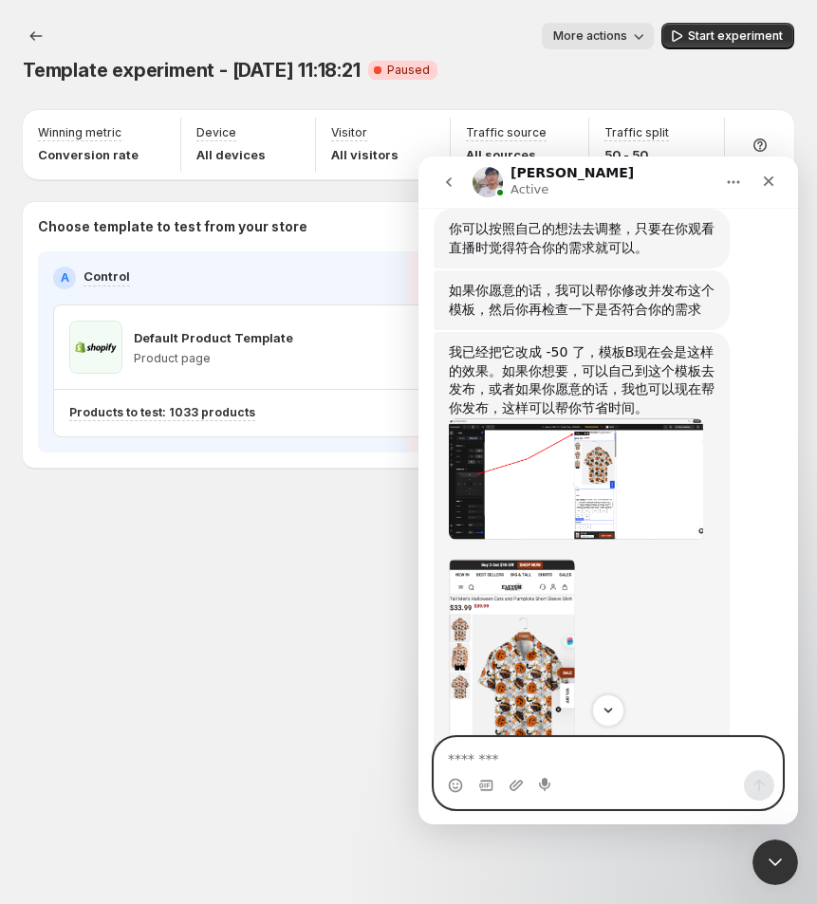
click at [530, 763] on textarea "Message…" at bounding box center [609, 754] width 348 height 32
type textarea "*"
type textarea "**********"
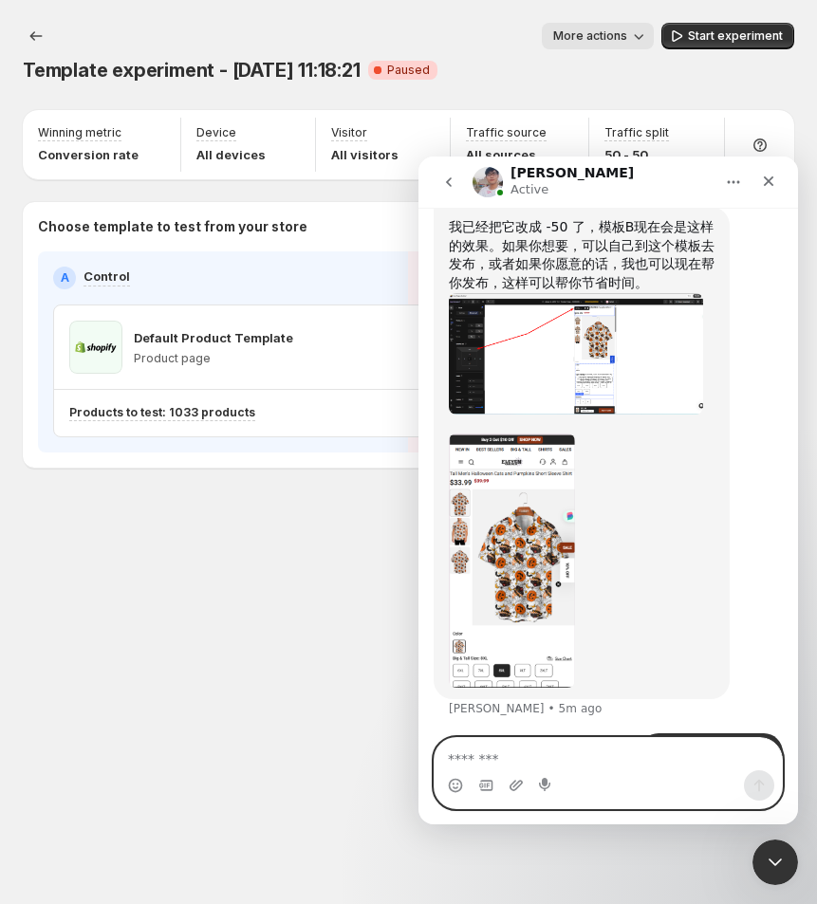
scroll to position [12952, 0]
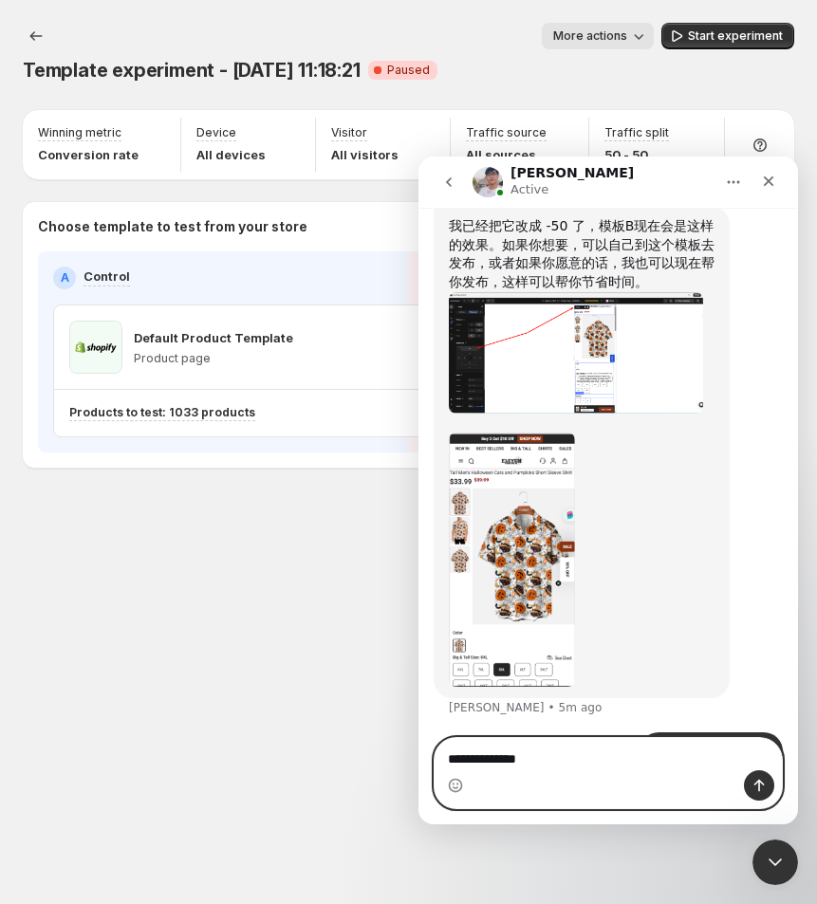
type textarea "*********"
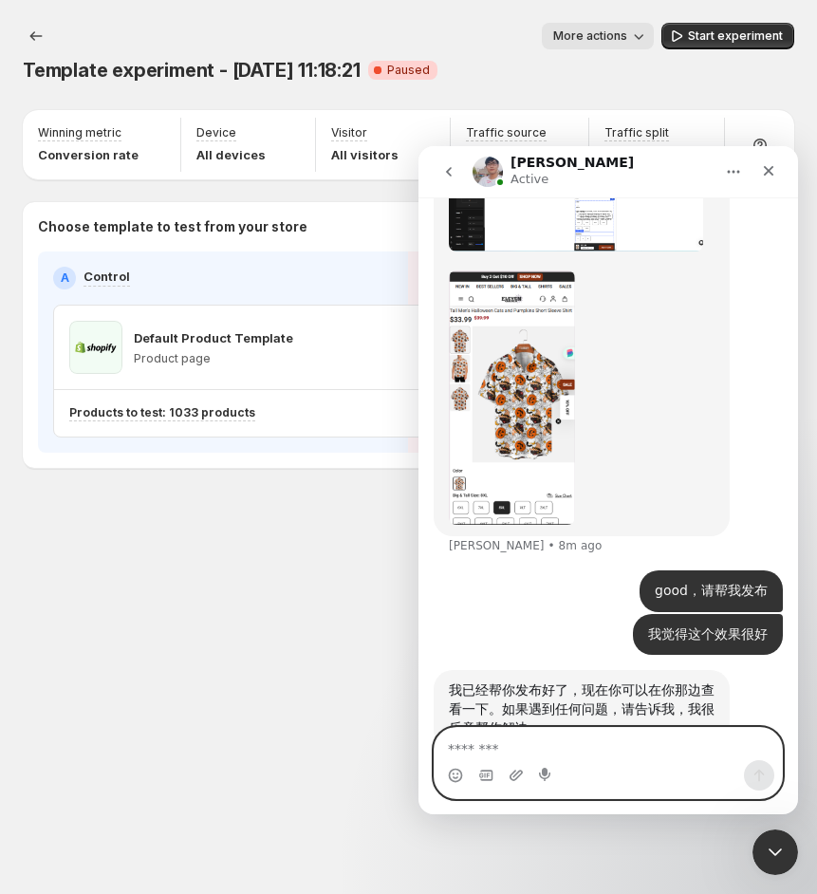
scroll to position [13109, 0]
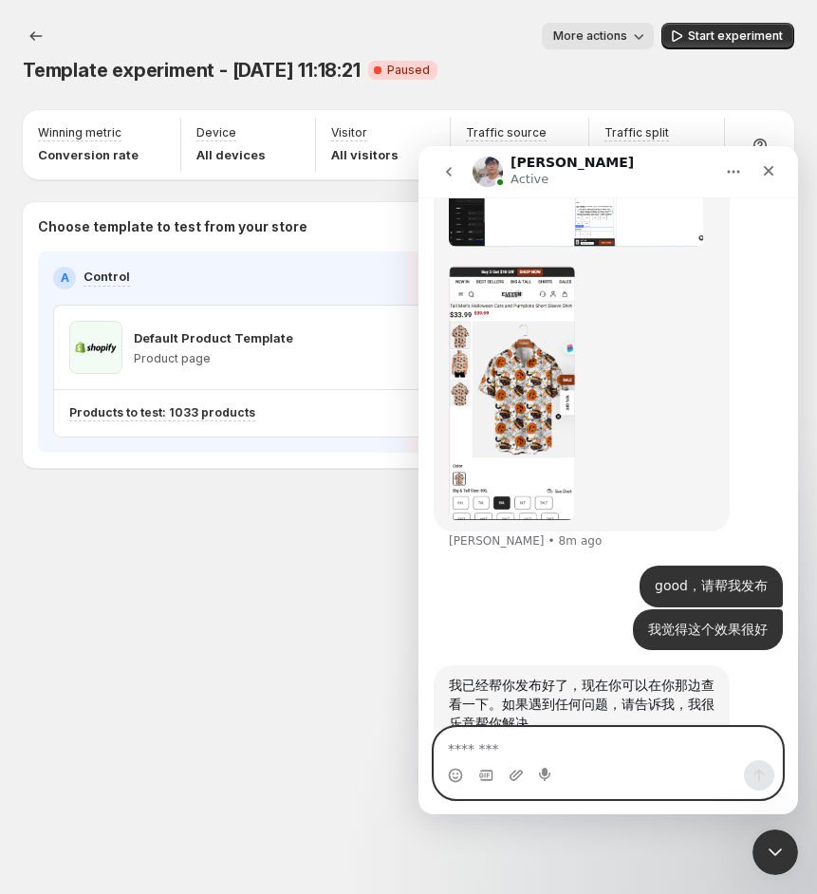
click at [503, 747] on textarea "Message…" at bounding box center [609, 744] width 348 height 32
type textarea "****"
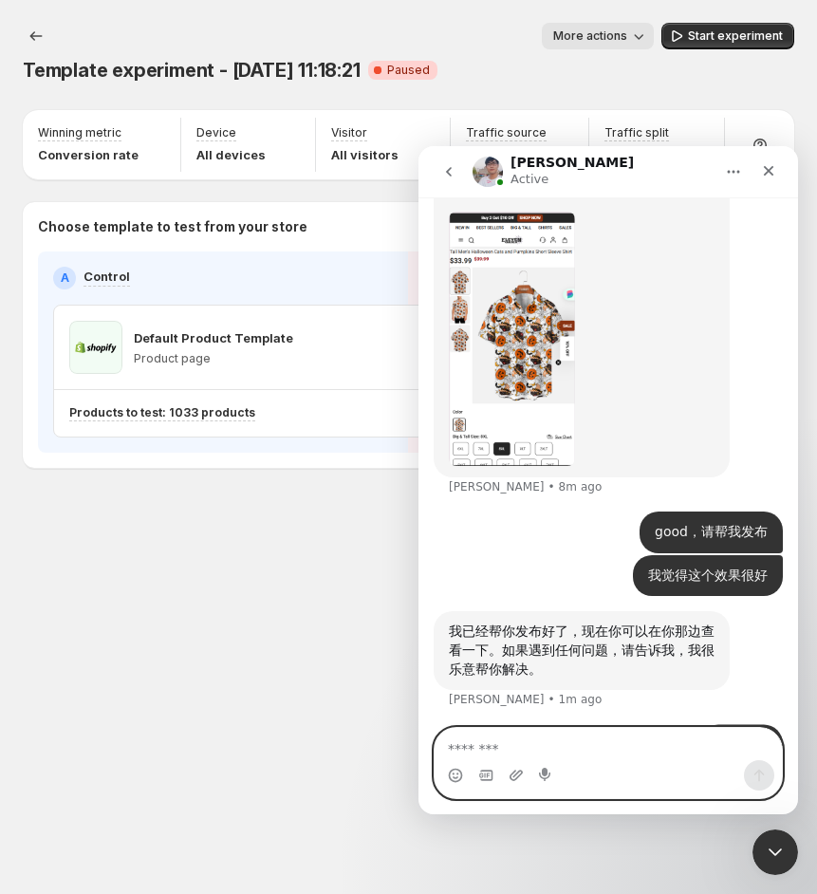
scroll to position [13165, 0]
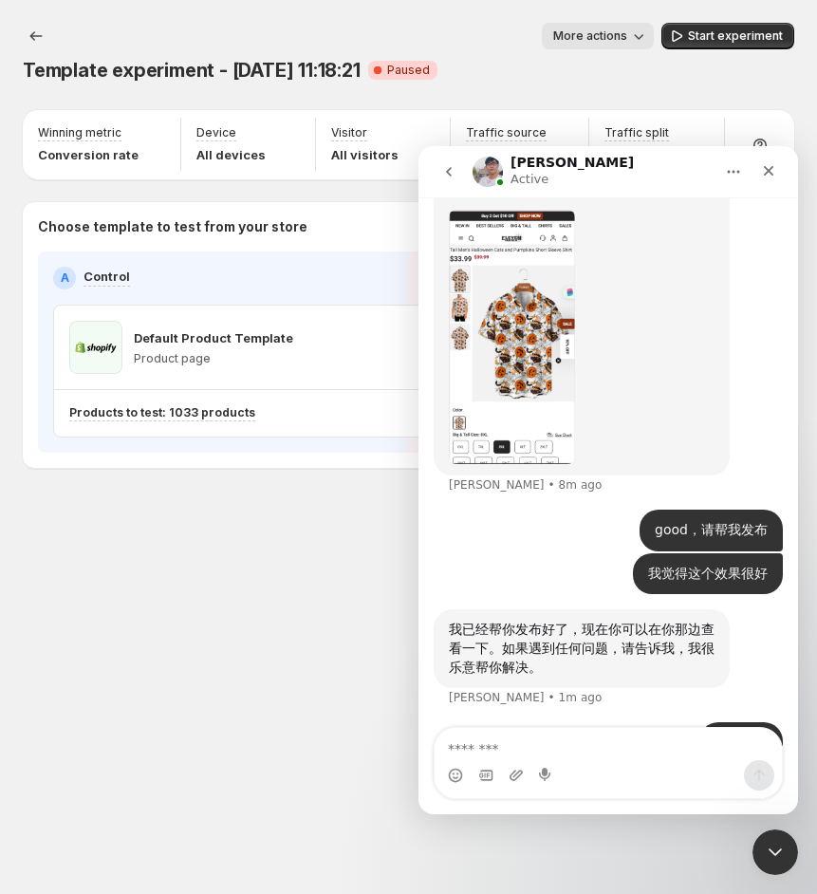
click at [195, 632] on div "Template experiment - [DATE] 11:18:21. This page is ready Template experiment -…" at bounding box center [408, 447] width 817 height 894
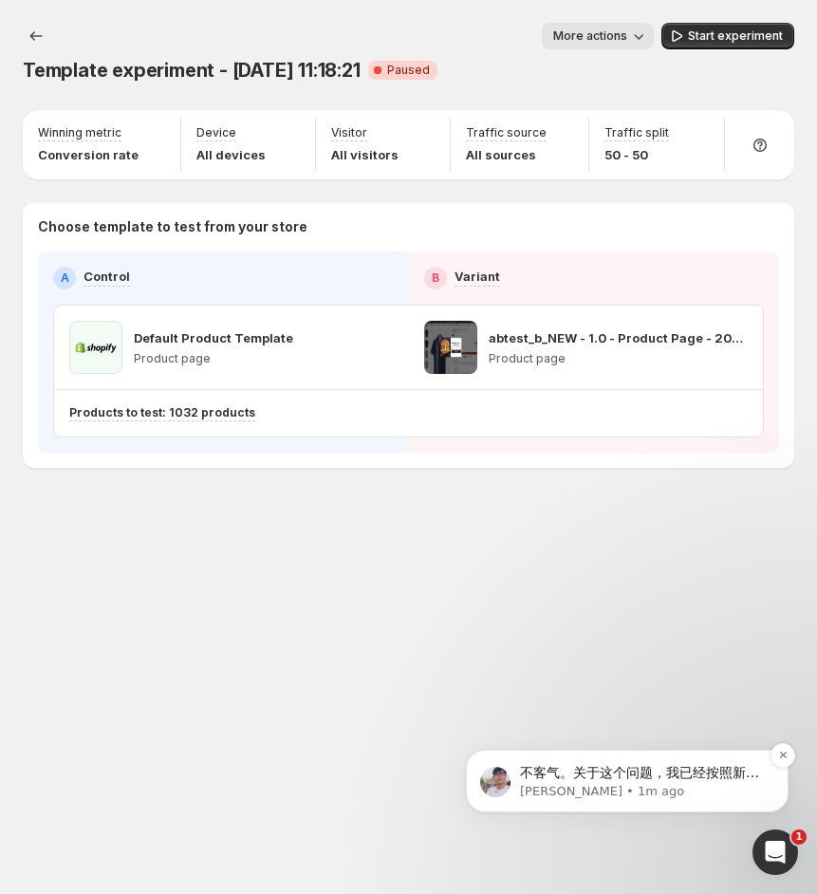
click at [697, 776] on p "不客气。关于这个问题，我已经按照新的流程检查过，并找到了旧实验没有生效的原因。我会在接下来的几个小时内更新给你。" at bounding box center [642, 773] width 245 height 19
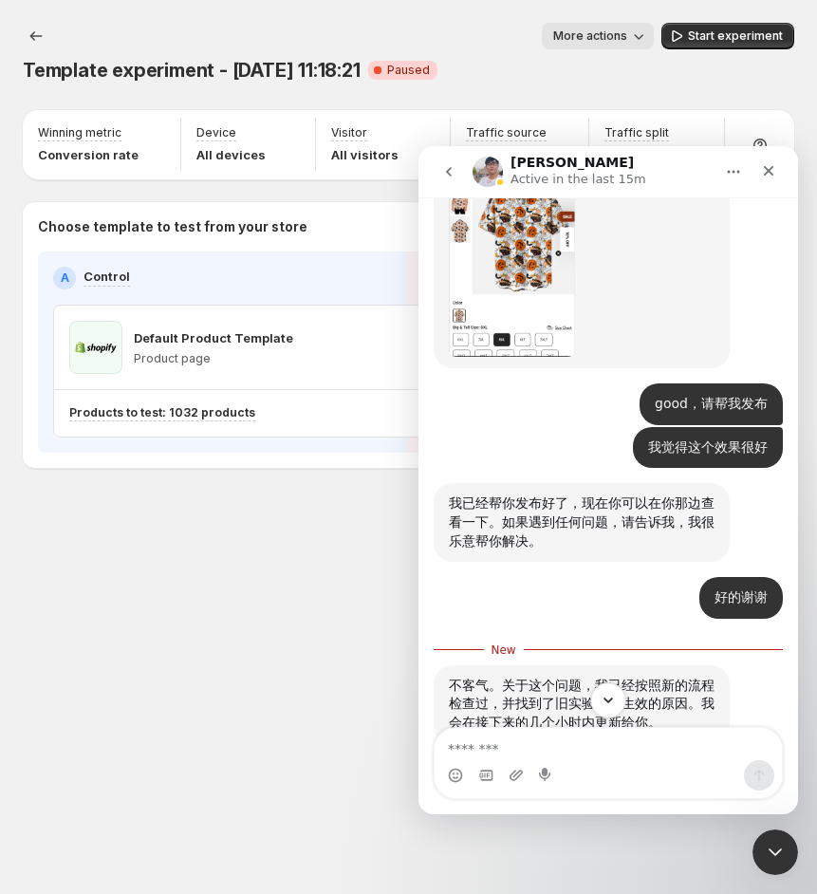
scroll to position [13312, 0]
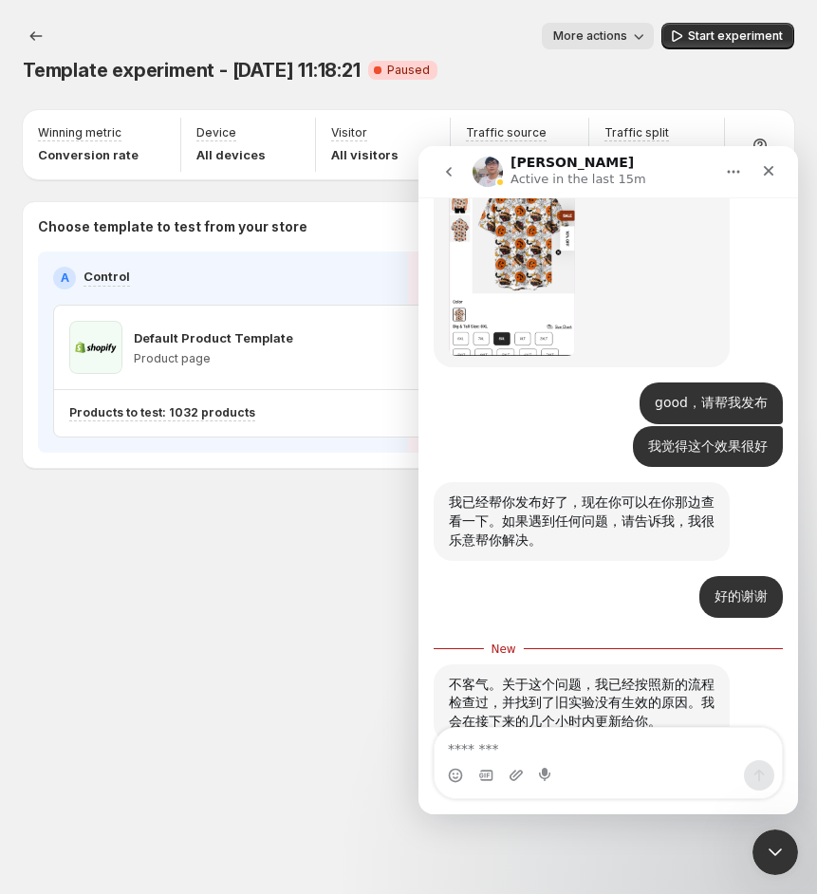
click at [531, 743] on textarea "Message…" at bounding box center [608, 744] width 347 height 32
click at [527, 750] on textarea "Message…" at bounding box center [608, 744] width 347 height 32
type textarea "****"
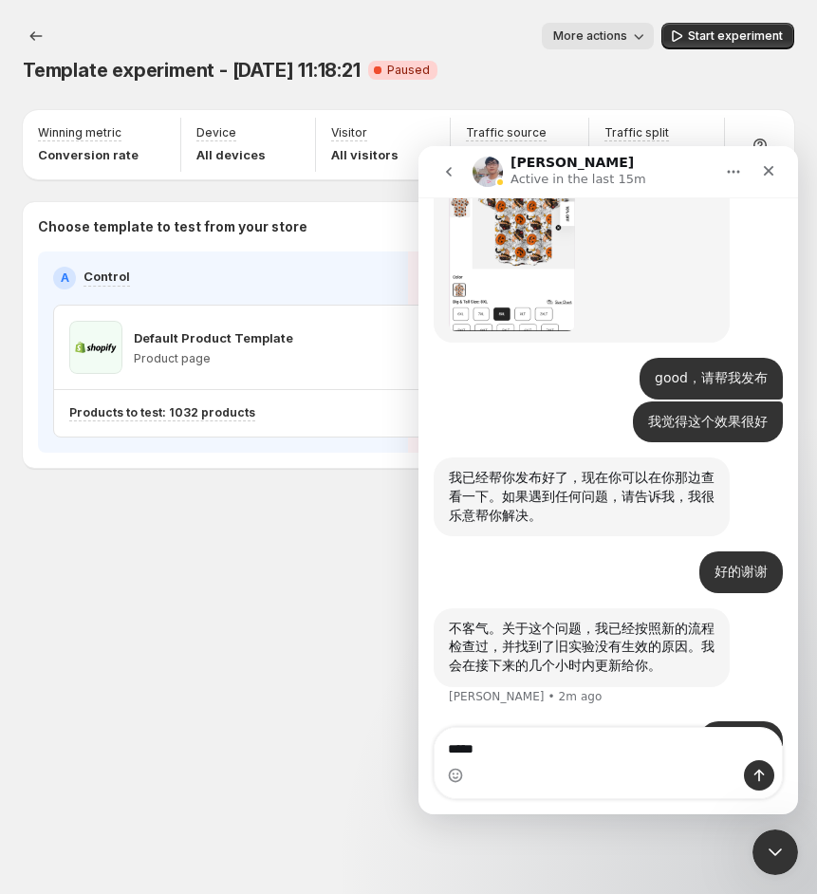
scroll to position [13410, 0]
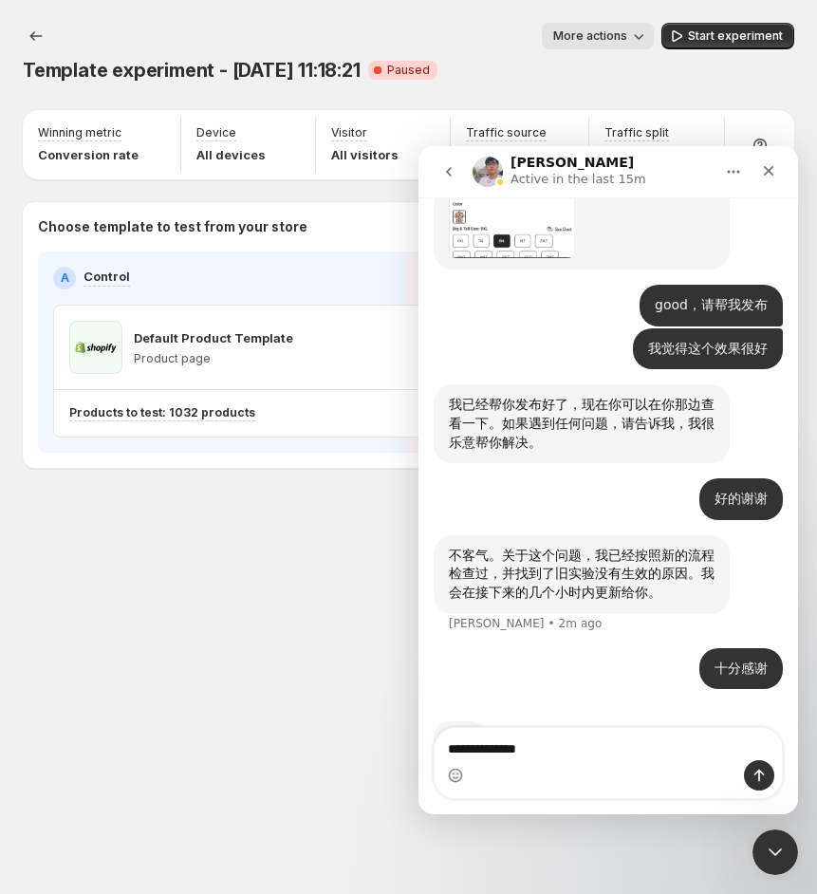
type textarea "**********"
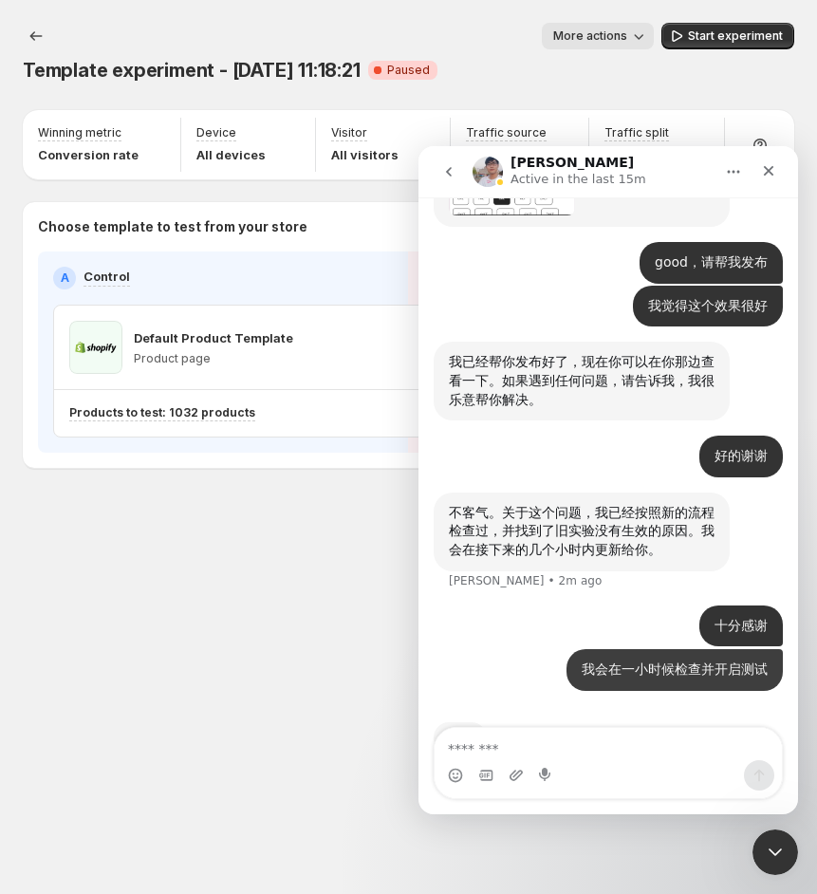
scroll to position [13453, 0]
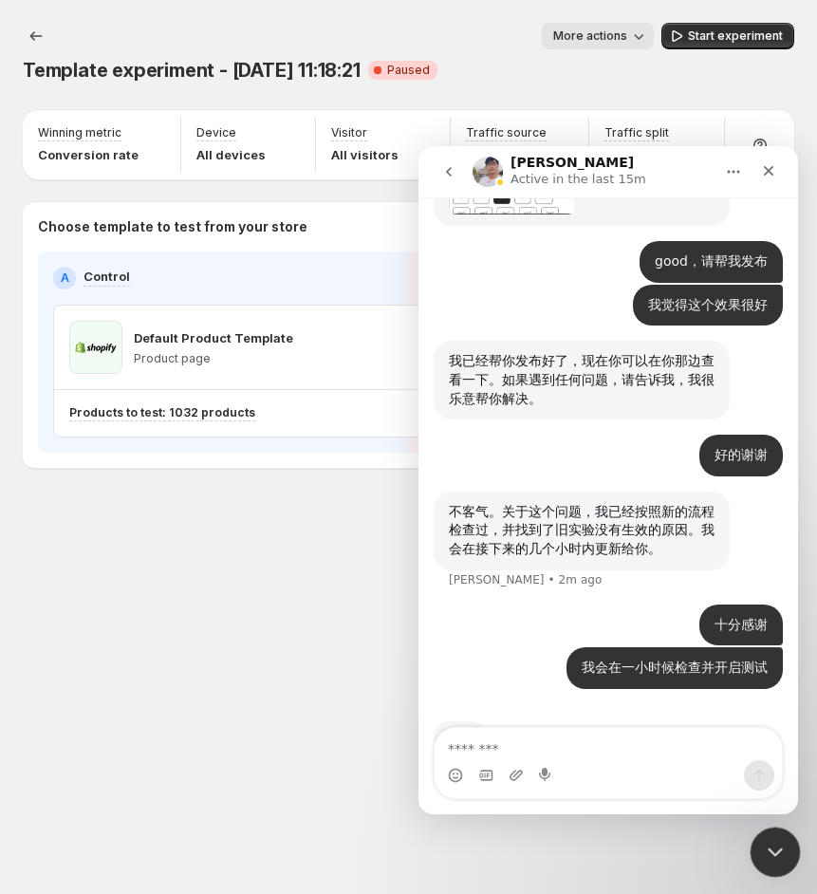
drag, startPoint x: 777, startPoint y: 851, endPoint x: 1260, endPoint y: 1568, distance: 864.2
click at [777, 851] on icon "Close Intercom Messenger" at bounding box center [772, 849] width 23 height 23
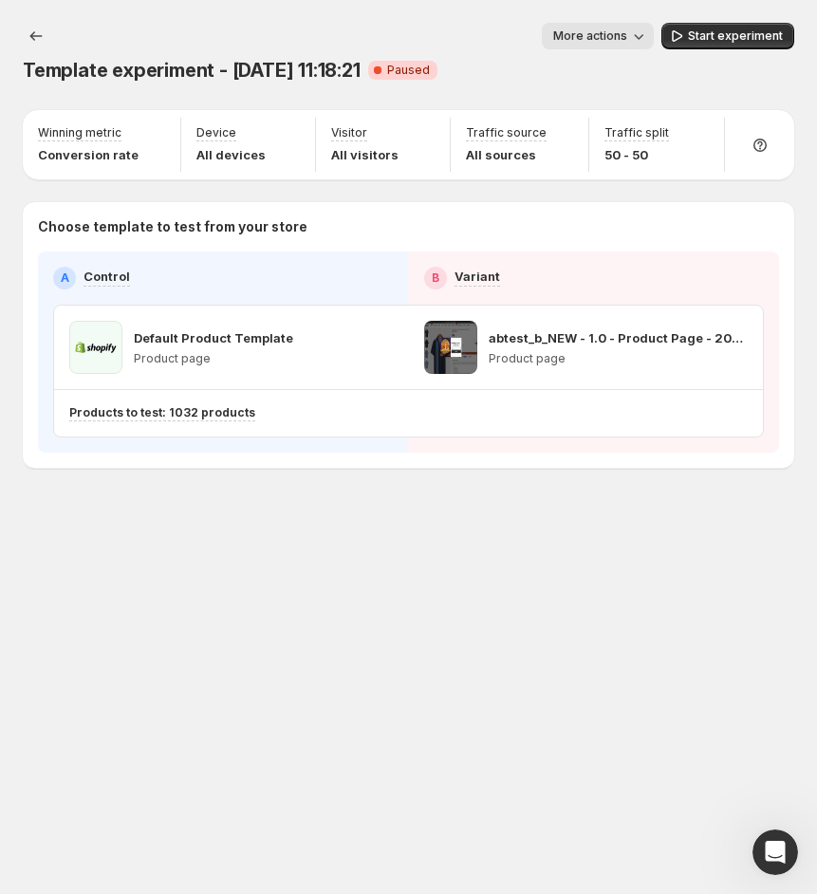
scroll to position [0, 0]
click at [434, 665] on div "Template experiment - Sep 18, 11:18:21. This page is ready Template experiment …" at bounding box center [408, 447] width 817 height 894
